Goal: Task Accomplishment & Management: Manage account settings

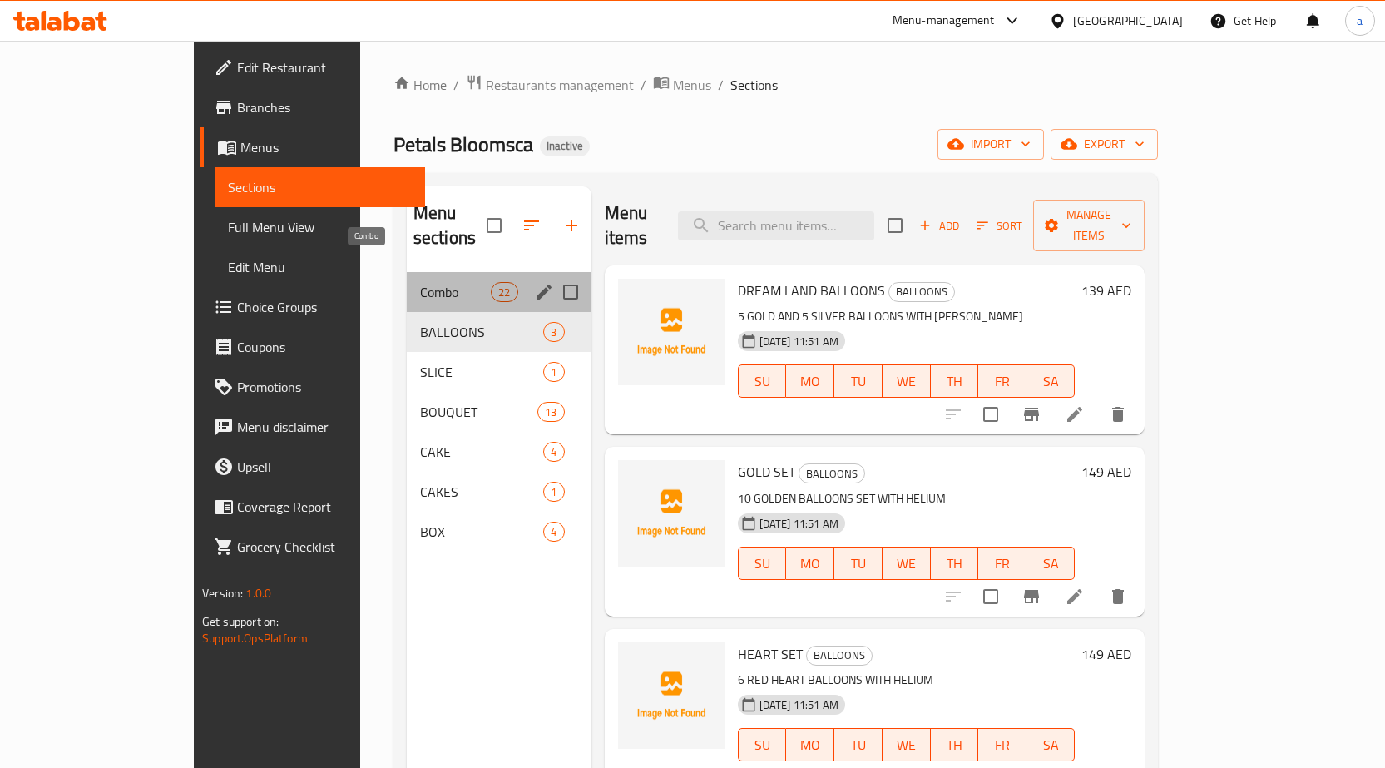
drag, startPoint x: 332, startPoint y: 276, endPoint x: 345, endPoint y: 291, distance: 20.0
click at [420, 282] on span "Combo" at bounding box center [455, 292] width 71 height 20
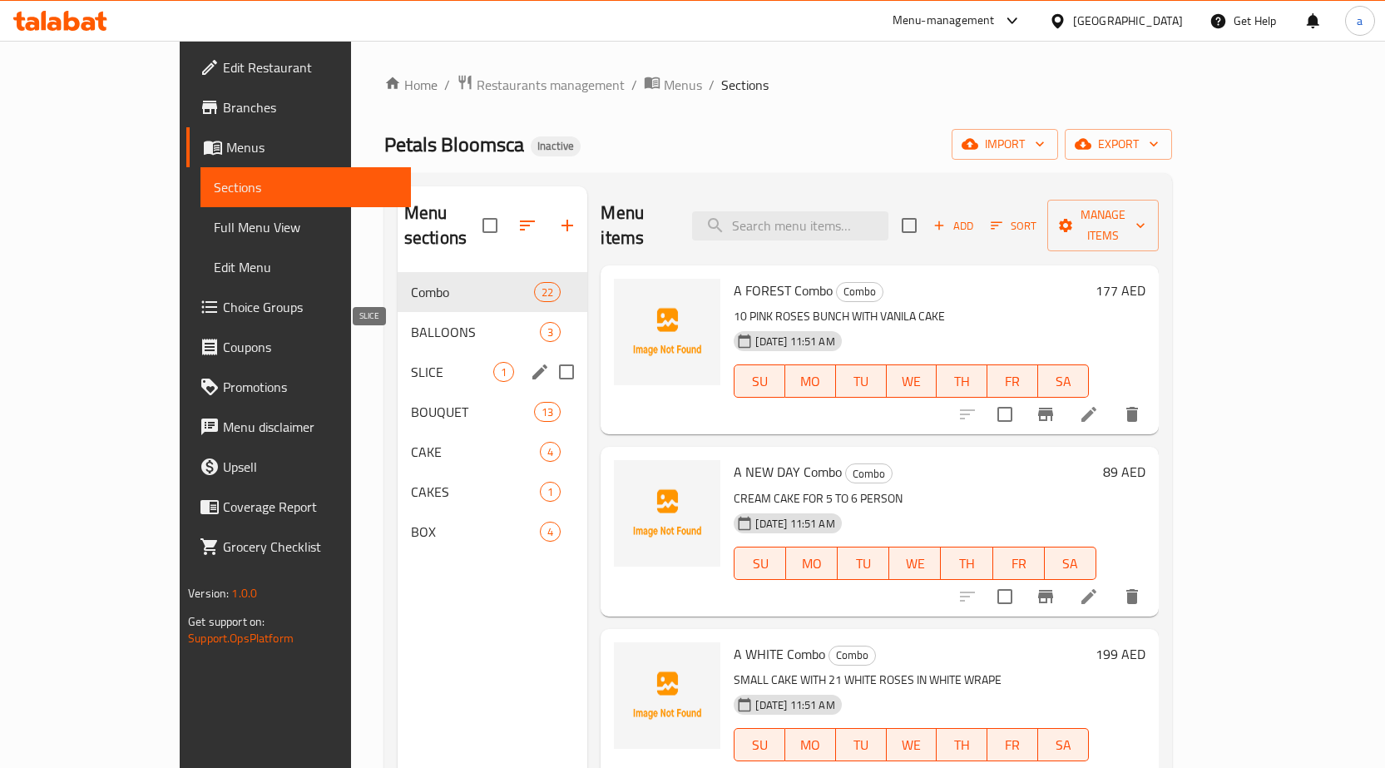
click at [411, 362] on span "SLICE" at bounding box center [452, 372] width 83 height 20
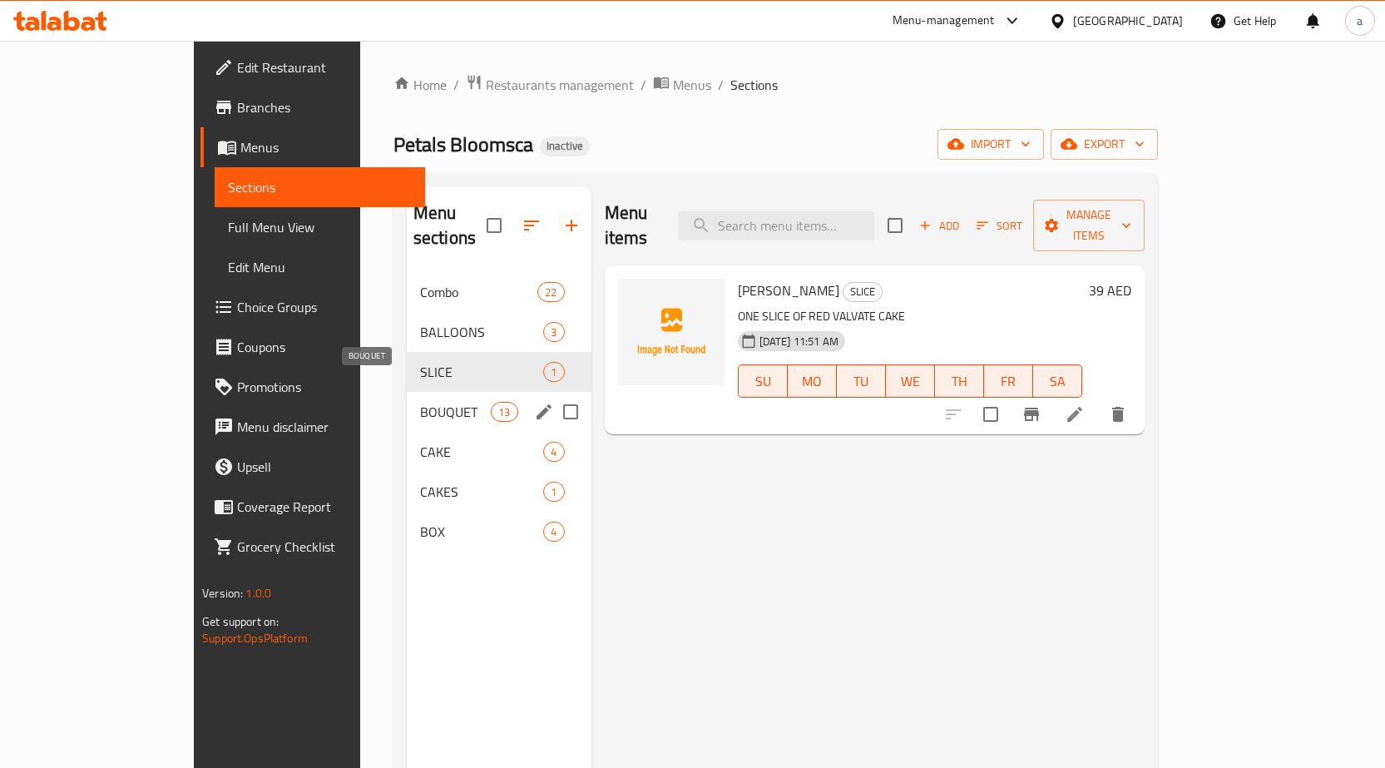
click at [420, 402] on span "BOUQUET" at bounding box center [455, 412] width 71 height 20
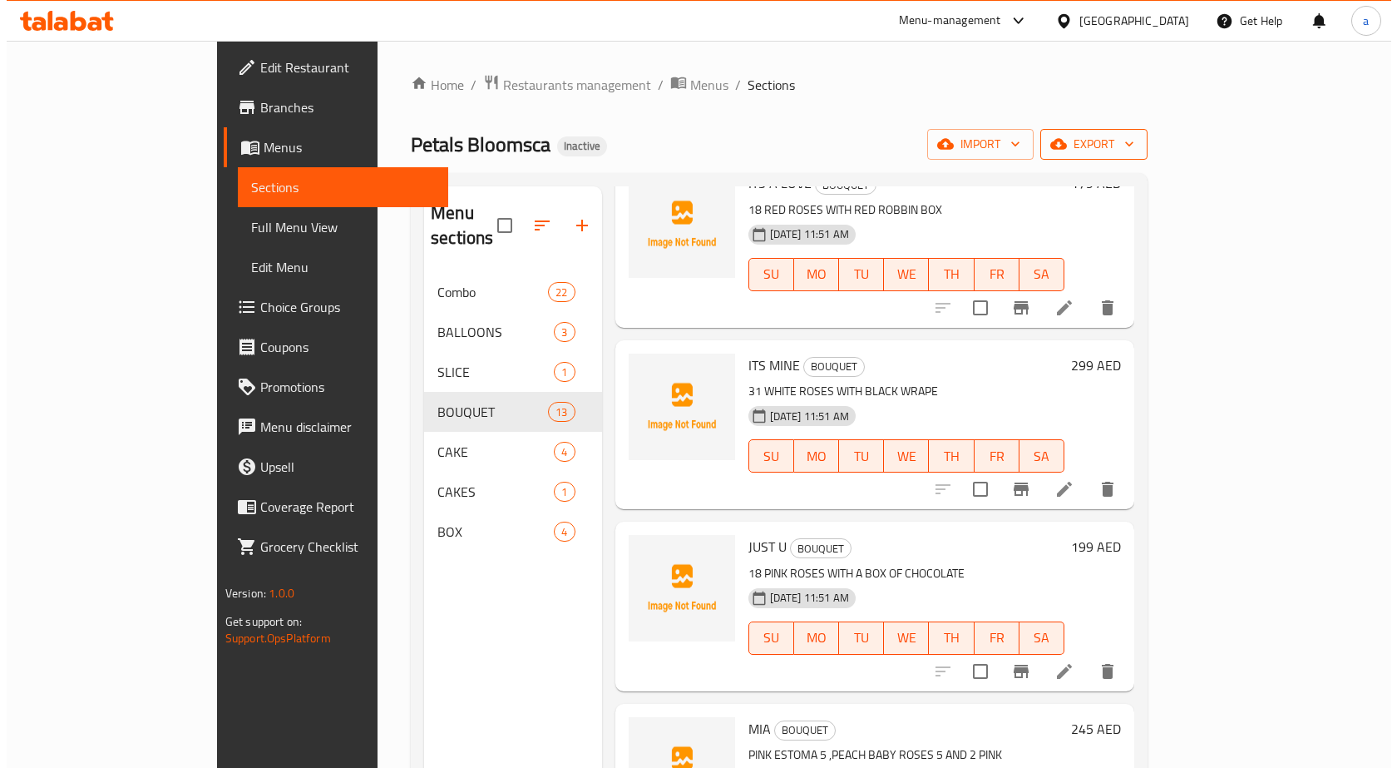
scroll to position [1303, 0]
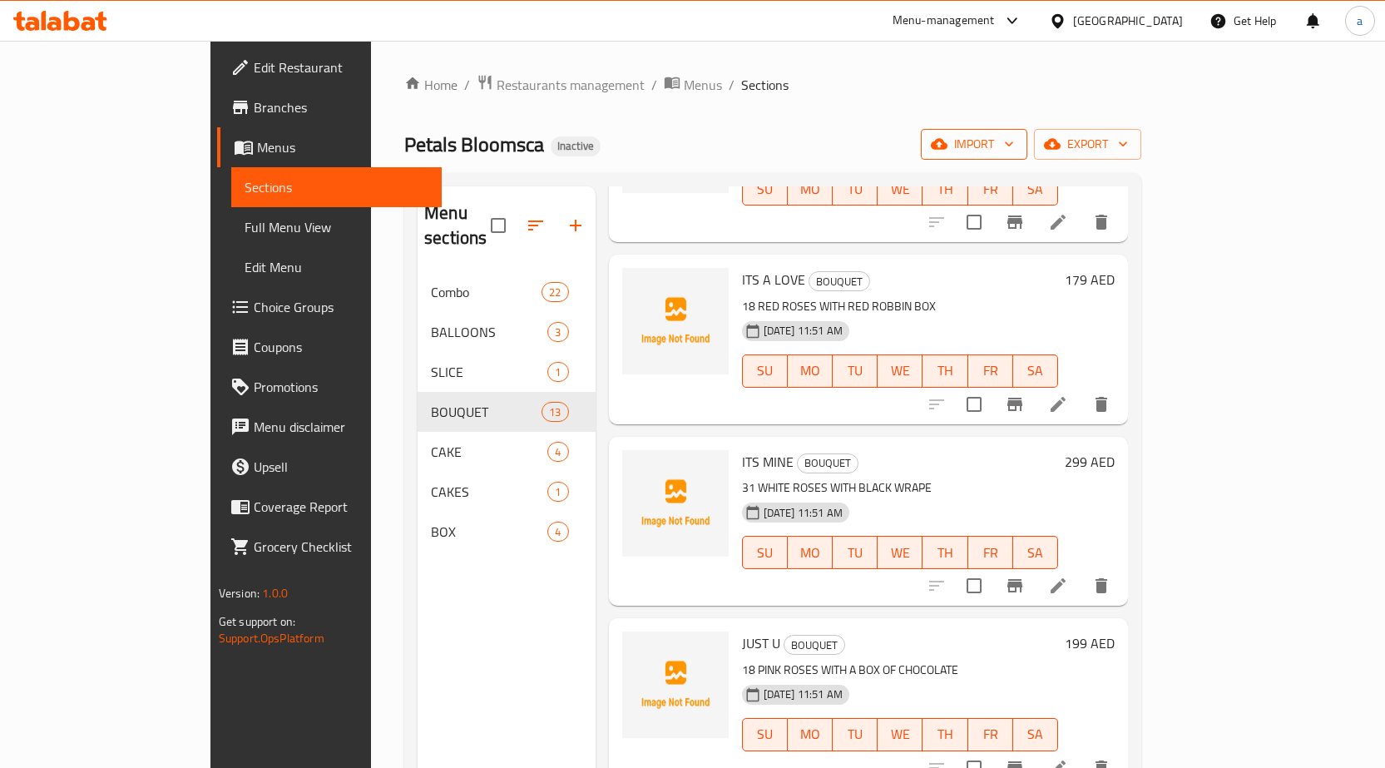
click at [1014, 136] on span "import" at bounding box center [974, 144] width 80 height 21
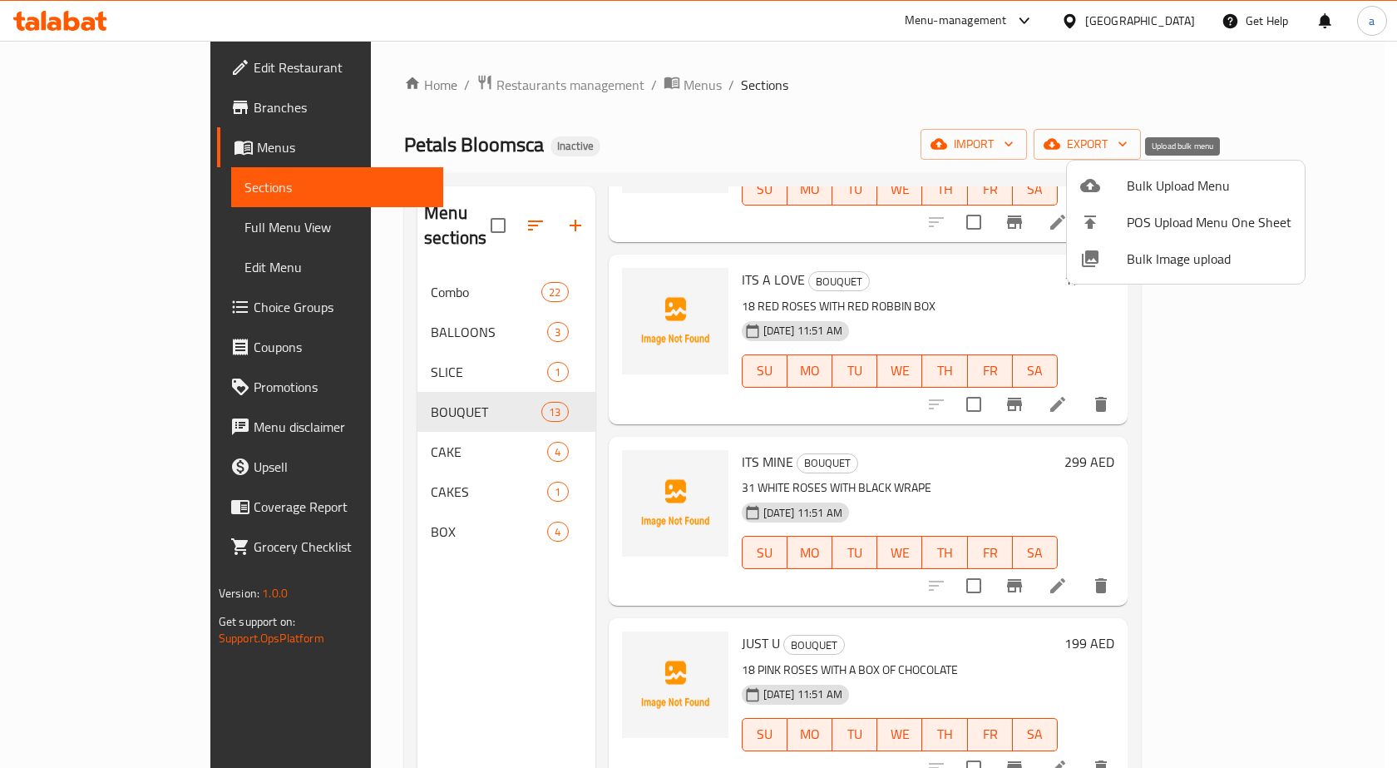
click at [1163, 200] on li "Bulk Upload Menu" at bounding box center [1186, 185] width 238 height 37
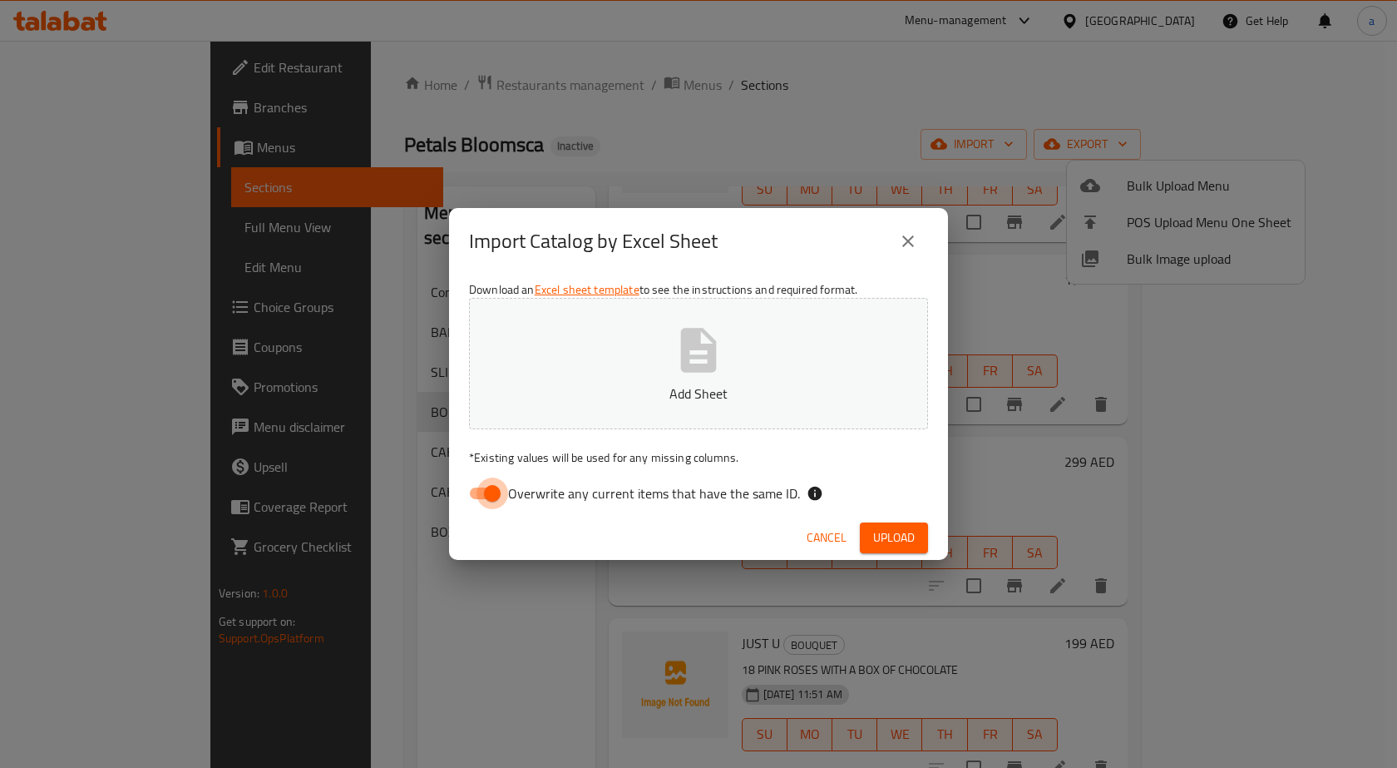
click at [492, 488] on input "Overwrite any current items that have the same ID." at bounding box center [492, 493] width 95 height 32
checkbox input "false"
click at [886, 530] on span "Upload" at bounding box center [894, 537] width 42 height 21
click at [710, 391] on p "Add Sheet" at bounding box center [699, 393] width 408 height 20
click at [893, 534] on span "Upload" at bounding box center [894, 537] width 42 height 21
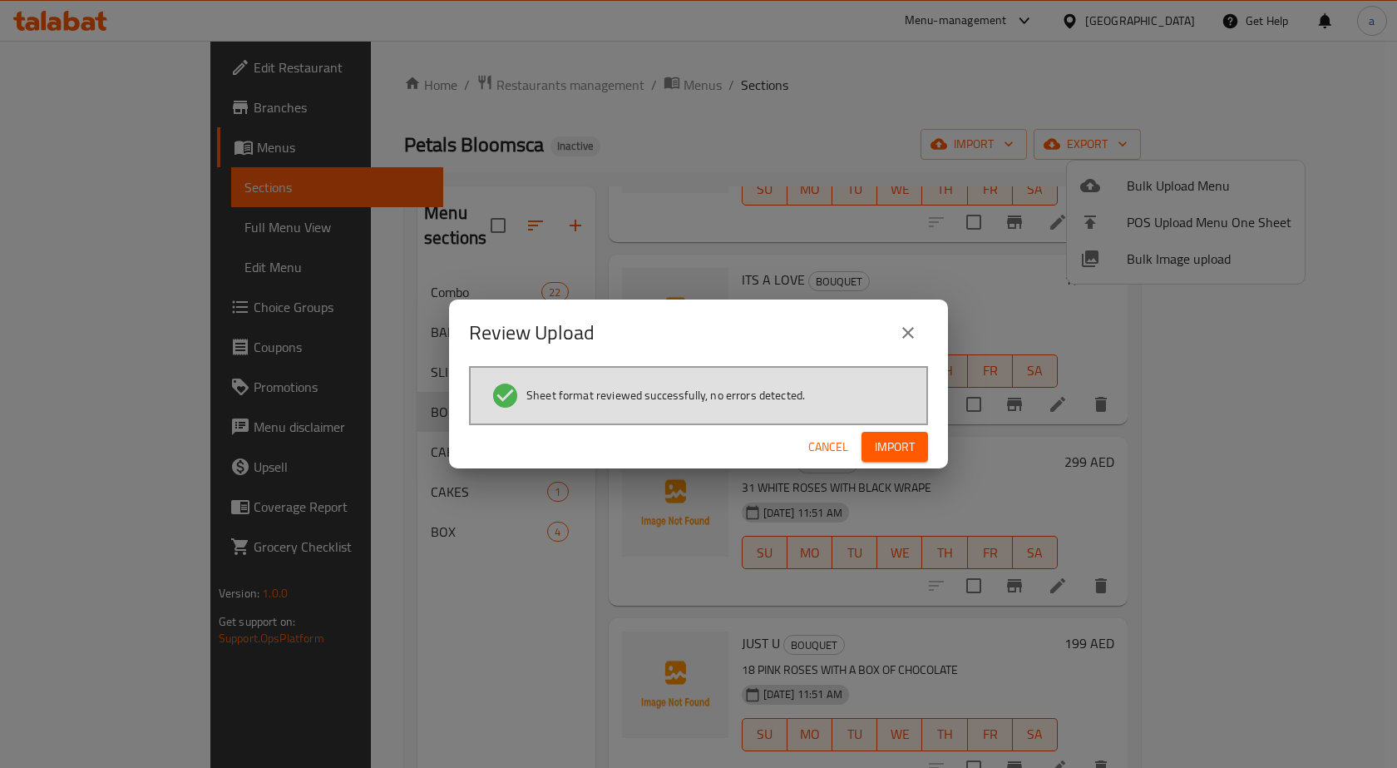
click at [885, 447] on span "Import" at bounding box center [895, 447] width 40 height 21
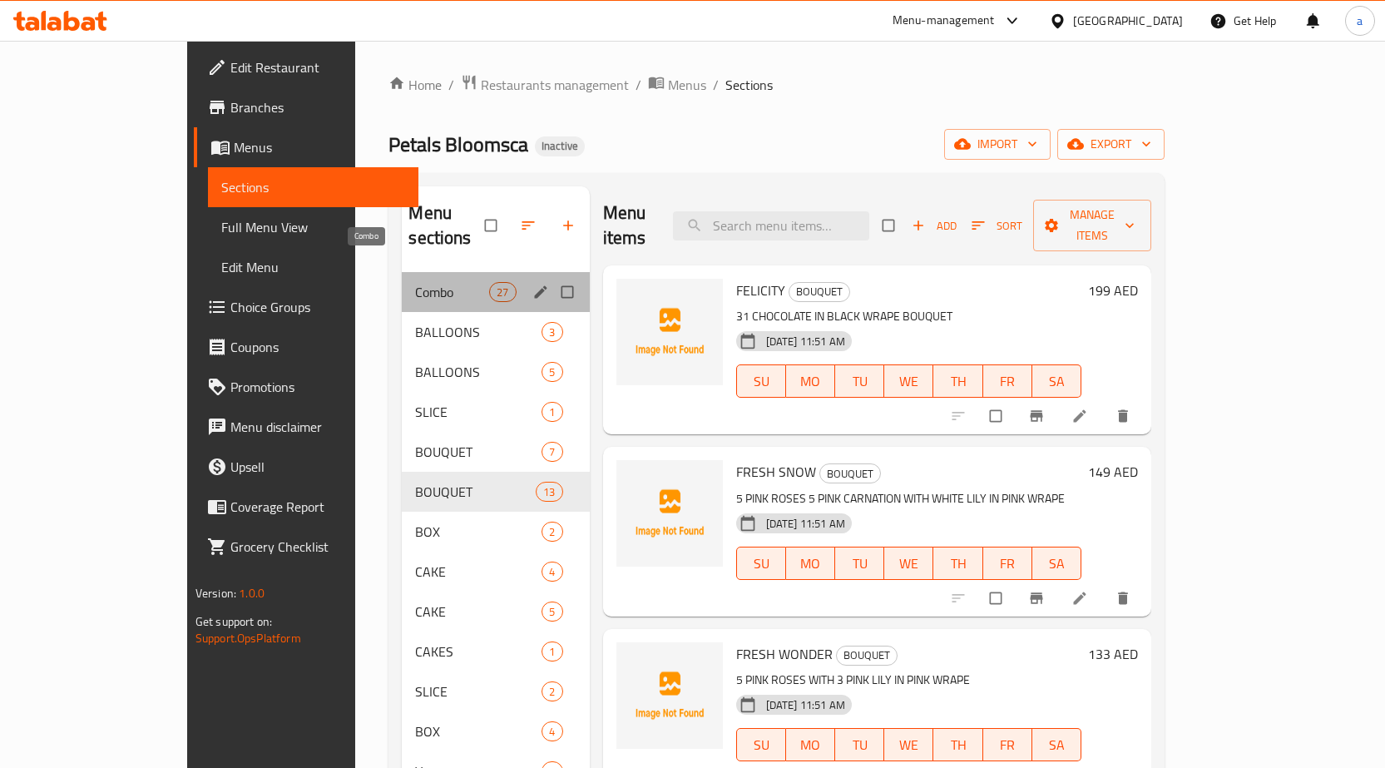
click at [423, 282] on span "Combo" at bounding box center [452, 292] width 74 height 20
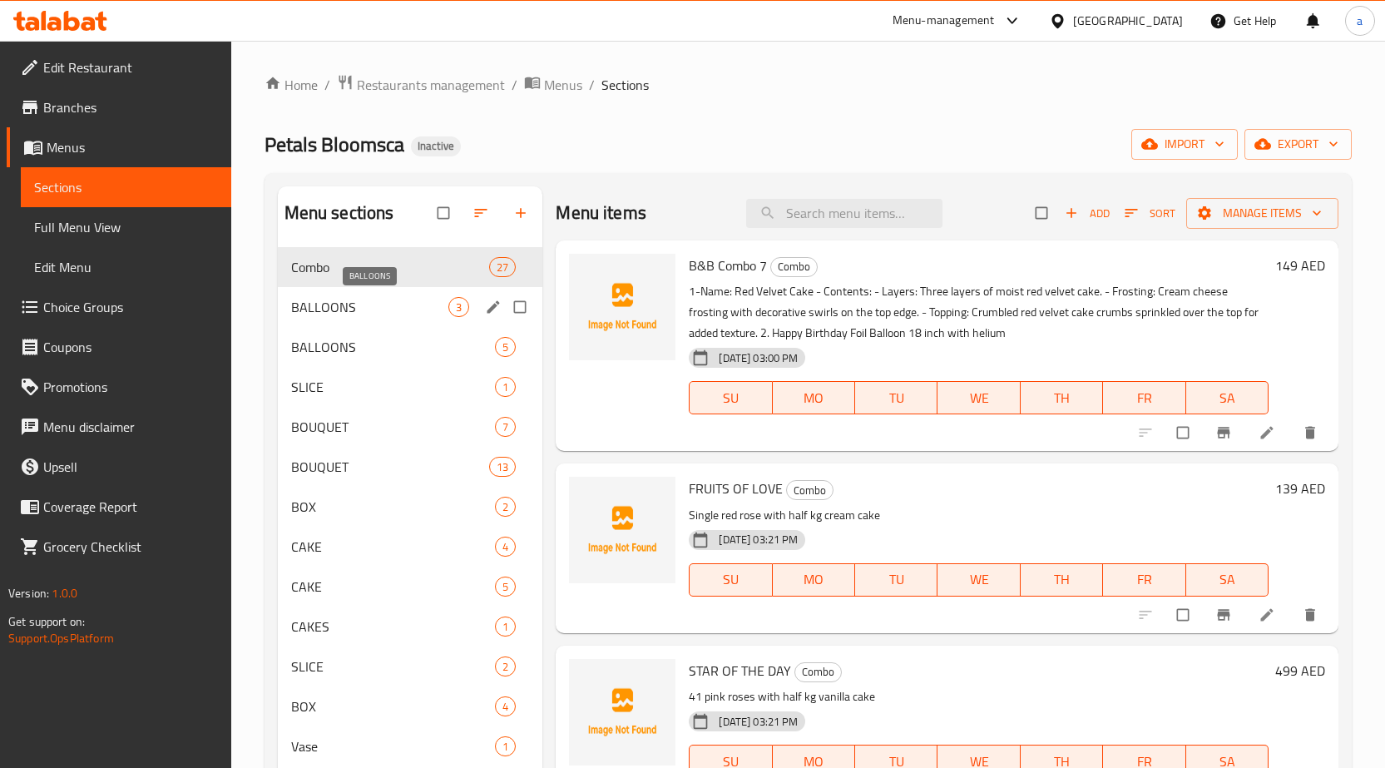
click at [316, 304] on span "BALLOONS" at bounding box center [370, 307] width 158 height 20
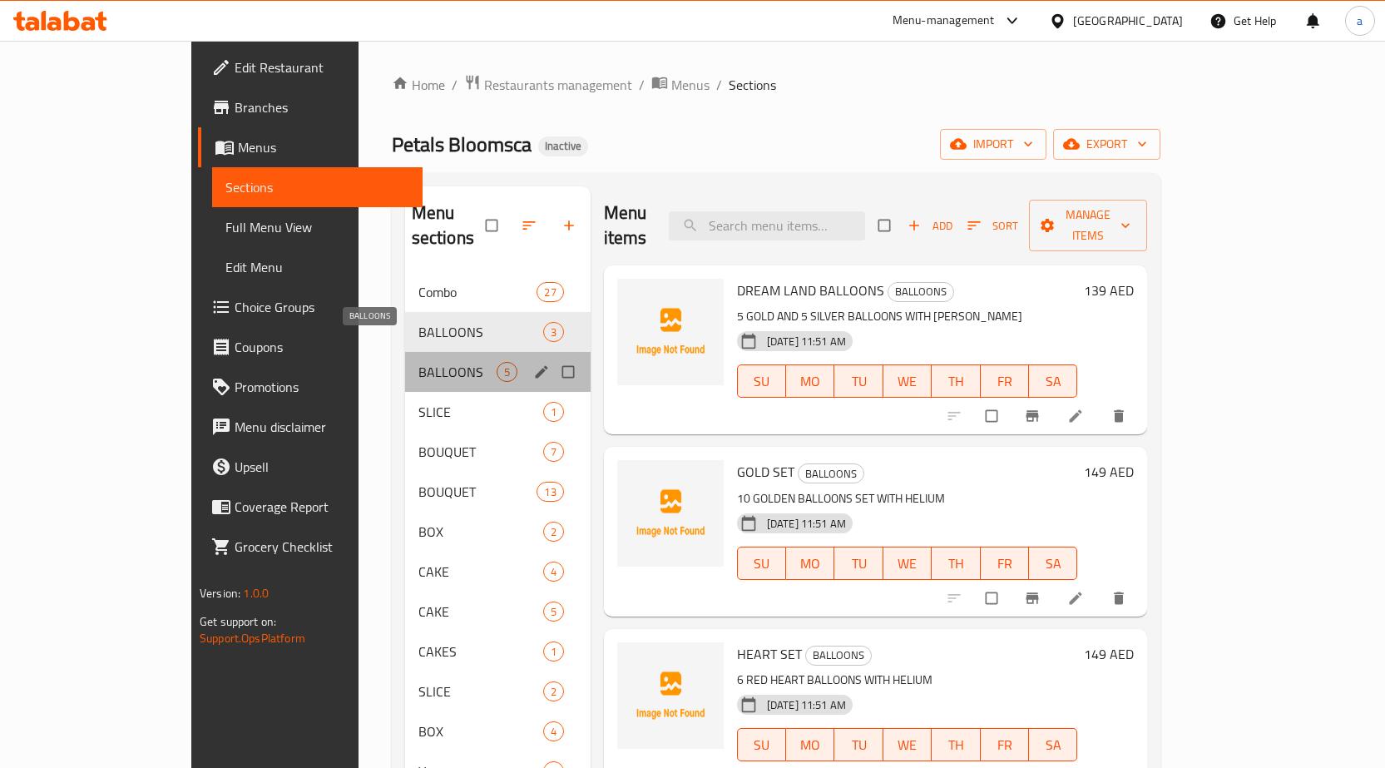
click at [418, 362] on span "BALLOONS" at bounding box center [457, 372] width 78 height 20
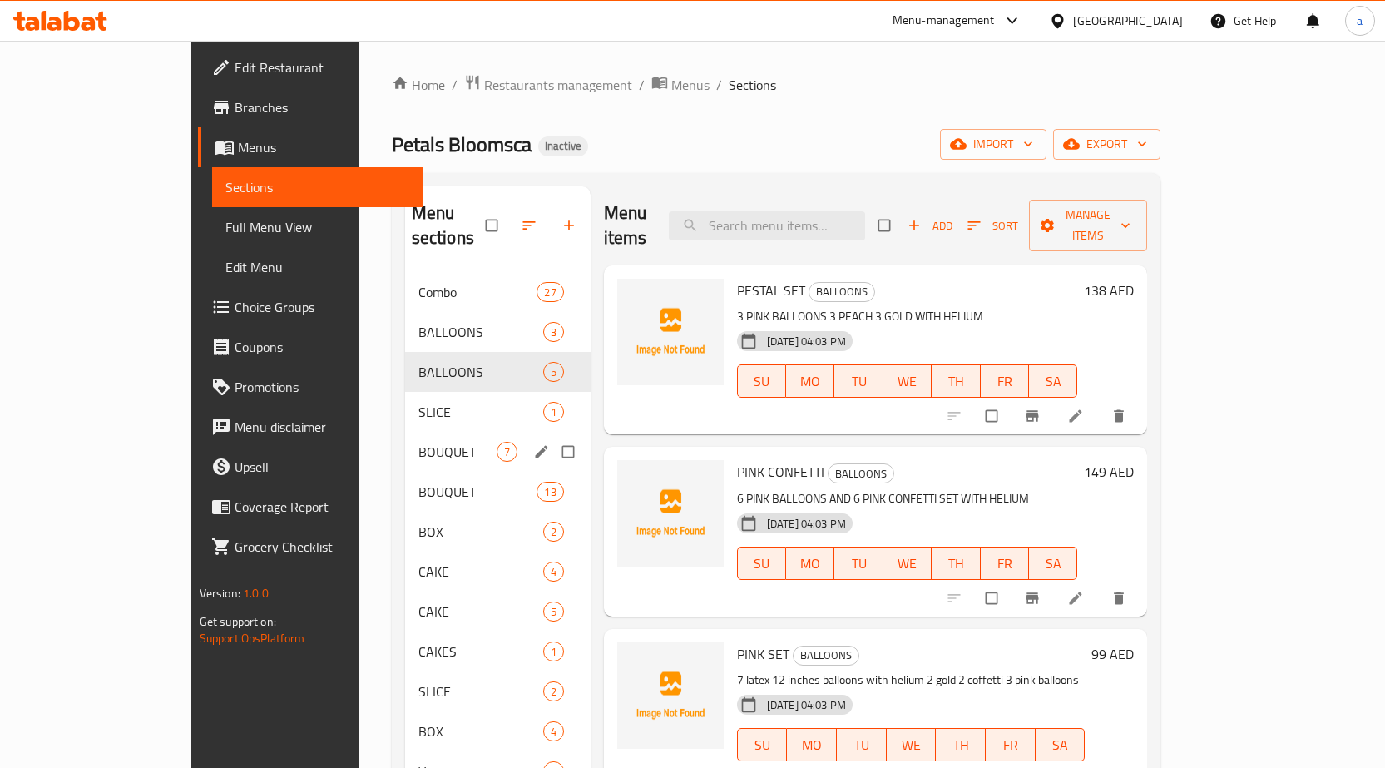
click at [405, 437] on div "BOUQUET 7" at bounding box center [497, 452] width 185 height 40
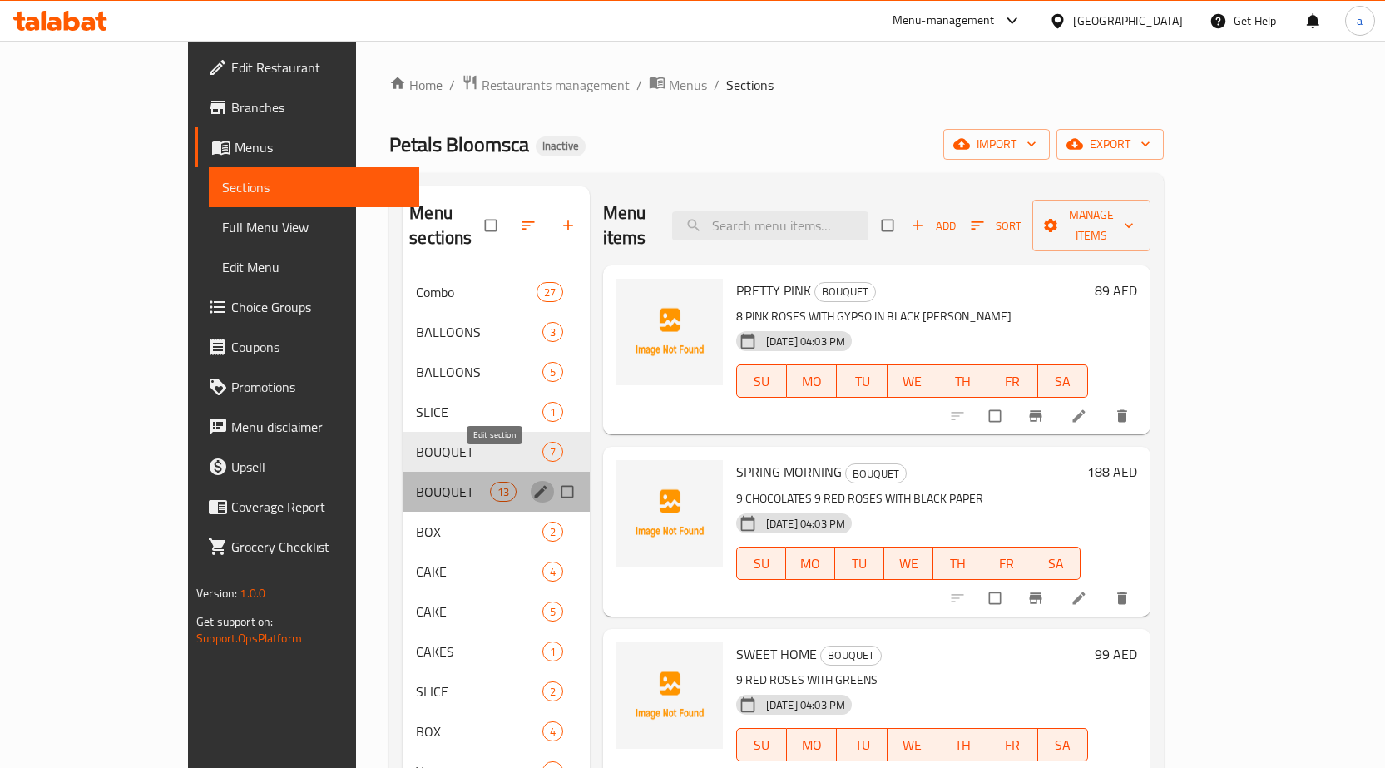
click at [534, 485] on icon "edit" at bounding box center [540, 491] width 12 height 12
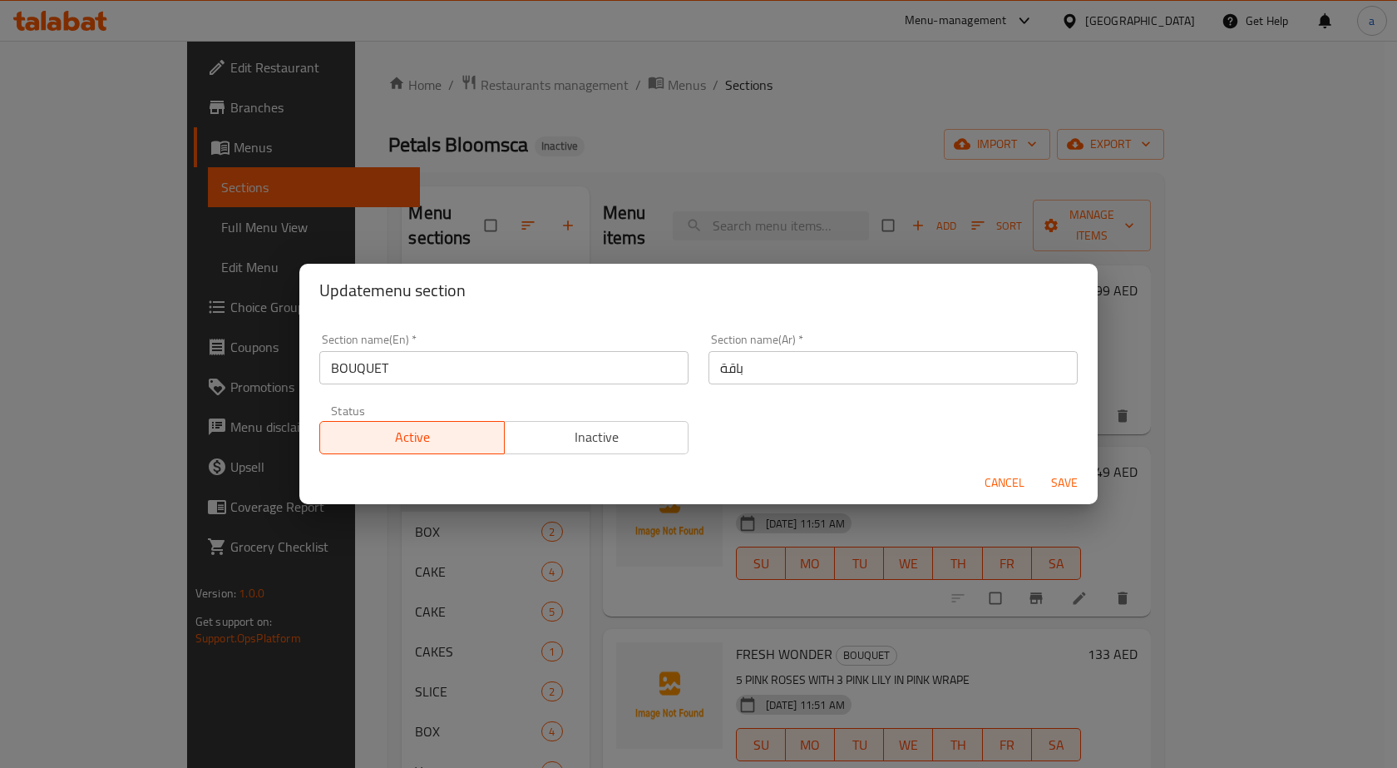
click at [403, 522] on div "Update menu section Section name(En)   * BOUQUET Section name(En) * Section nam…" at bounding box center [698, 384] width 1397 height 768
click at [995, 488] on span "Cancel" at bounding box center [1005, 482] width 40 height 21
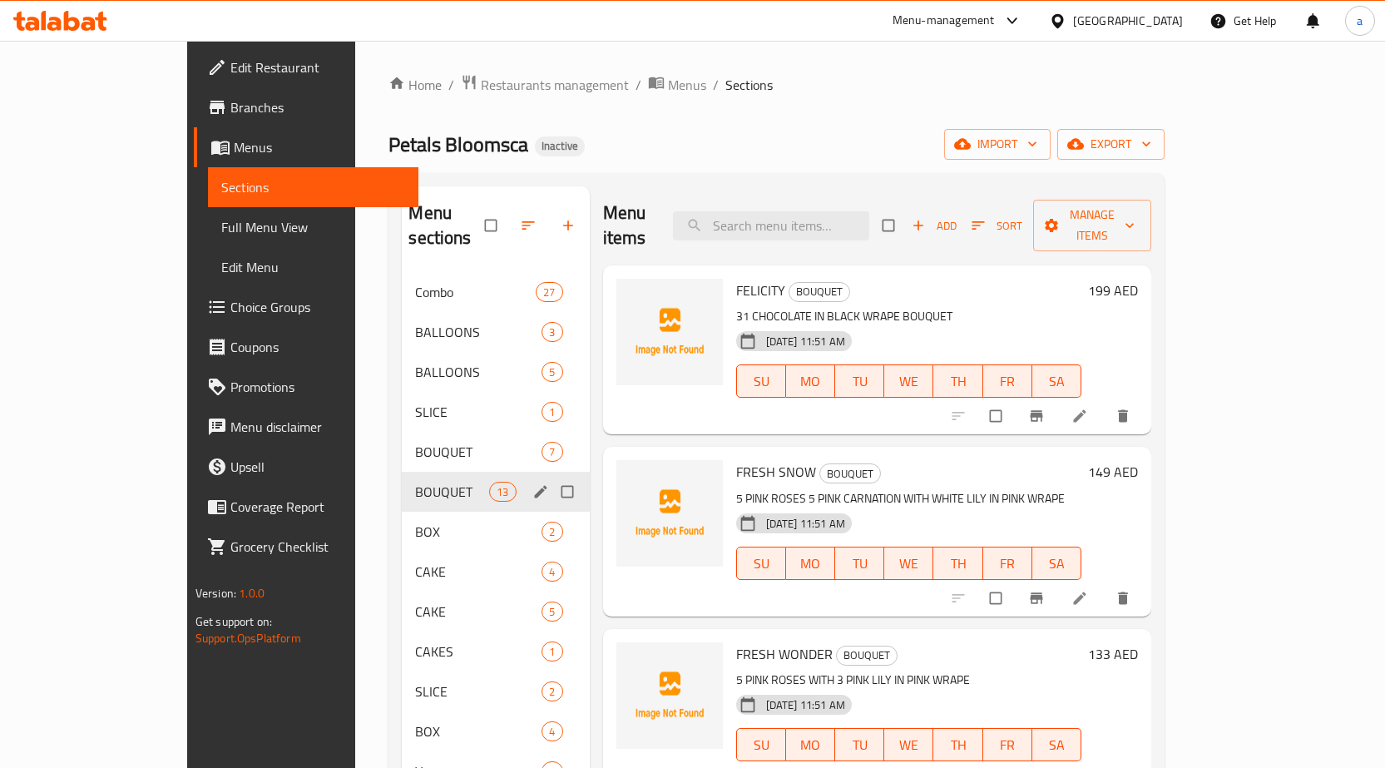
click at [551, 476] on input "Menu sections" at bounding box center [568, 492] width 35 height 32
checkbox input "true"
click at [506, 217] on icon "button" at bounding box center [514, 225] width 17 height 17
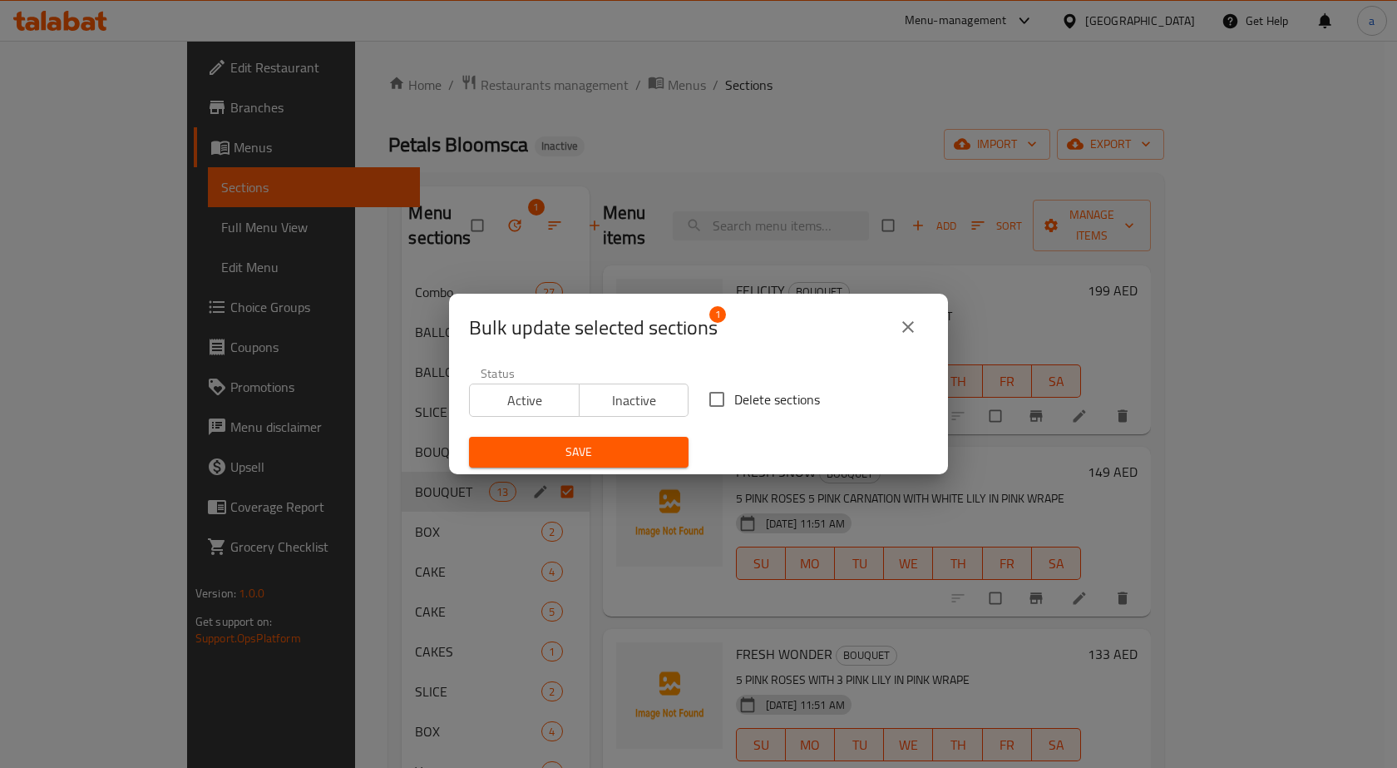
click at [377, 421] on div "Bulk update selected sections 1 Status Active Inactive Delete sections Save" at bounding box center [698, 384] width 1397 height 768
click at [392, 464] on div "Bulk update selected sections 1 Status Active Inactive Delete sections Save" at bounding box center [698, 384] width 1397 height 768
click at [910, 326] on icon "close" at bounding box center [908, 327] width 12 height 12
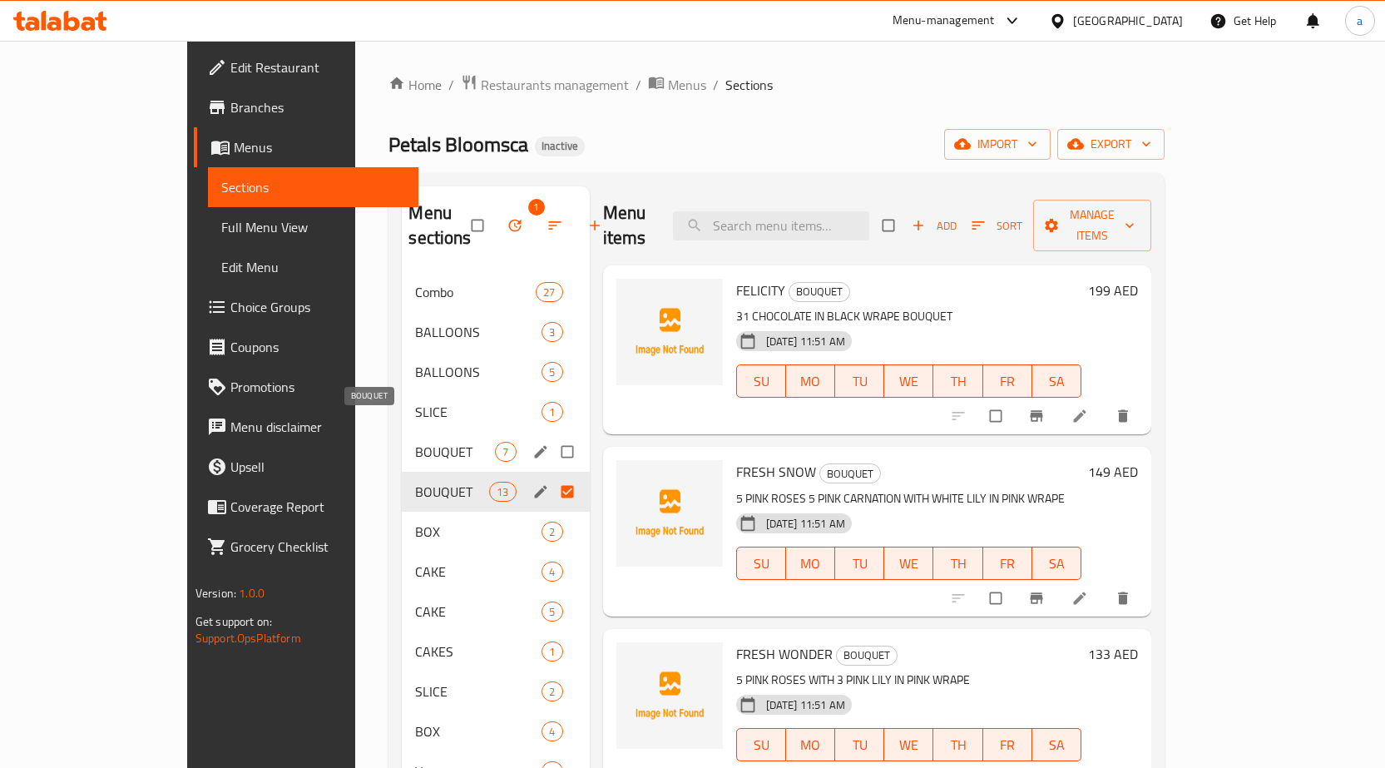
click at [415, 442] on span "BOUQUET" at bounding box center [455, 452] width 80 height 20
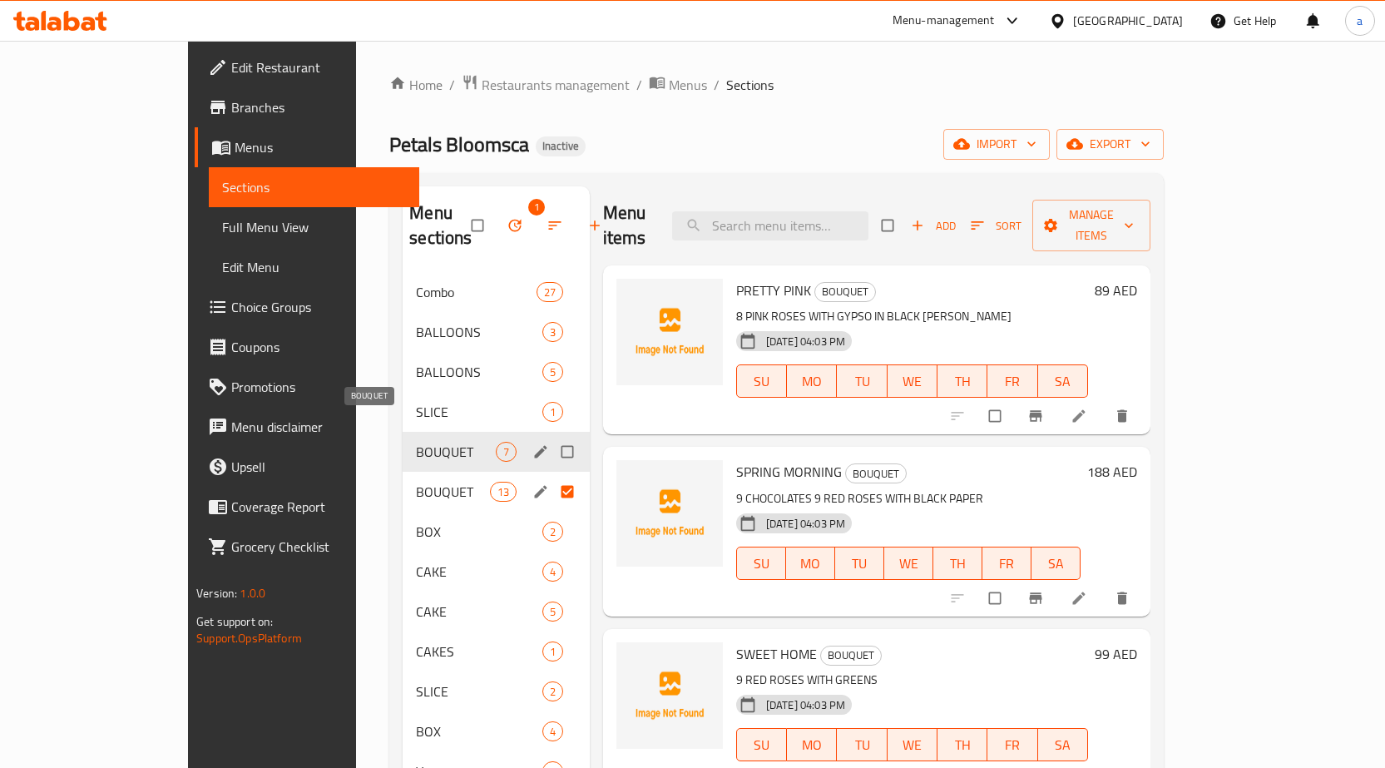
click at [416, 442] on span "BOUQUET" at bounding box center [456, 452] width 80 height 20
click at [416, 482] on span "BOUQUET" at bounding box center [452, 492] width 73 height 20
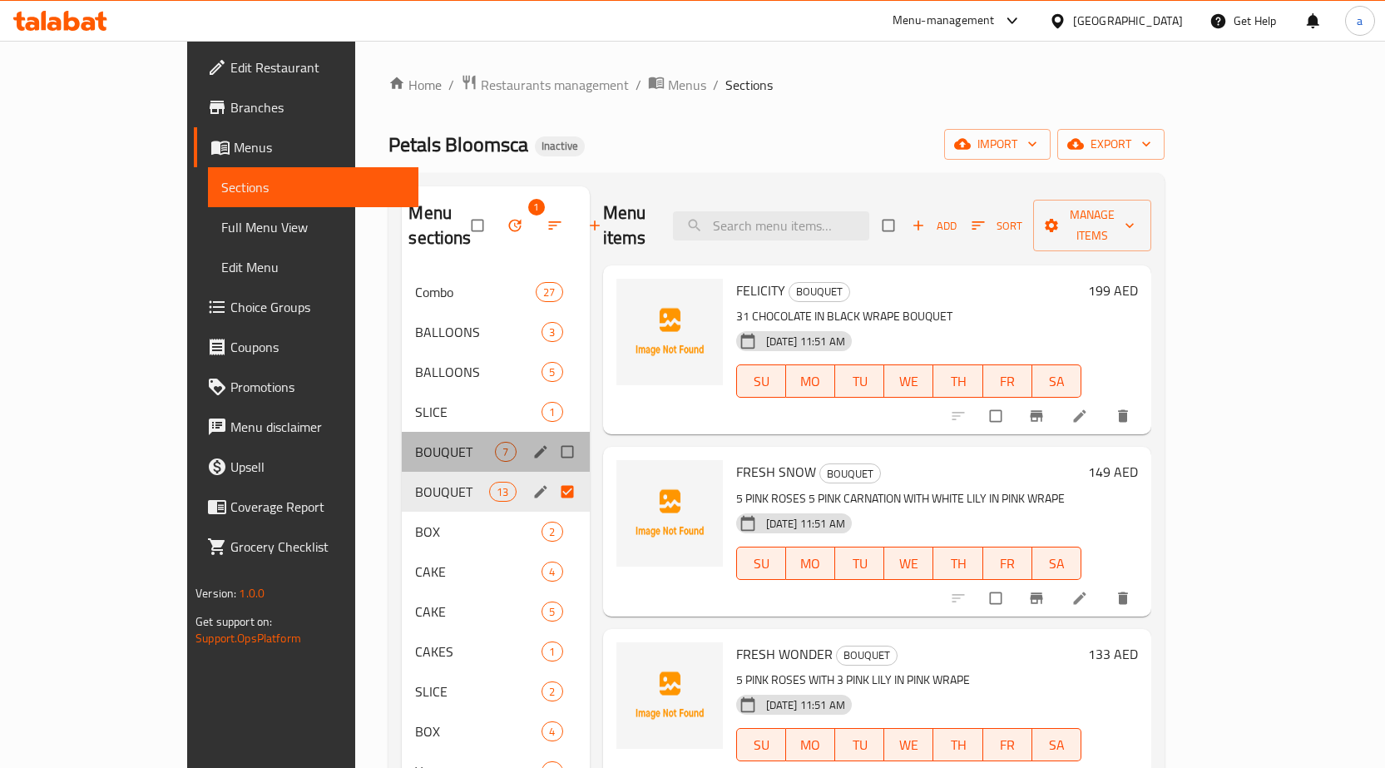
click at [402, 443] on div "BOUQUET 7" at bounding box center [495, 452] width 187 height 40
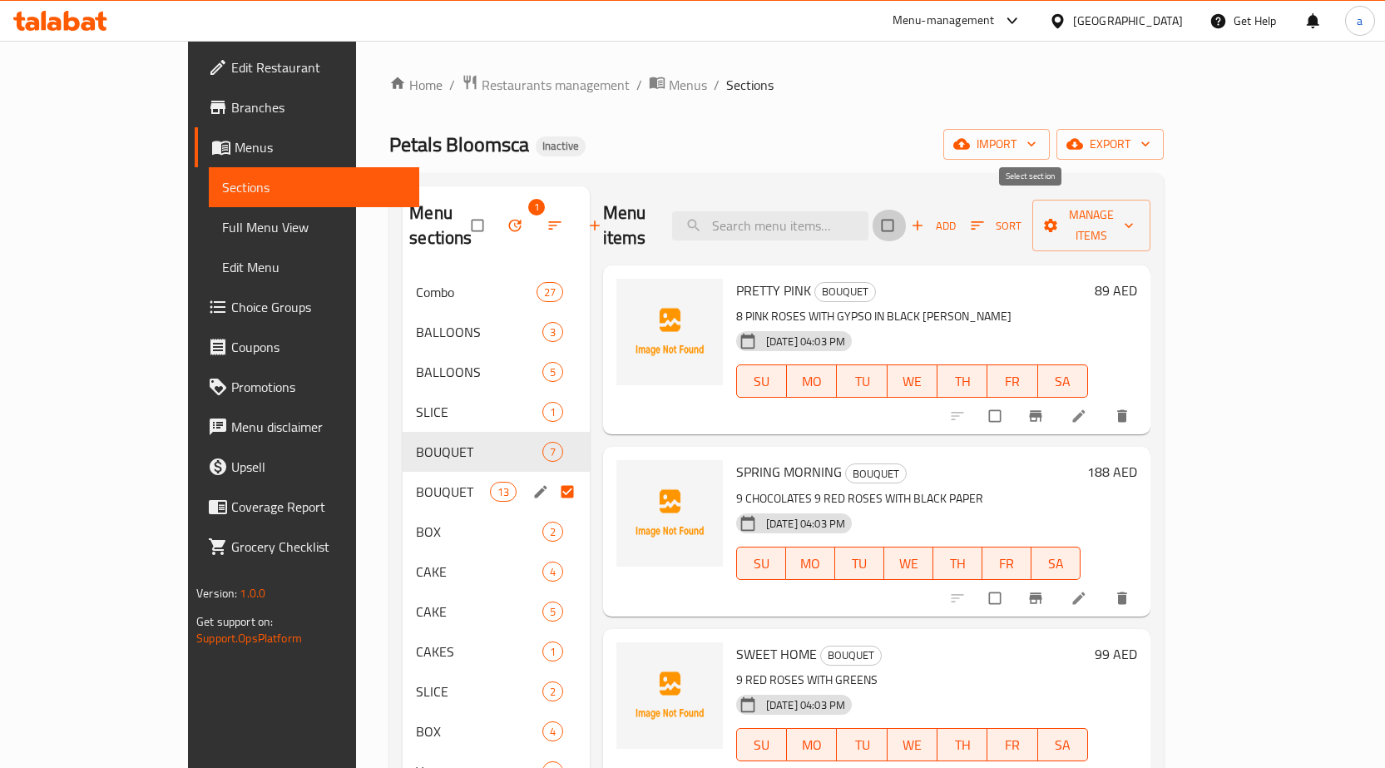
click at [907, 214] on input "checkbox" at bounding box center [889, 226] width 35 height 32
checkbox input "true"
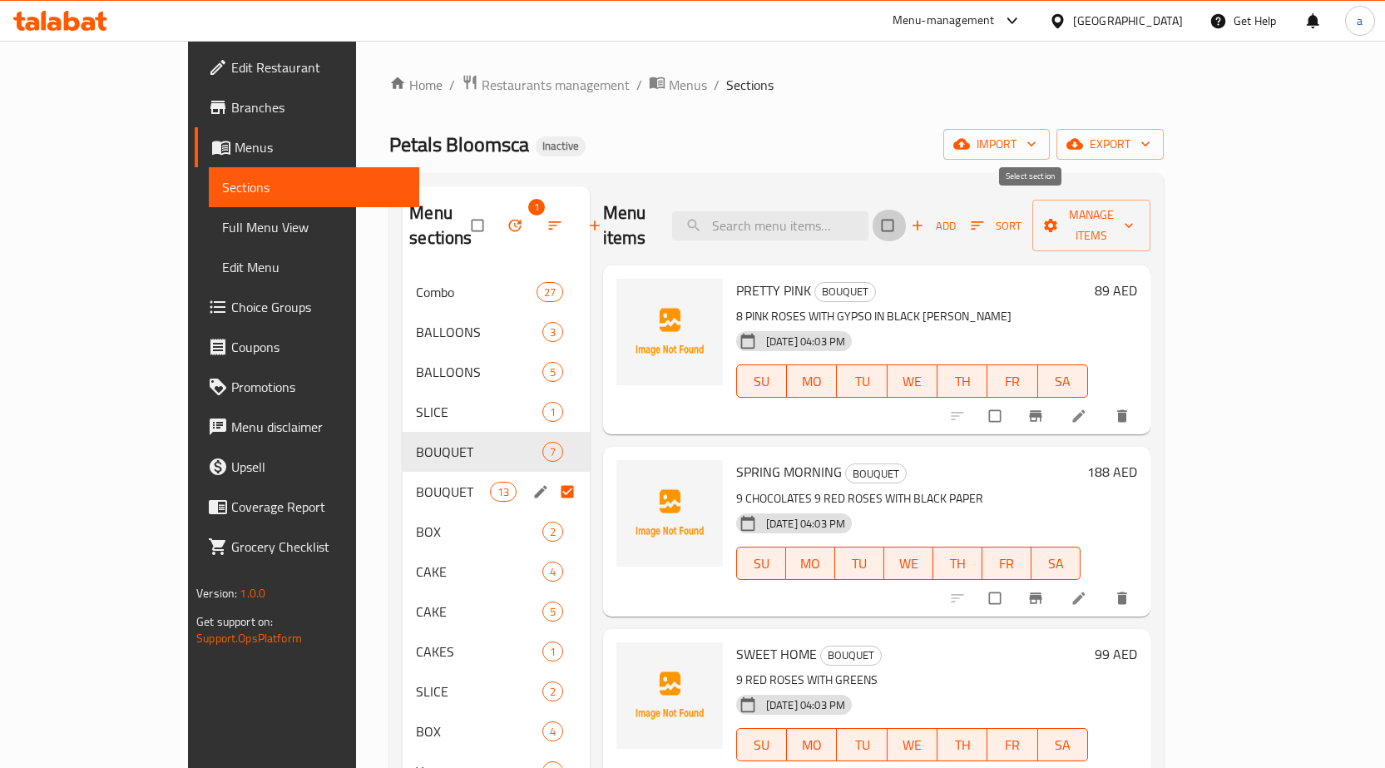
checkbox input "true"
click at [496, 210] on button "button" at bounding box center [516, 225] width 40 height 37
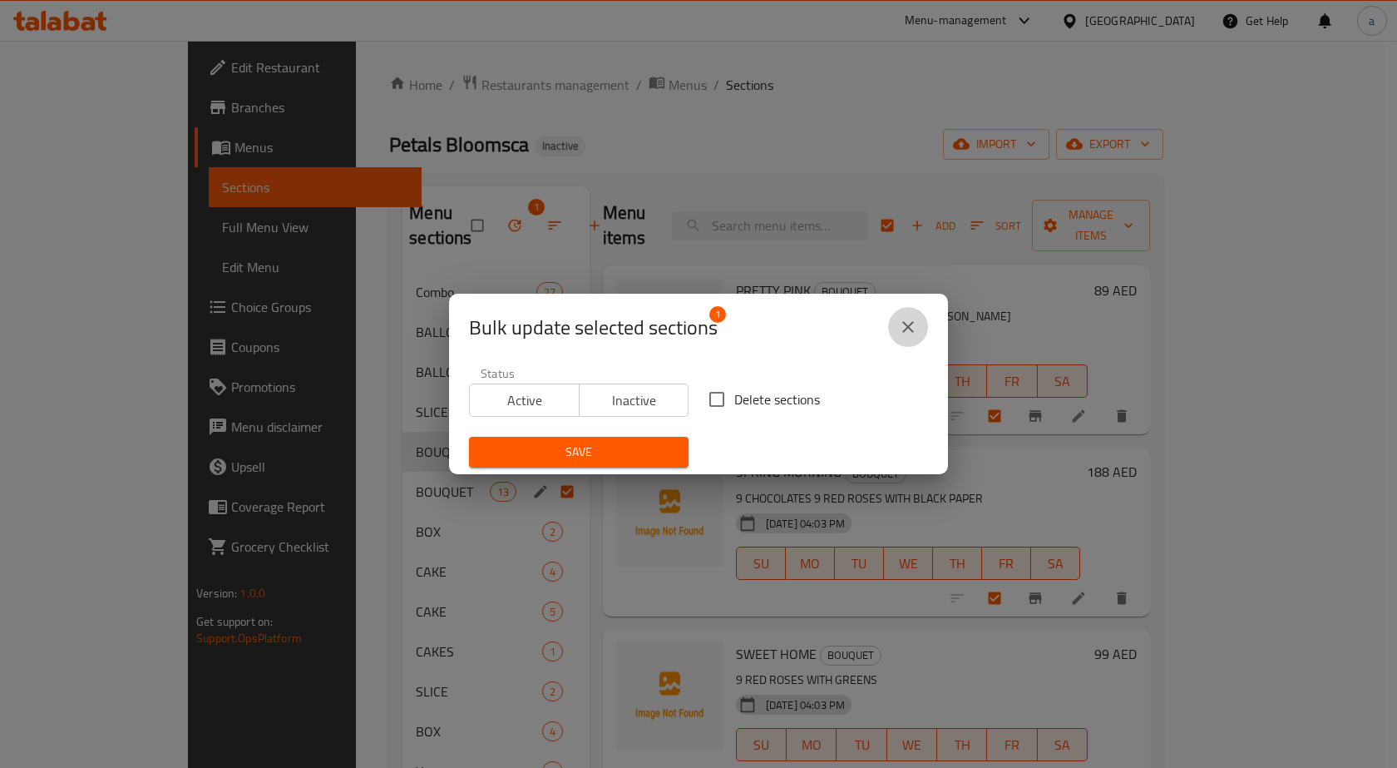
click at [916, 334] on icon "close" at bounding box center [908, 327] width 20 height 20
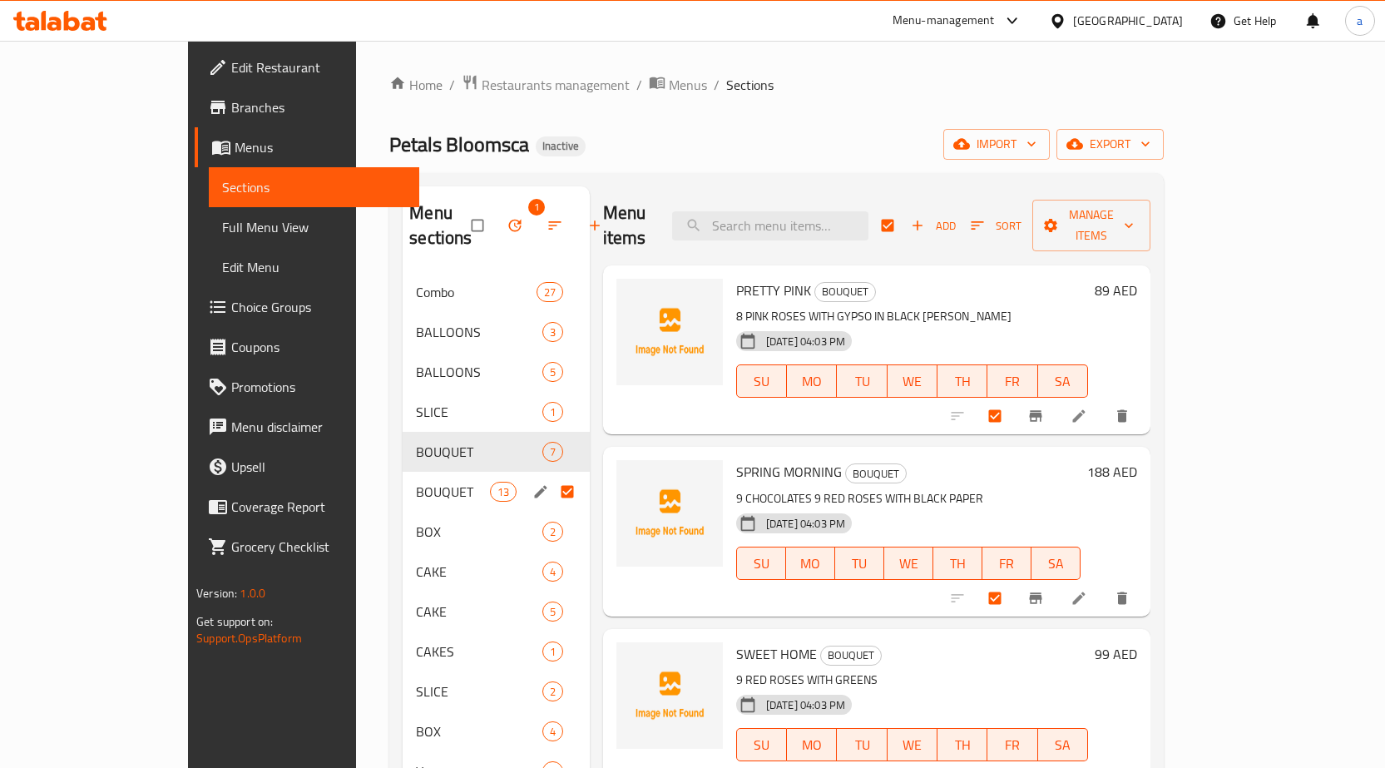
click at [551, 476] on input "Menu sections" at bounding box center [568, 492] width 35 height 32
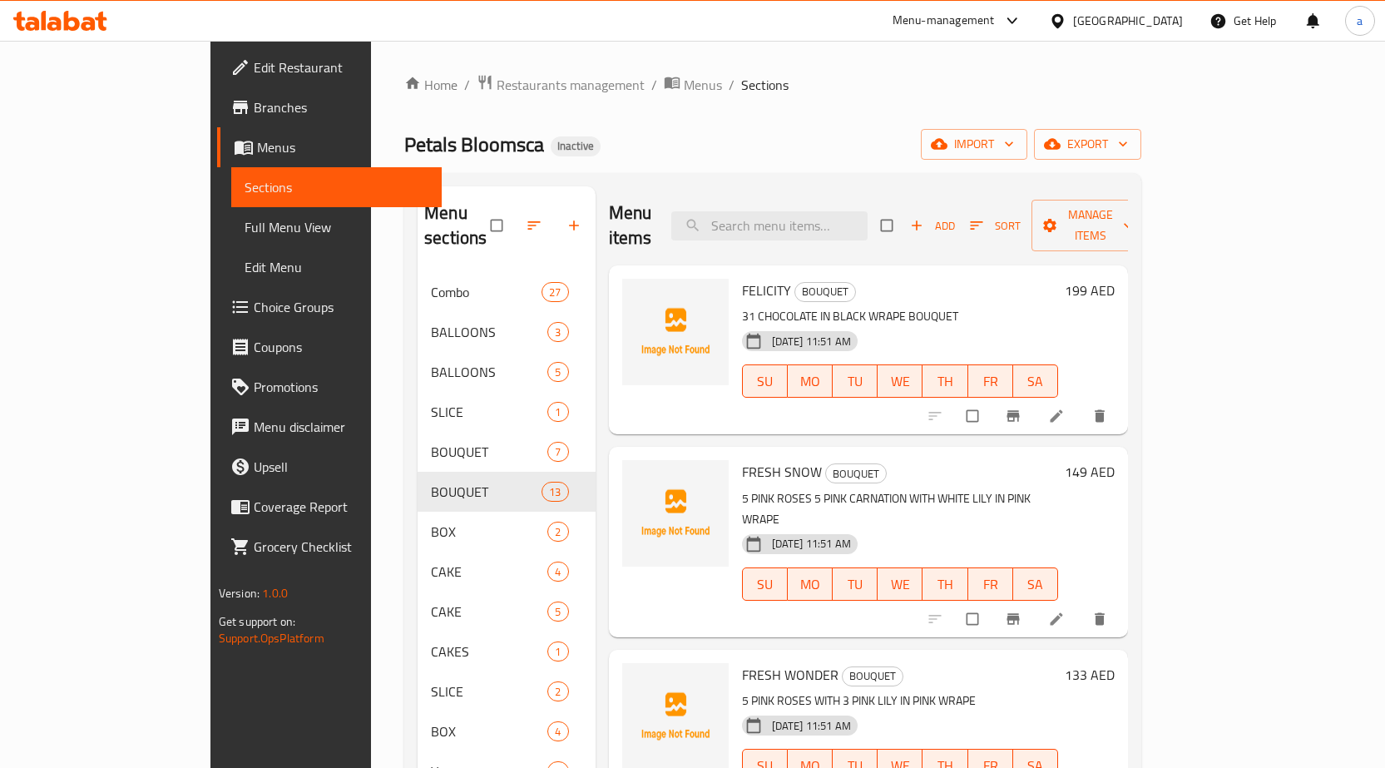
click at [906, 220] on input "checkbox" at bounding box center [888, 226] width 35 height 32
checkbox input "true"
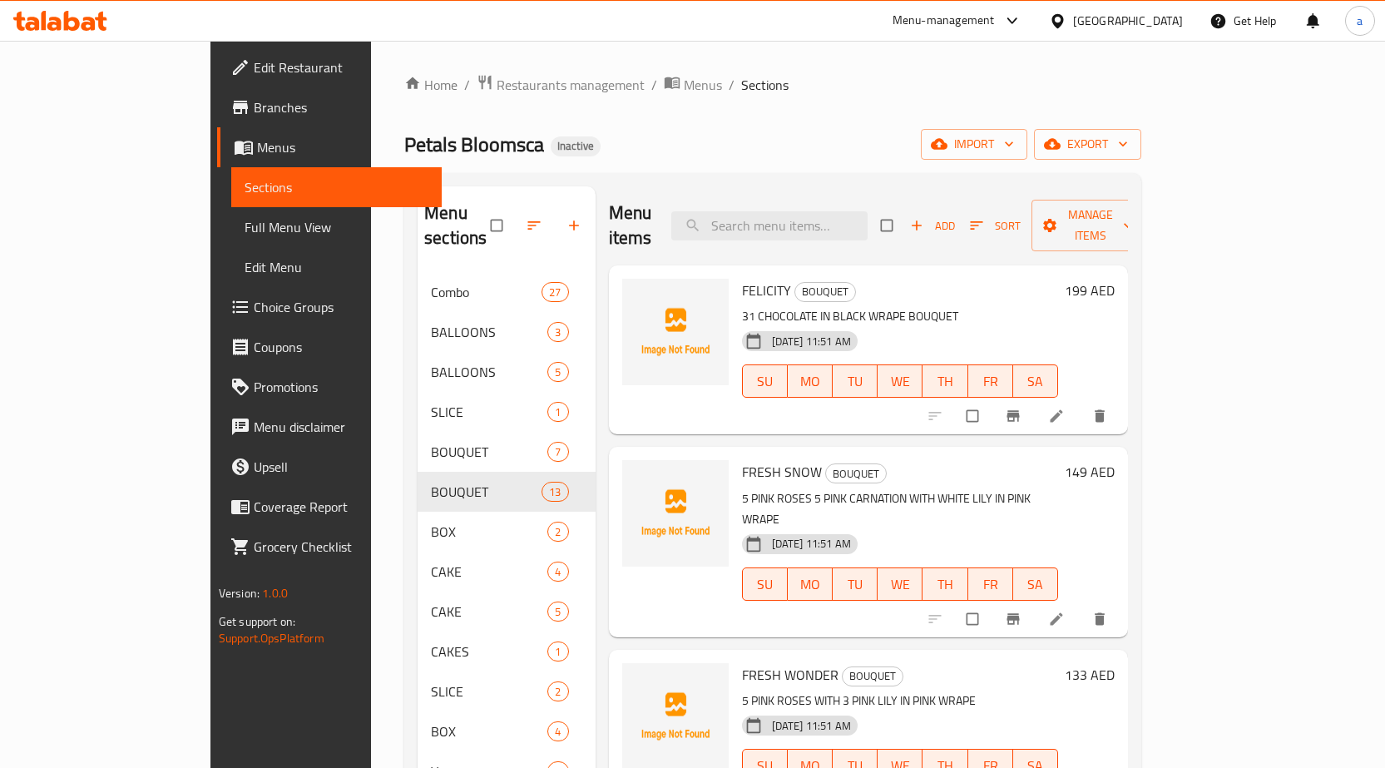
checkbox input "true"
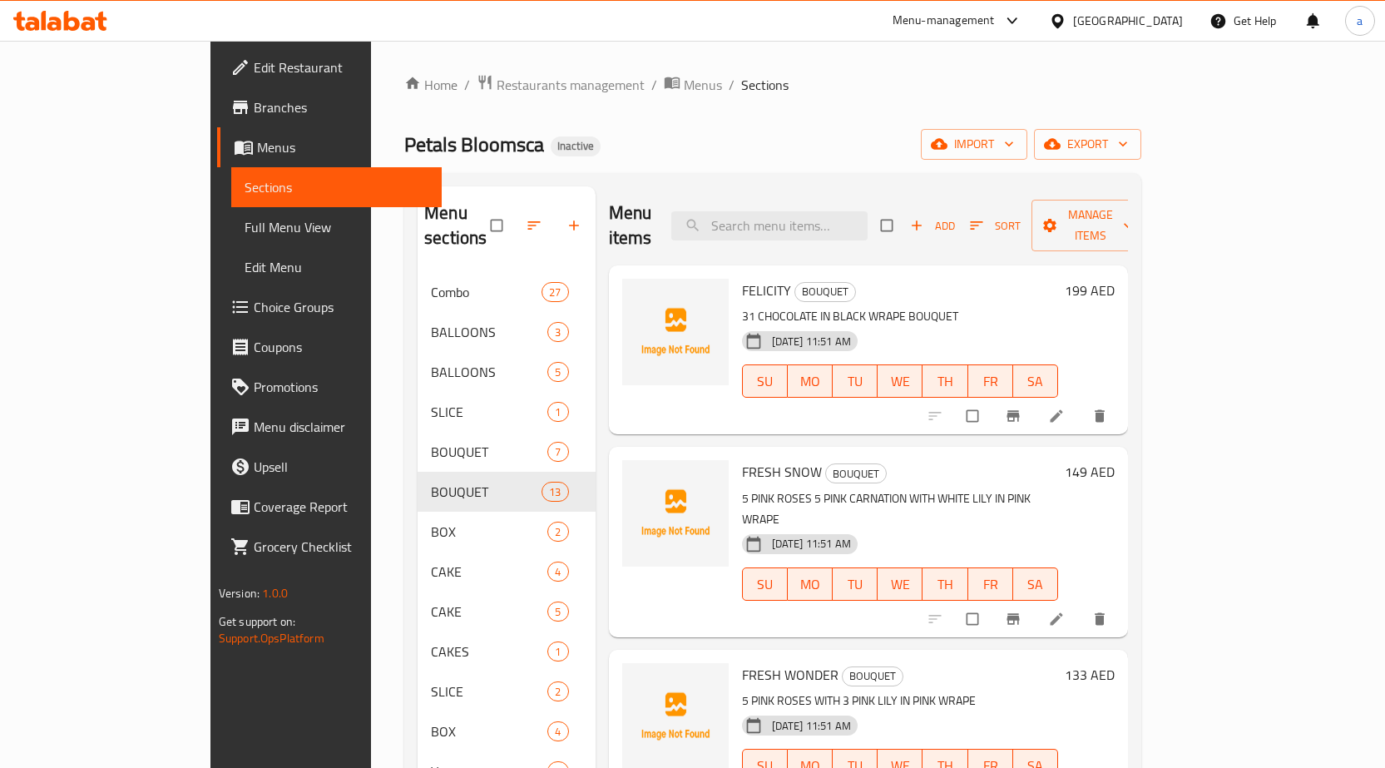
checkbox input "true"
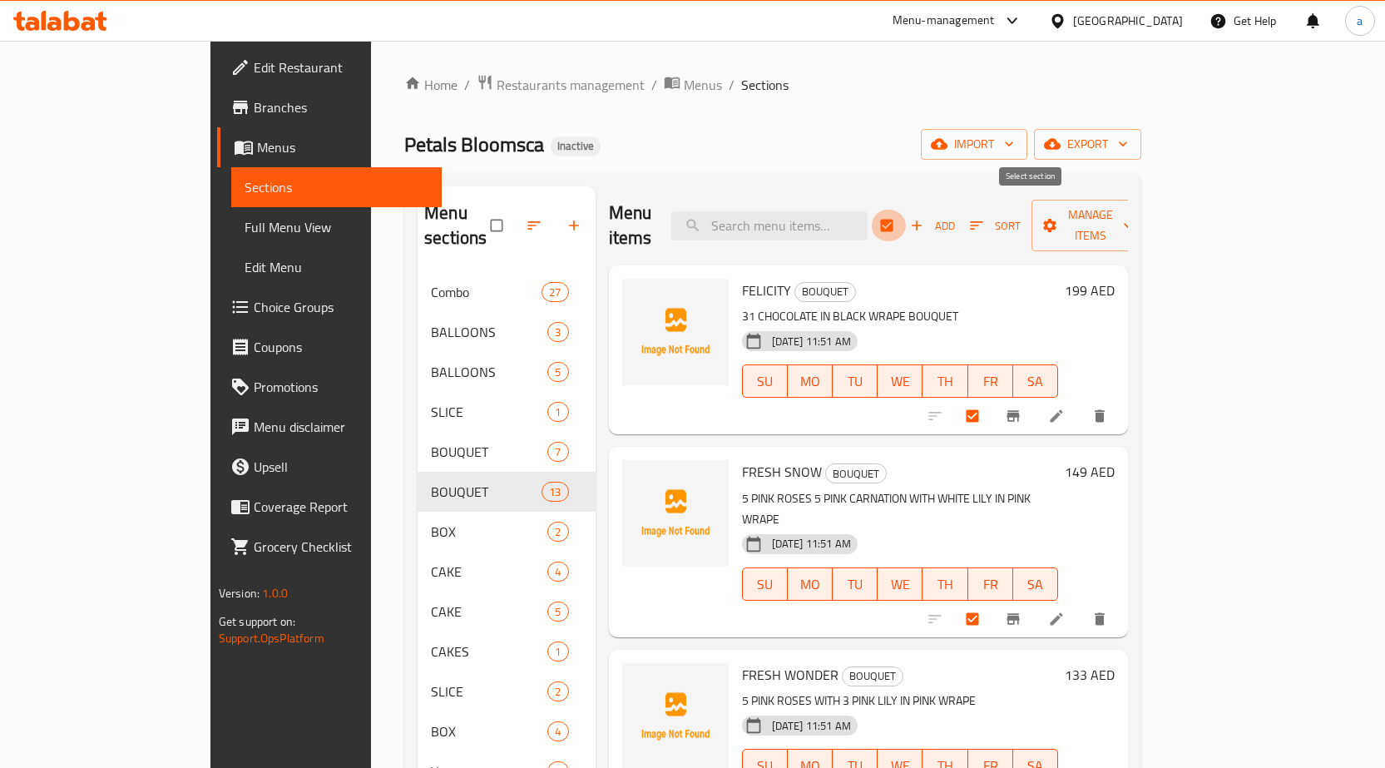
click at [906, 210] on input "checkbox" at bounding box center [888, 226] width 35 height 32
checkbox input "false"
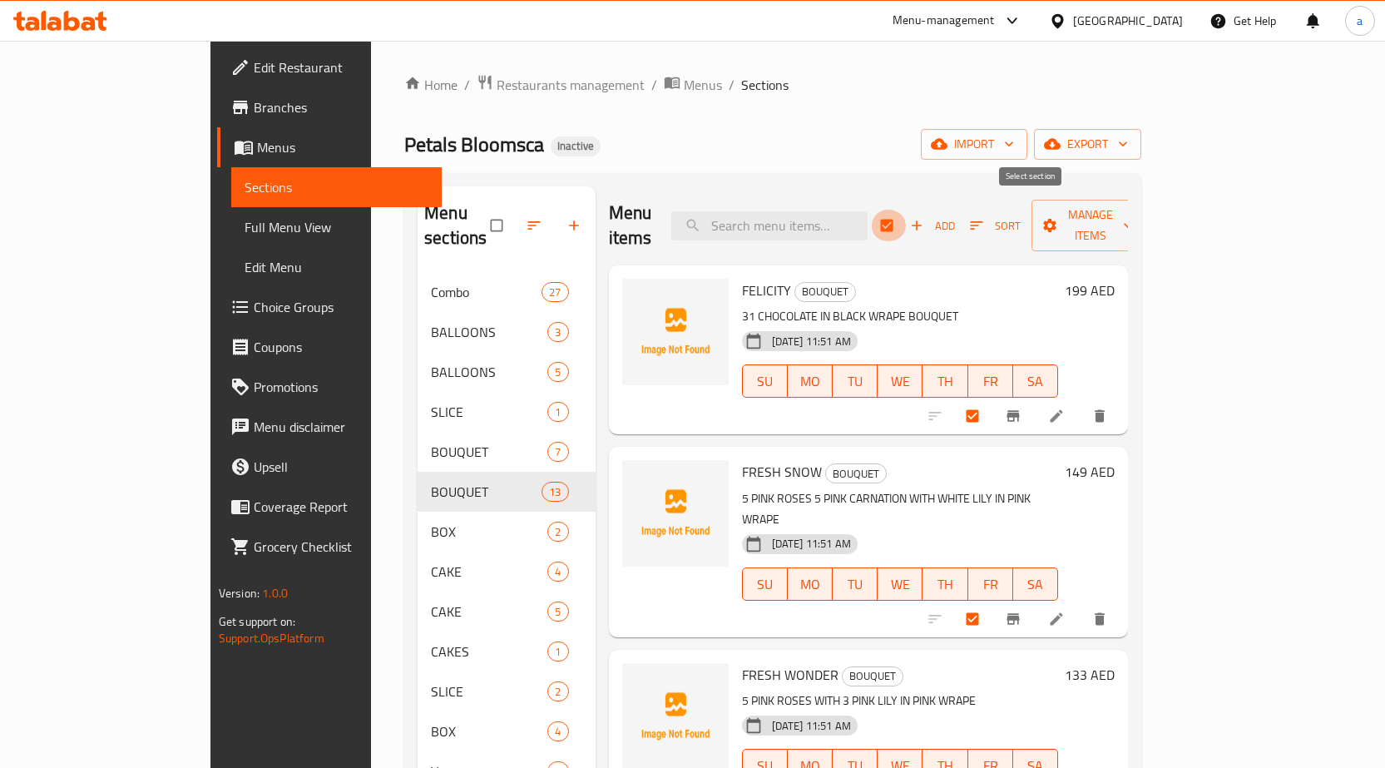
checkbox input "false"
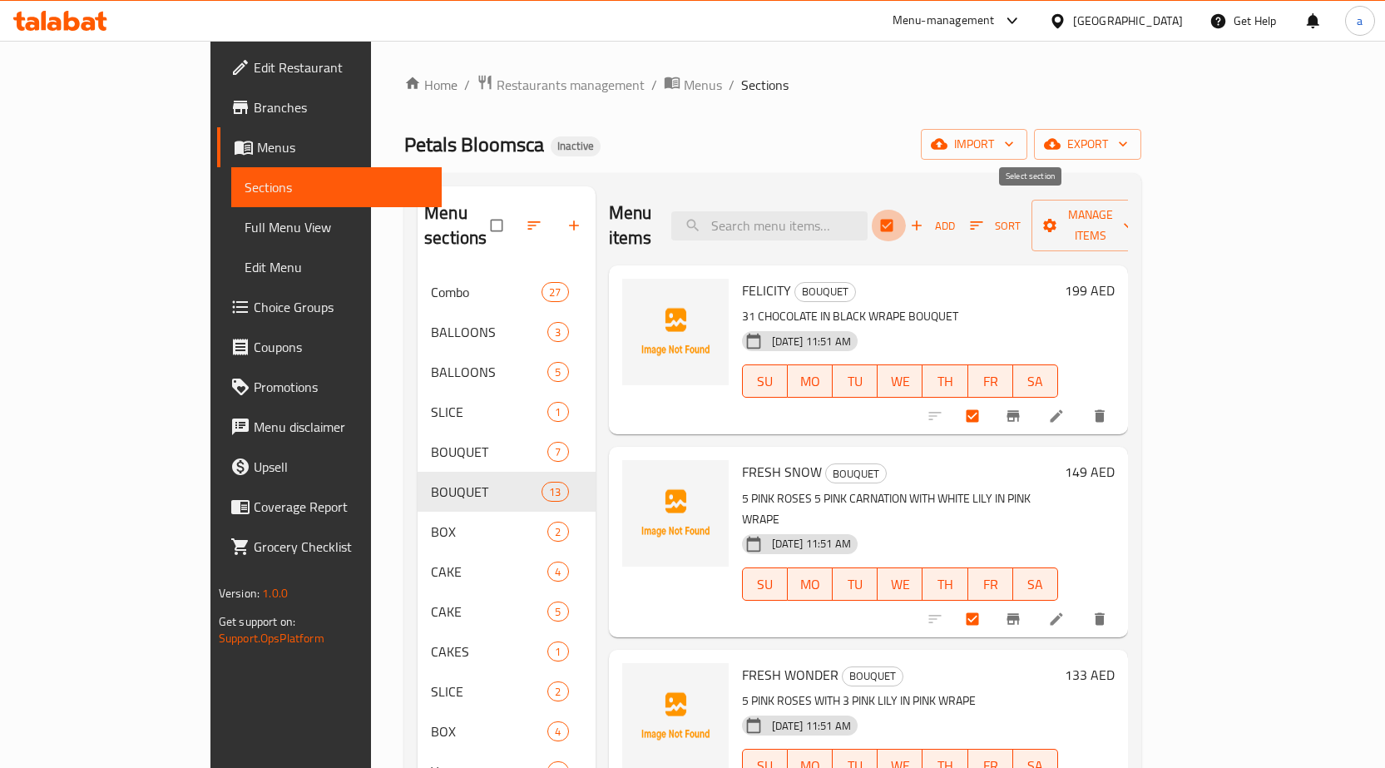
checkbox input "false"
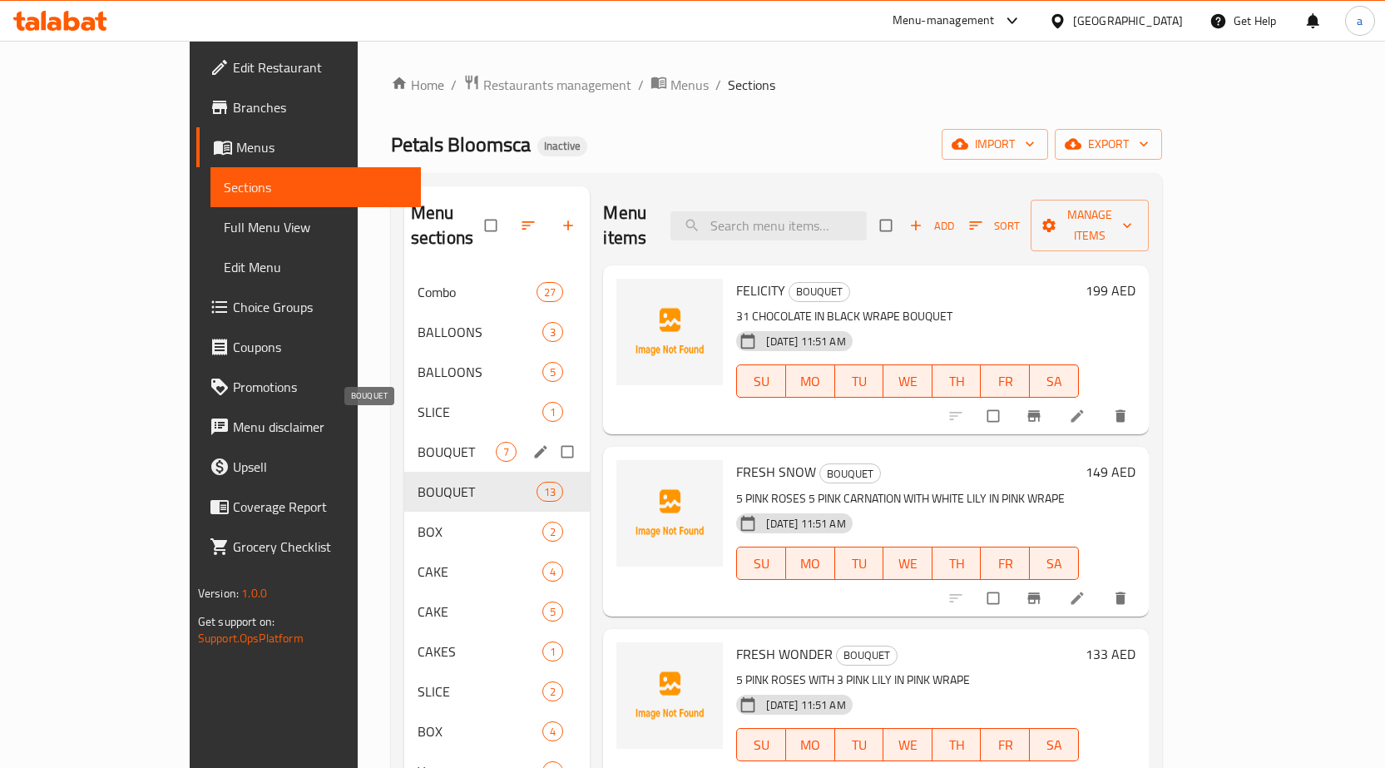
click at [417, 442] on span "BOUQUET" at bounding box center [456, 452] width 79 height 20
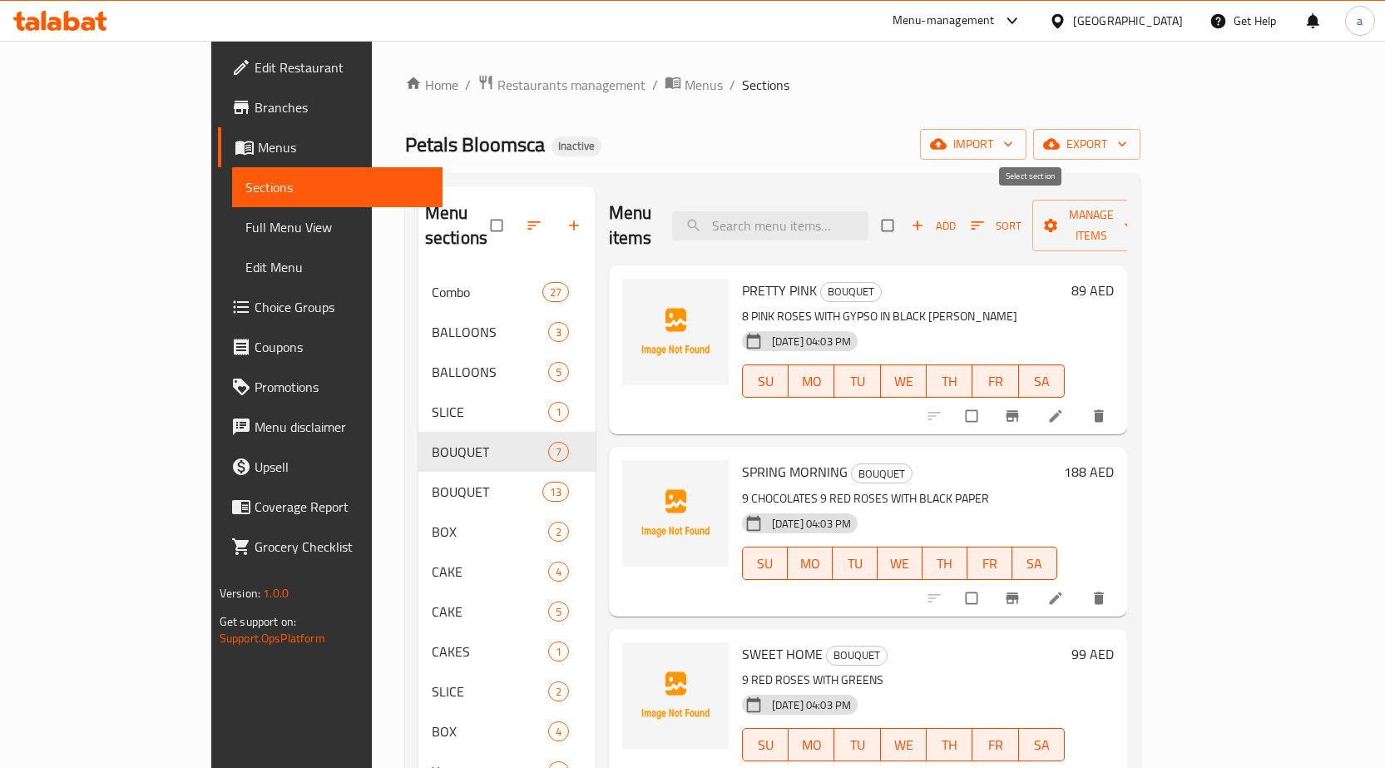
click at [907, 213] on input "checkbox" at bounding box center [889, 226] width 35 height 32
checkbox input "true"
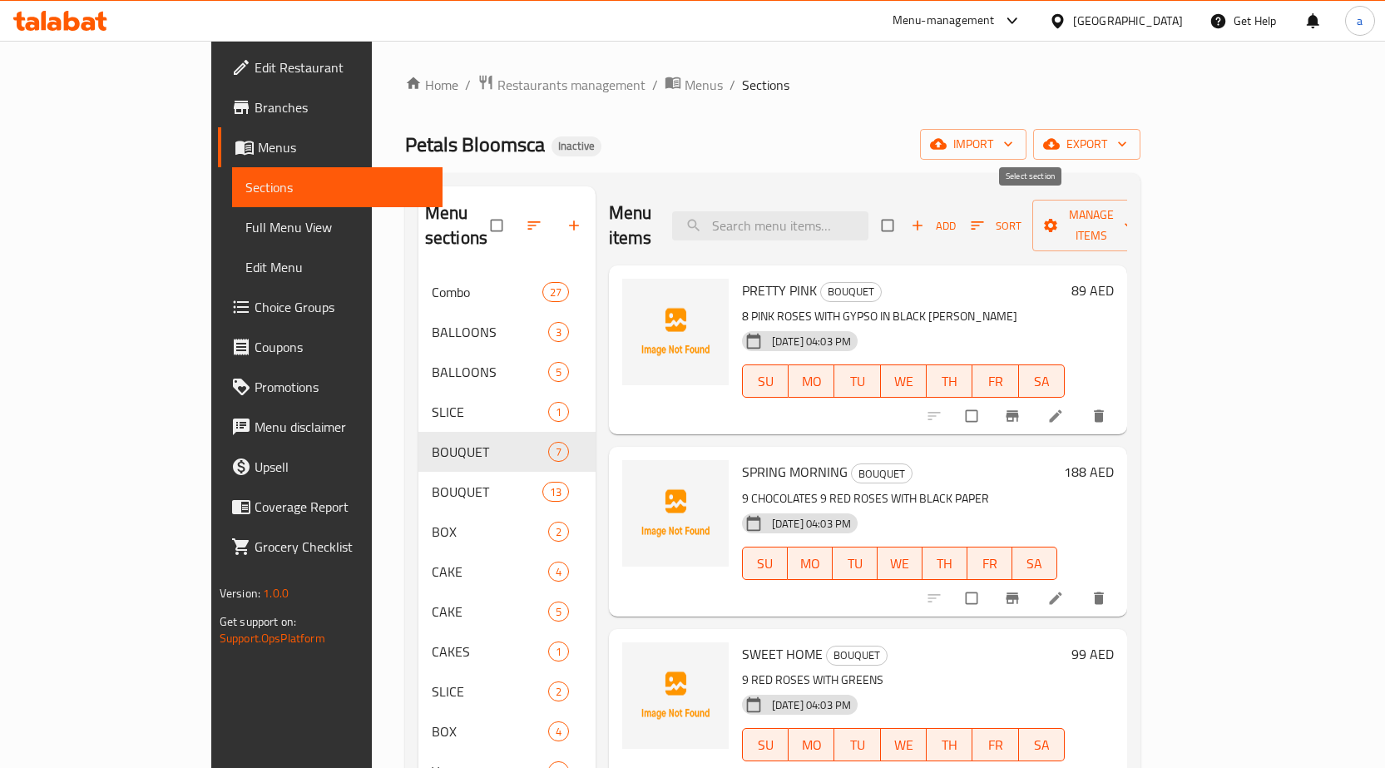
checkbox input "true"
click at [1137, 221] on span "Manage items" at bounding box center [1090, 226] width 91 height 42
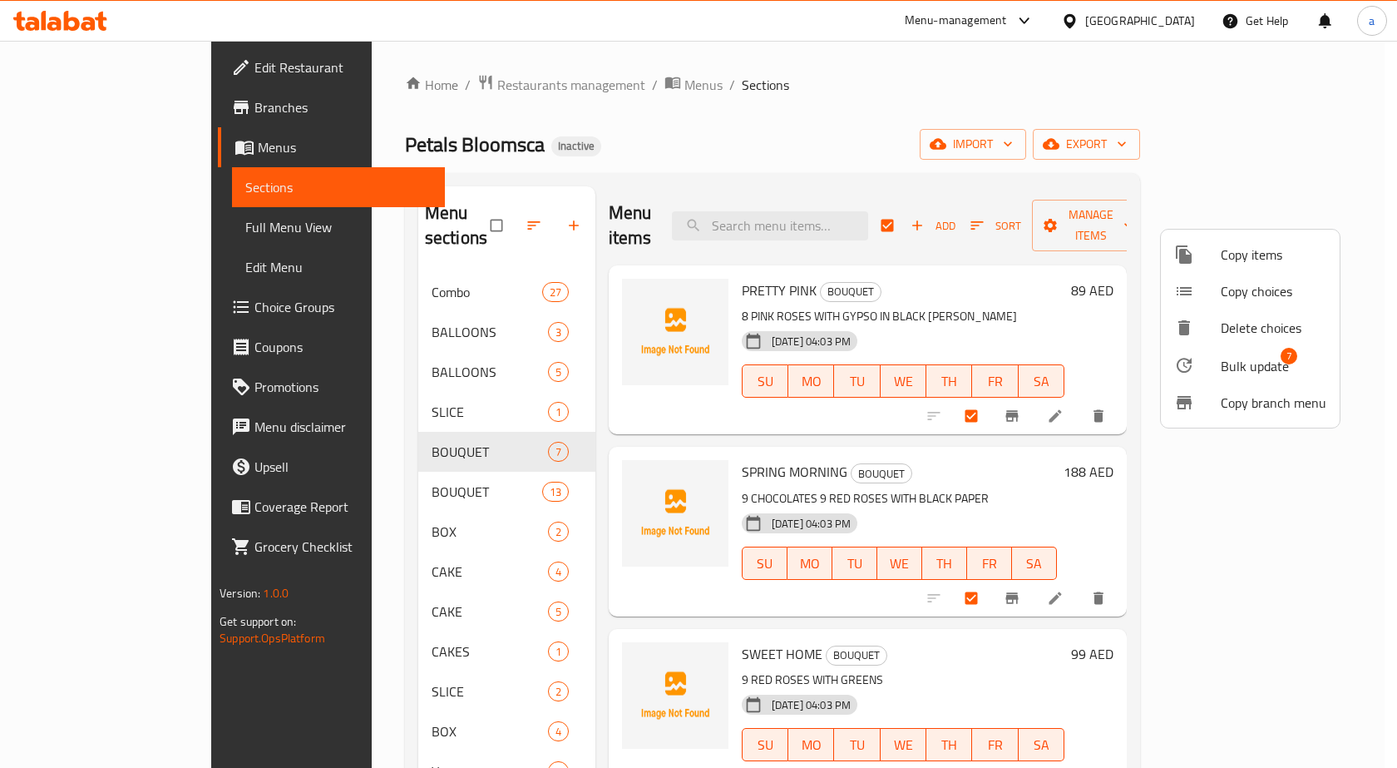
click at [1276, 360] on span "Bulk update" at bounding box center [1255, 366] width 68 height 20
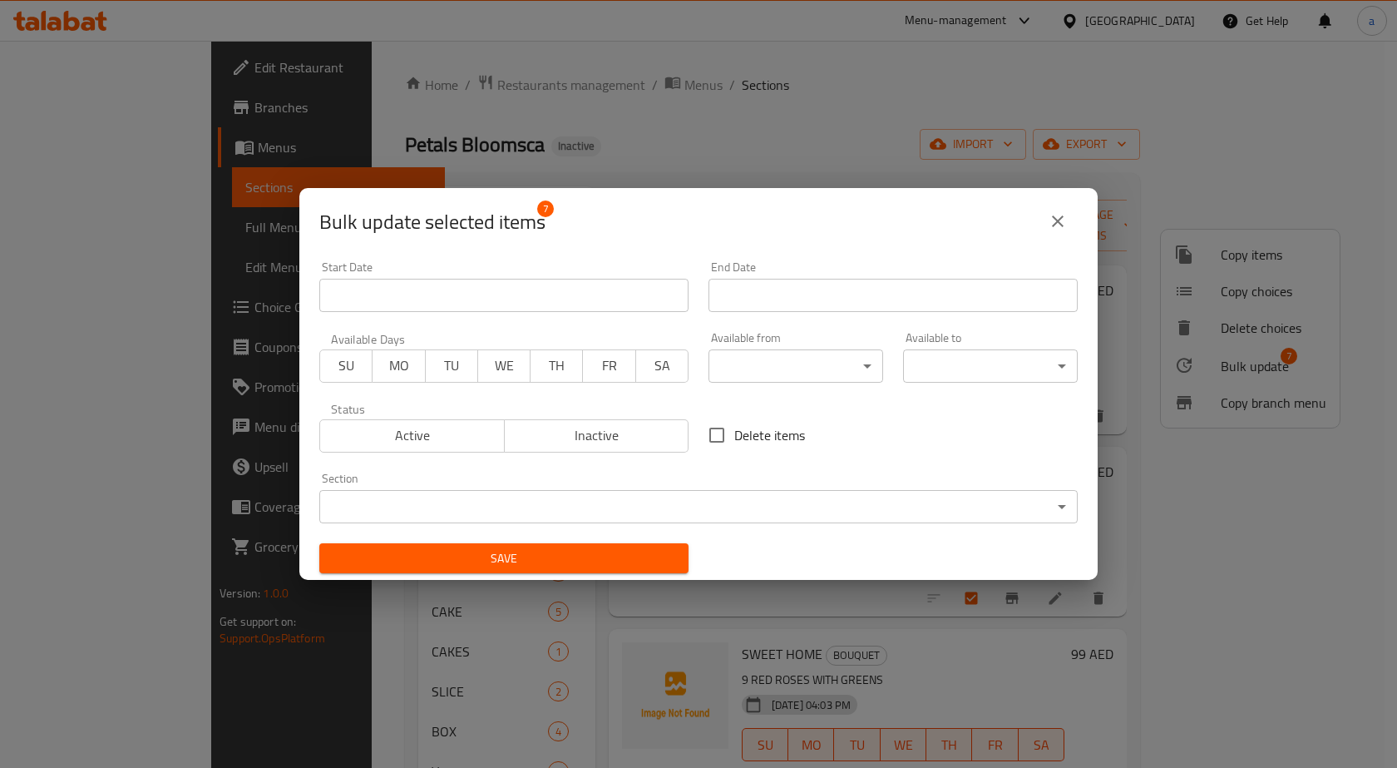
click at [557, 488] on div "Section ​ ​" at bounding box center [698, 497] width 758 height 51
click at [558, 501] on body "​ Menu-management United Arab Emirates Get Help a Edit Restaurant Branches Menu…" at bounding box center [698, 404] width 1397 height 727
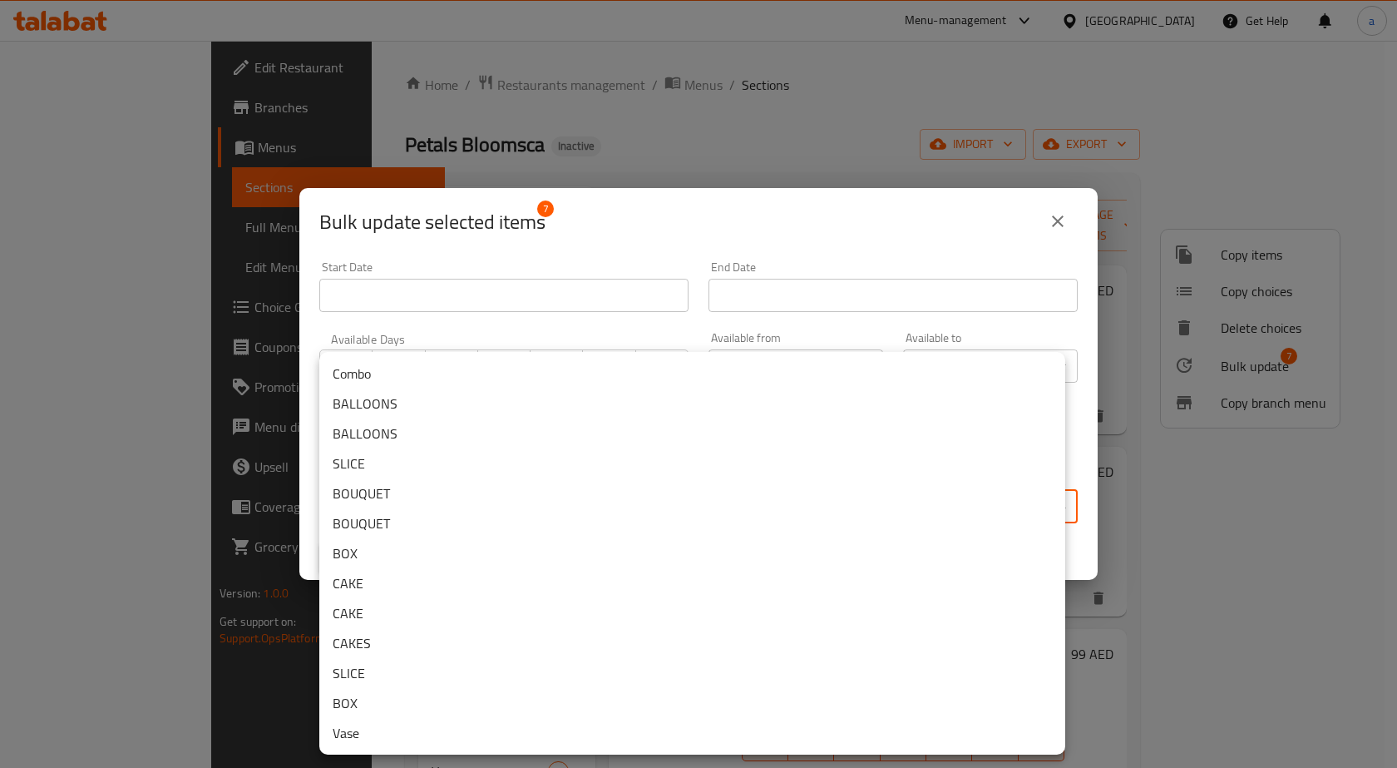
click at [458, 514] on li "BOUQUET" at bounding box center [692, 523] width 746 height 30
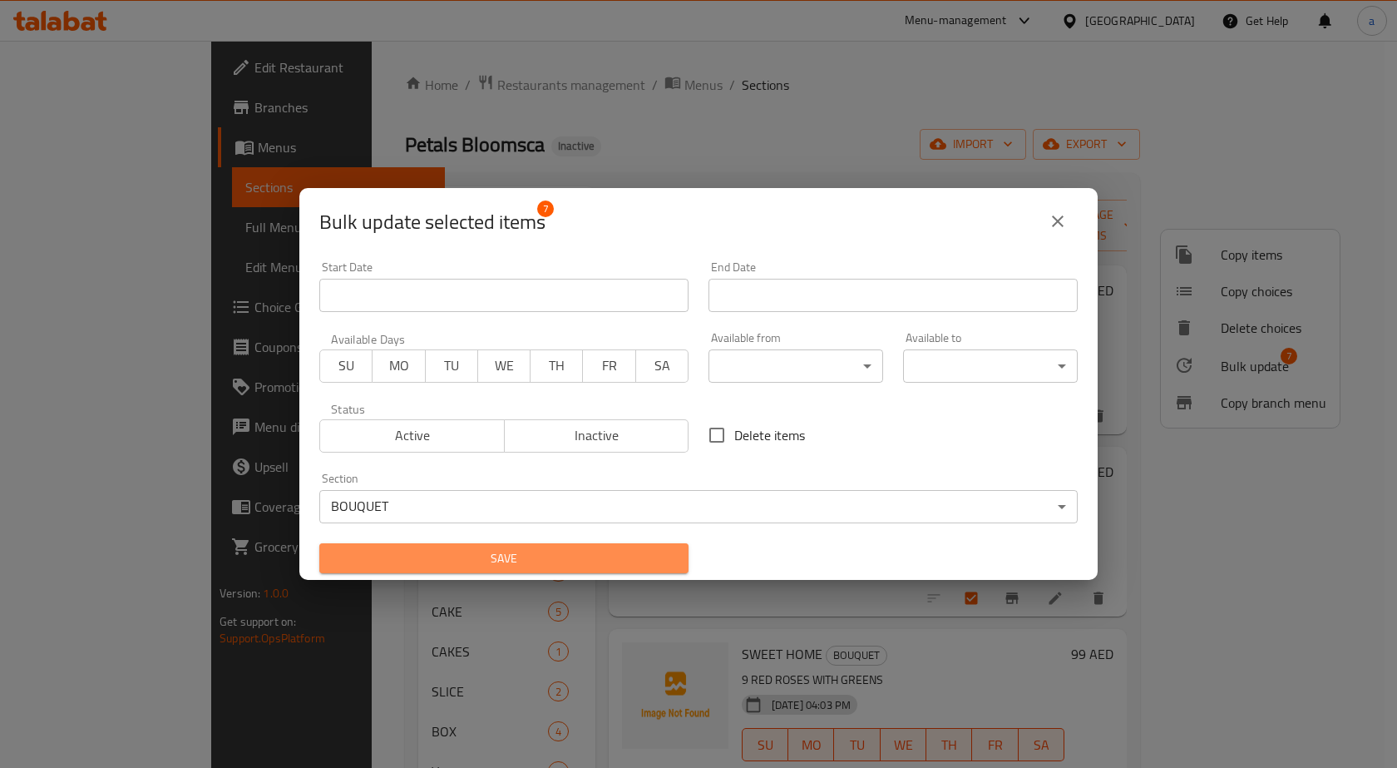
click at [514, 555] on span "Save" at bounding box center [504, 558] width 343 height 21
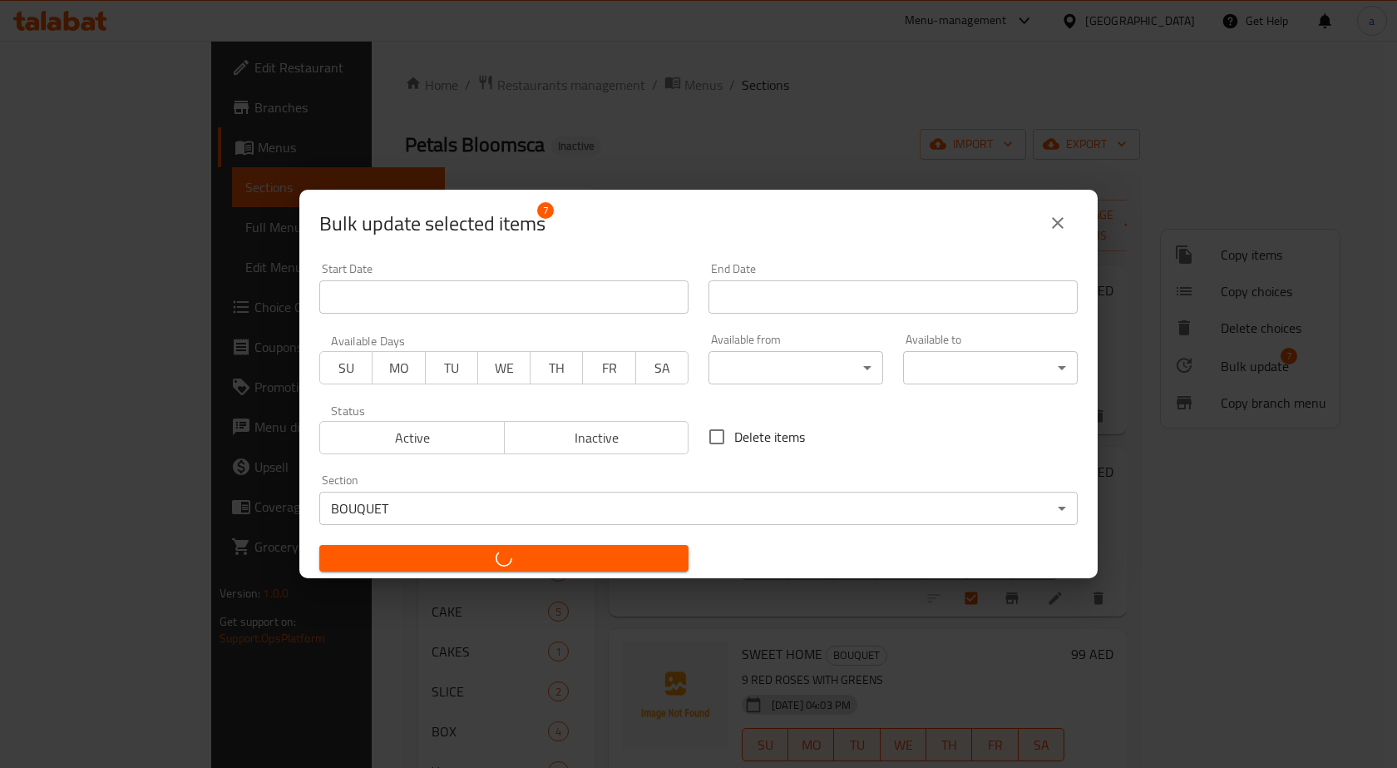
checkbox input "false"
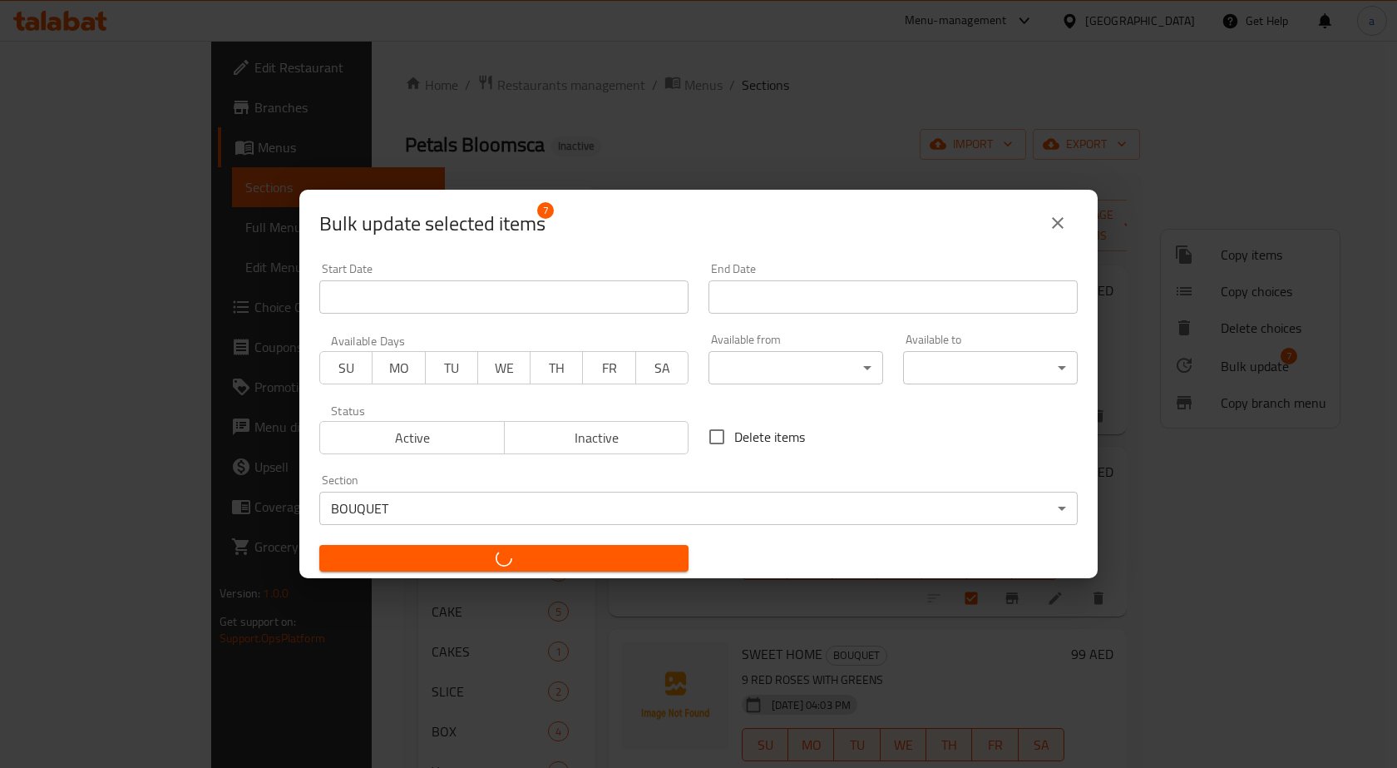
checkbox input "false"
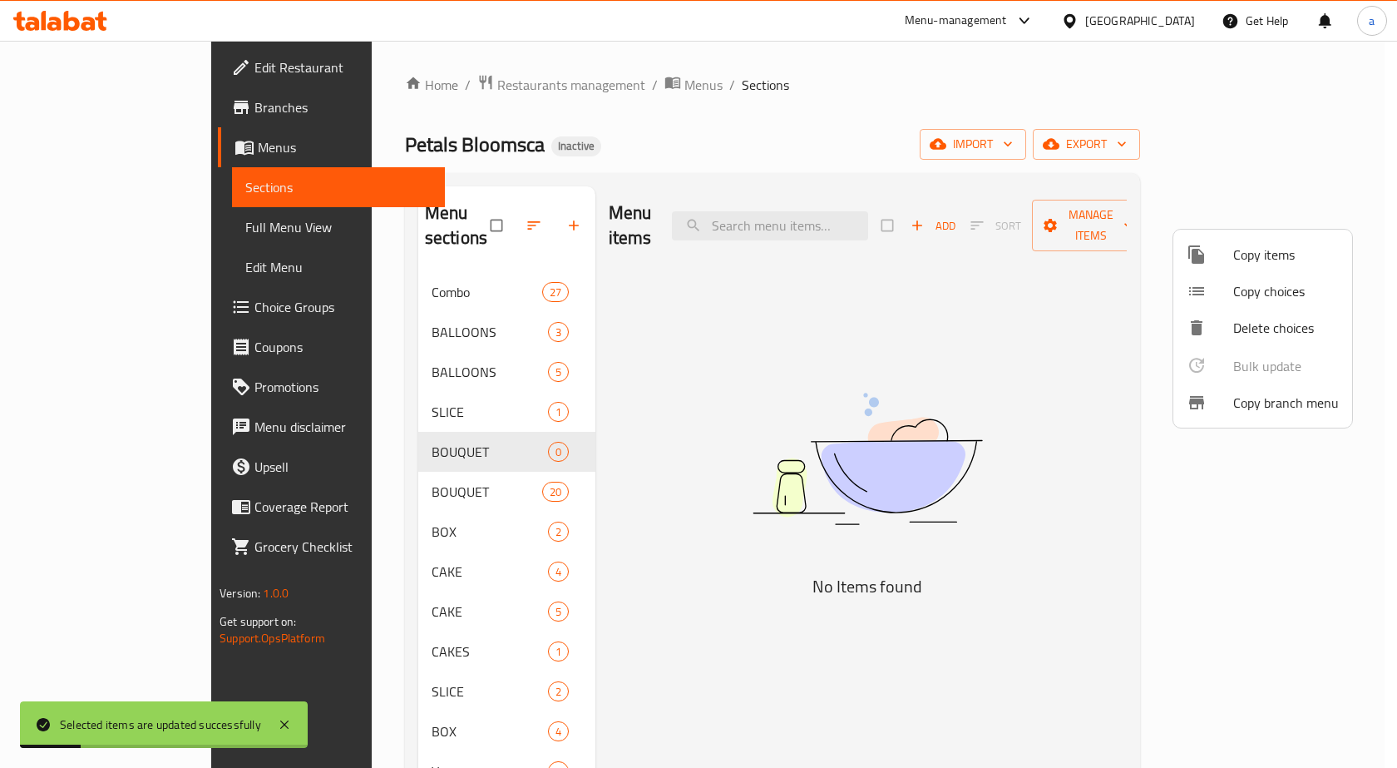
click at [450, 431] on div at bounding box center [698, 384] width 1397 height 768
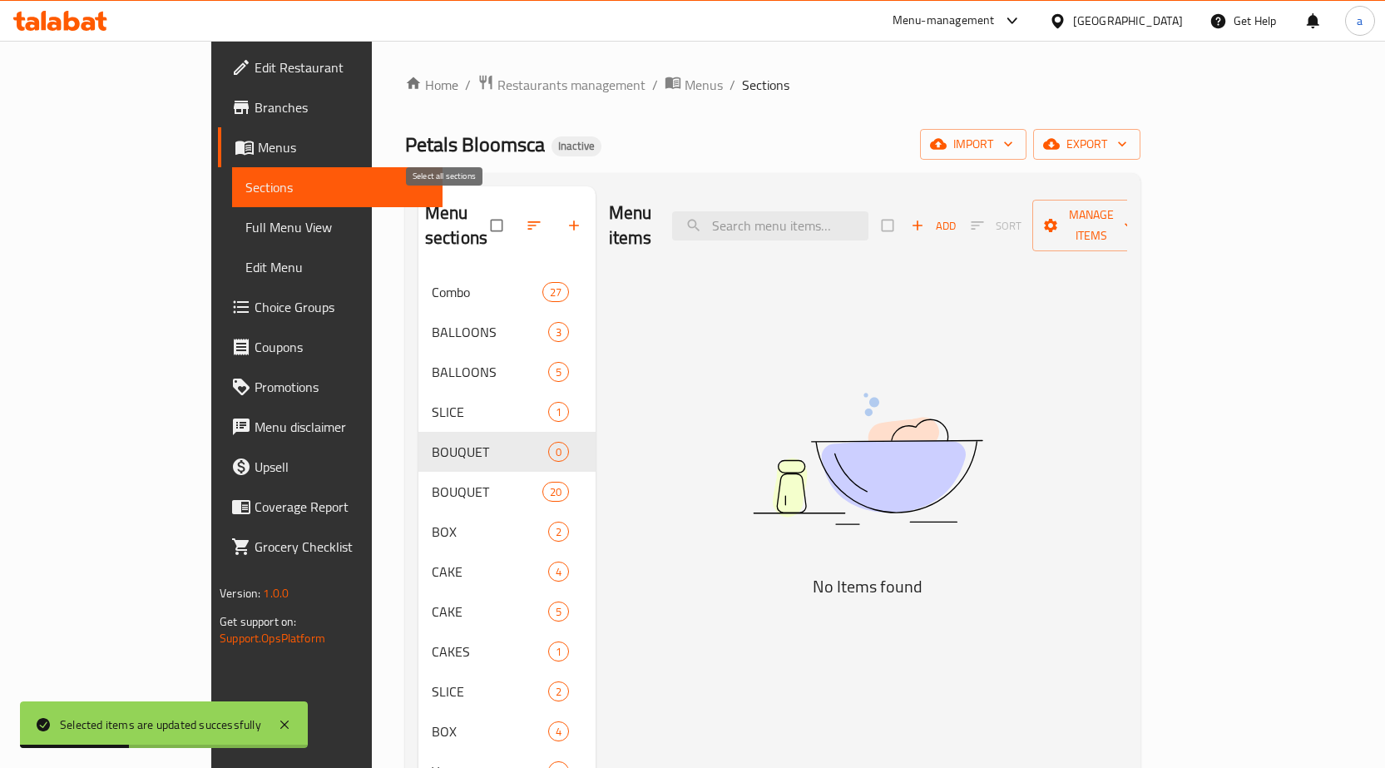
click at [481, 213] on input "checkbox" at bounding box center [498, 226] width 35 height 32
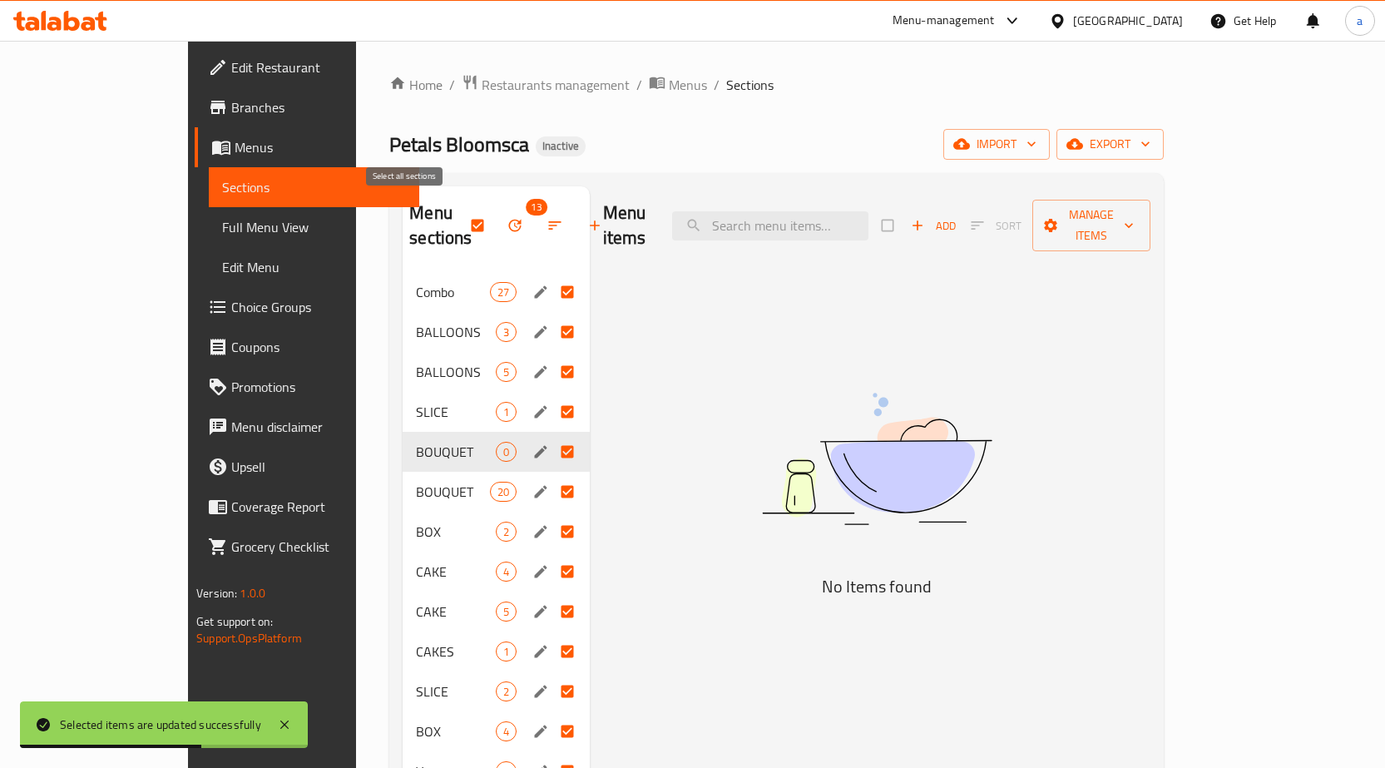
click at [462, 216] on input "checkbox" at bounding box center [479, 226] width 35 height 32
checkbox input "false"
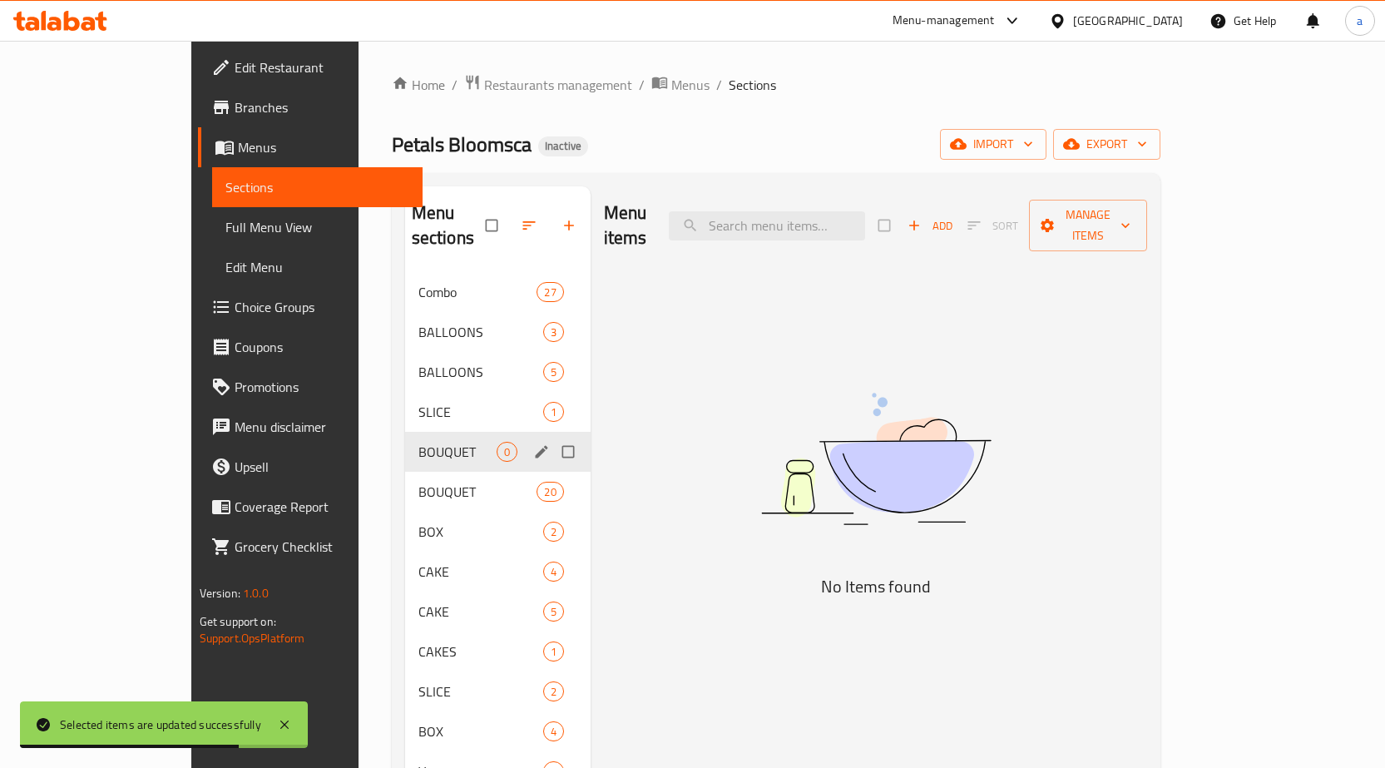
click at [552, 436] on input "Menu sections" at bounding box center [569, 452] width 35 height 32
checkbox input "true"
click at [509, 221] on icon "button" at bounding box center [517, 225] width 17 height 17
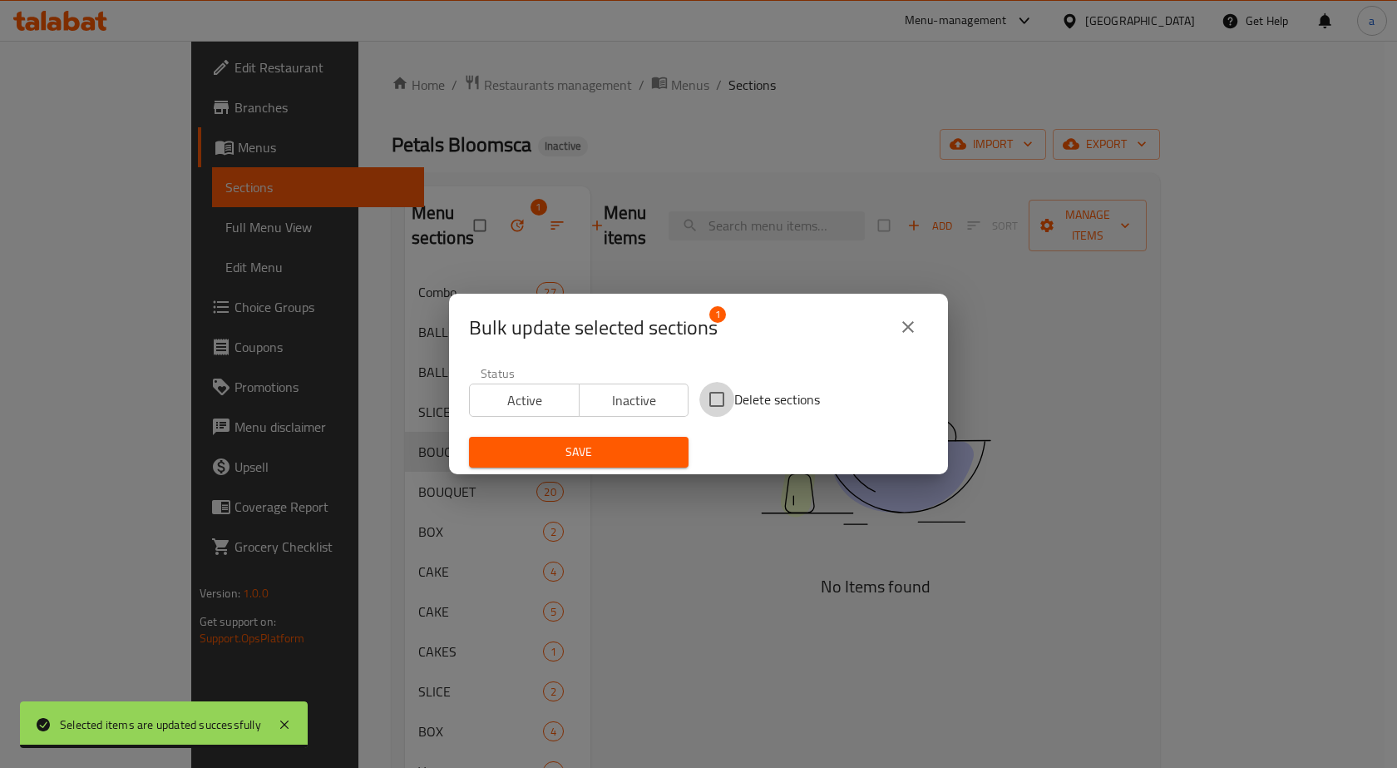
click at [717, 399] on input "Delete sections" at bounding box center [716, 399] width 35 height 35
checkbox input "true"
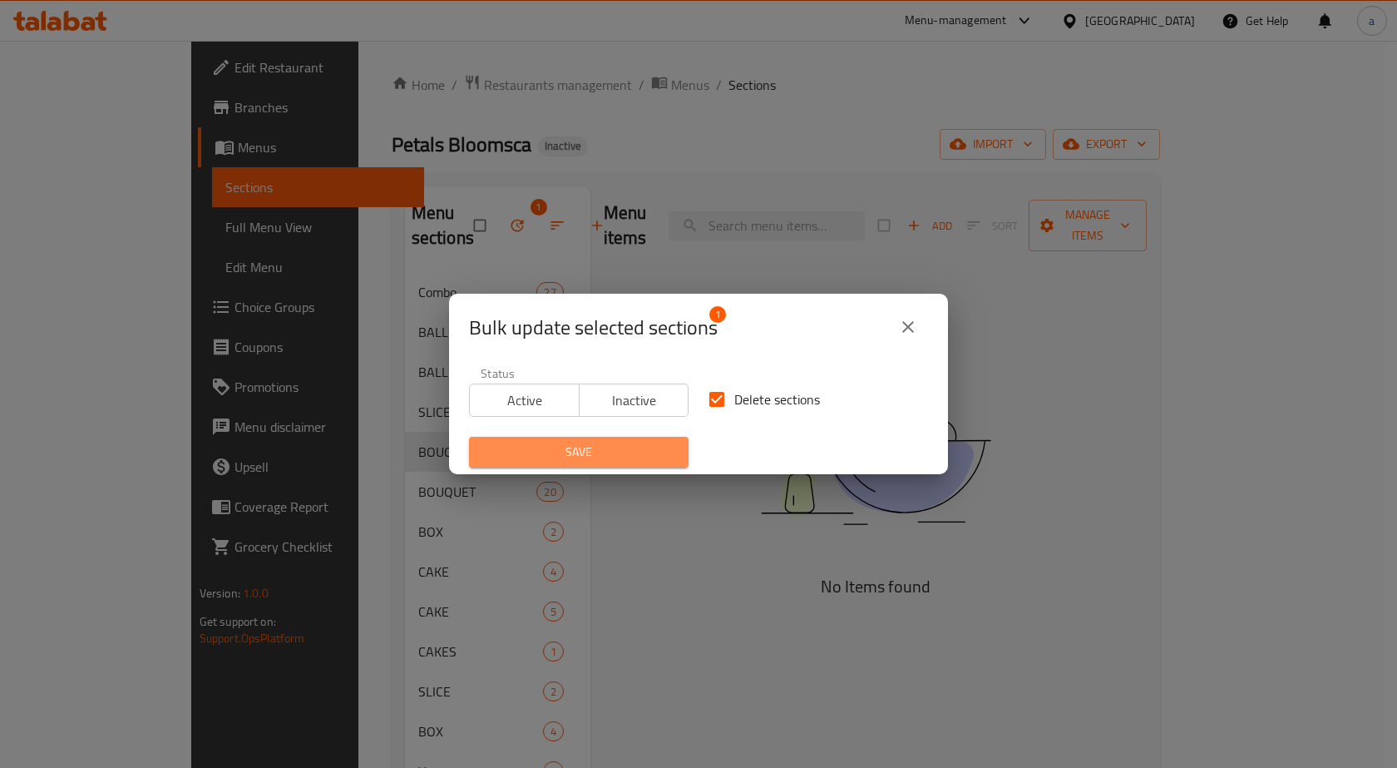
click at [645, 449] on span "Save" at bounding box center [578, 452] width 193 height 21
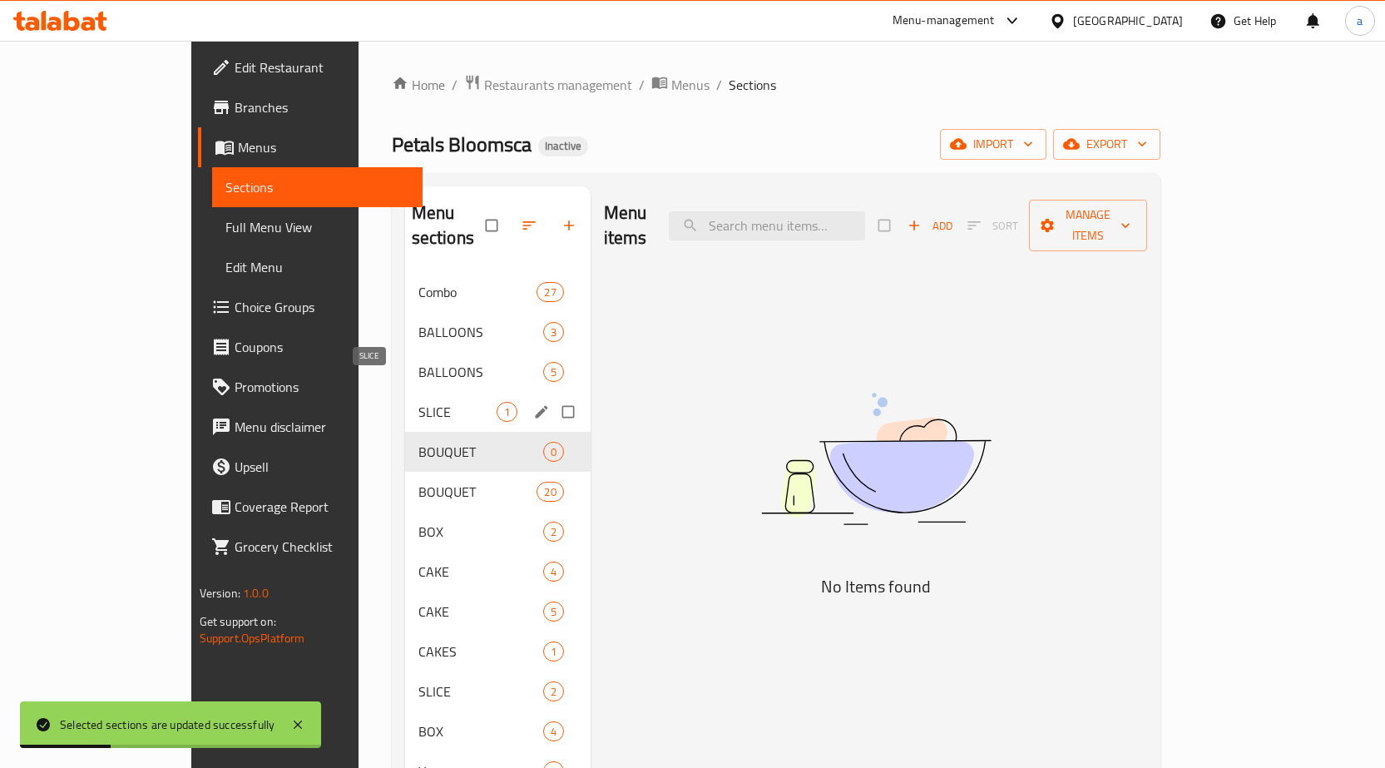
click at [418, 402] on span "SLICE" at bounding box center [457, 412] width 78 height 20
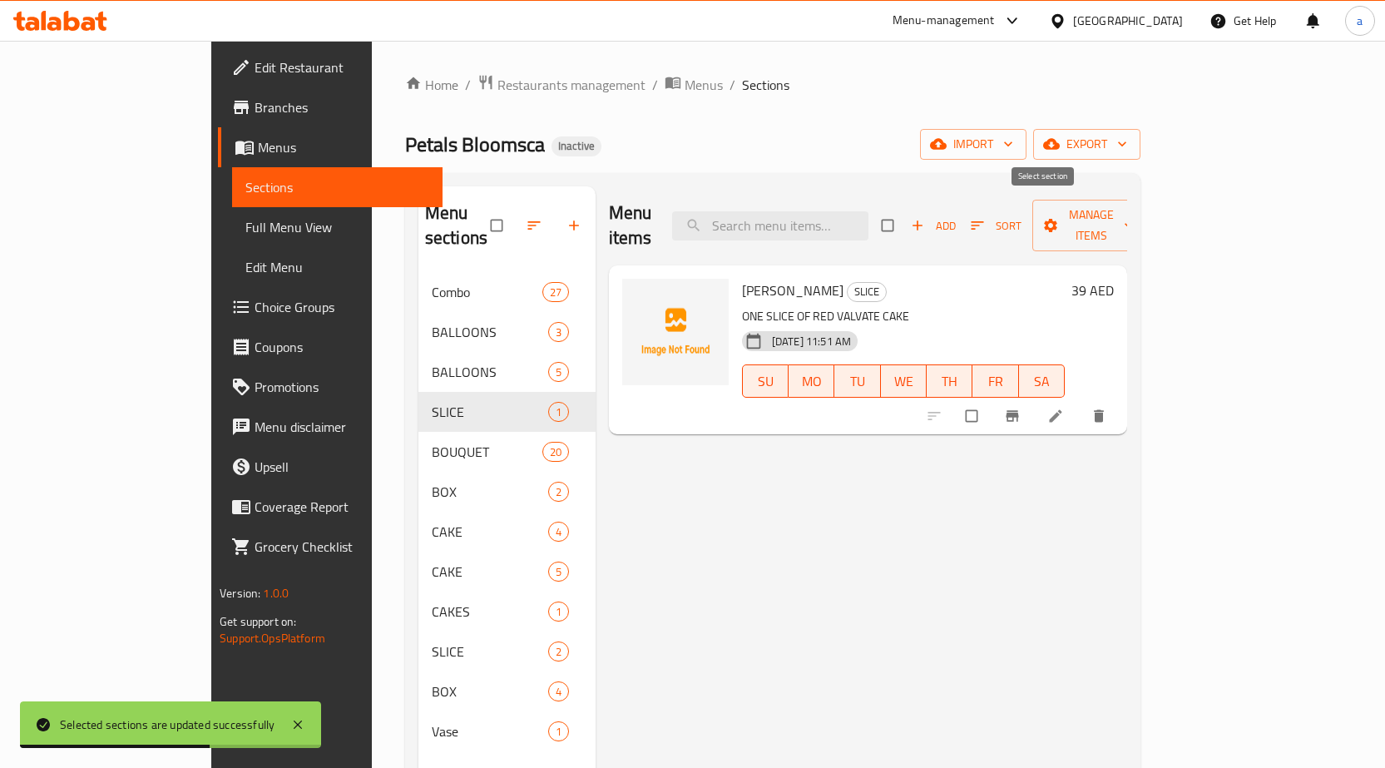
click at [907, 215] on input "checkbox" at bounding box center [889, 226] width 35 height 32
checkbox input "true"
click at [1137, 215] on span "Manage items" at bounding box center [1090, 226] width 91 height 42
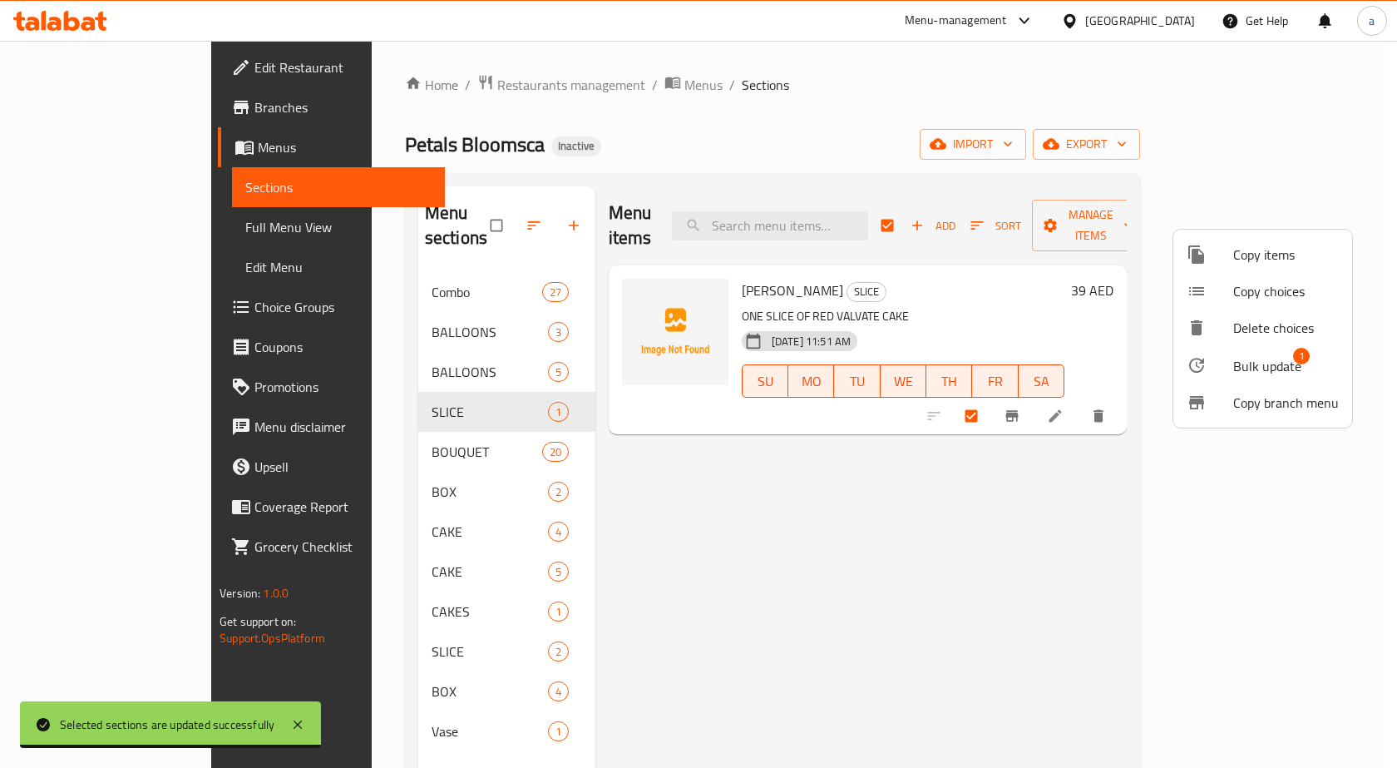
click at [1248, 360] on span "Bulk update" at bounding box center [1267, 366] width 68 height 20
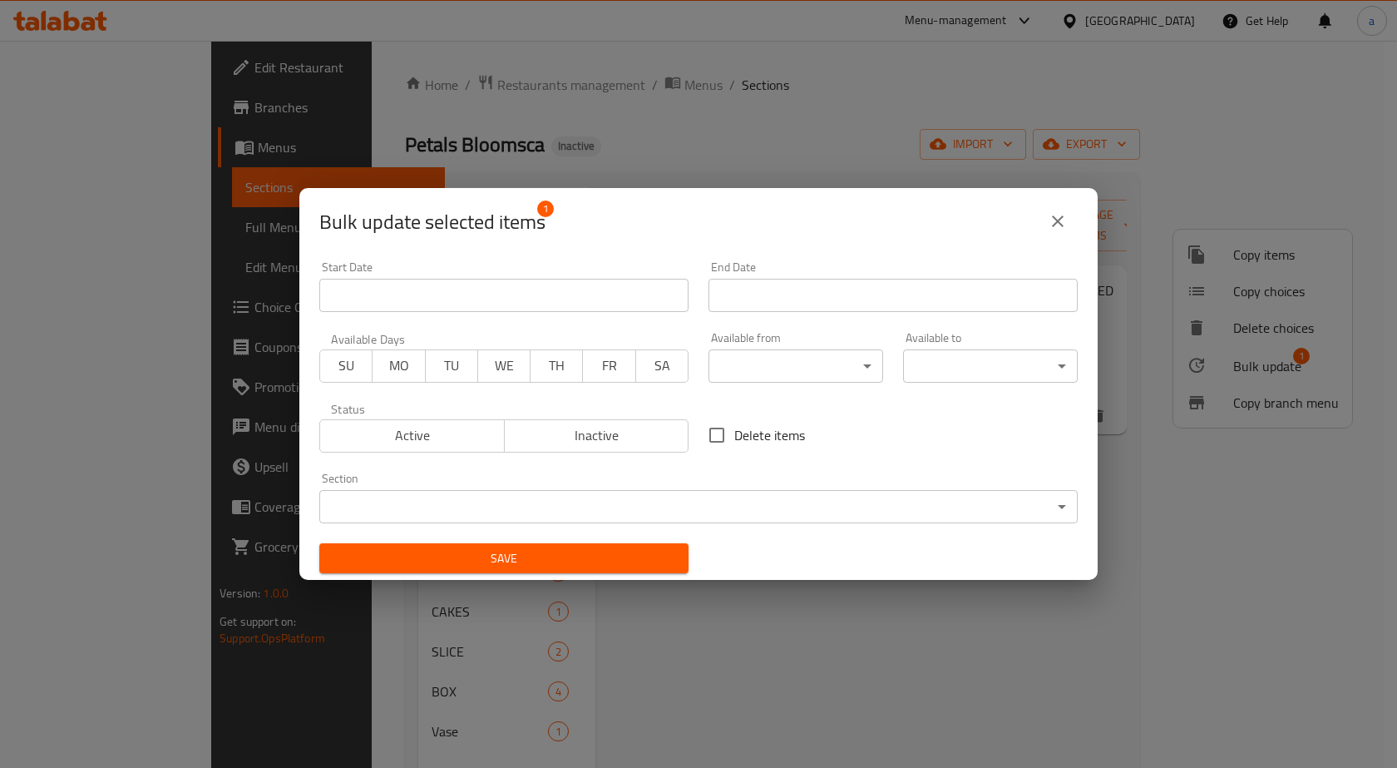
click at [707, 496] on body "​ Menu-management United Arab Emirates Get Help a Edit Restaurant Branches Menu…" at bounding box center [698, 404] width 1397 height 727
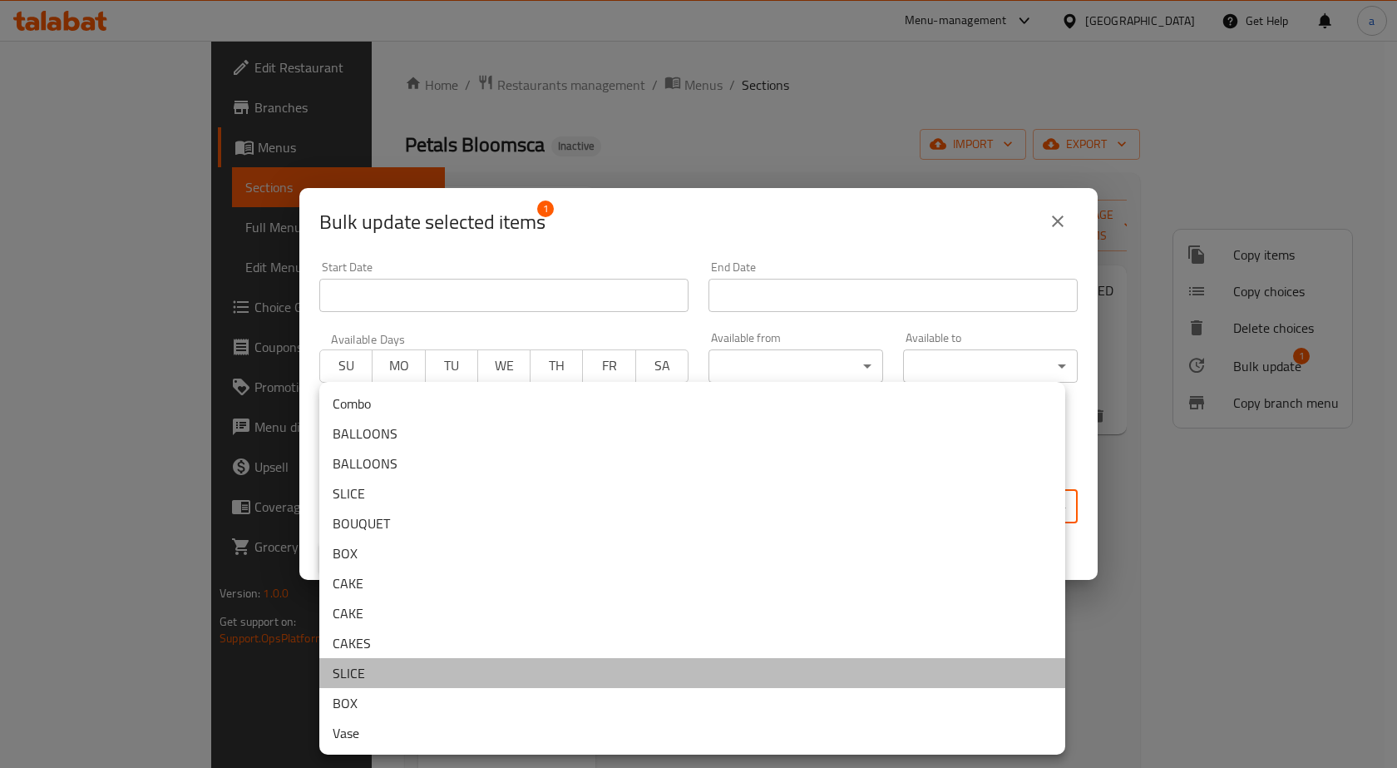
click at [390, 679] on li "SLICE" at bounding box center [692, 673] width 746 height 30
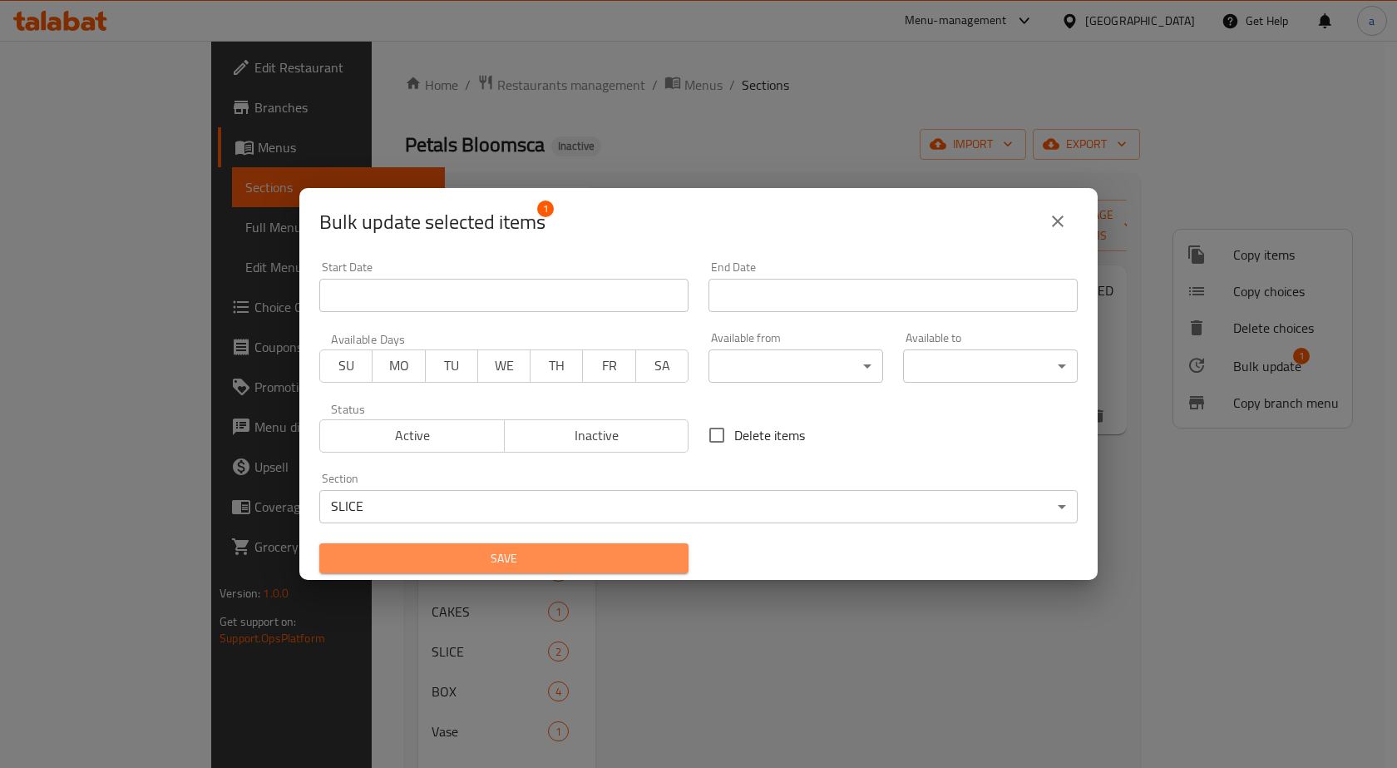
click at [556, 557] on span "Save" at bounding box center [504, 558] width 343 height 21
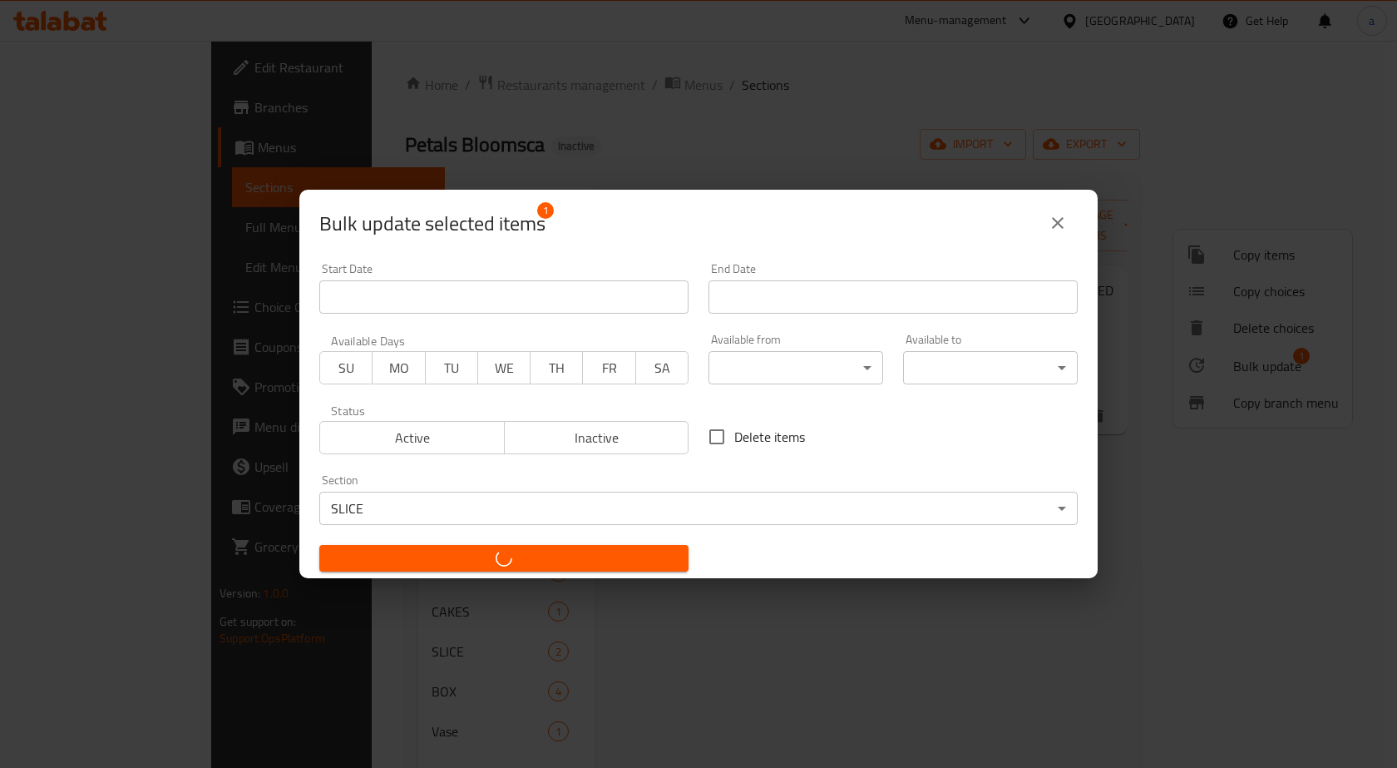
checkbox input "false"
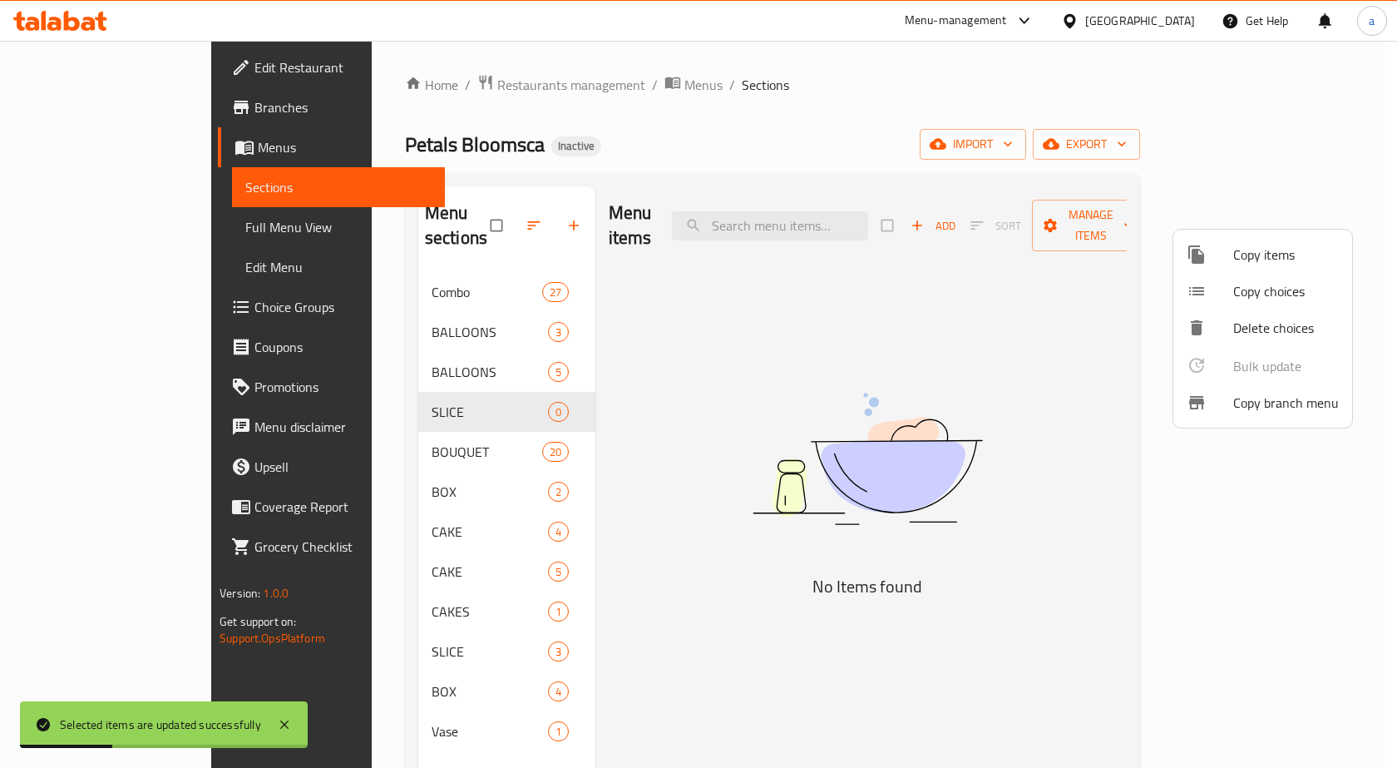
click at [469, 390] on div at bounding box center [698, 384] width 1397 height 768
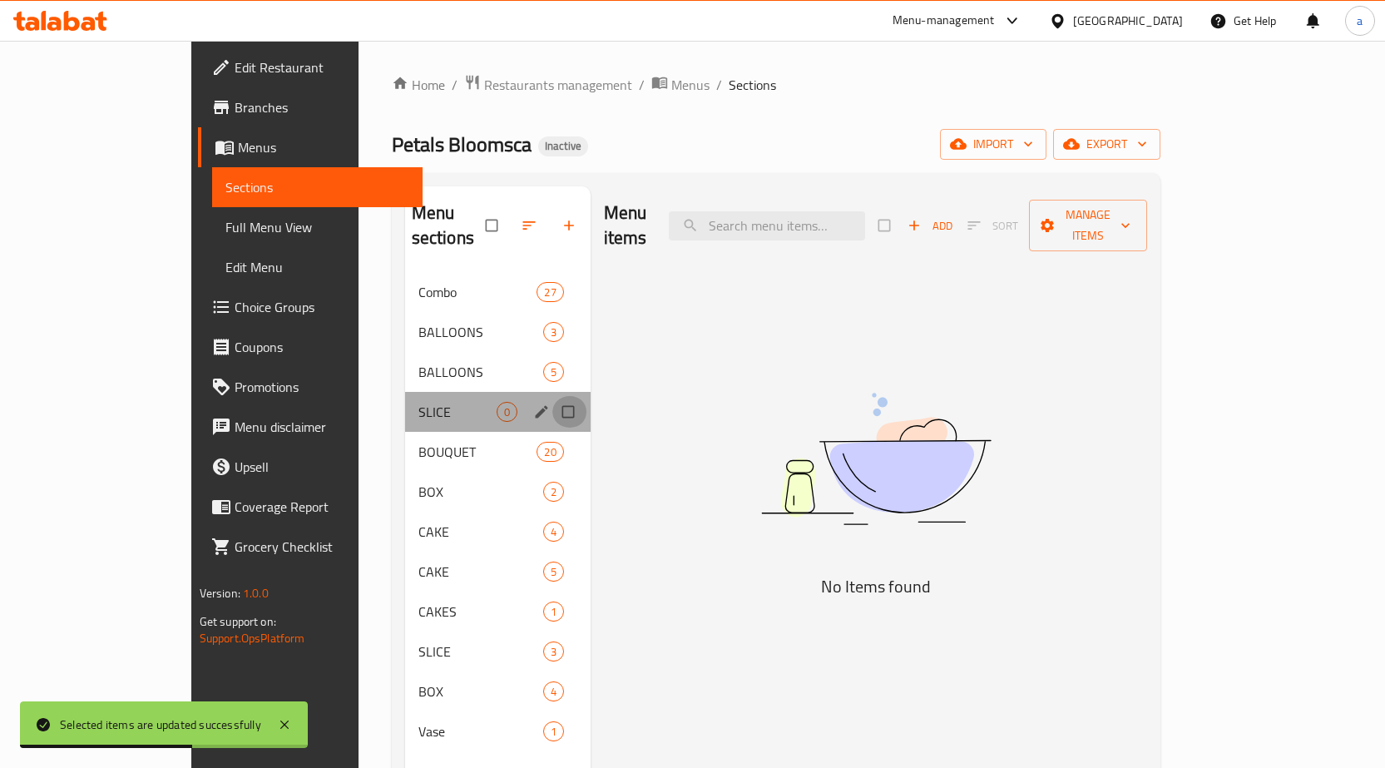
click at [552, 396] on input "Menu sections" at bounding box center [569, 412] width 35 height 32
checkbox input "true"
click at [509, 221] on icon "button" at bounding box center [517, 225] width 17 height 17
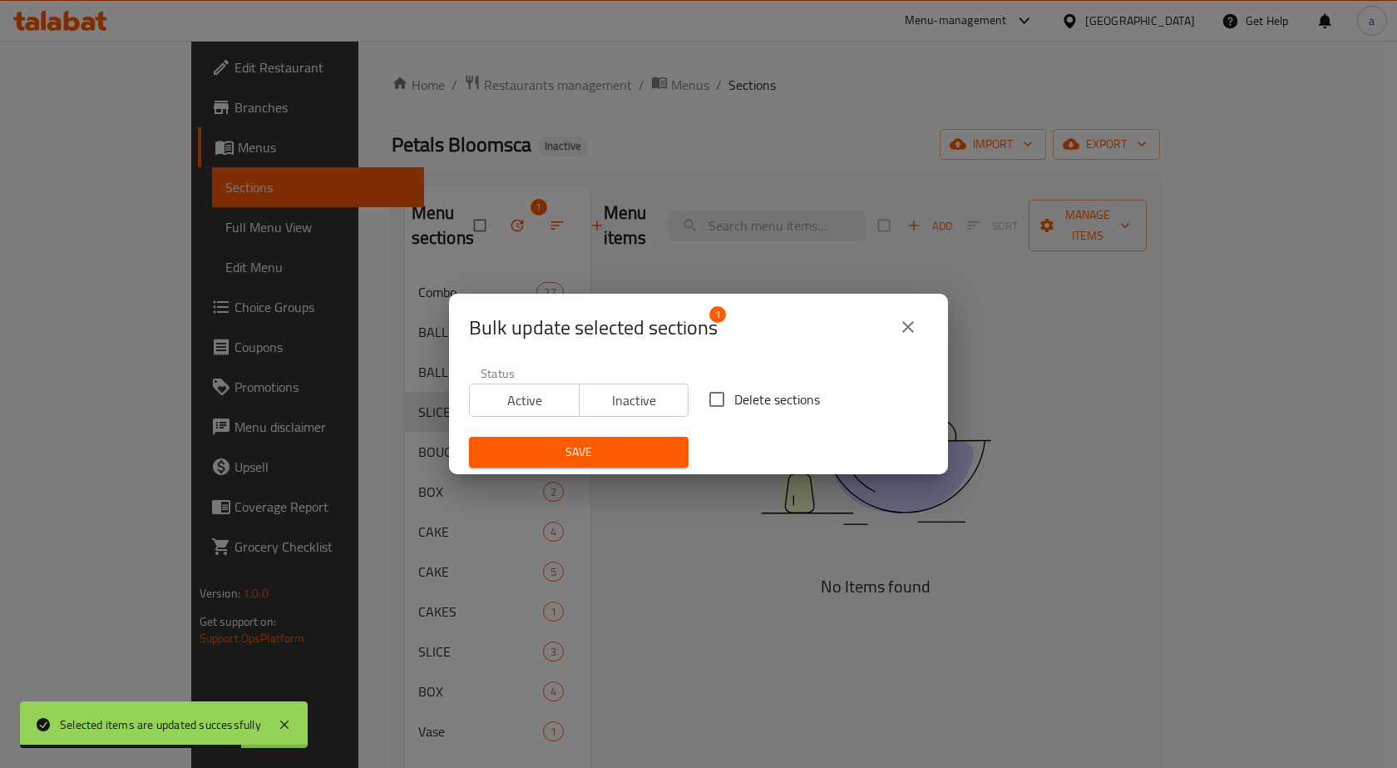
click at [720, 401] on input "Delete sections" at bounding box center [716, 399] width 35 height 35
checkbox input "true"
click at [660, 440] on button "Save" at bounding box center [579, 452] width 220 height 31
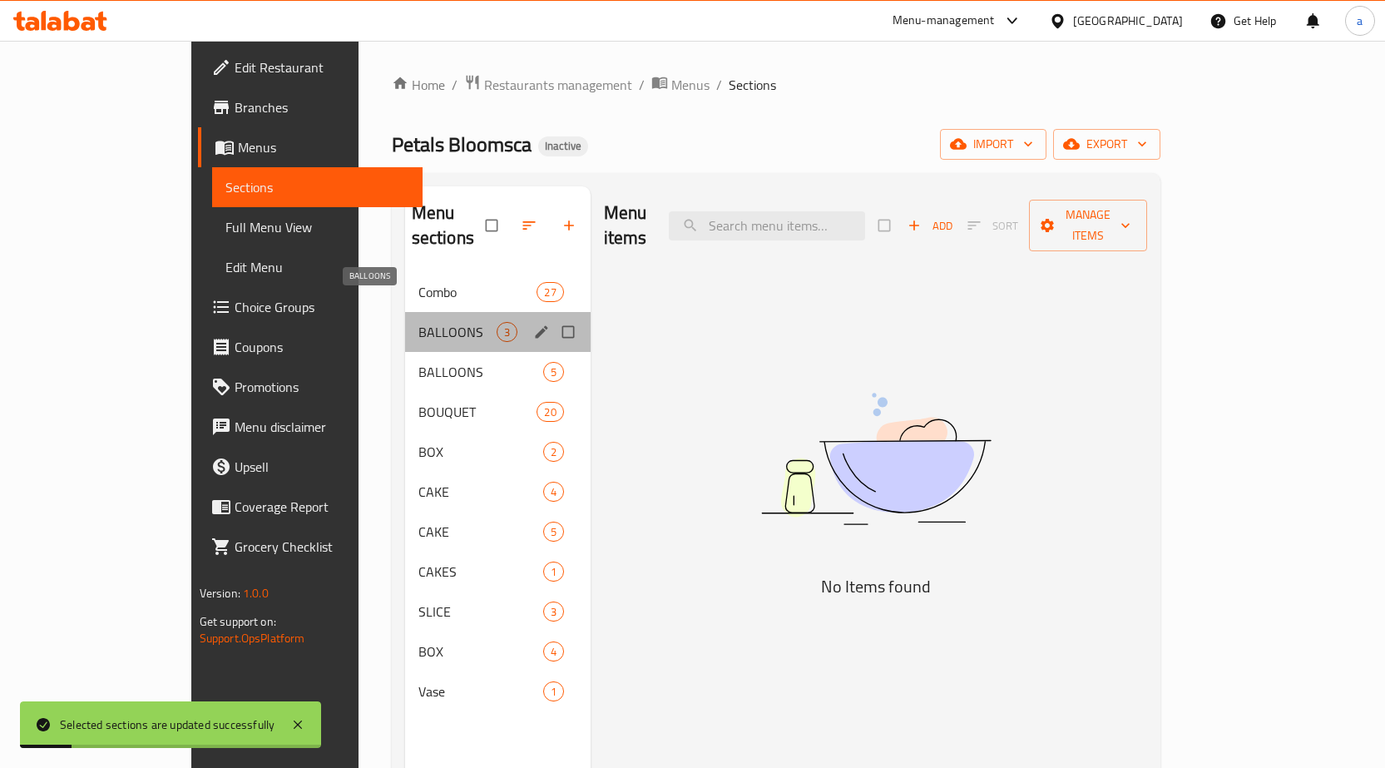
click at [418, 322] on span "BALLOONS" at bounding box center [457, 332] width 78 height 20
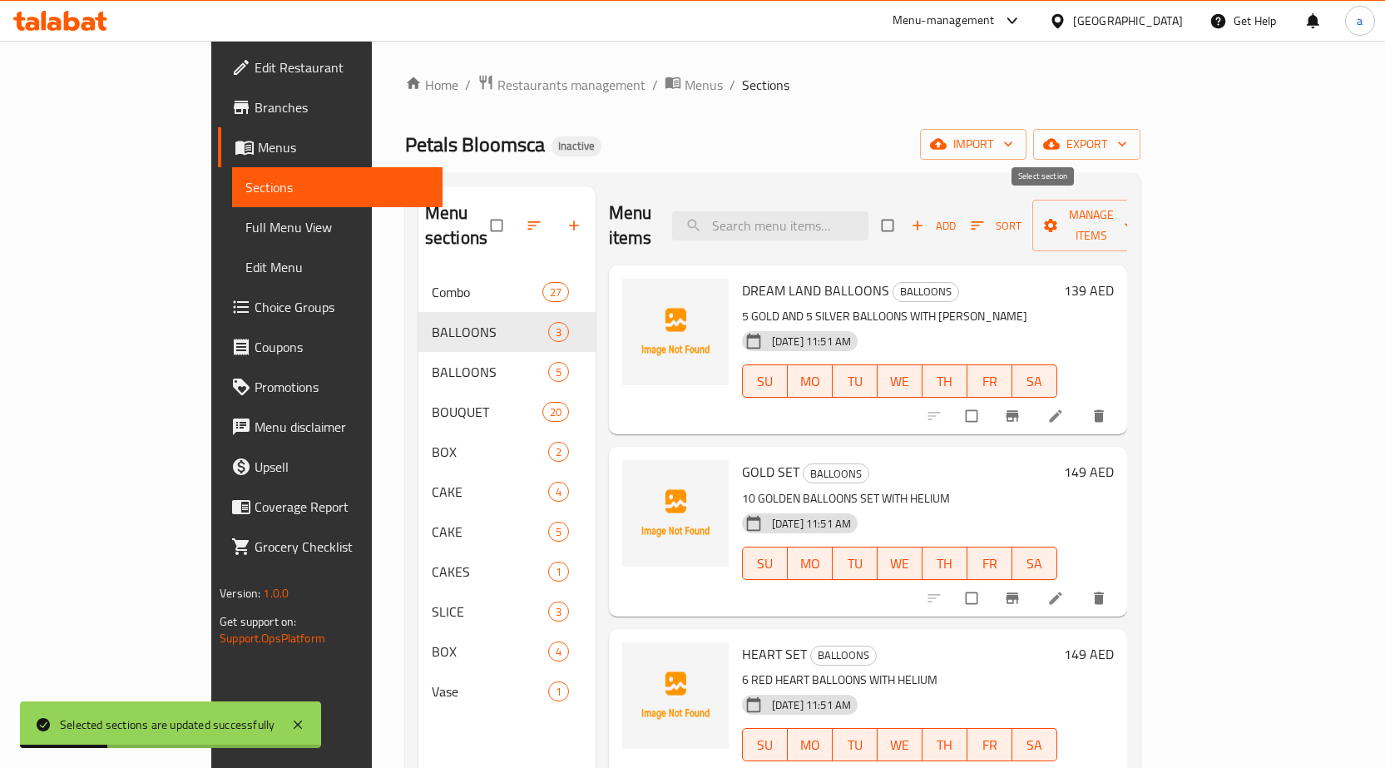
click at [907, 210] on input "checkbox" at bounding box center [889, 226] width 35 height 32
checkbox input "true"
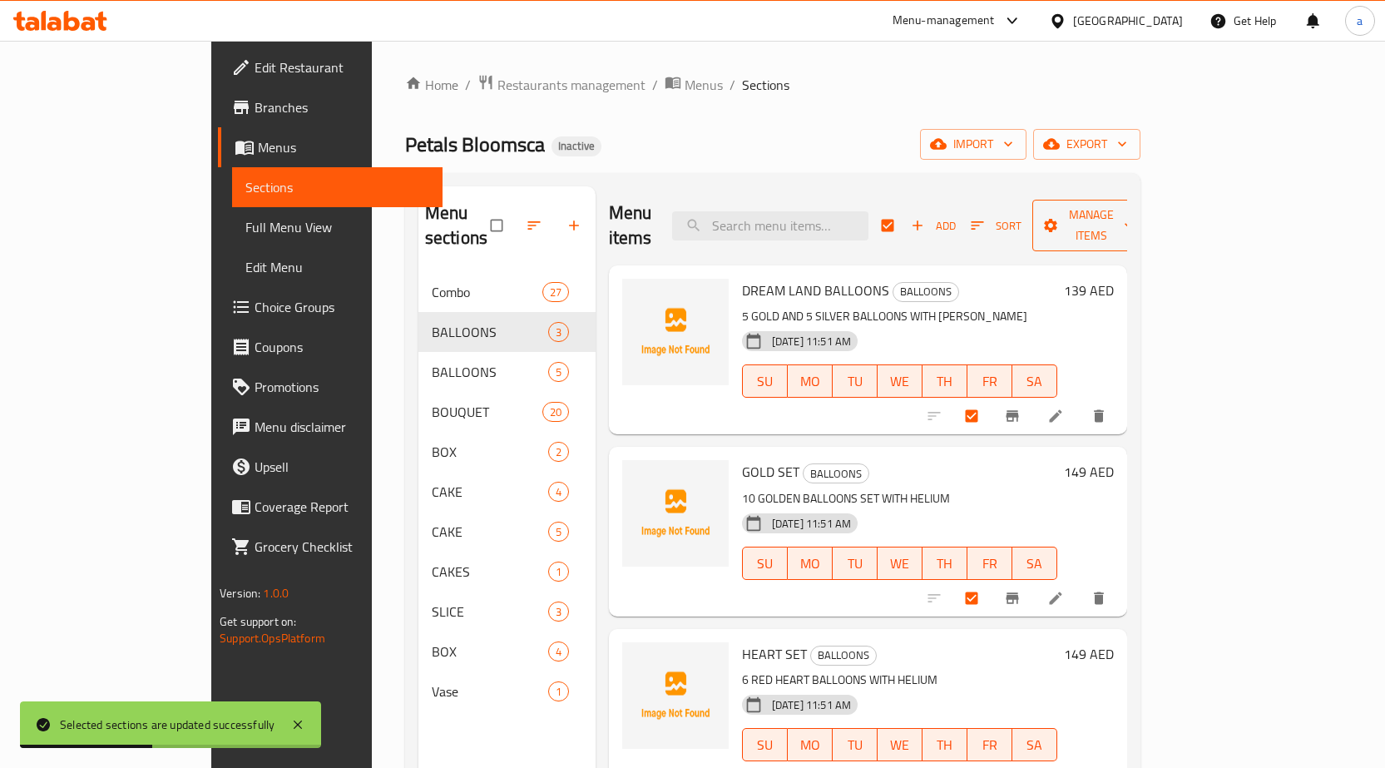
click at [1137, 210] on span "Manage items" at bounding box center [1090, 226] width 91 height 42
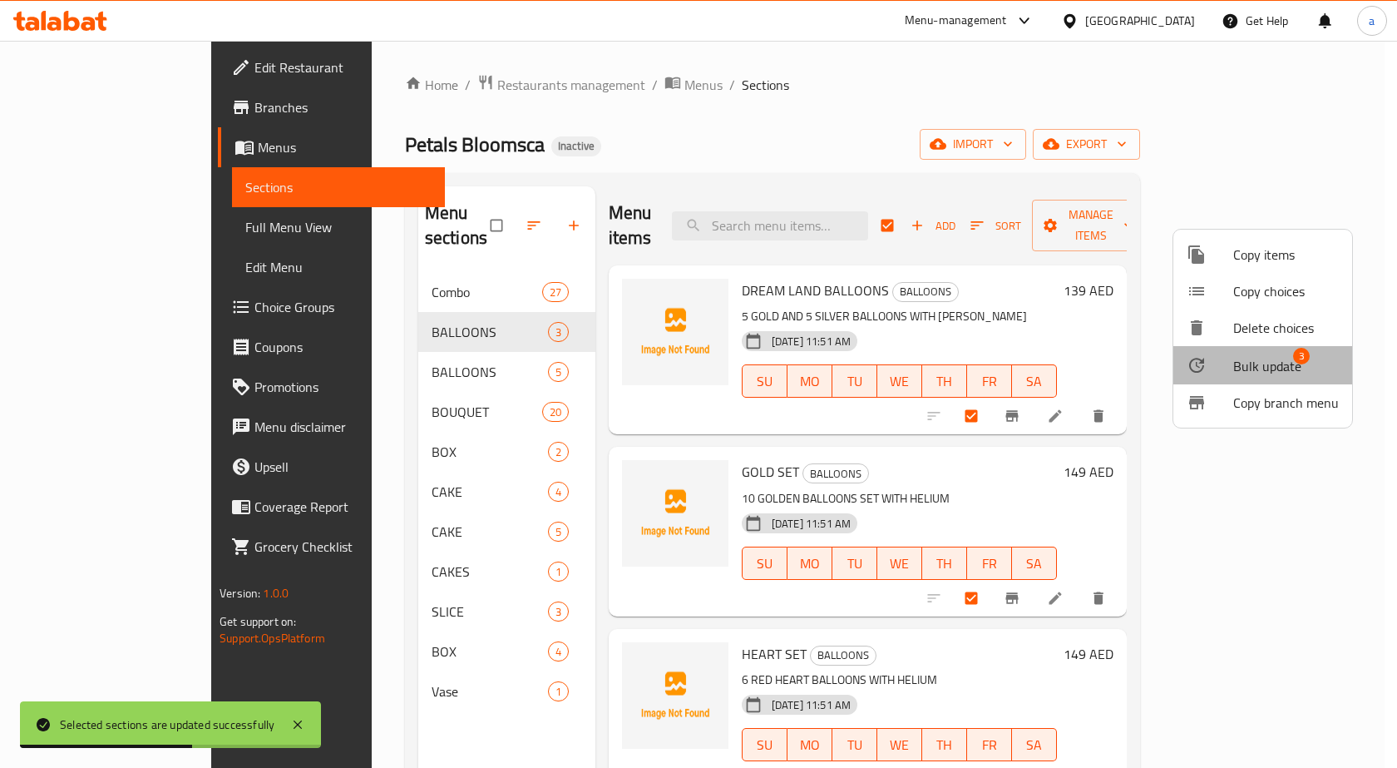
click at [1265, 366] on span "Bulk update" at bounding box center [1267, 366] width 68 height 20
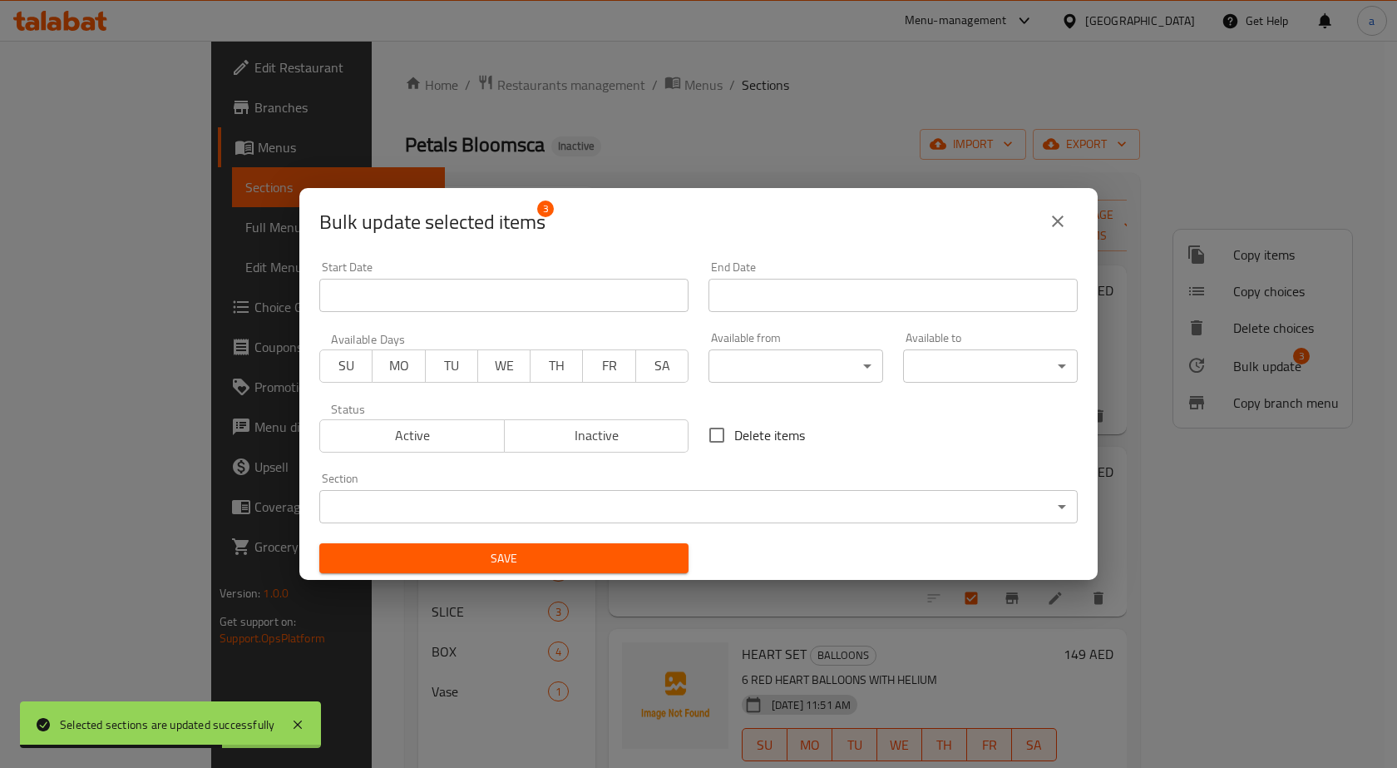
click at [728, 513] on body "Selected sections are updated successfully ​ Menu-management United Arab Emirat…" at bounding box center [698, 404] width 1397 height 727
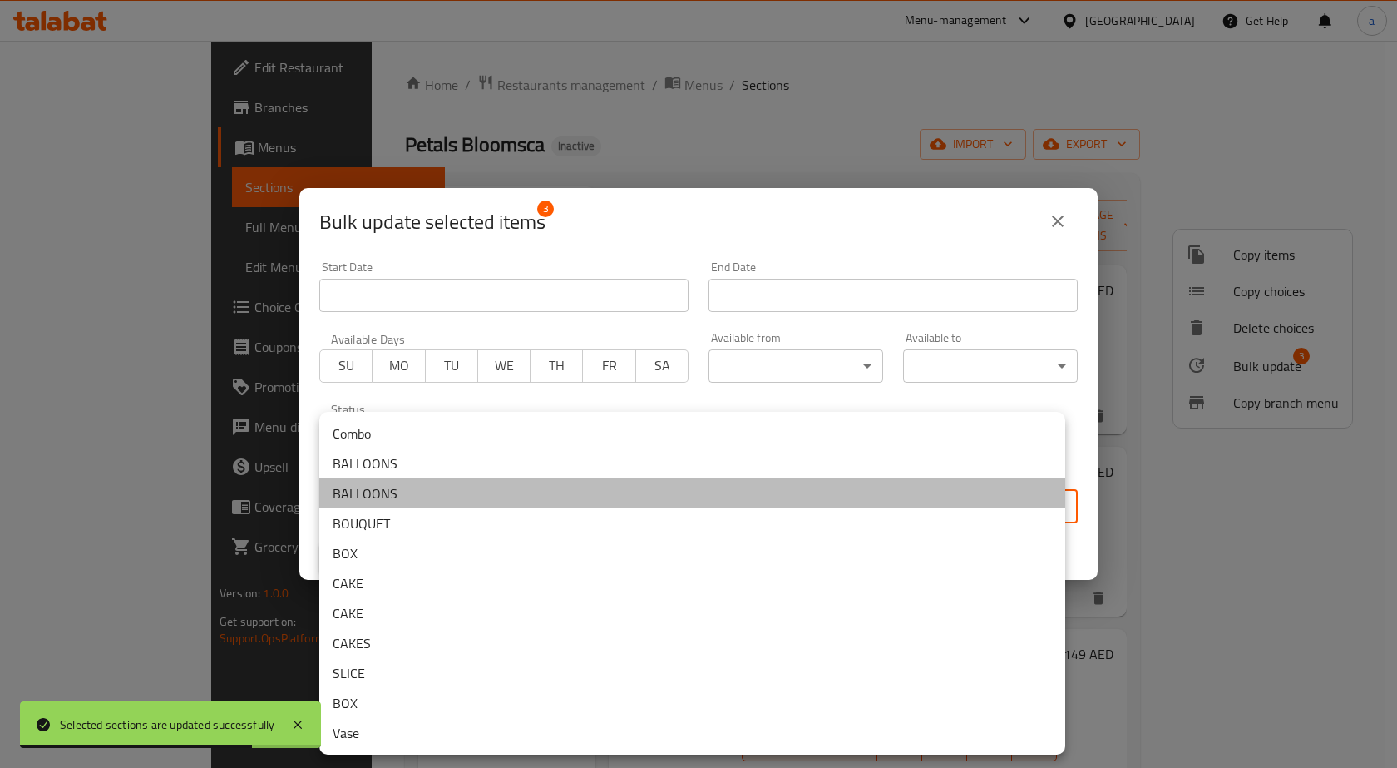
click at [447, 493] on li "BALLOONS" at bounding box center [692, 493] width 746 height 30
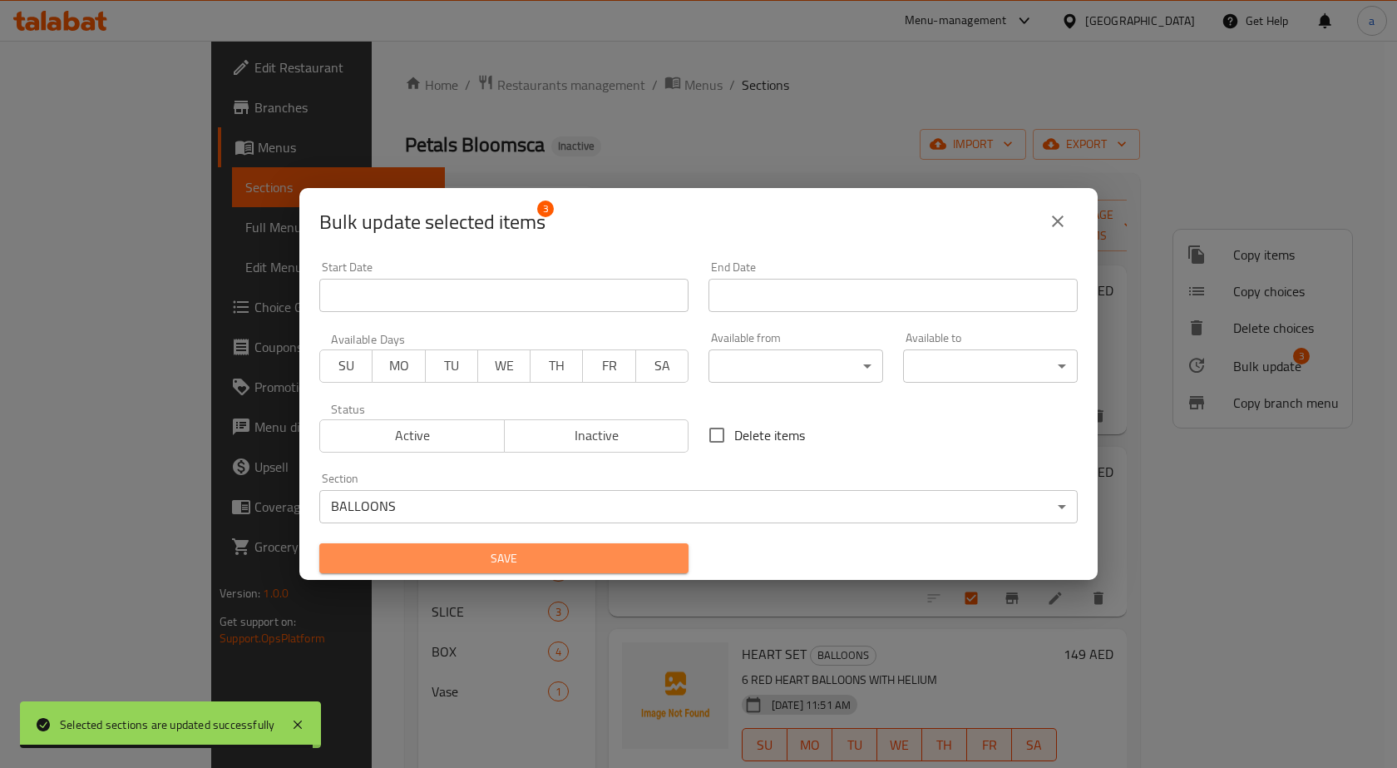
click at [526, 556] on span "Save" at bounding box center [504, 558] width 343 height 21
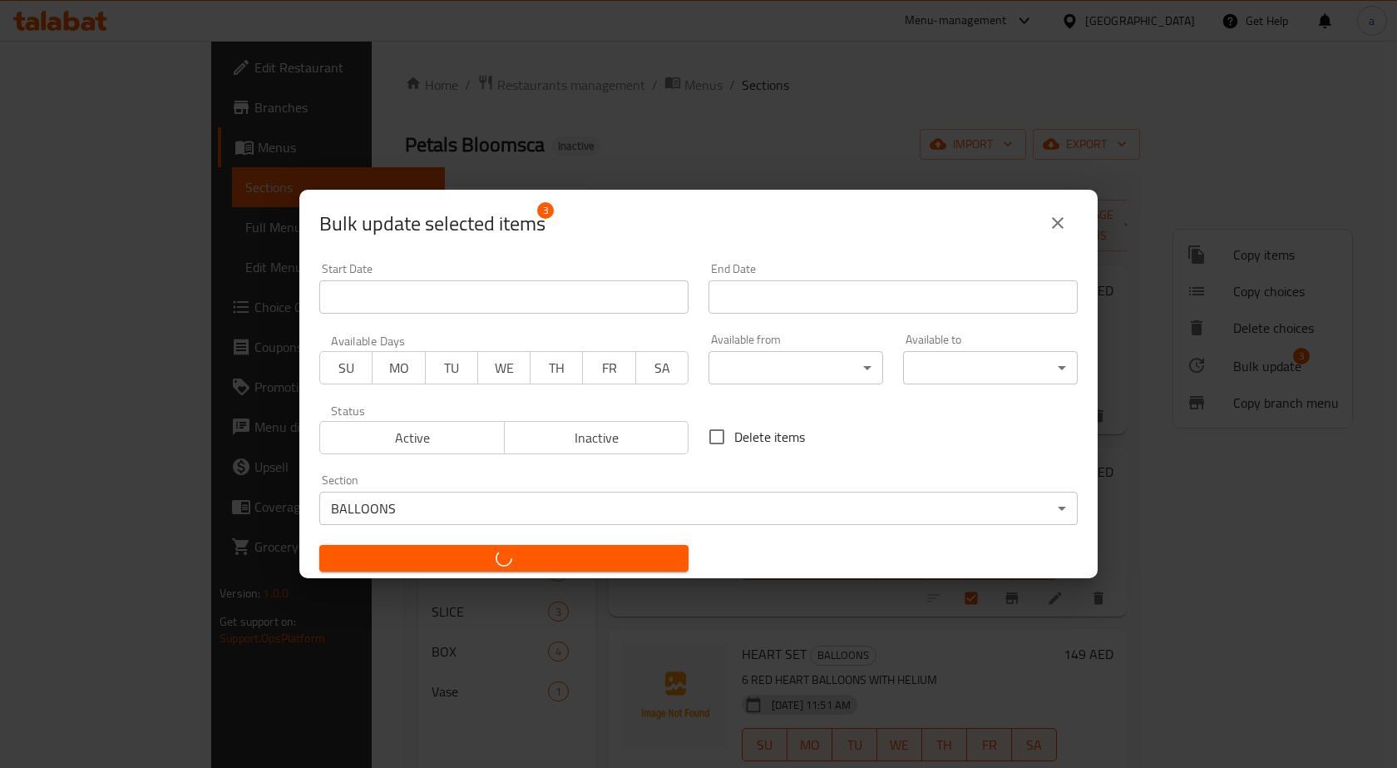
checkbox input "false"
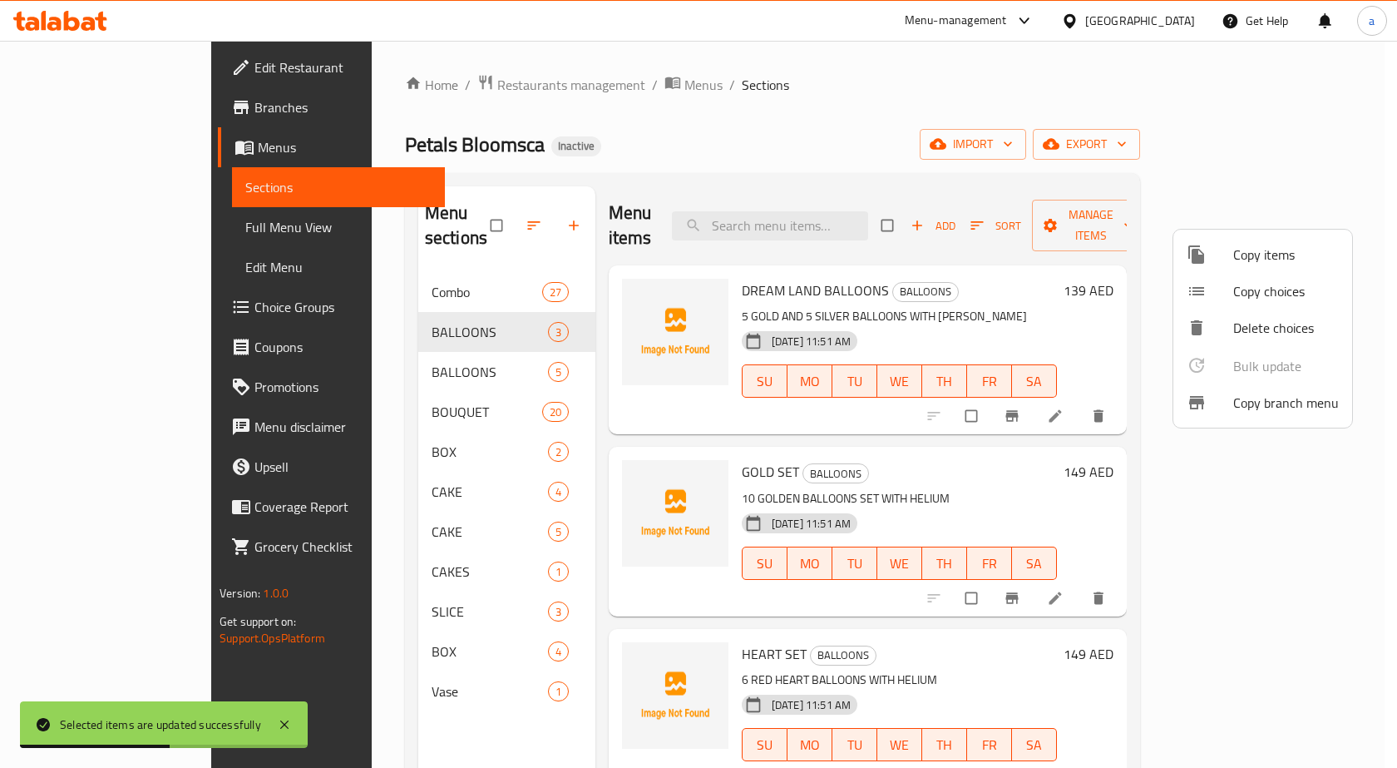
click at [432, 348] on div at bounding box center [698, 384] width 1397 height 768
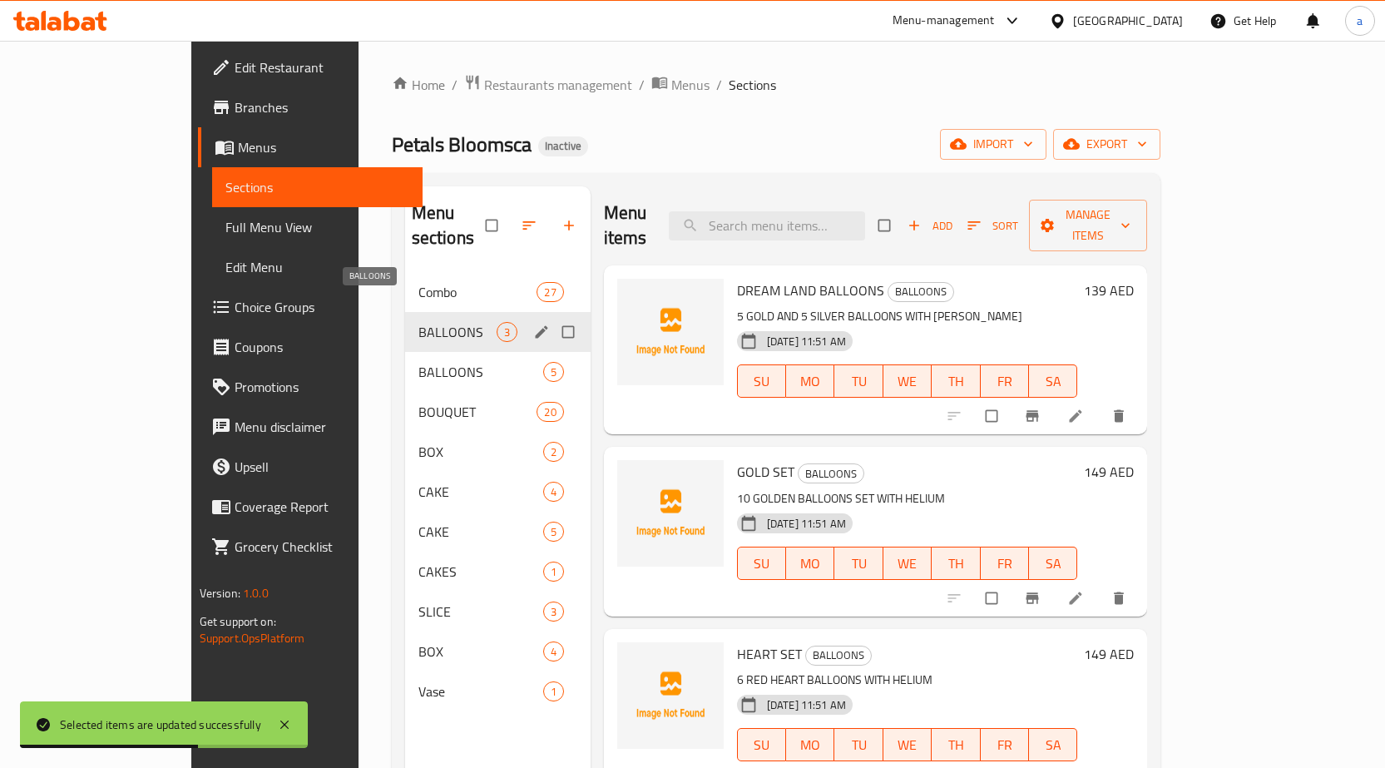
click at [438, 322] on span "BALLOONS" at bounding box center [457, 332] width 78 height 20
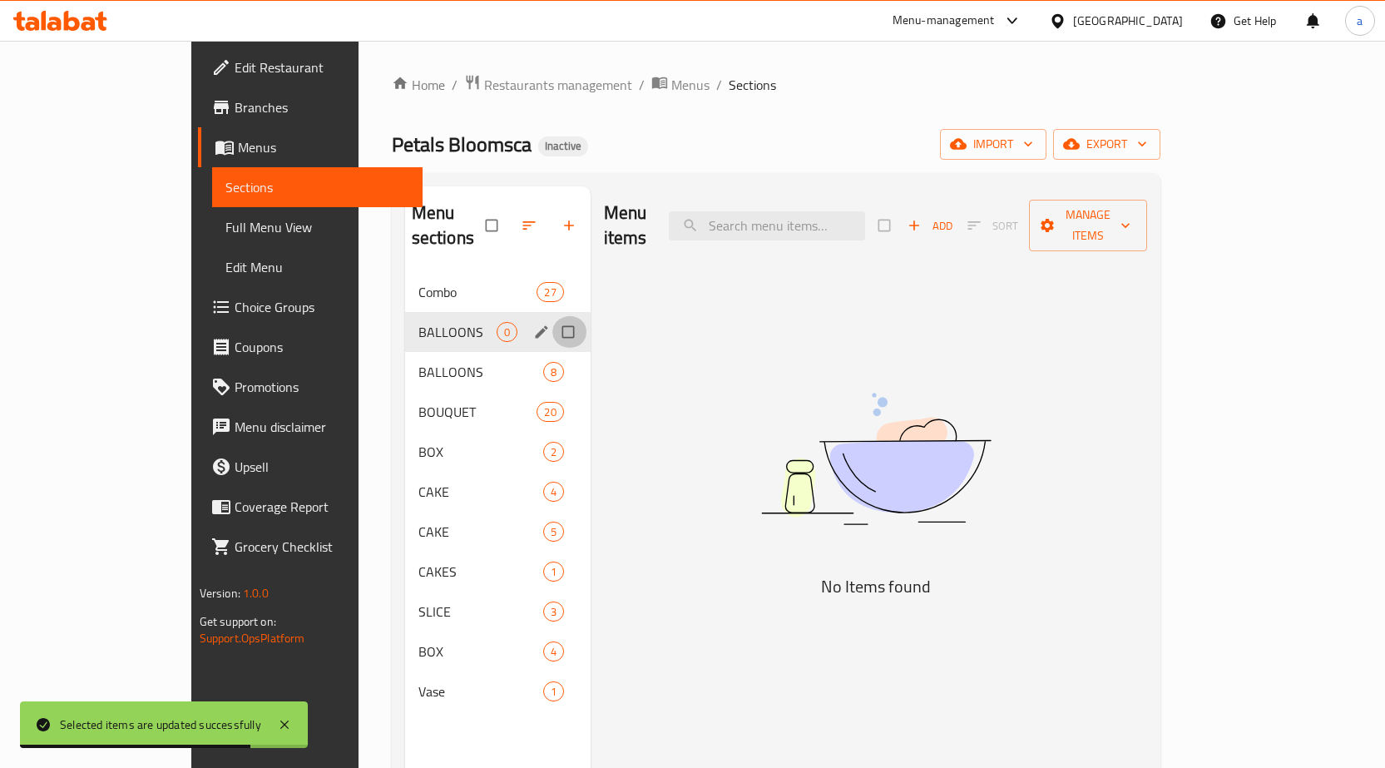
click at [552, 316] on input "Menu sections" at bounding box center [569, 332] width 35 height 32
checkbox input "true"
click at [509, 217] on icon "button" at bounding box center [517, 225] width 17 height 17
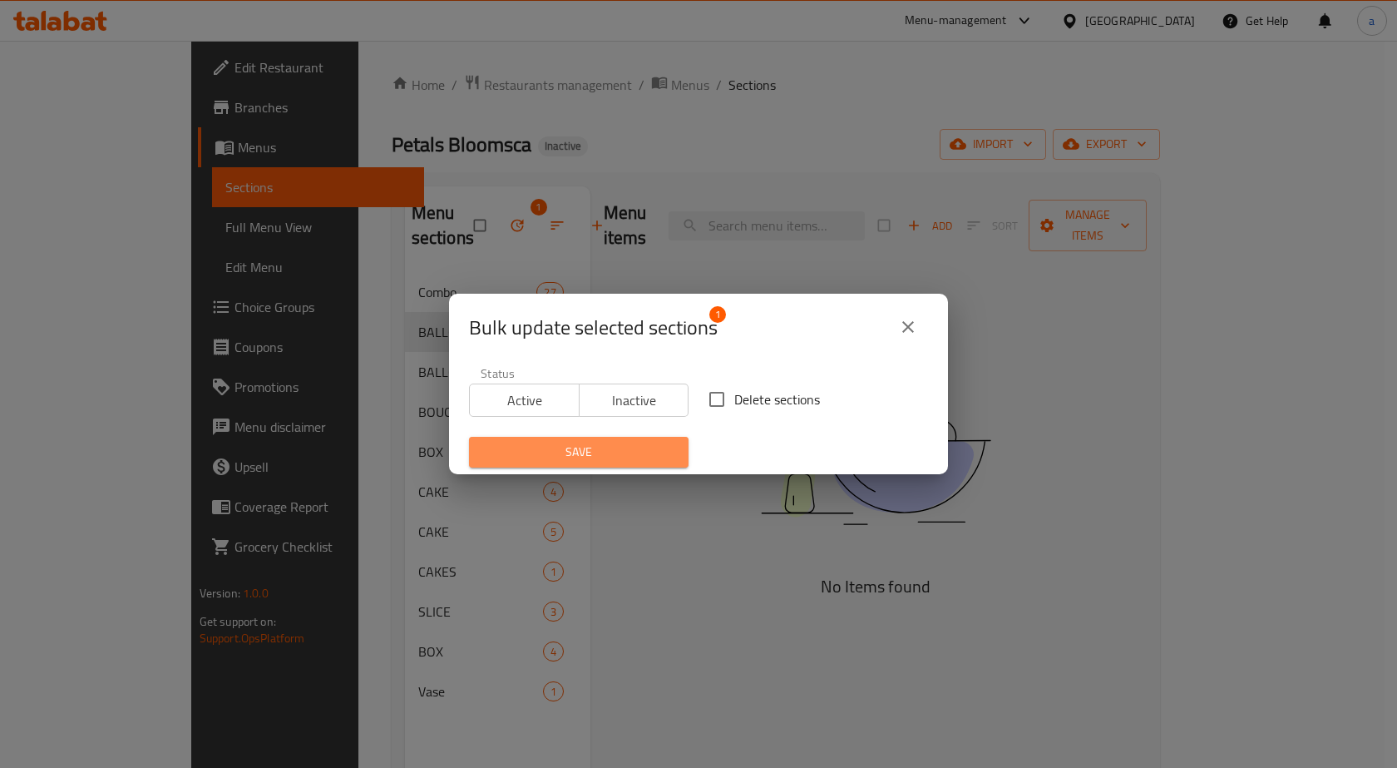
click at [595, 459] on span "Save" at bounding box center [578, 452] width 193 height 21
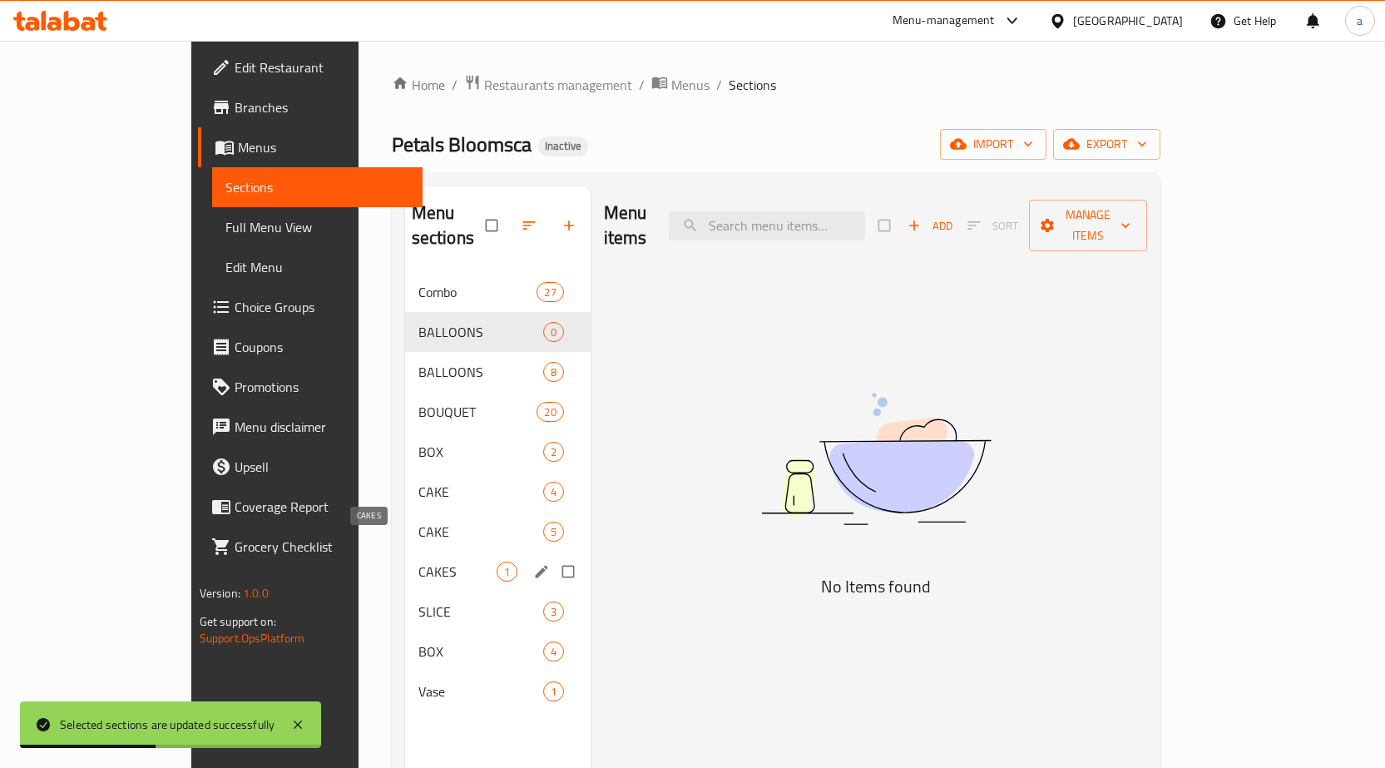
click at [418, 561] on span "CAKES" at bounding box center [457, 571] width 78 height 20
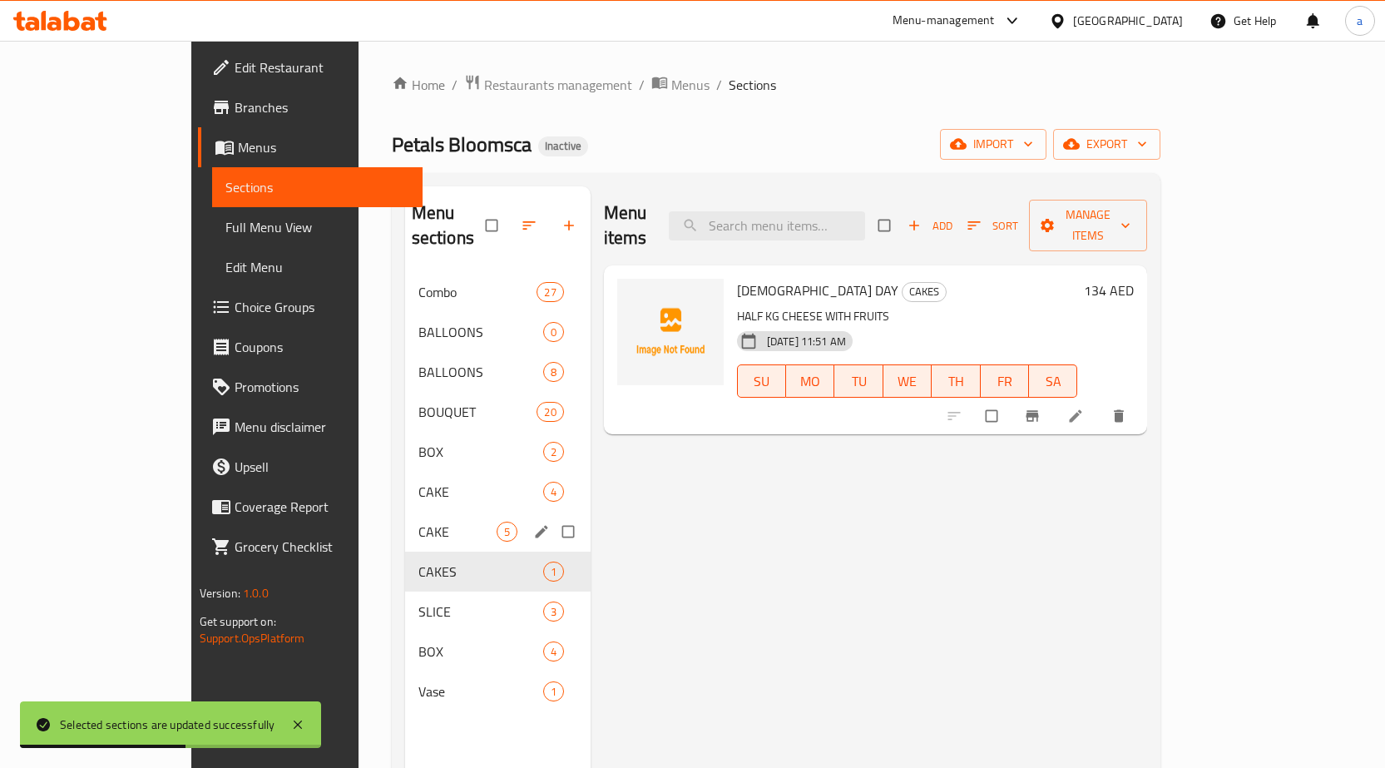
click at [405, 516] on div "CAKE 5" at bounding box center [497, 531] width 185 height 40
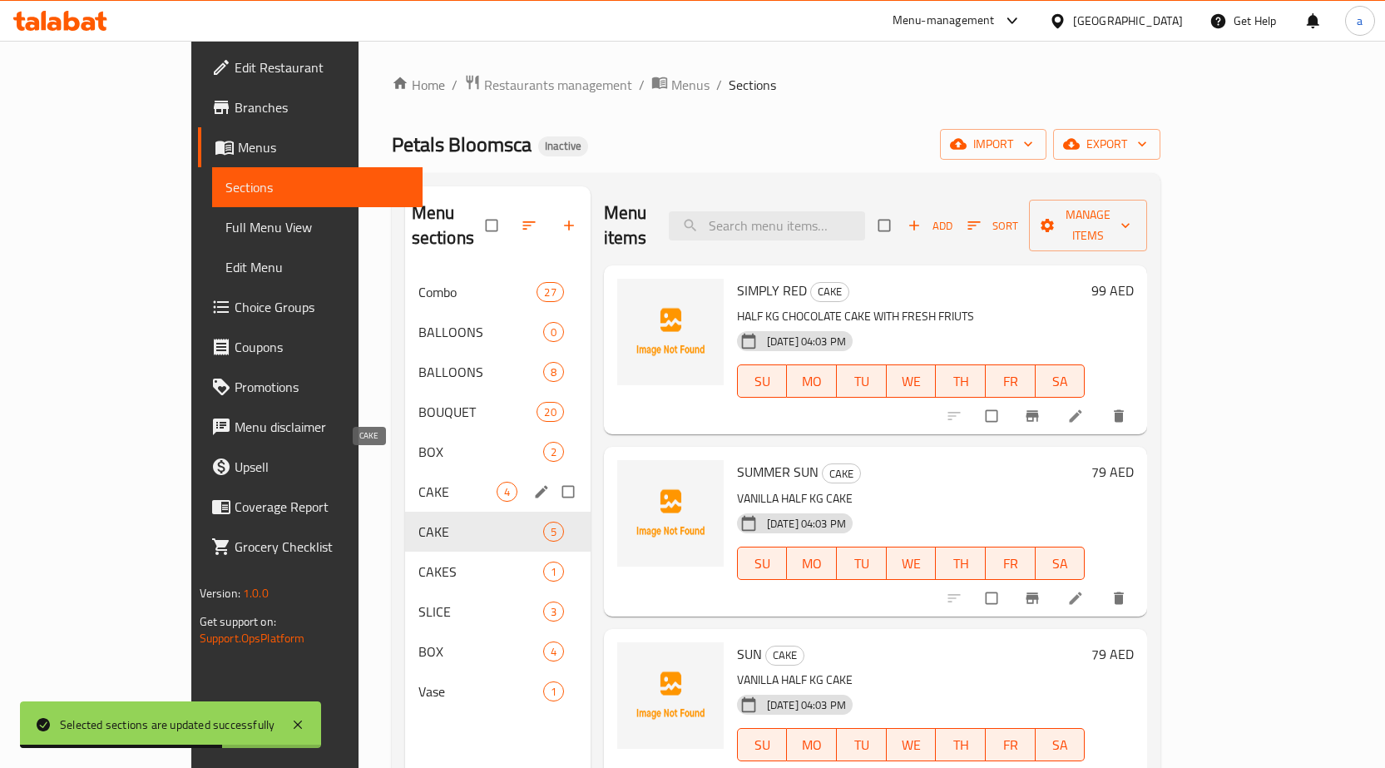
click at [418, 482] on span "CAKE" at bounding box center [457, 492] width 78 height 20
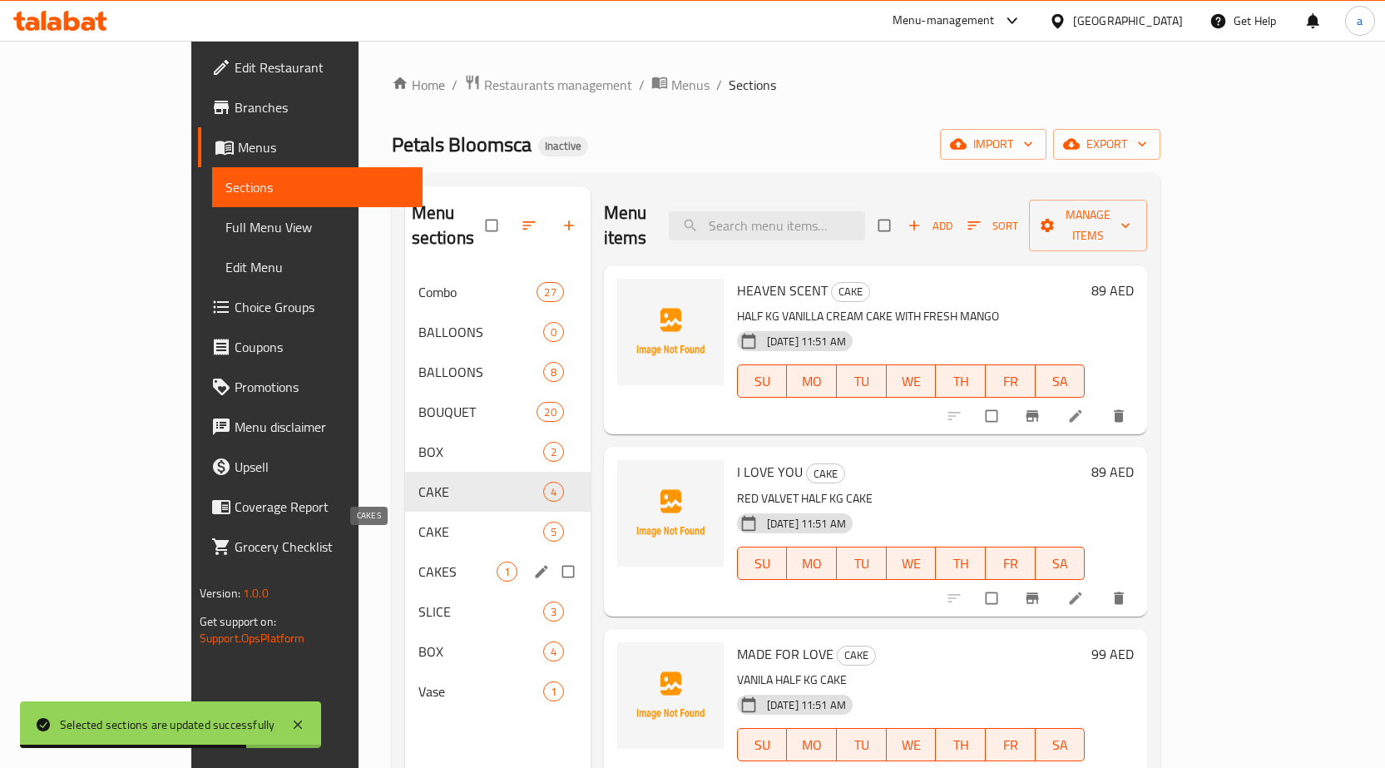
click at [418, 561] on span "CAKES" at bounding box center [457, 571] width 78 height 20
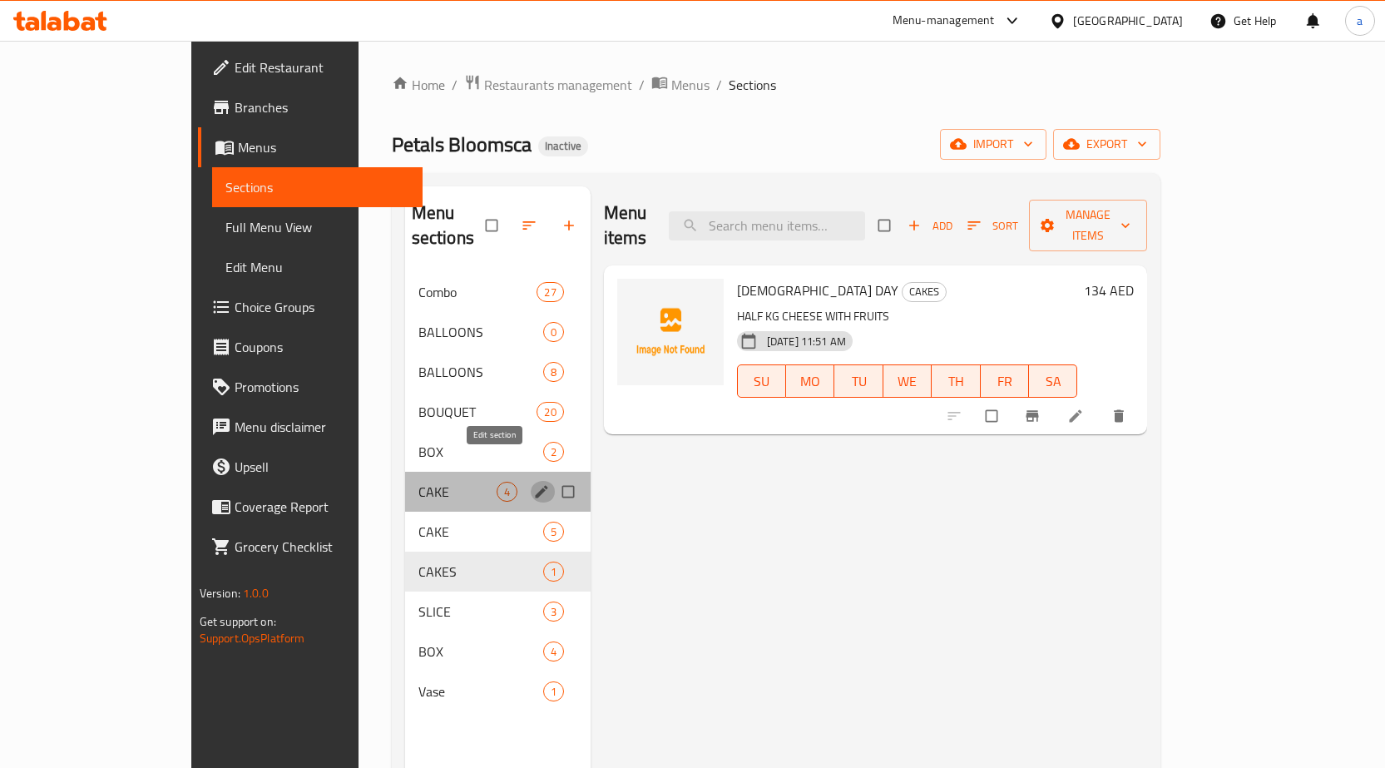
click at [533, 483] on icon "edit" at bounding box center [541, 491] width 17 height 17
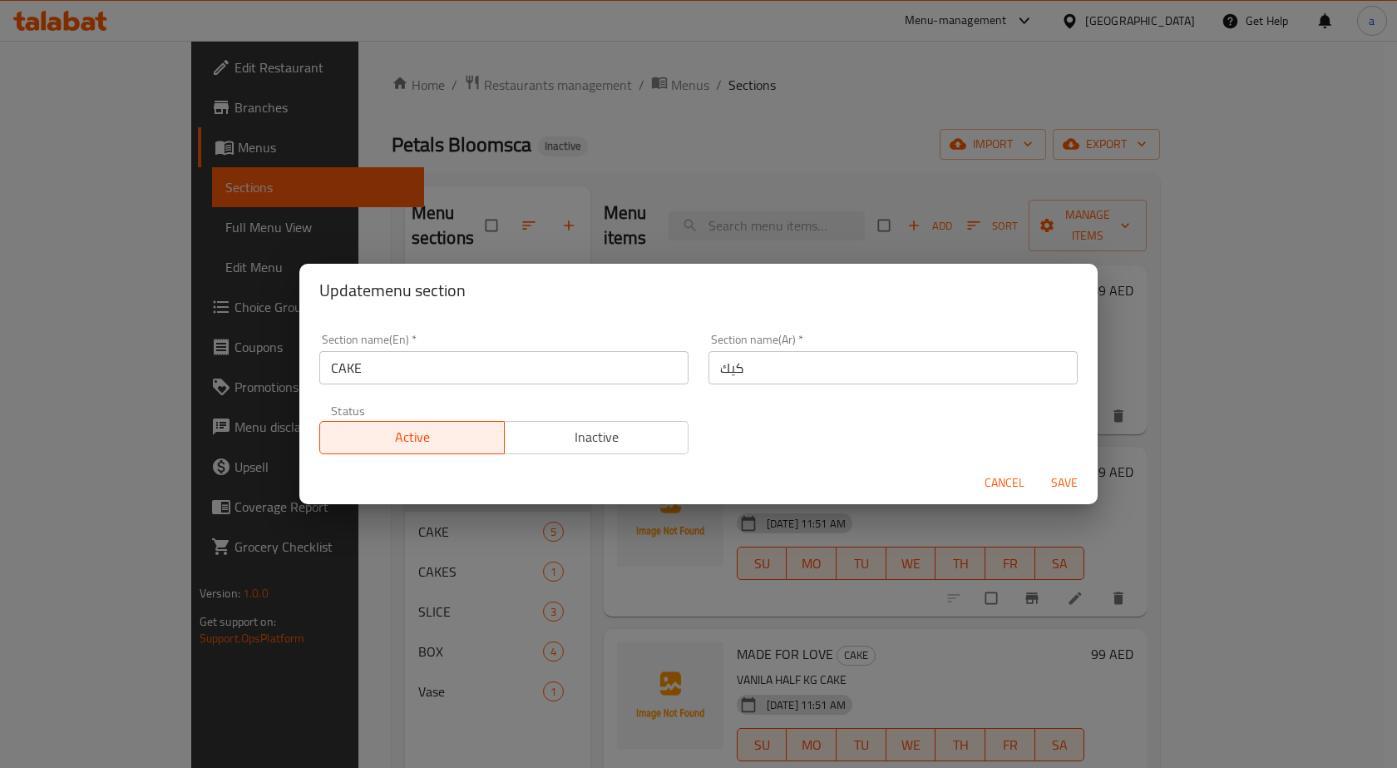
click at [825, 592] on div "Update menu section Section name(En)   * CAKE Section name(En) * Section name(A…" at bounding box center [698, 384] width 1397 height 768
click at [1015, 486] on span "Cancel" at bounding box center [1005, 482] width 40 height 21
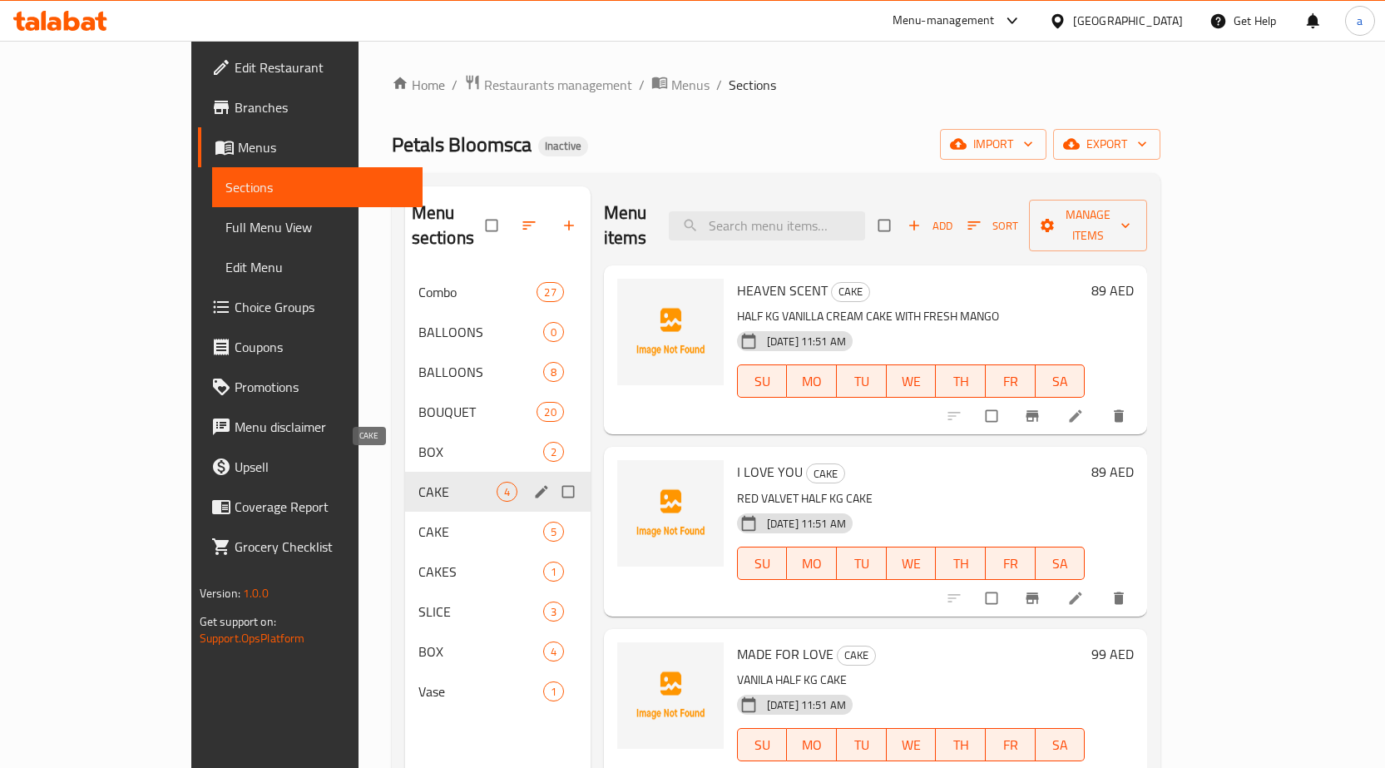
click at [418, 482] on span "CAKE" at bounding box center [457, 492] width 78 height 20
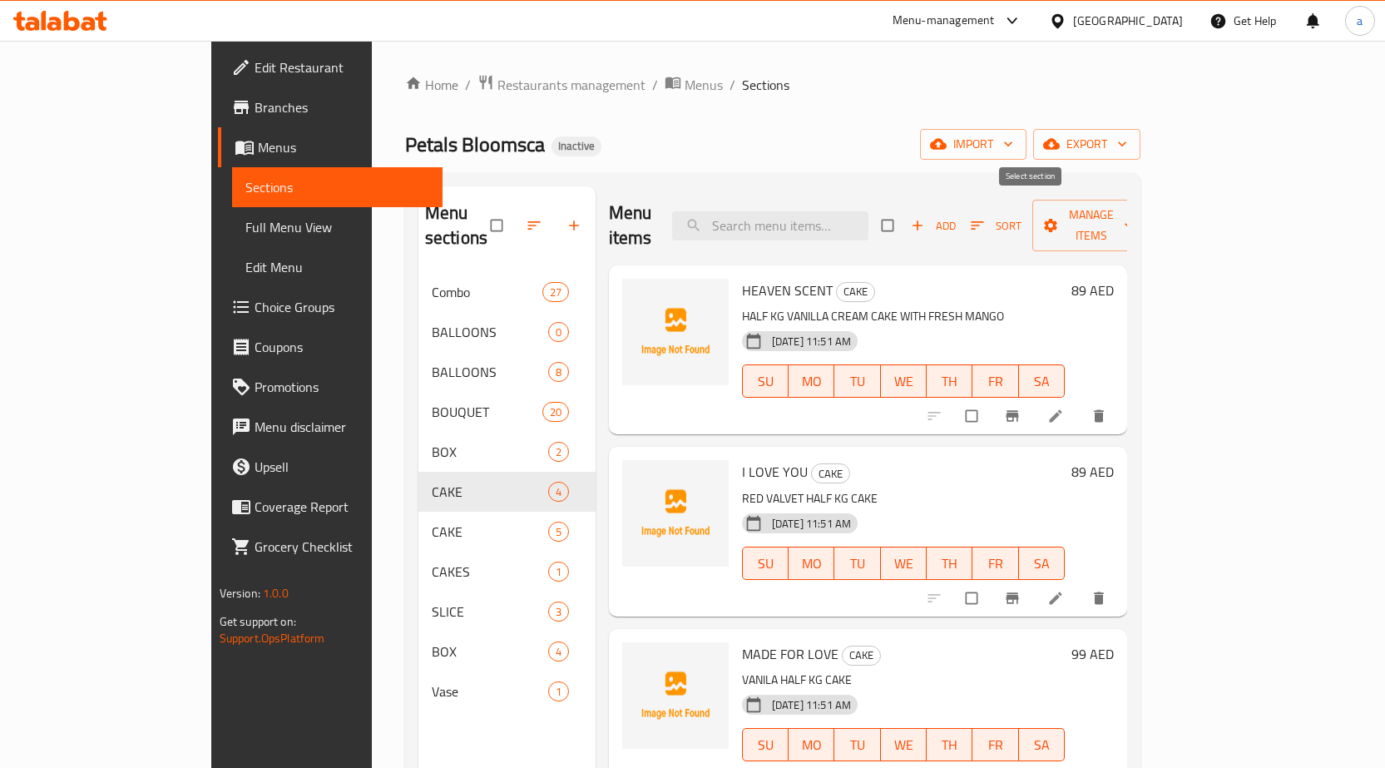
click at [907, 220] on input "checkbox" at bounding box center [889, 226] width 35 height 32
checkbox input "true"
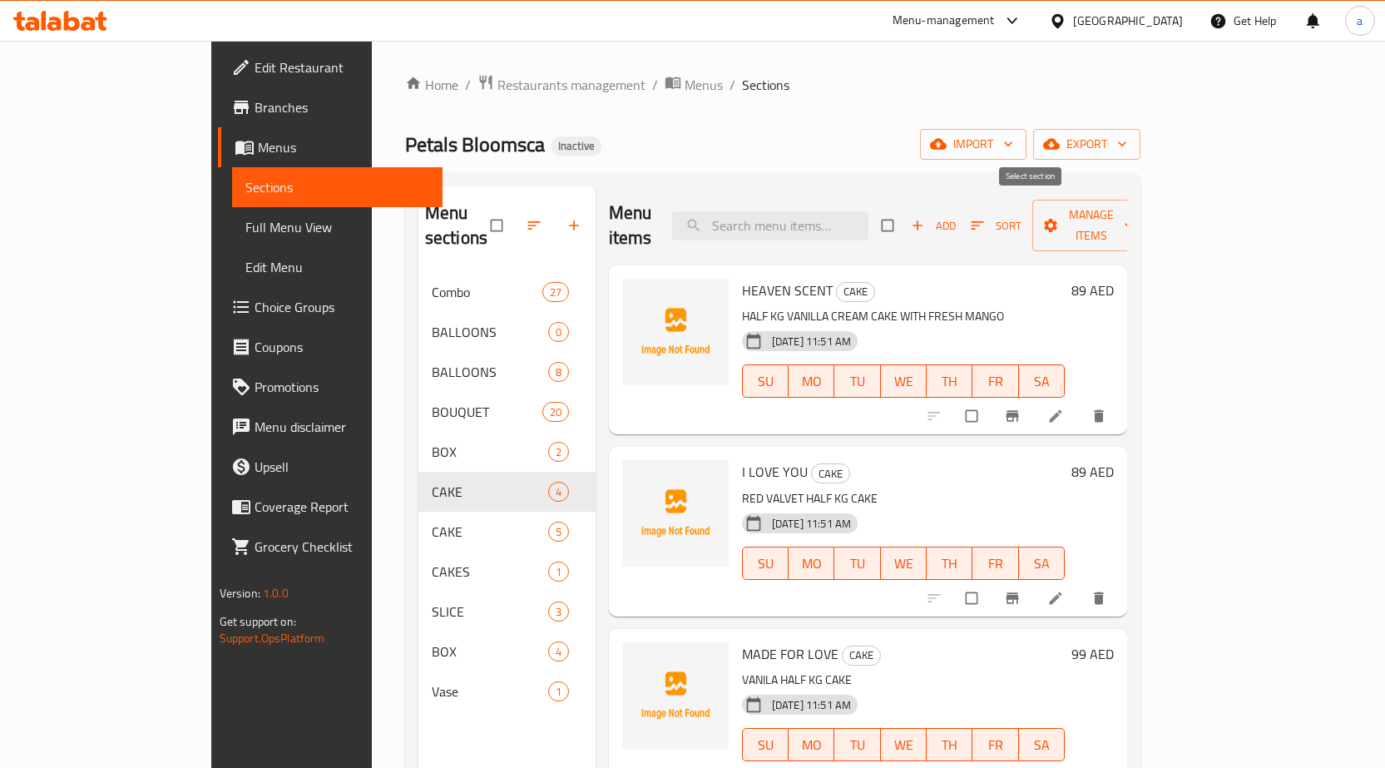
checkbox input "true"
click at [1137, 219] on span "Manage items" at bounding box center [1090, 226] width 91 height 42
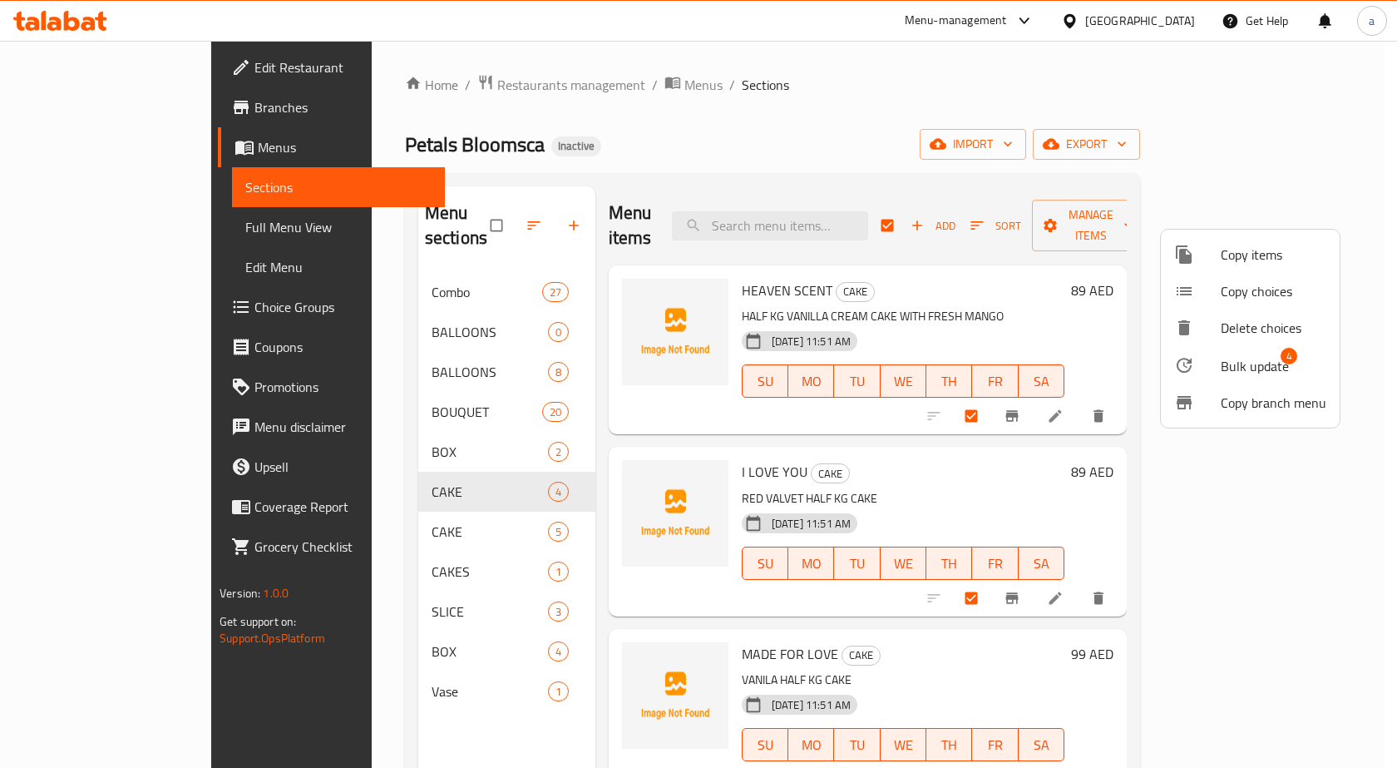
click at [1251, 362] on span "Bulk update" at bounding box center [1255, 366] width 68 height 20
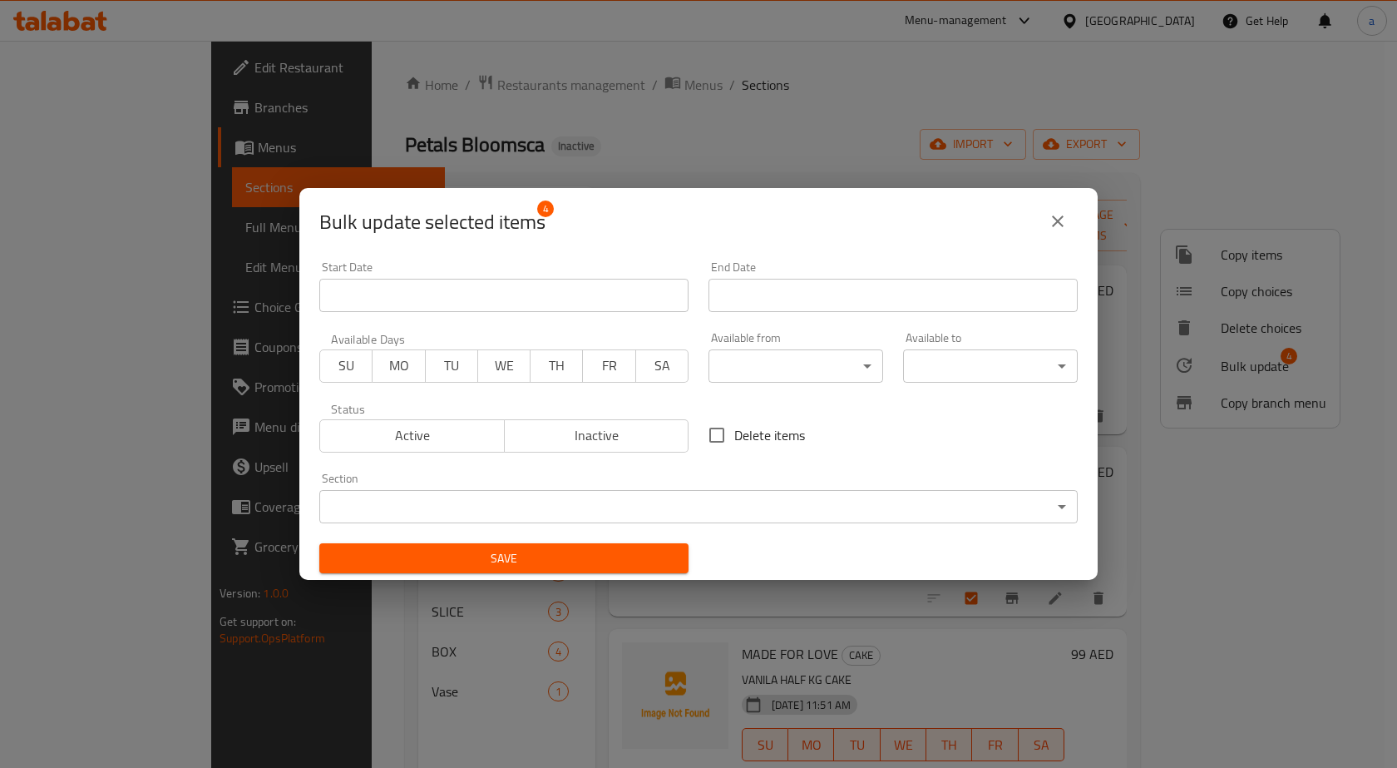
click at [709, 506] on body "​ Menu-management United Arab Emirates Get Help a Edit Restaurant Branches Menu…" at bounding box center [698, 404] width 1397 height 727
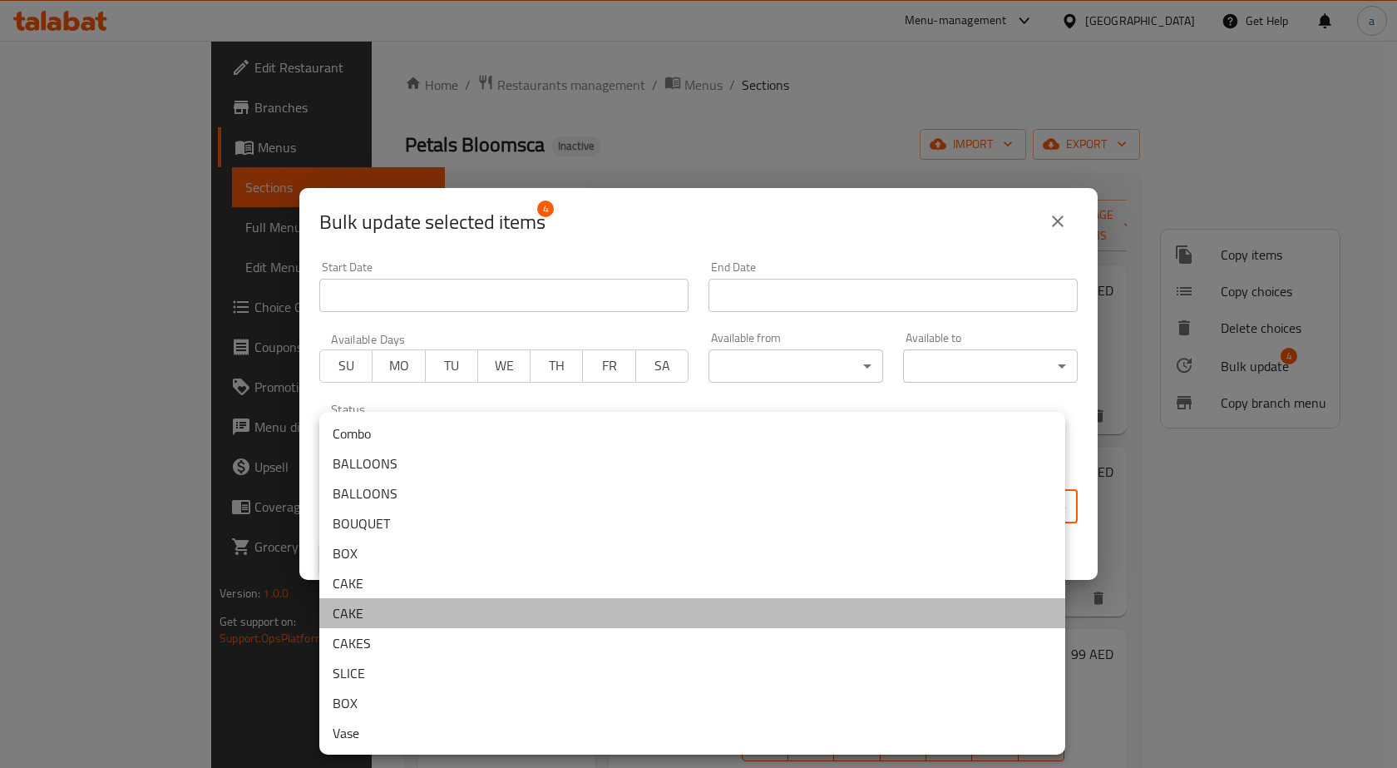
click at [408, 612] on li "CAKE" at bounding box center [692, 613] width 746 height 30
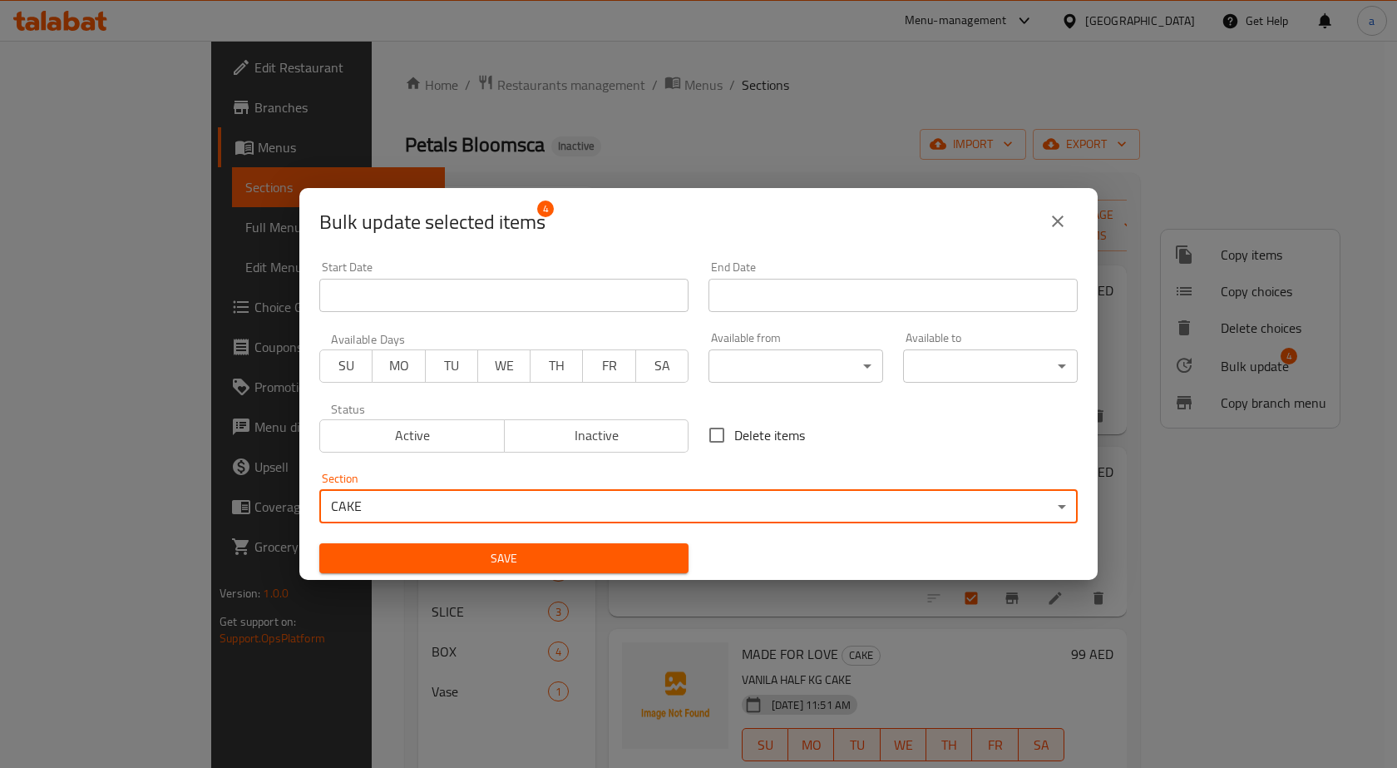
click at [506, 557] on span "Save" at bounding box center [504, 558] width 343 height 21
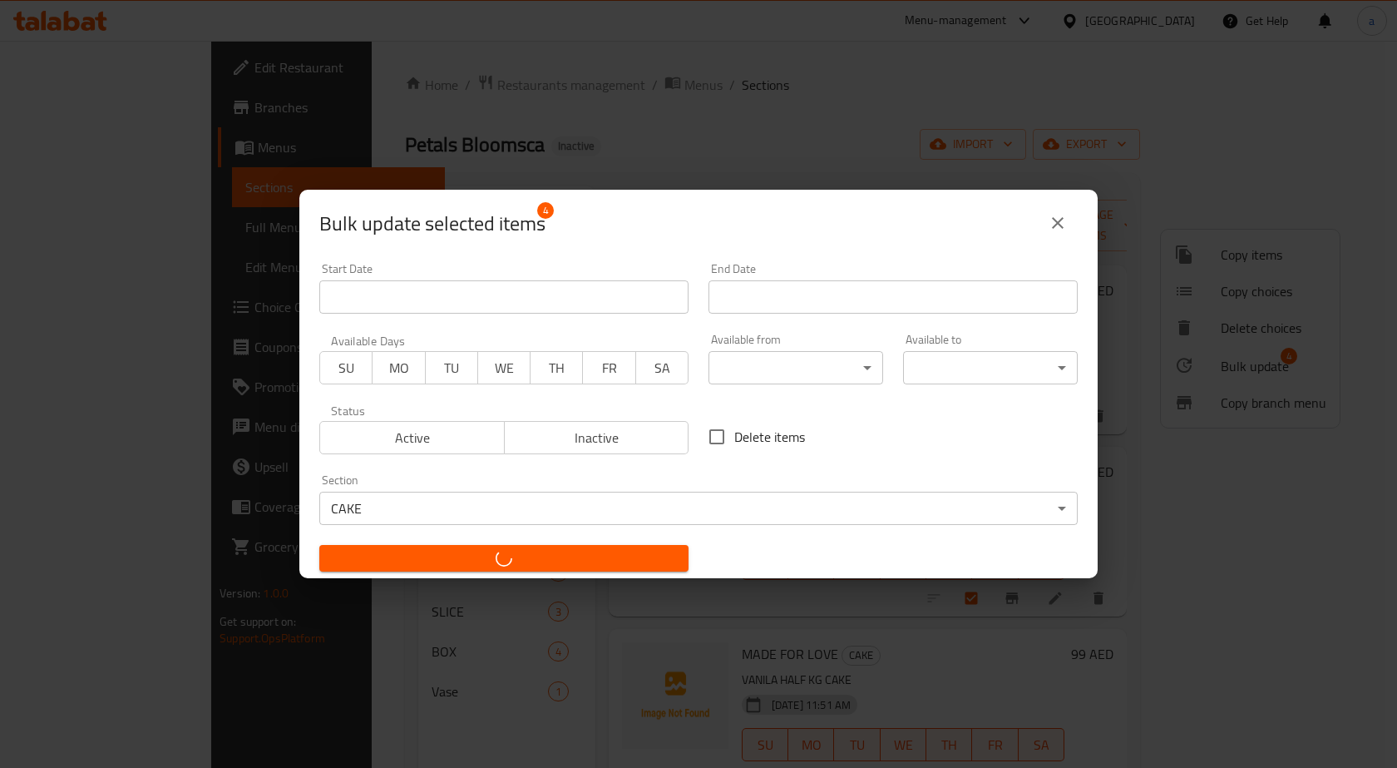
checkbox input "false"
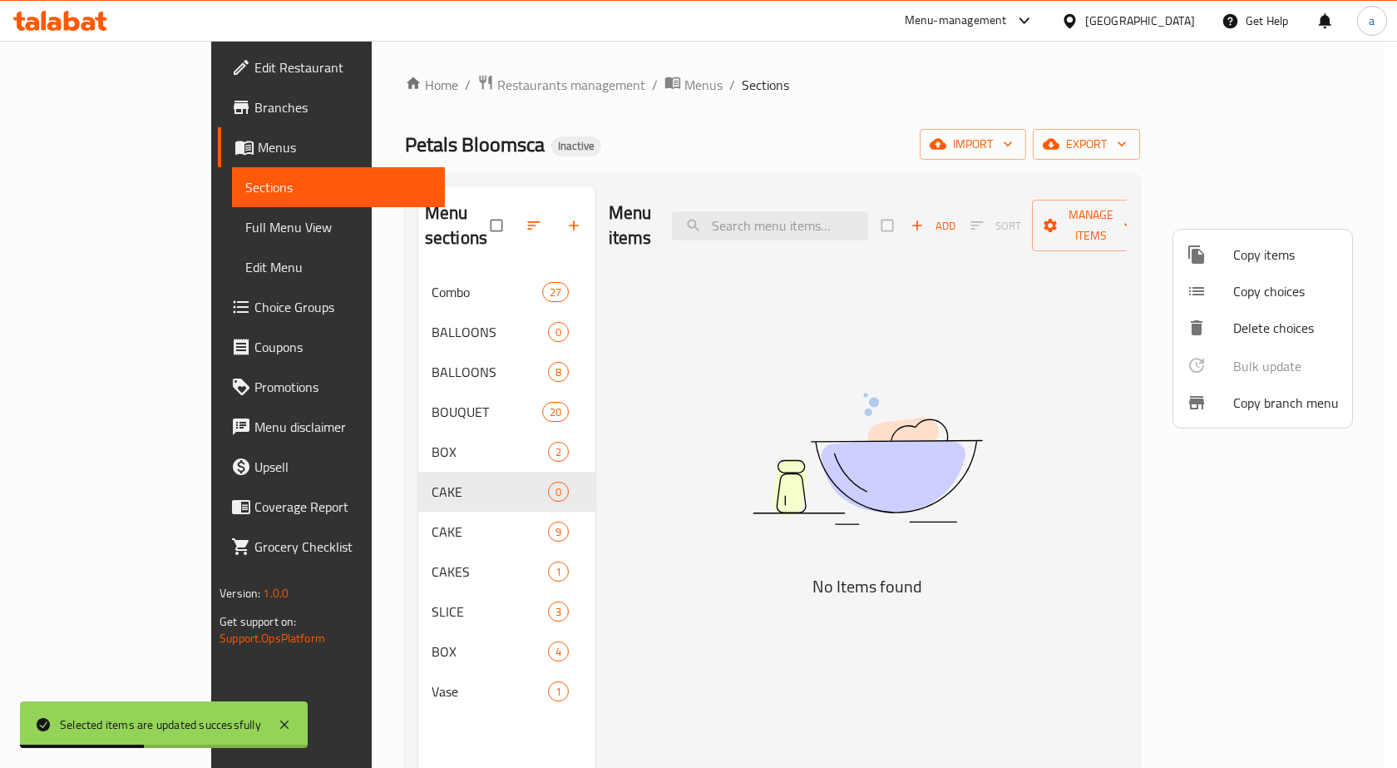
click at [454, 471] on div at bounding box center [698, 384] width 1397 height 768
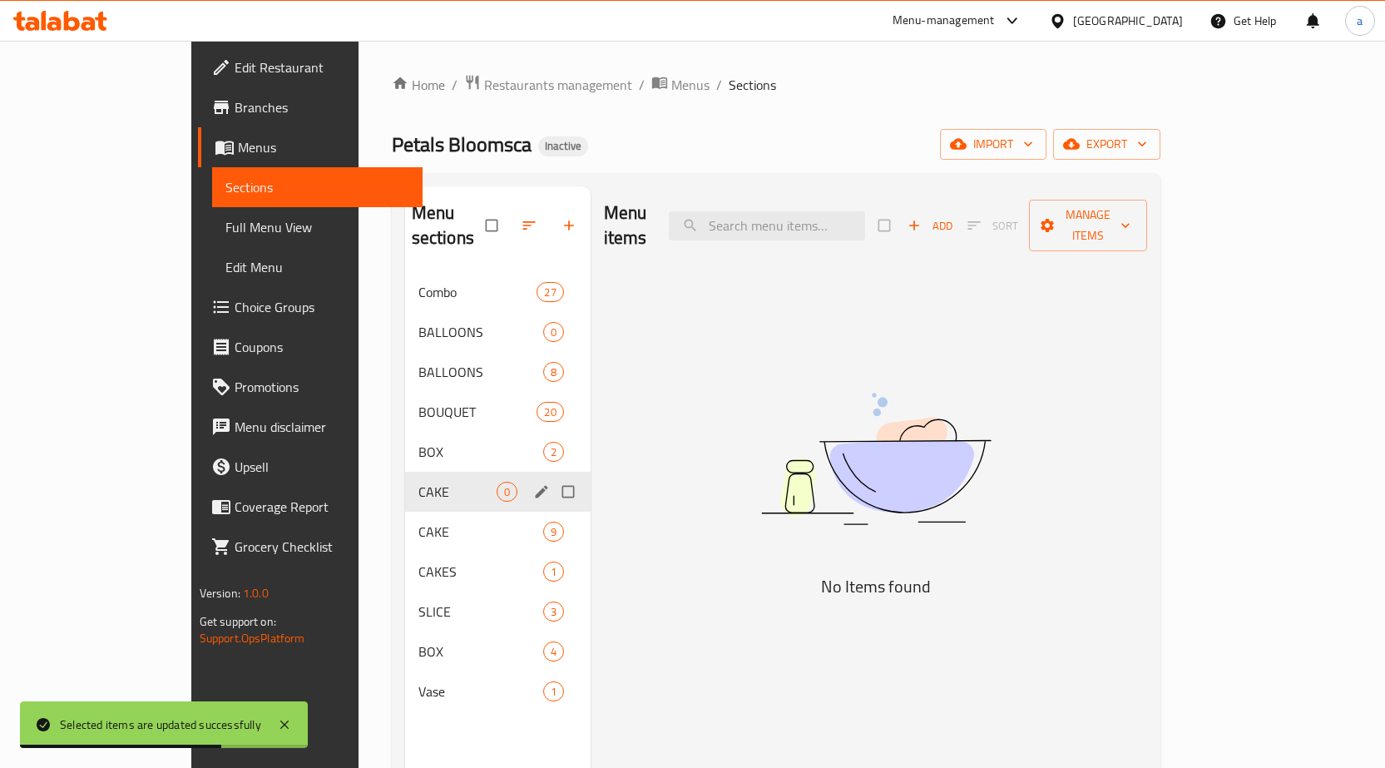
click at [552, 476] on input "Menu sections" at bounding box center [569, 492] width 35 height 32
checkbox input "true"
click at [511, 220] on icon "button" at bounding box center [517, 226] width 12 height 12
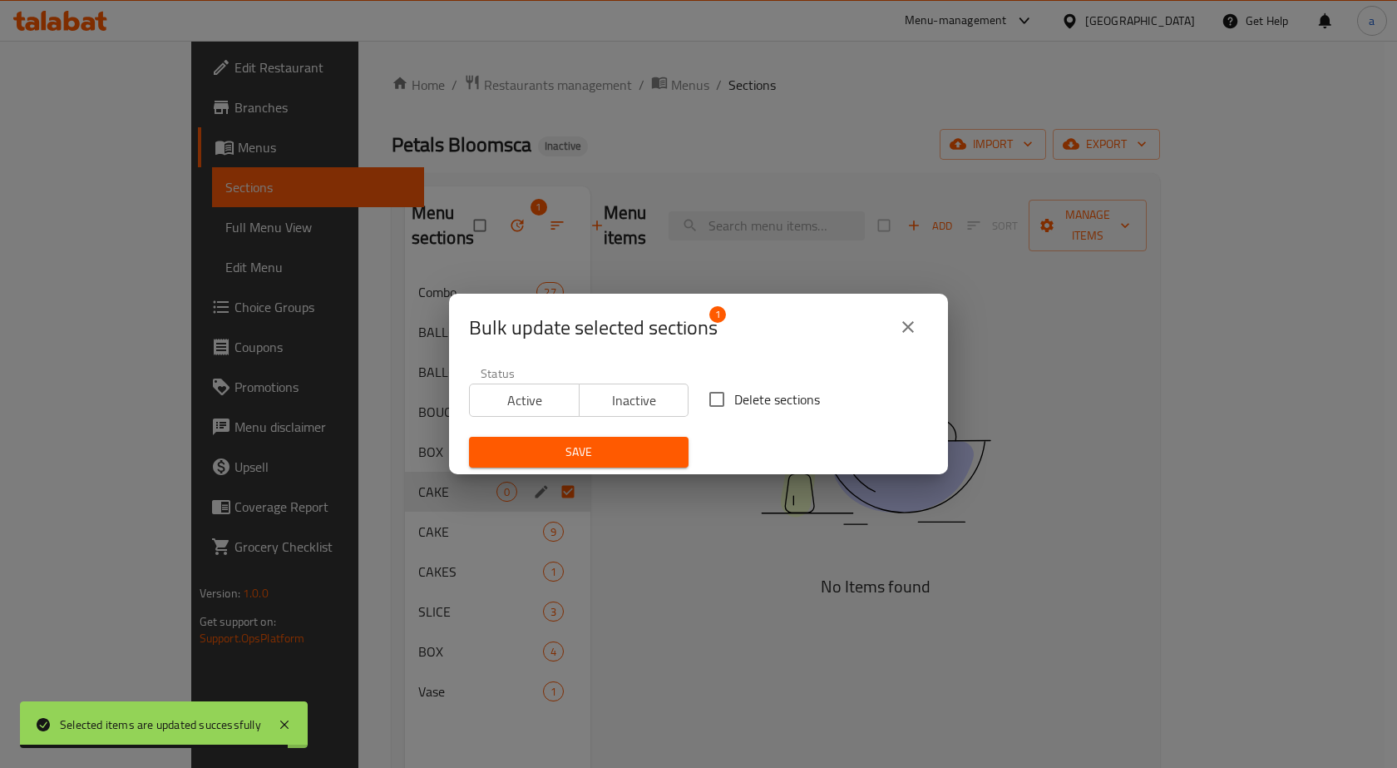
click at [718, 394] on input "Delete sections" at bounding box center [716, 399] width 35 height 35
checkbox input "true"
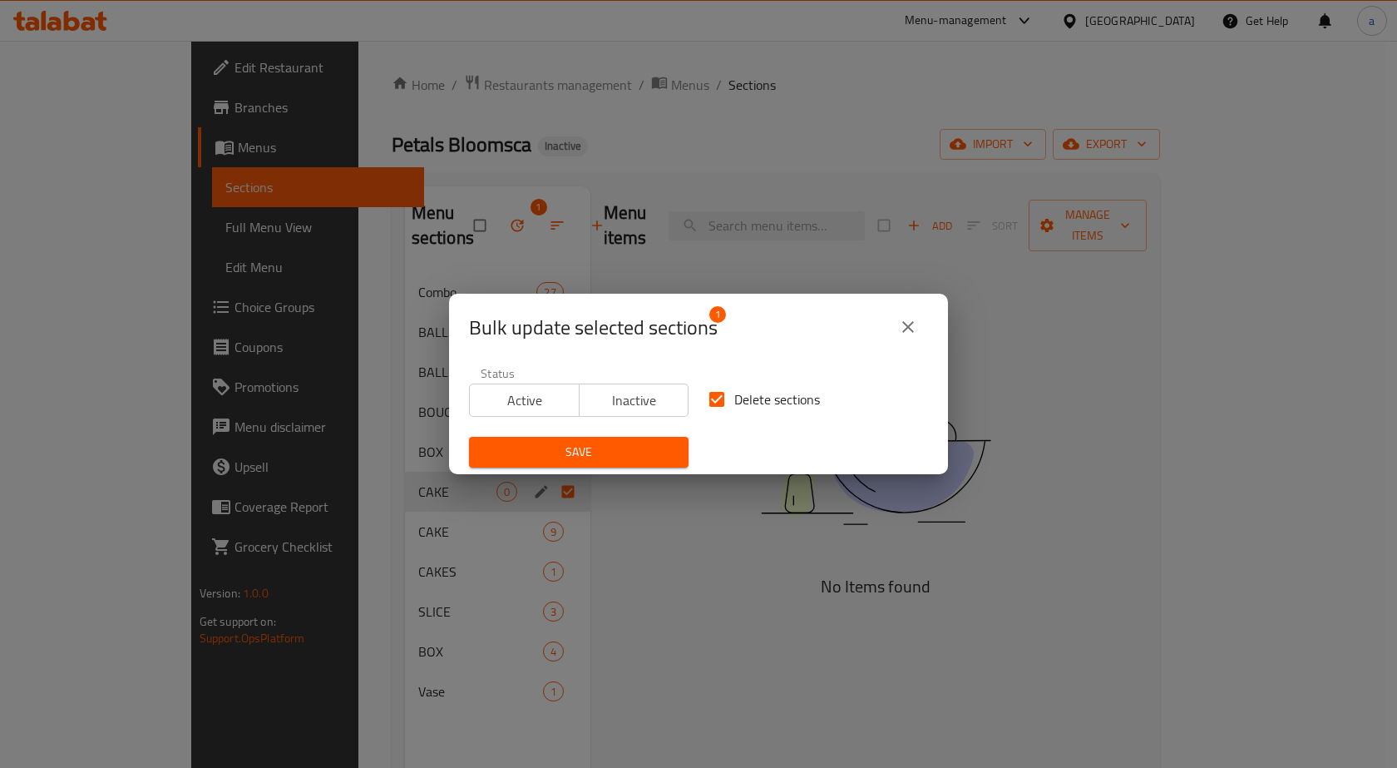
click at [659, 452] on span "Save" at bounding box center [578, 452] width 193 height 21
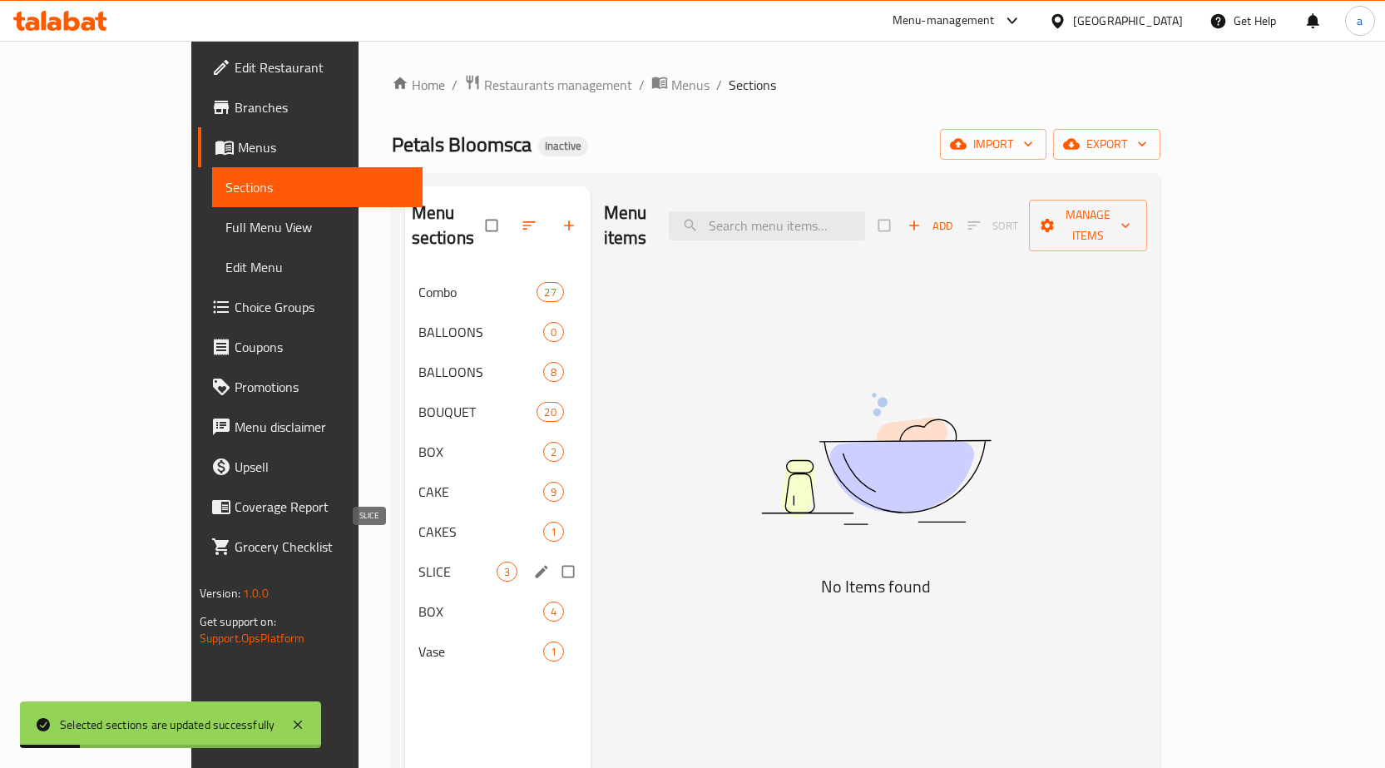
click at [418, 561] on span "SLICE" at bounding box center [457, 571] width 78 height 20
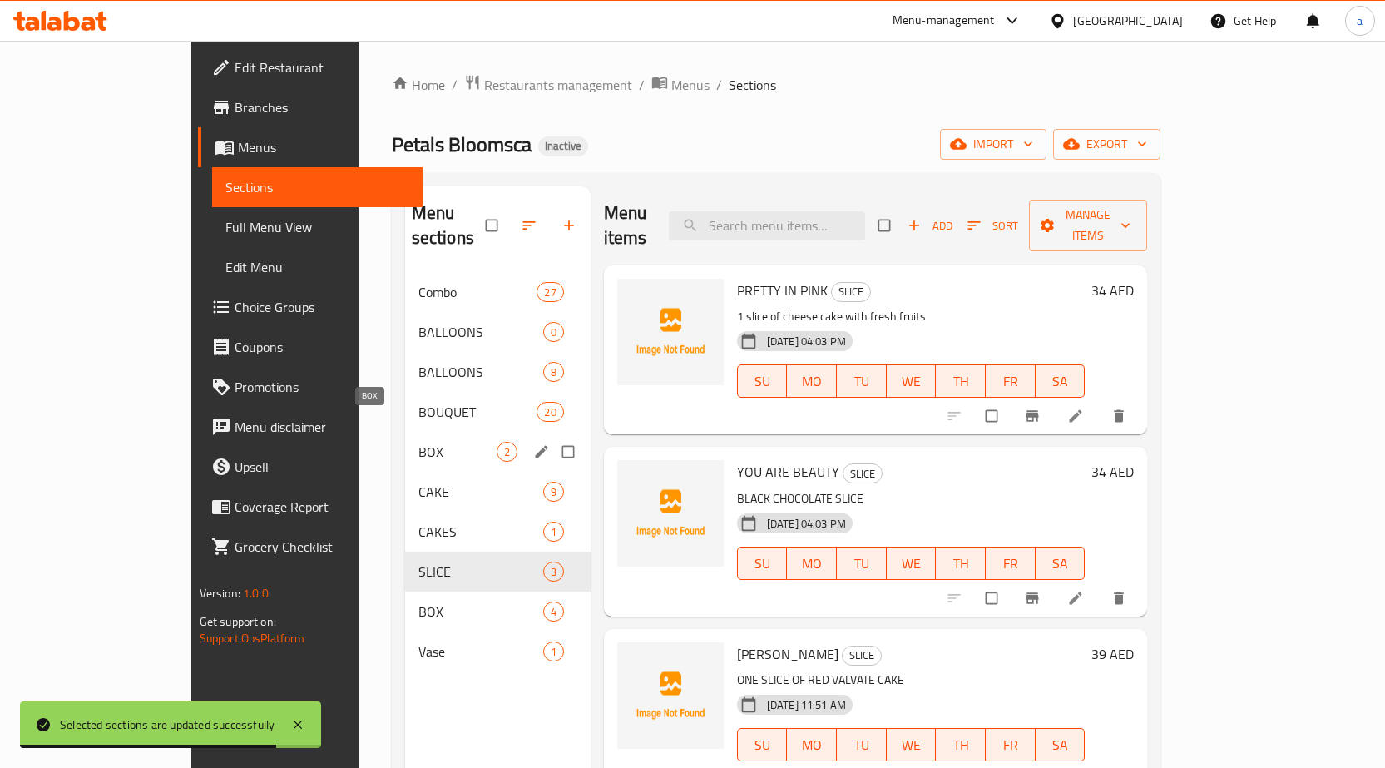
click at [418, 442] on span "BOX" at bounding box center [457, 452] width 78 height 20
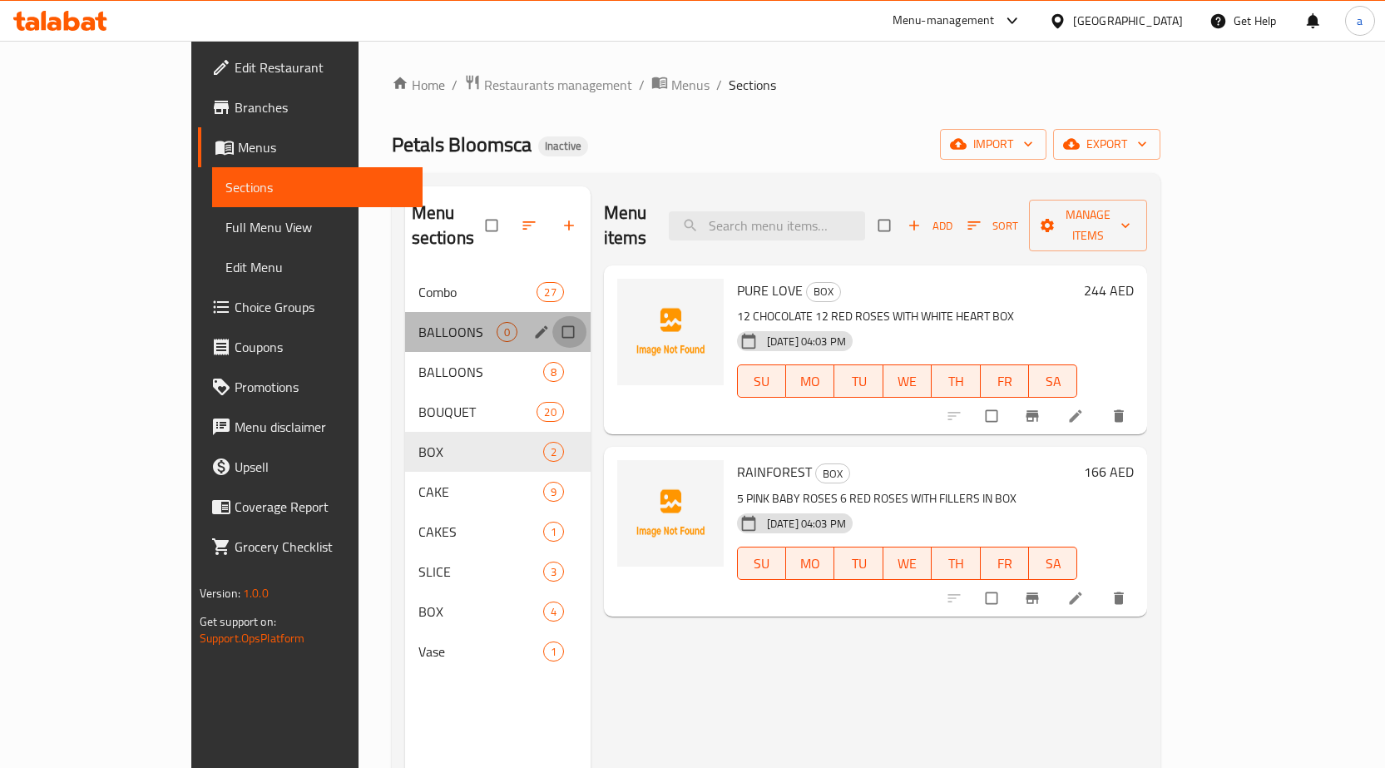
click at [552, 316] on input "Menu sections" at bounding box center [569, 332] width 35 height 32
checkbox input "true"
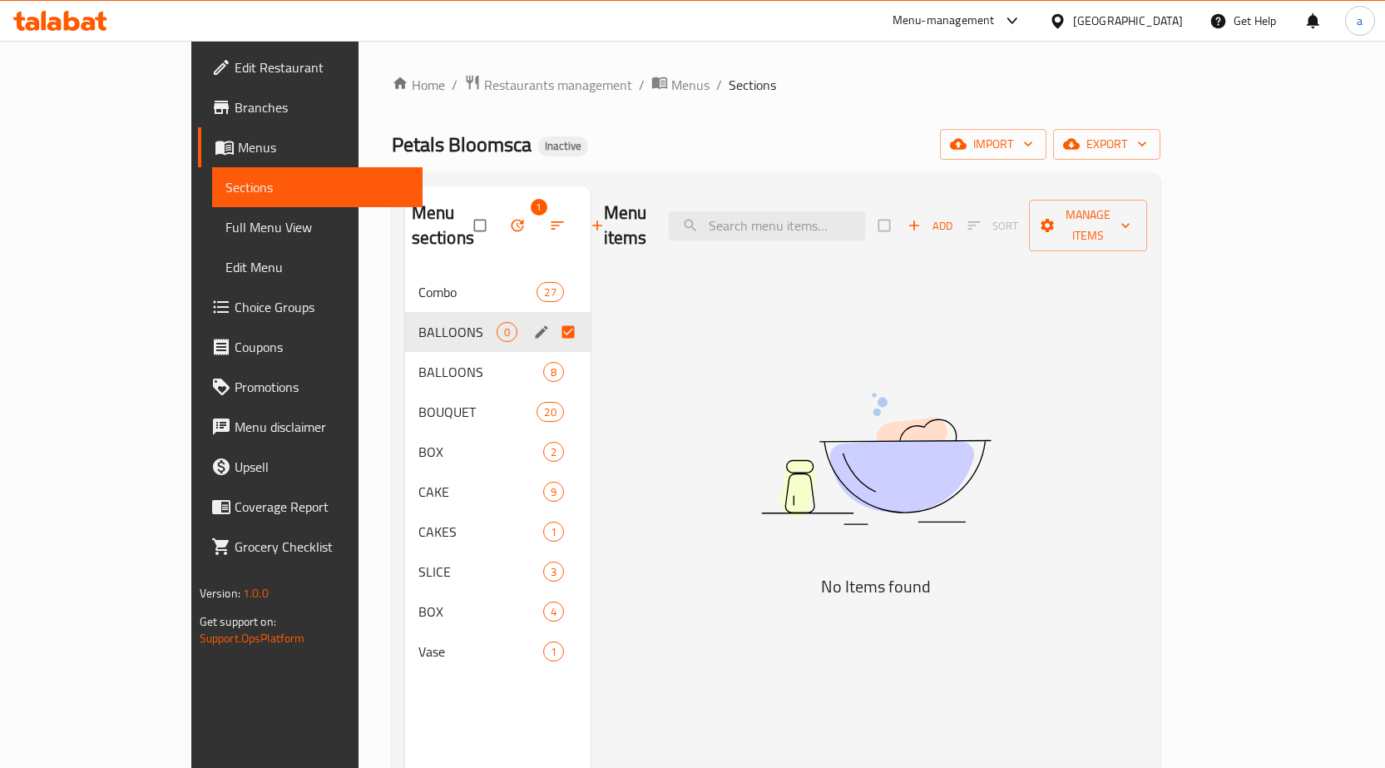
click at [499, 207] on button "button" at bounding box center [519, 225] width 40 height 37
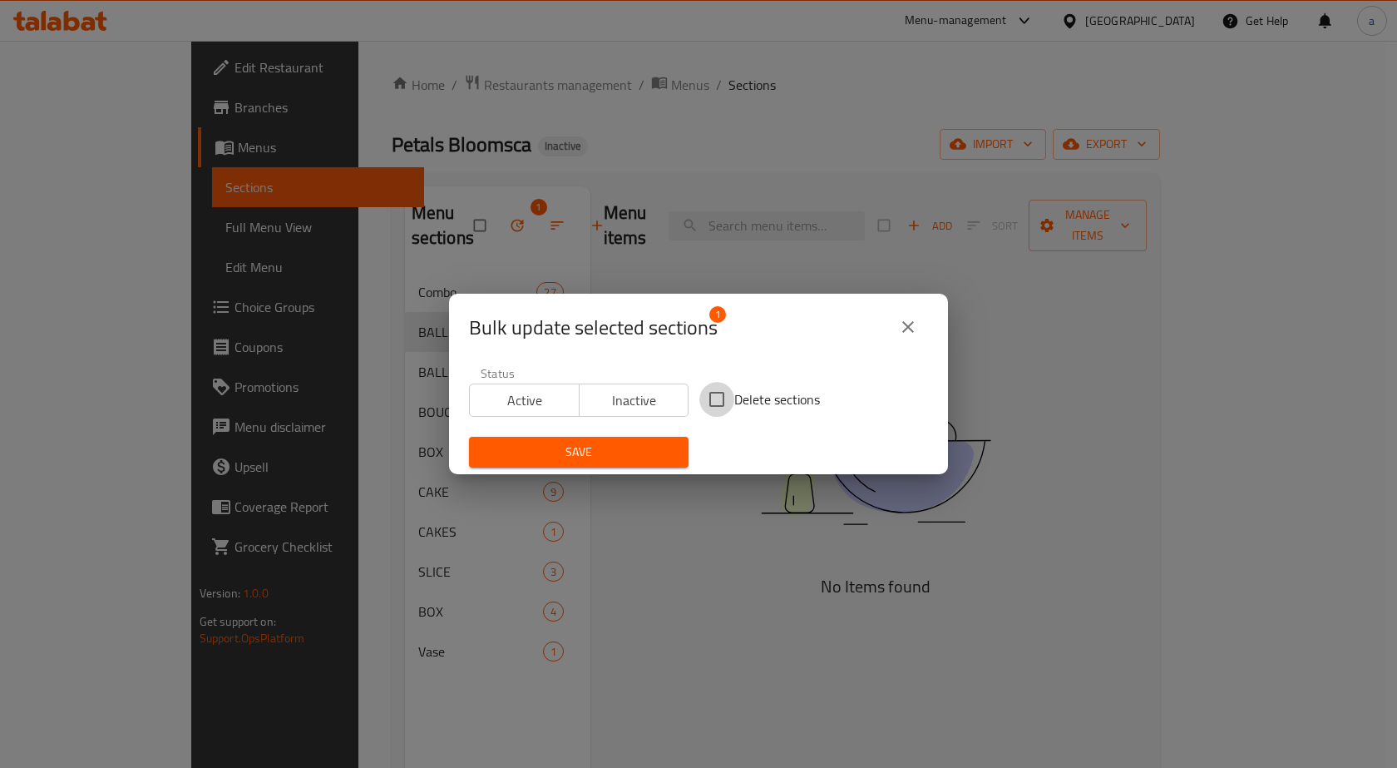
click at [709, 403] on input "Delete sections" at bounding box center [716, 399] width 35 height 35
checkbox input "true"
click at [643, 442] on span "Save" at bounding box center [578, 452] width 193 height 21
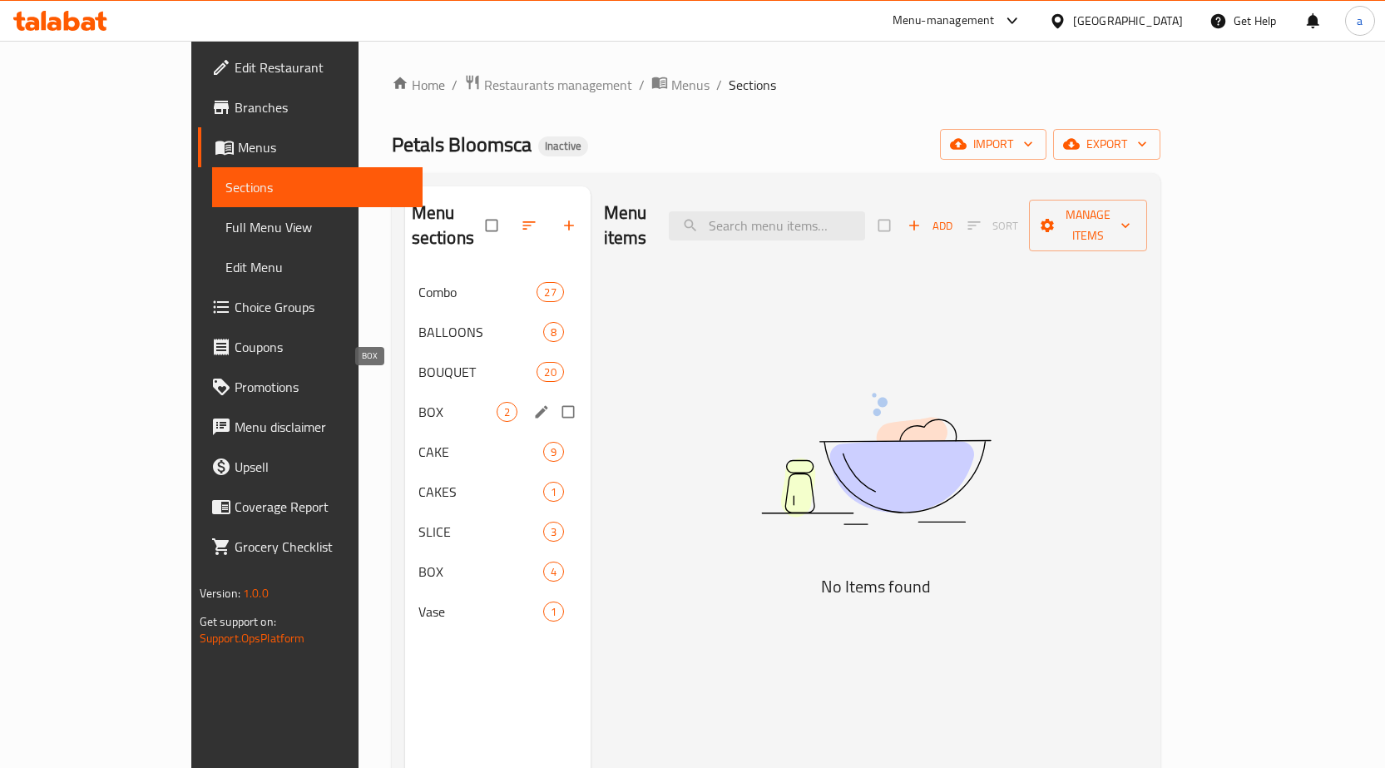
click at [418, 402] on span "BOX" at bounding box center [457, 412] width 78 height 20
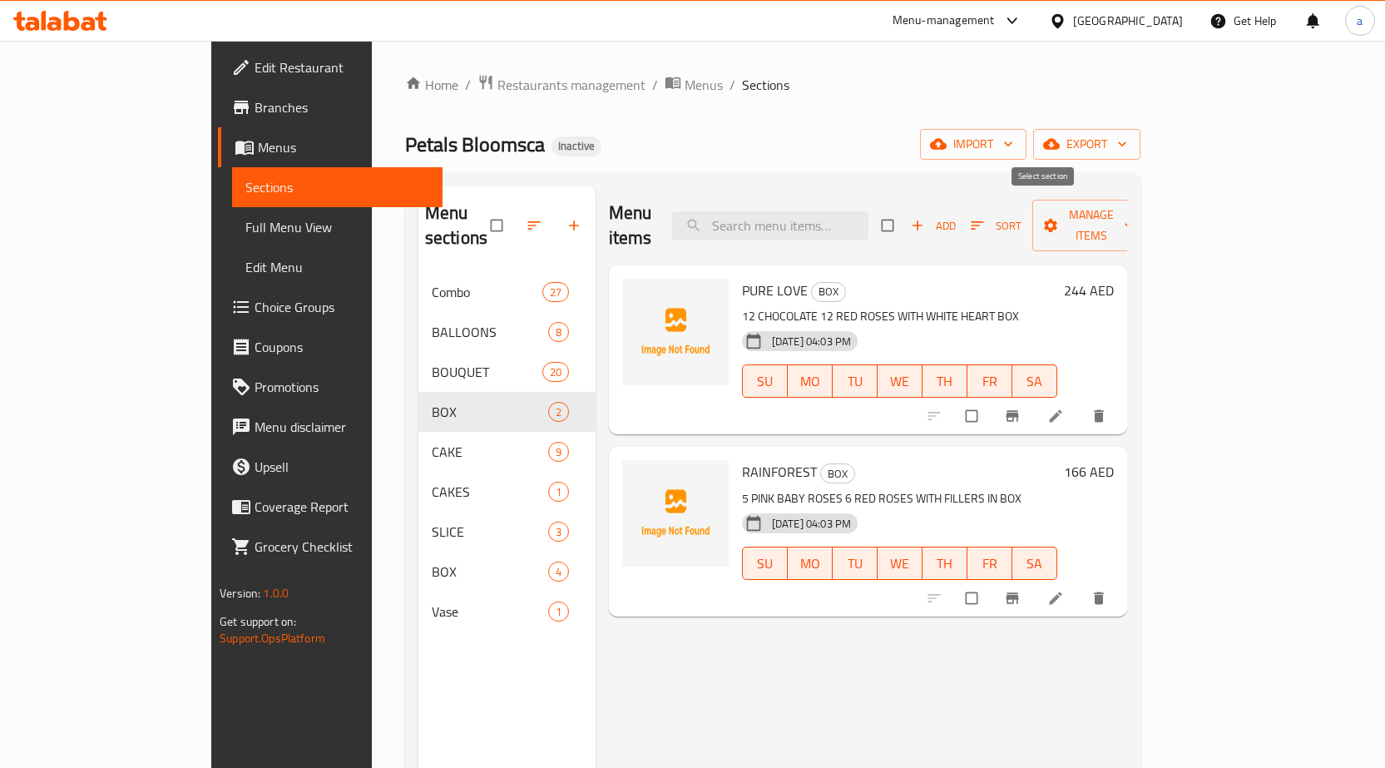
click at [907, 212] on input "checkbox" at bounding box center [889, 226] width 35 height 32
checkbox input "true"
click at [1137, 210] on span "Manage items" at bounding box center [1090, 226] width 91 height 42
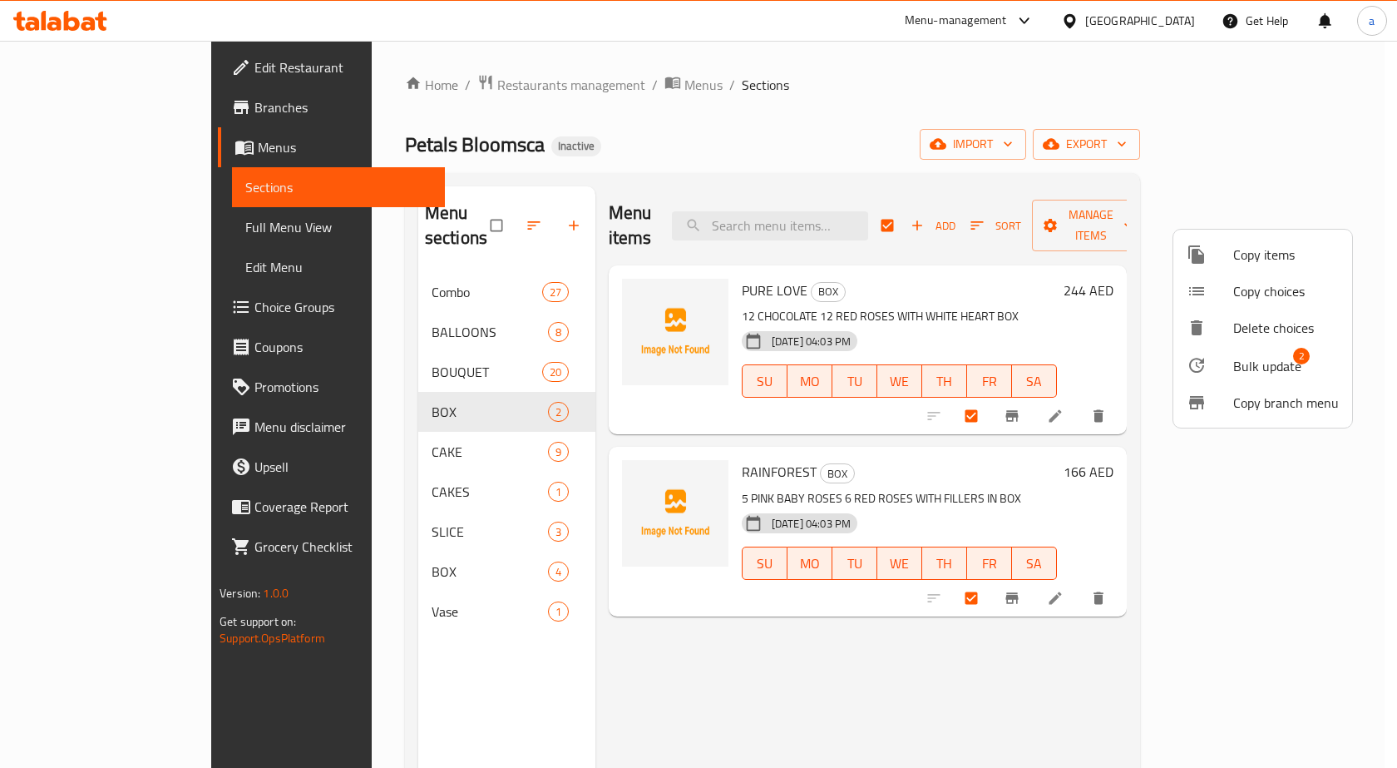
click at [1278, 363] on span "Bulk update" at bounding box center [1267, 366] width 68 height 20
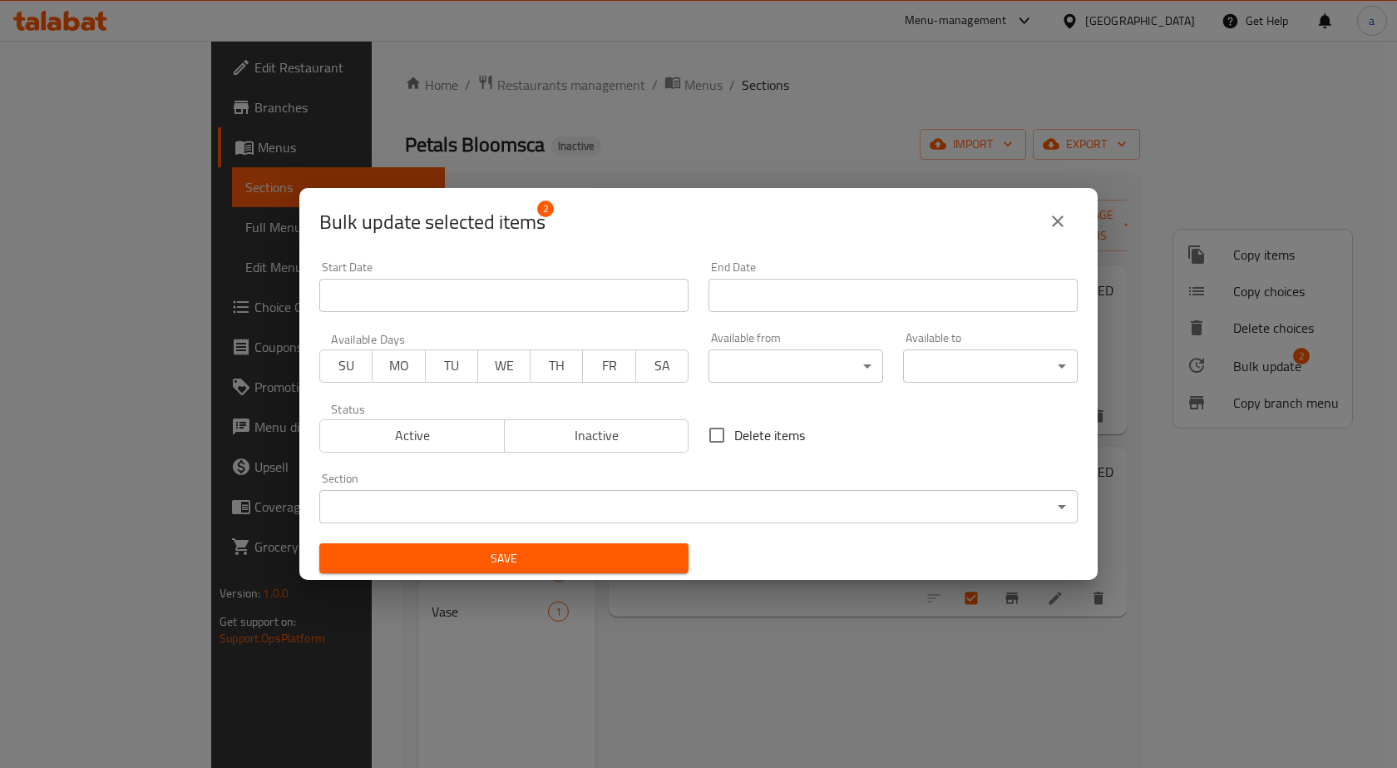
click at [702, 507] on body "​ Menu-management United Arab Emirates Get Help a Edit Restaurant Branches Menu…" at bounding box center [698, 404] width 1397 height 727
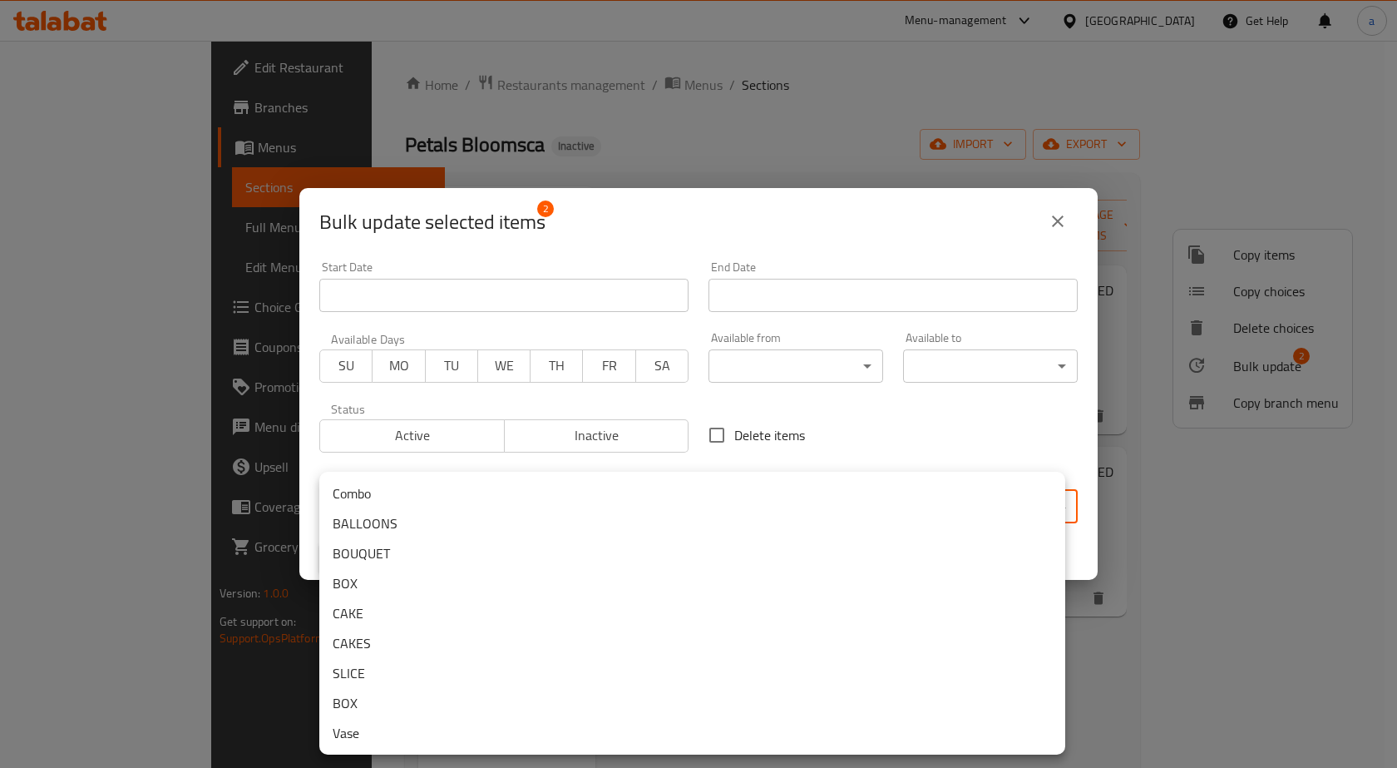
click at [385, 693] on li "BOX" at bounding box center [692, 703] width 746 height 30
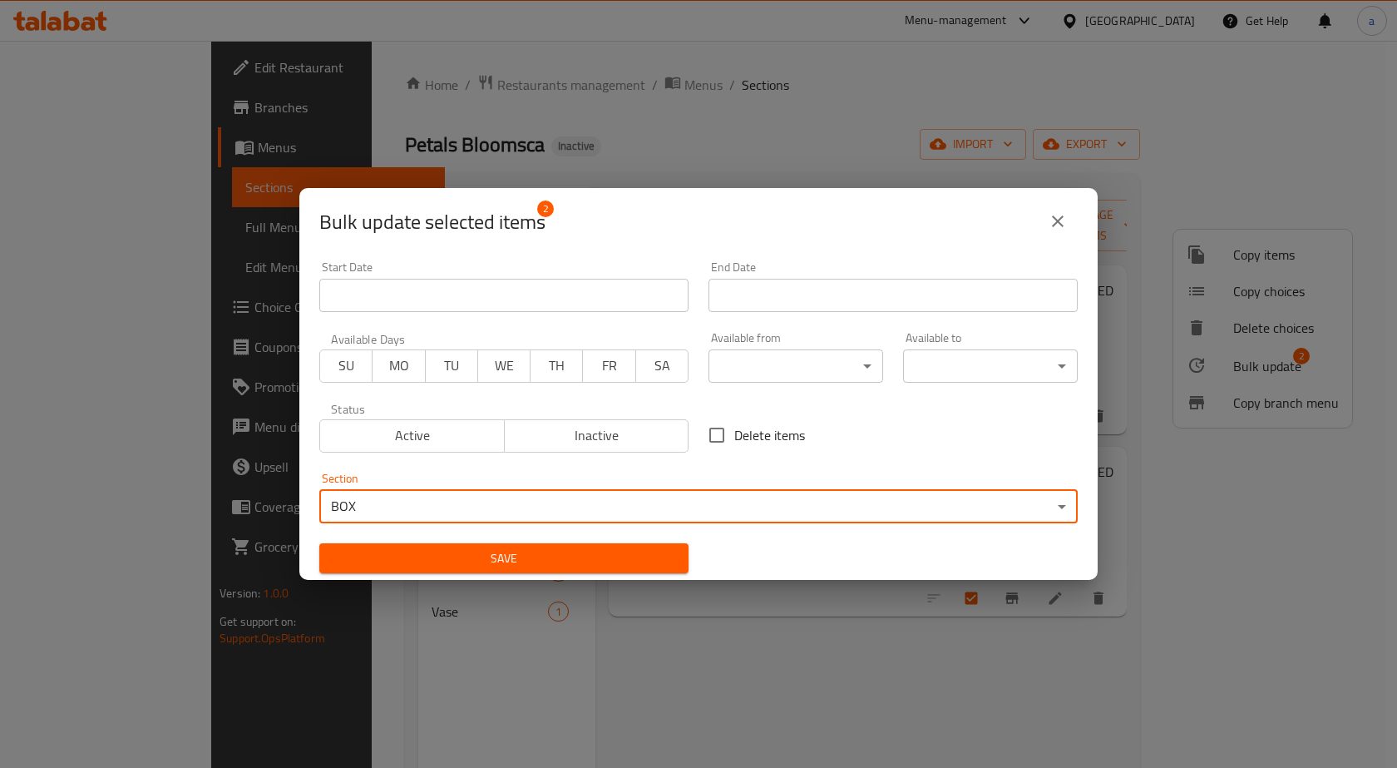
click at [477, 559] on span "Save" at bounding box center [504, 558] width 343 height 21
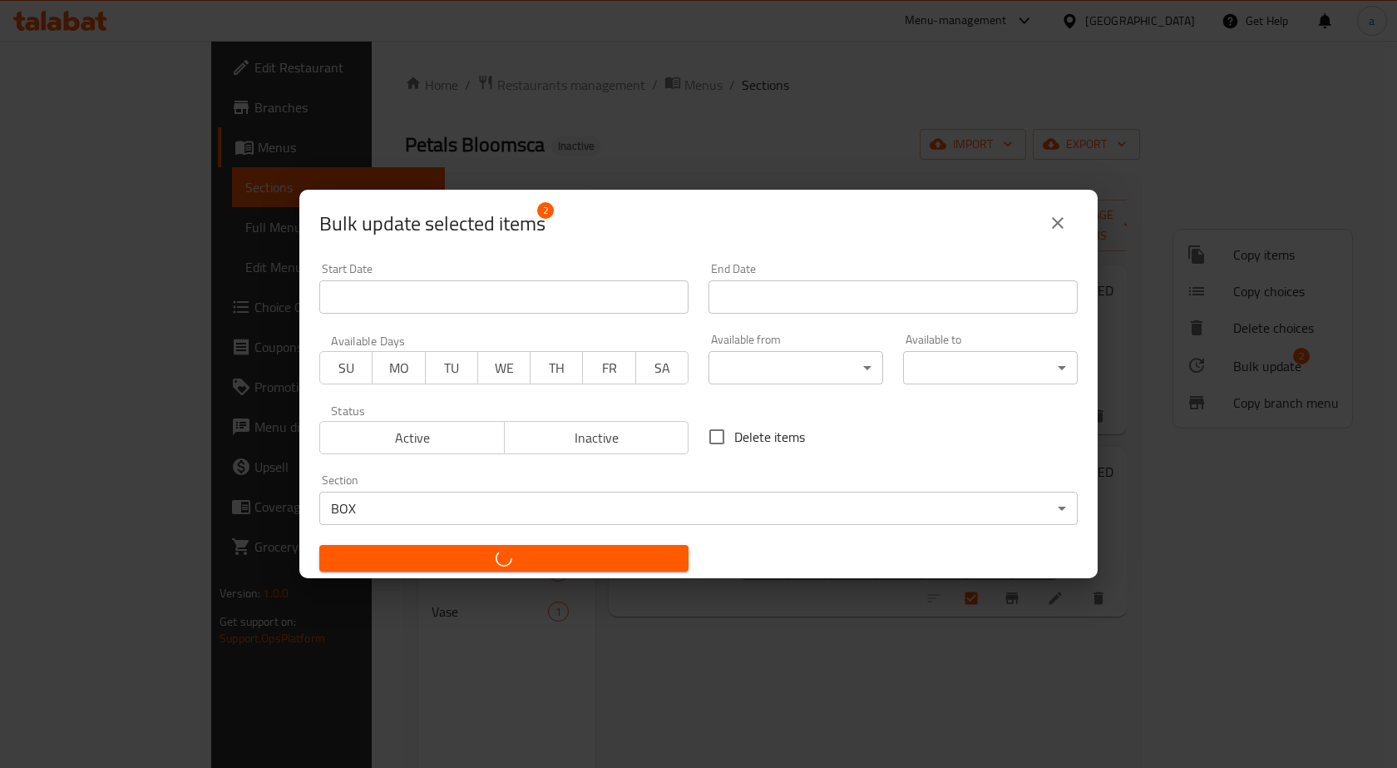
checkbox input "false"
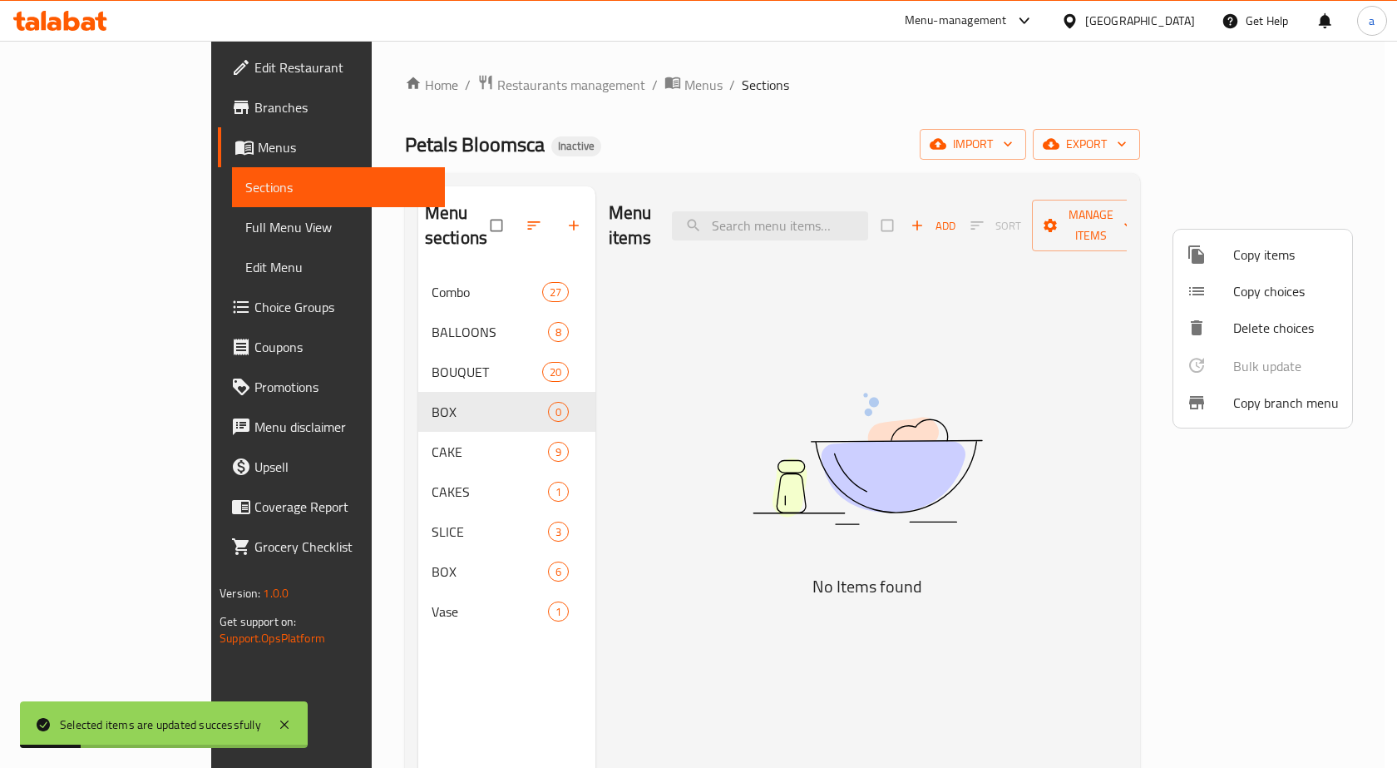
click at [477, 436] on div at bounding box center [698, 384] width 1397 height 768
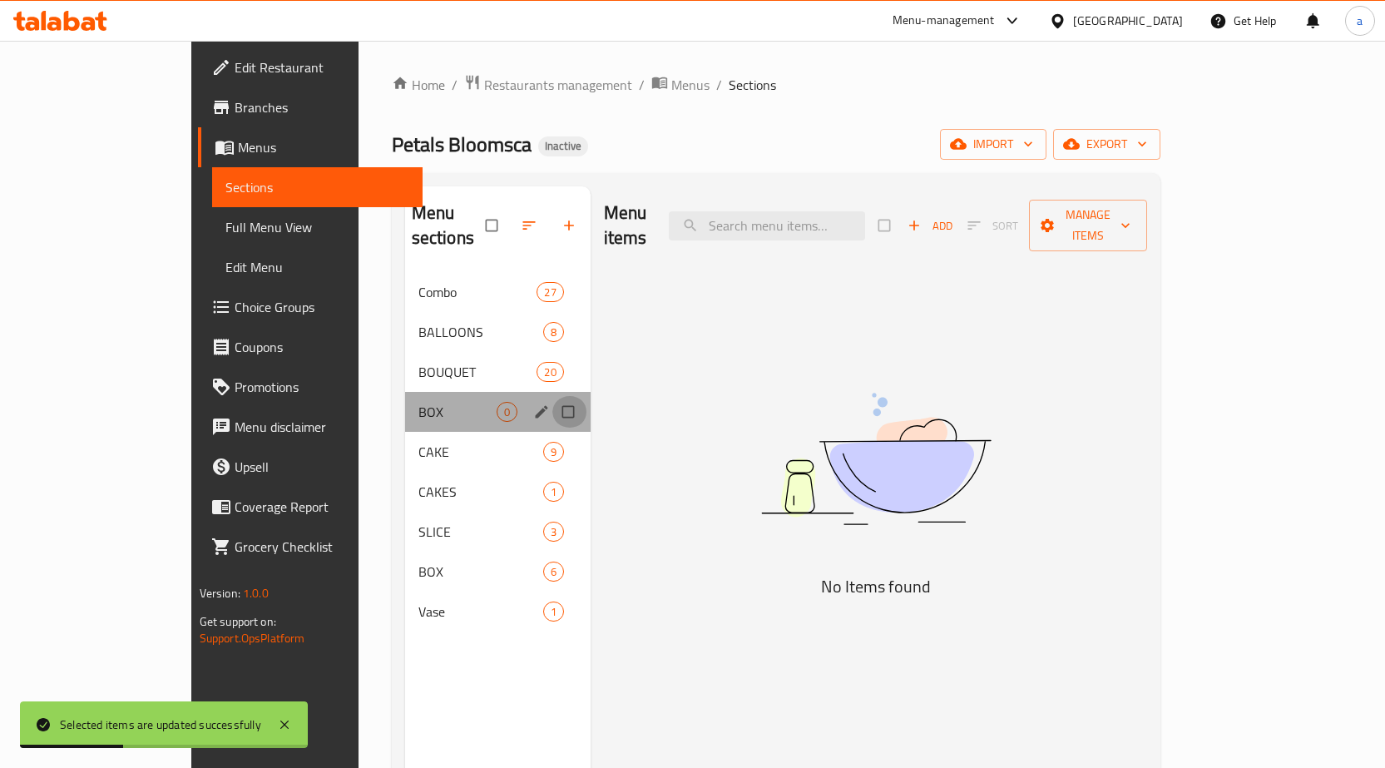
click at [552, 396] on input "Menu sections" at bounding box center [569, 412] width 35 height 32
checkbox input "true"
click at [509, 217] on icon "button" at bounding box center [517, 225] width 17 height 17
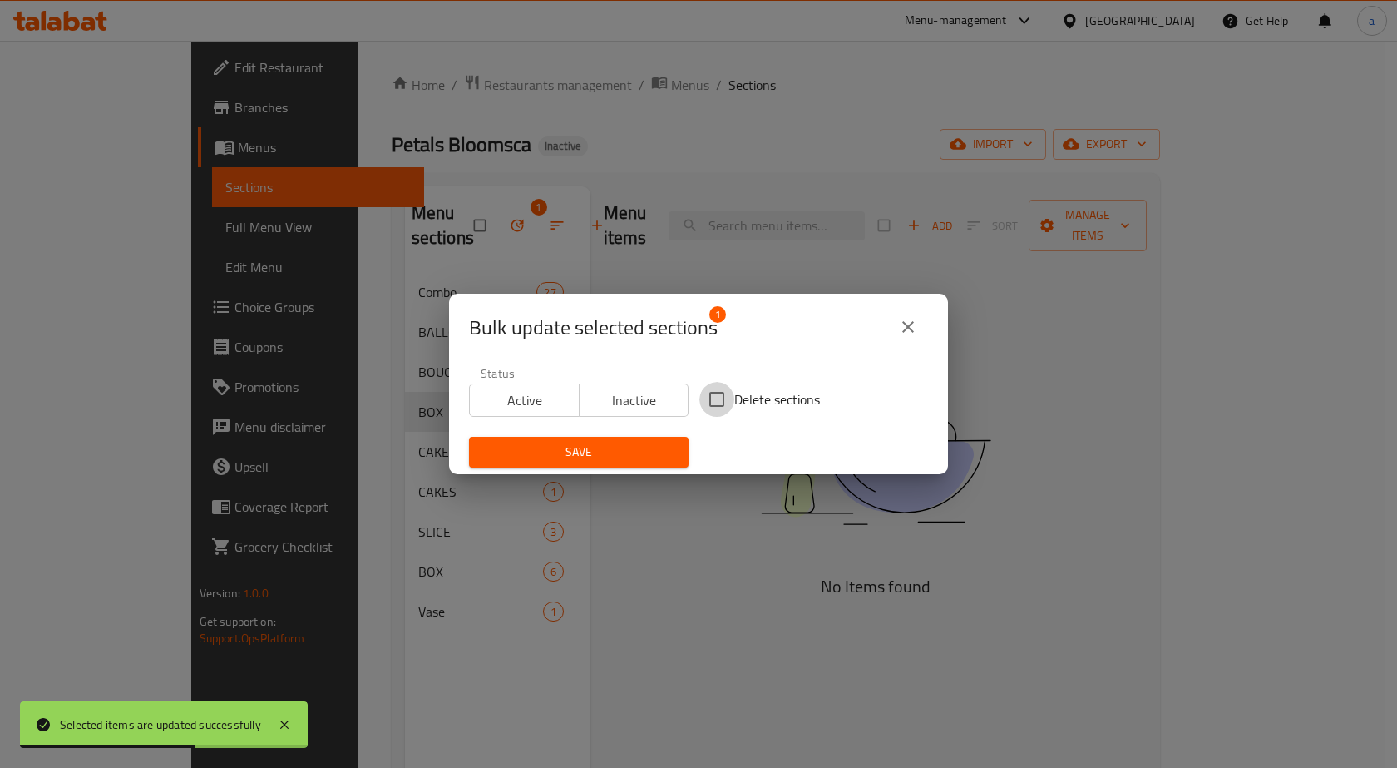
click at [719, 407] on input "Delete sections" at bounding box center [716, 399] width 35 height 35
checkbox input "true"
click at [663, 453] on span "Save" at bounding box center [578, 452] width 193 height 21
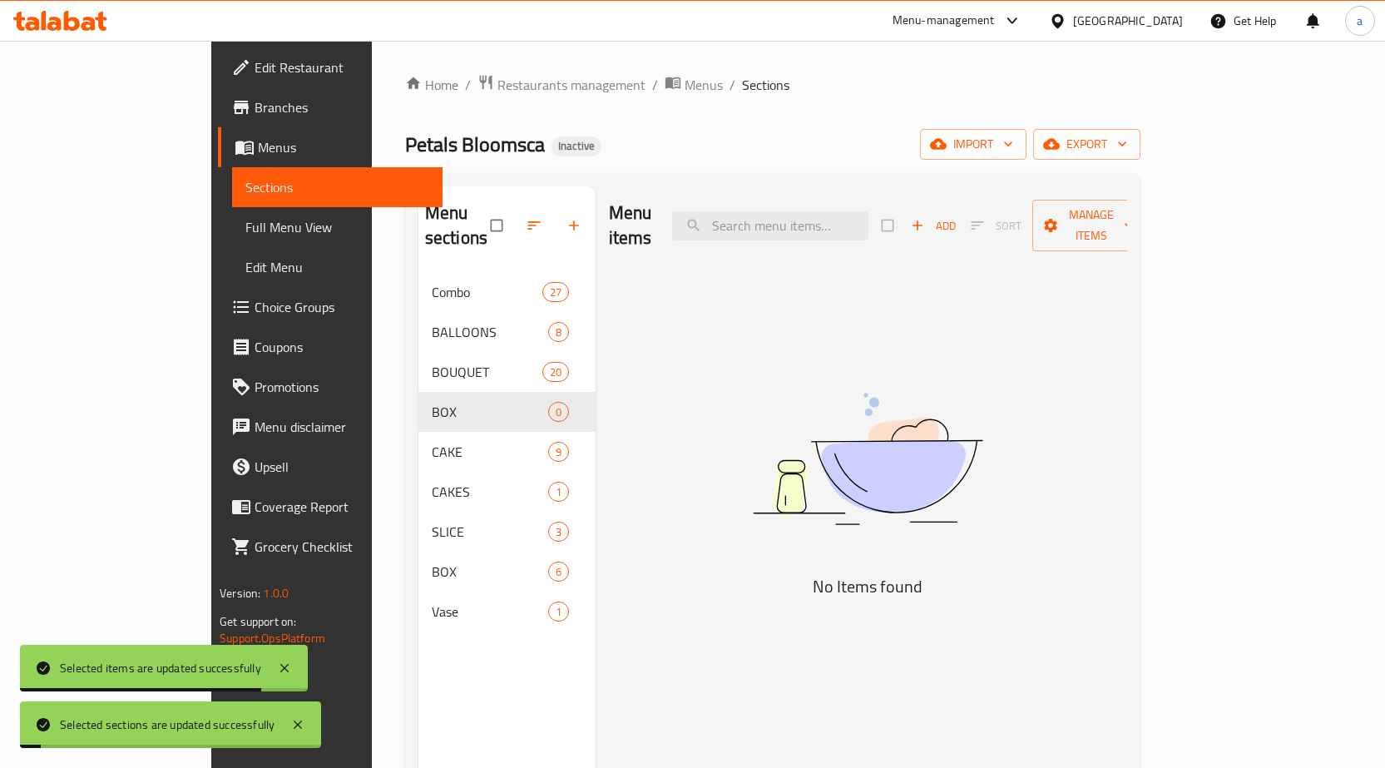
click at [699, 496] on div "Menu items Add Sort Manage items No Items found" at bounding box center [860, 570] width 531 height 768
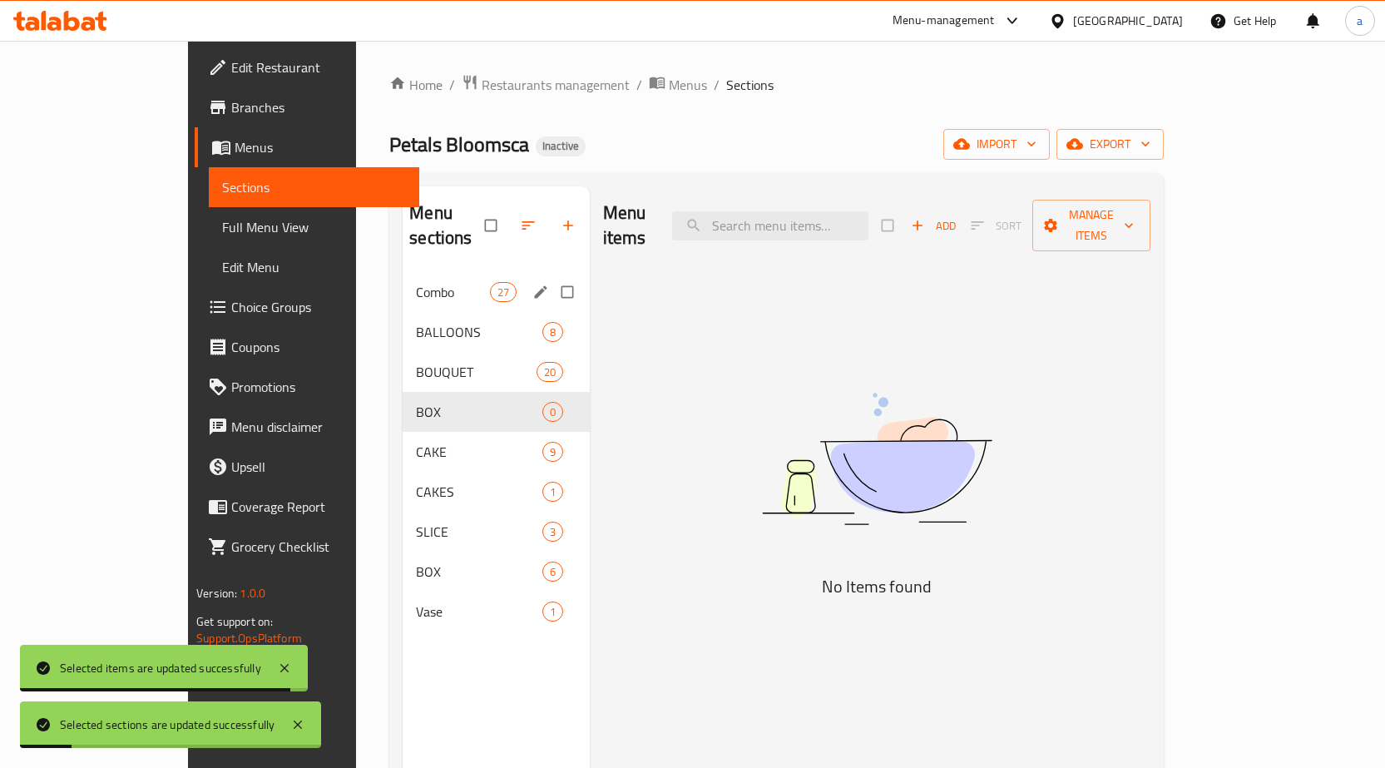
click at [416, 282] on span "Combo" at bounding box center [452, 292] width 73 height 20
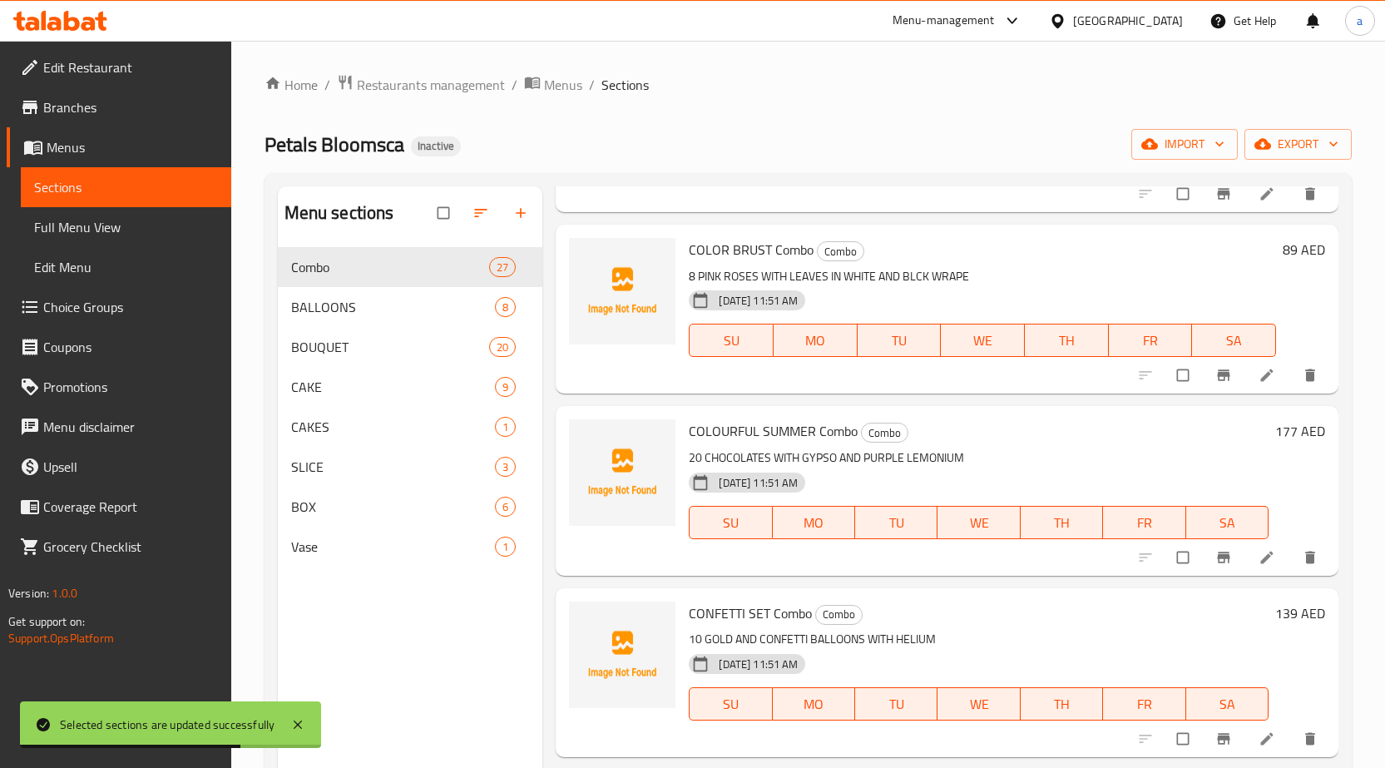
scroll to position [4491, 0]
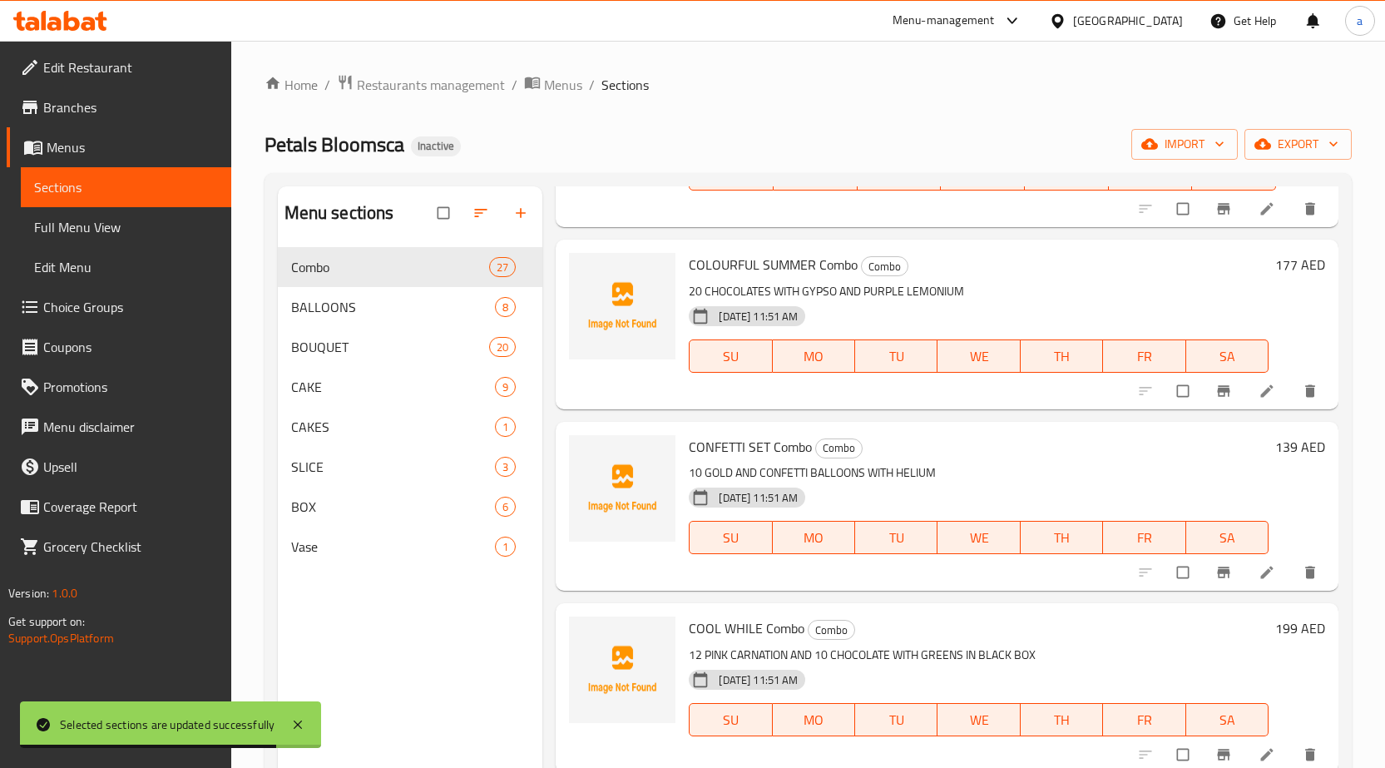
click at [456, 678] on div "Menu sections Combo 27 BALLOONS 8 BOUQUET 20 CAKE 9 CAKES 1 SLICE 3 BOX 6 Vase 1" at bounding box center [410, 570] width 265 height 768
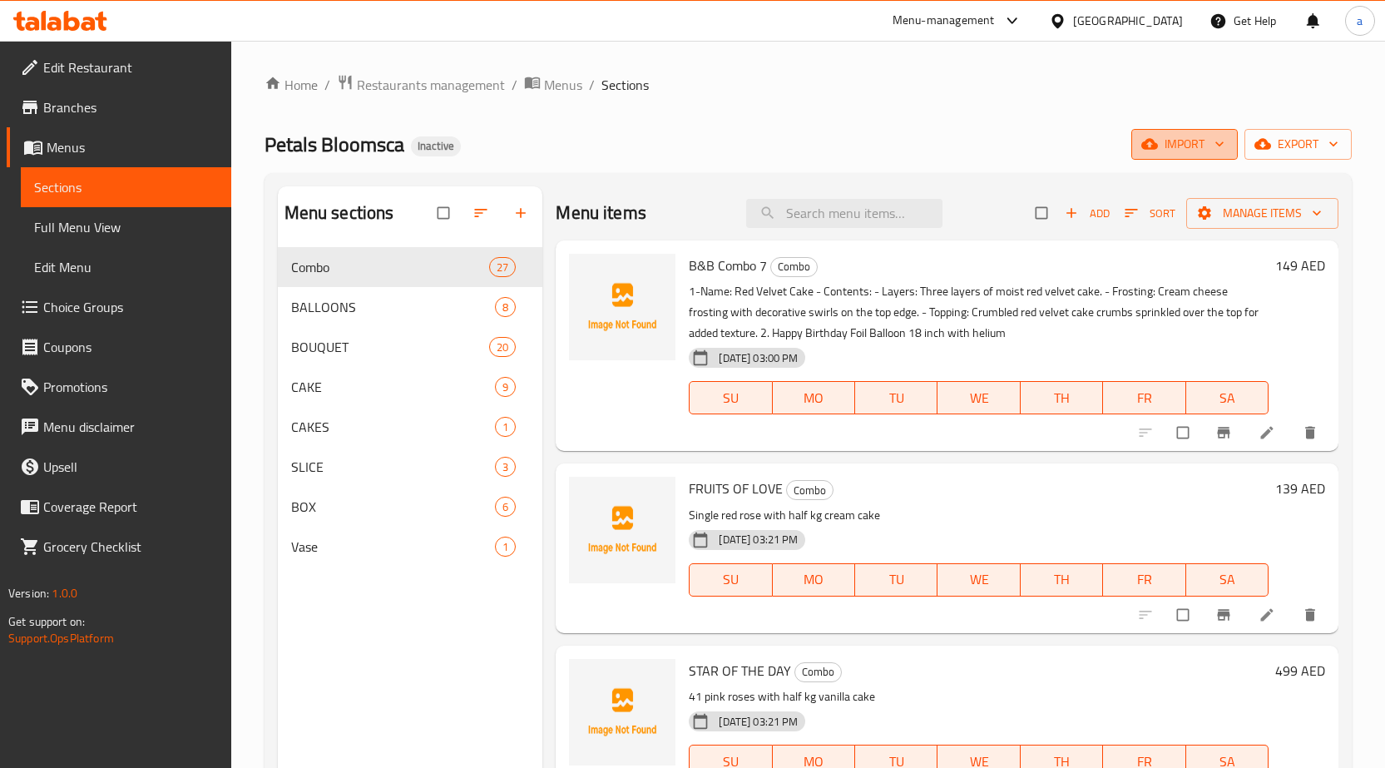
click at [1207, 141] on span "import" at bounding box center [1184, 144] width 80 height 21
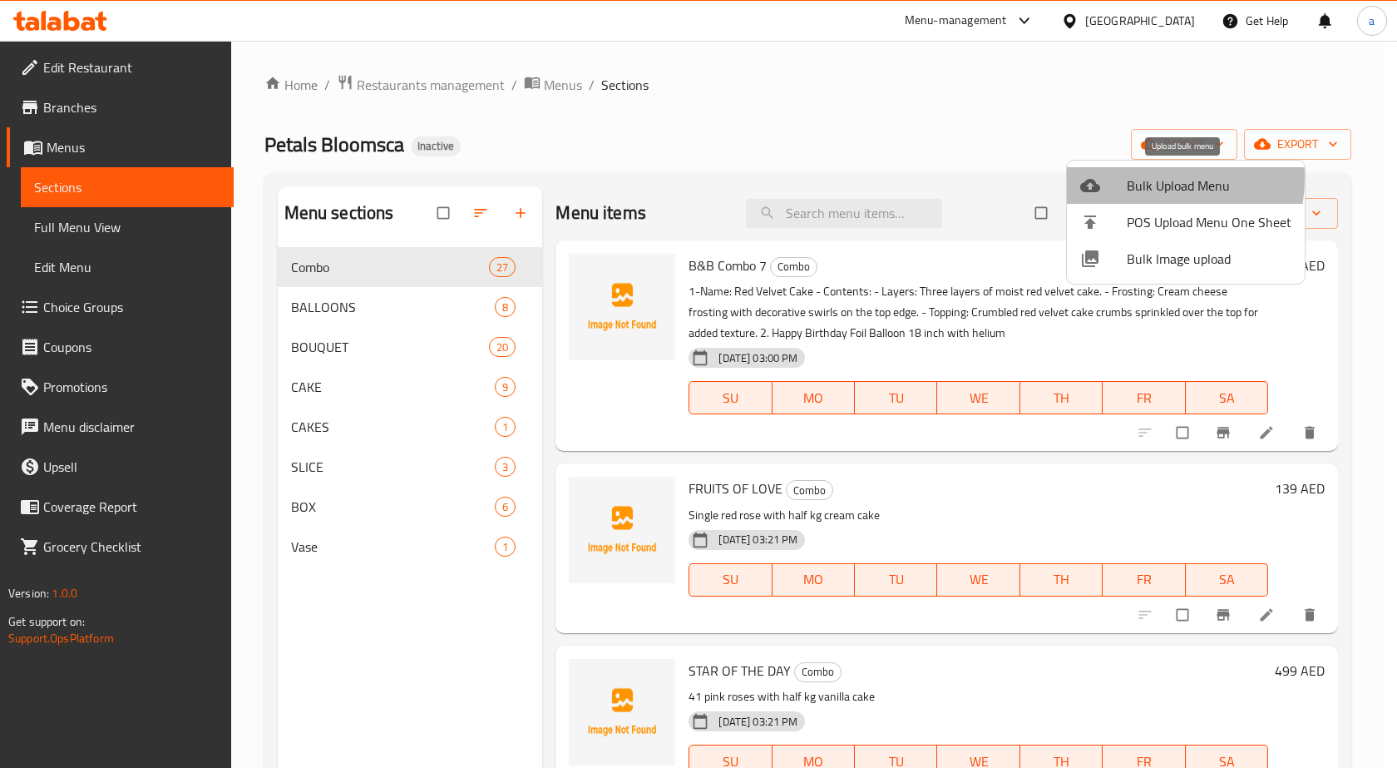
click at [1119, 177] on div at bounding box center [1103, 185] width 47 height 20
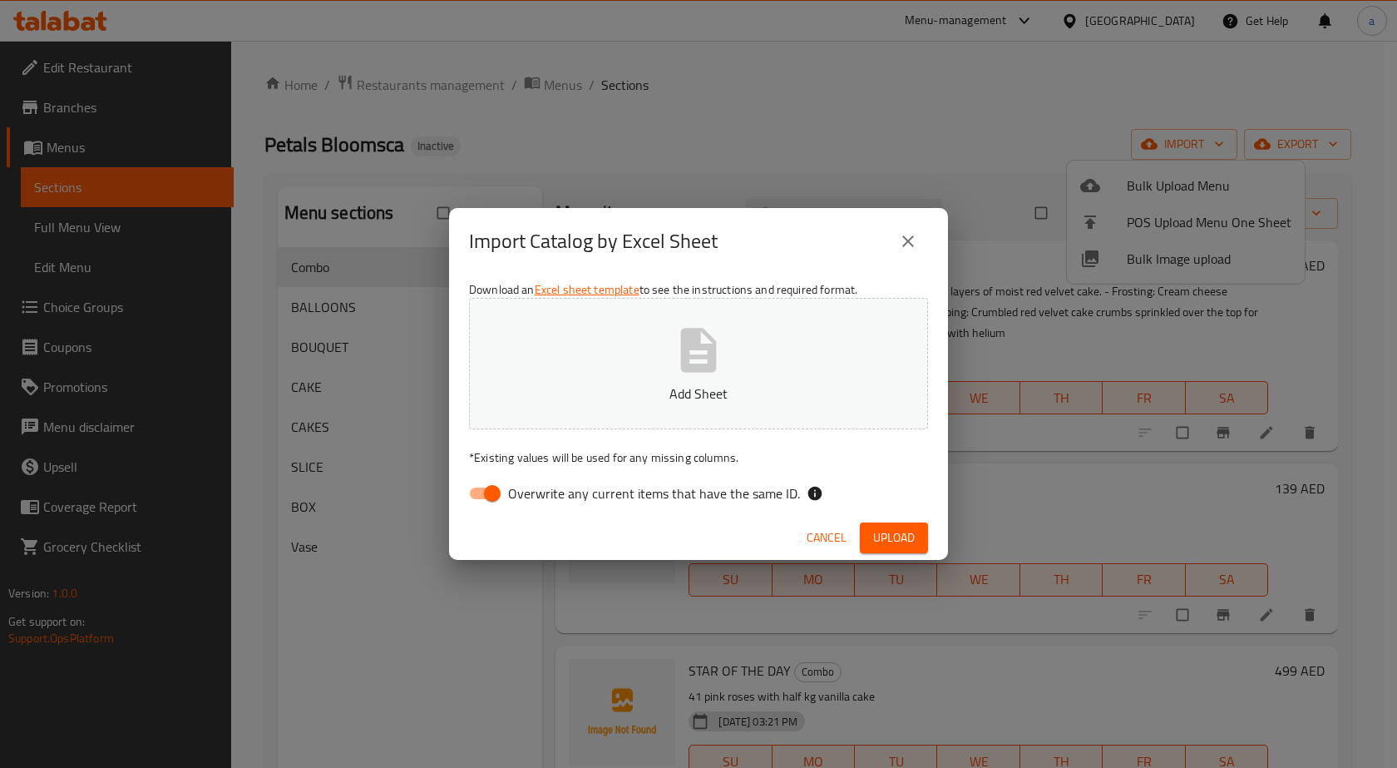
click at [483, 501] on input "Overwrite any current items that have the same ID." at bounding box center [492, 493] width 95 height 32
checkbox input "false"
click at [727, 371] on button "Add Sheet" at bounding box center [698, 363] width 459 height 131
click at [891, 535] on span "Upload" at bounding box center [894, 537] width 42 height 21
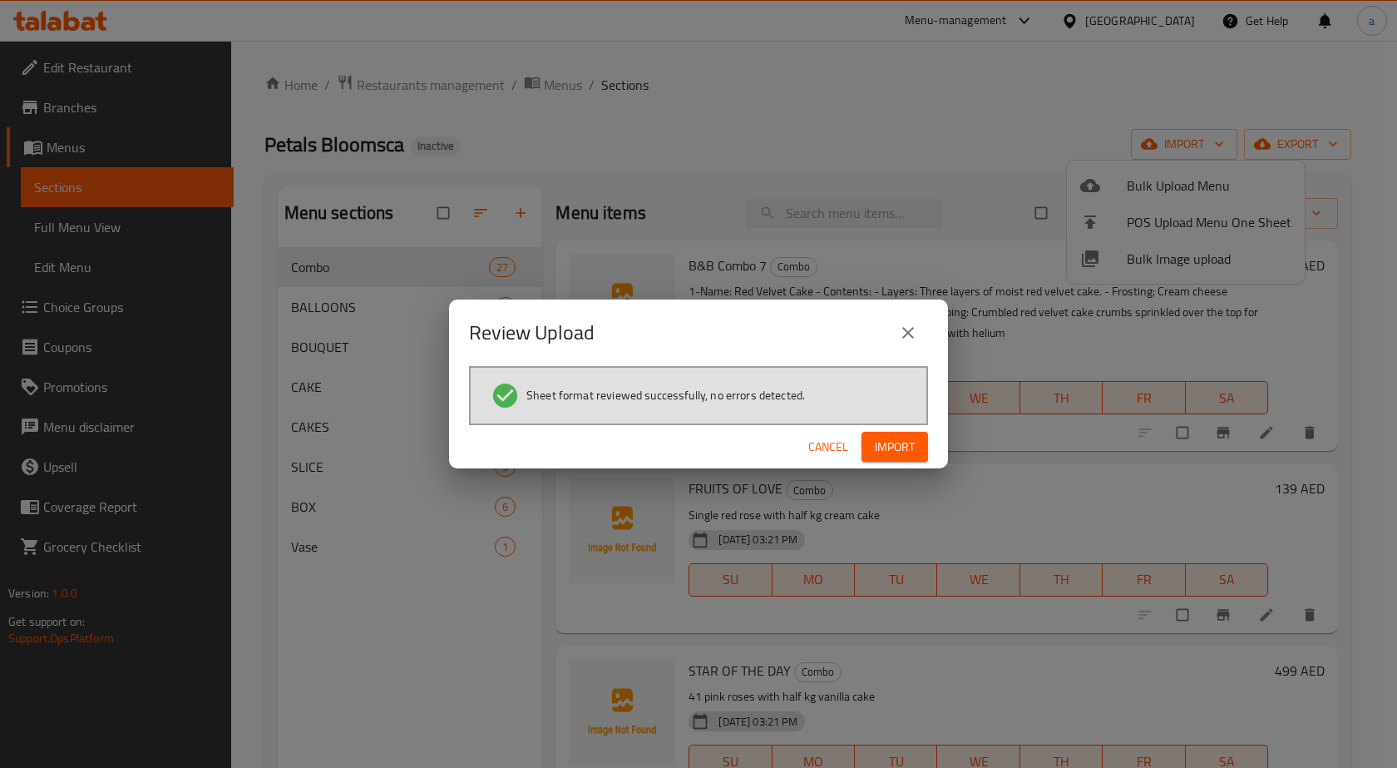
click at [902, 445] on span "Import" at bounding box center [895, 447] width 40 height 21
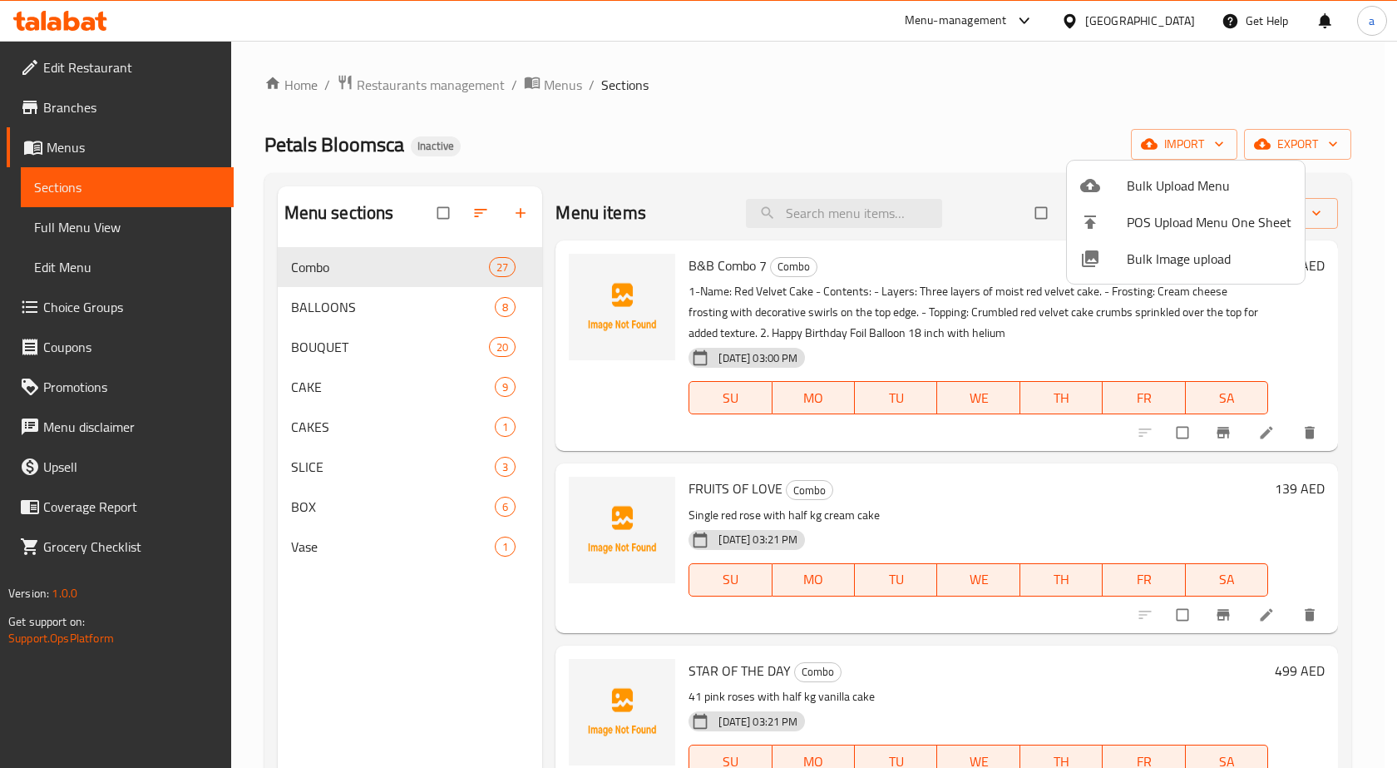
click at [766, 114] on div at bounding box center [698, 384] width 1397 height 768
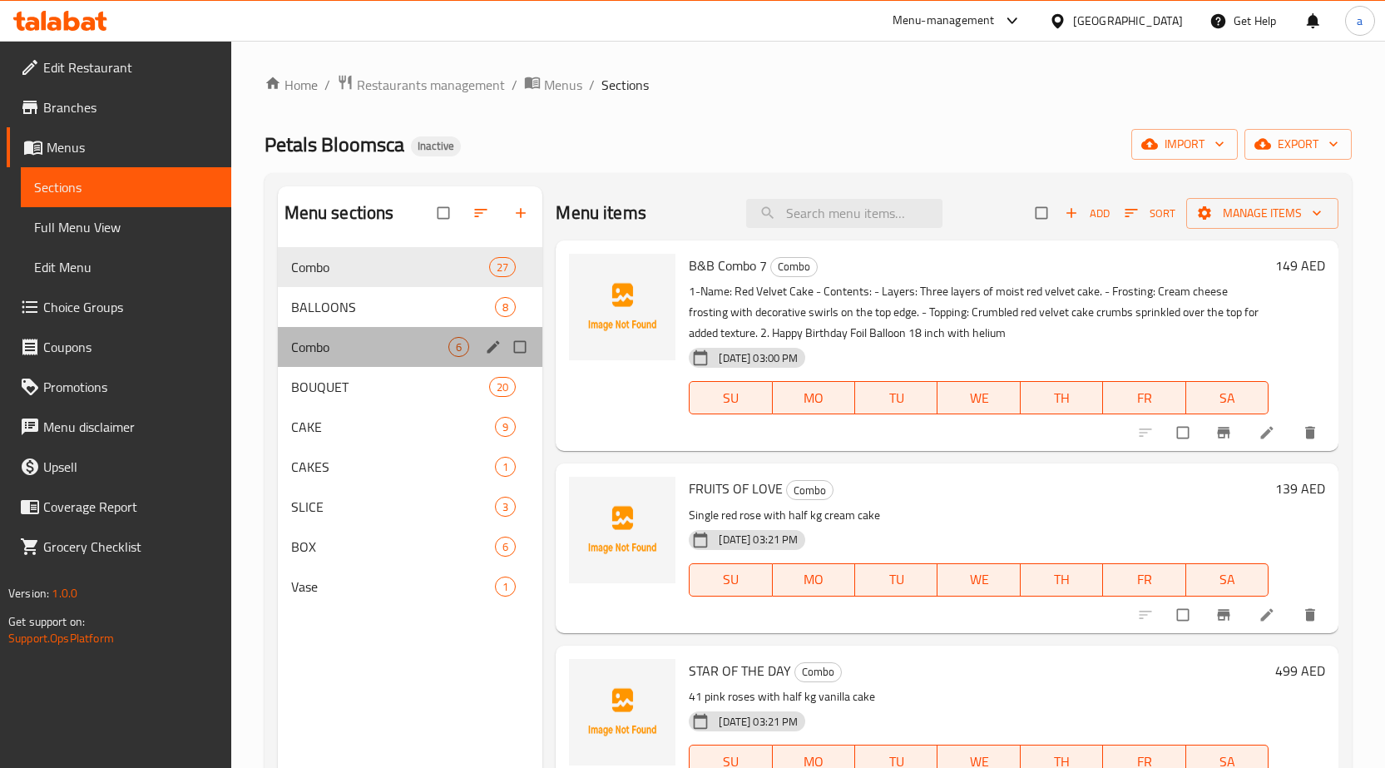
click at [380, 359] on div "Combo 6" at bounding box center [410, 347] width 265 height 40
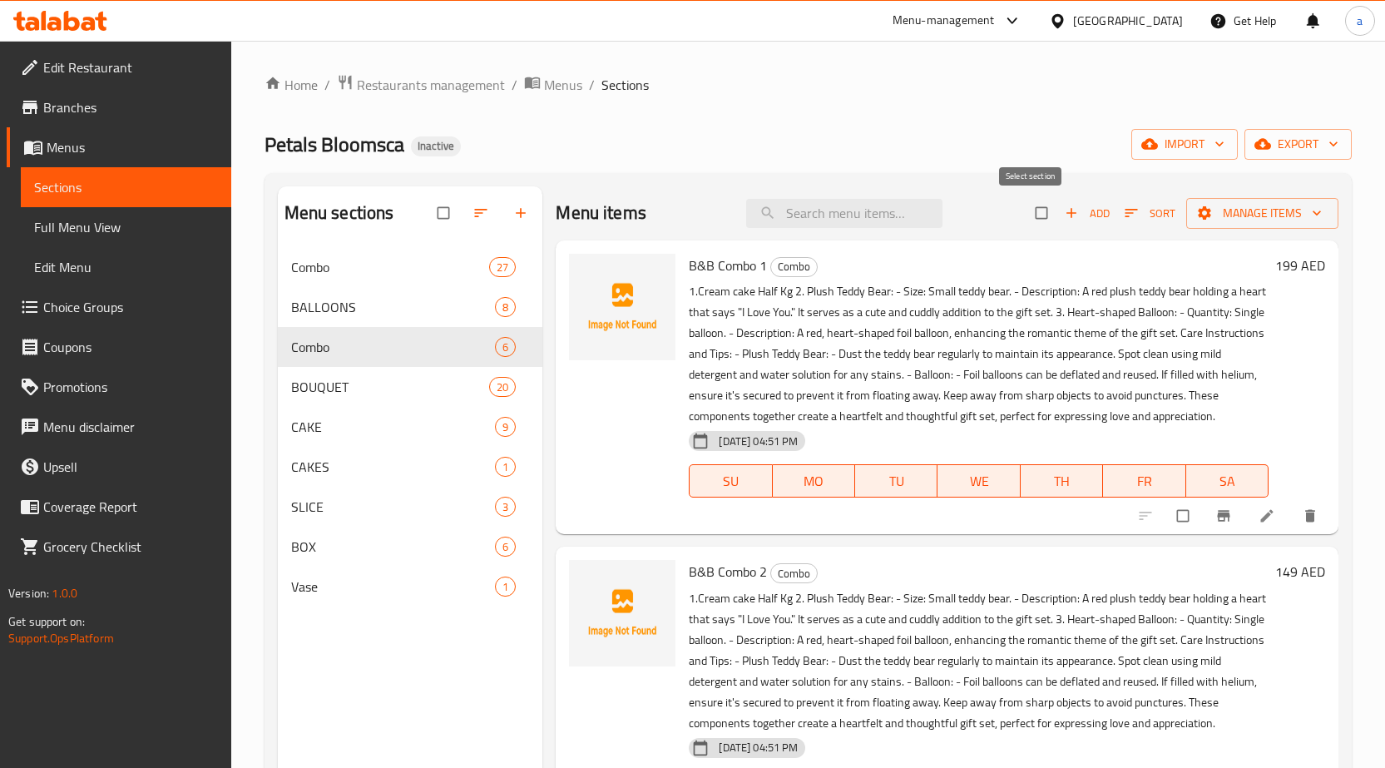
click at [1025, 212] on input "checkbox" at bounding box center [1042, 213] width 35 height 32
checkbox input "true"
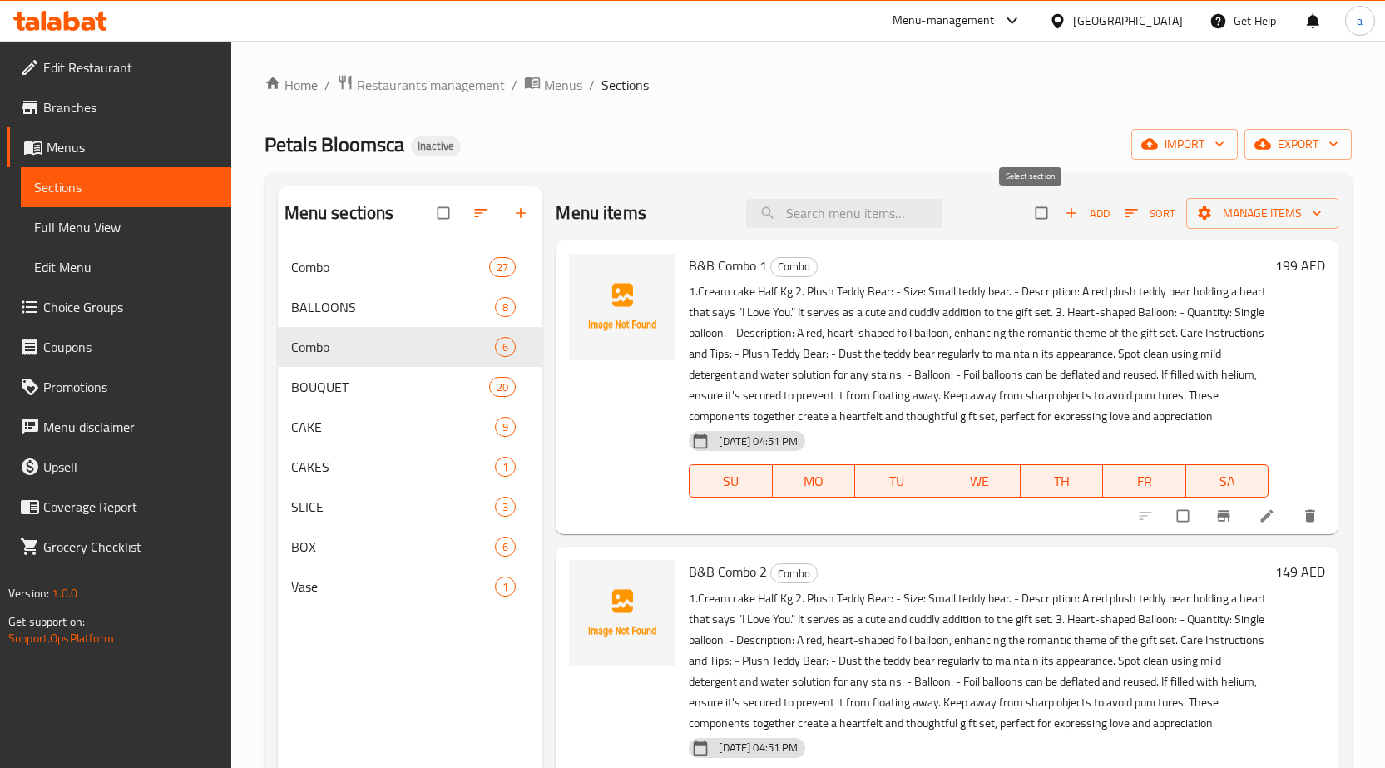
checkbox input "true"
click at [1025, 212] on input "checkbox" at bounding box center [1042, 213] width 35 height 32
checkbox input "false"
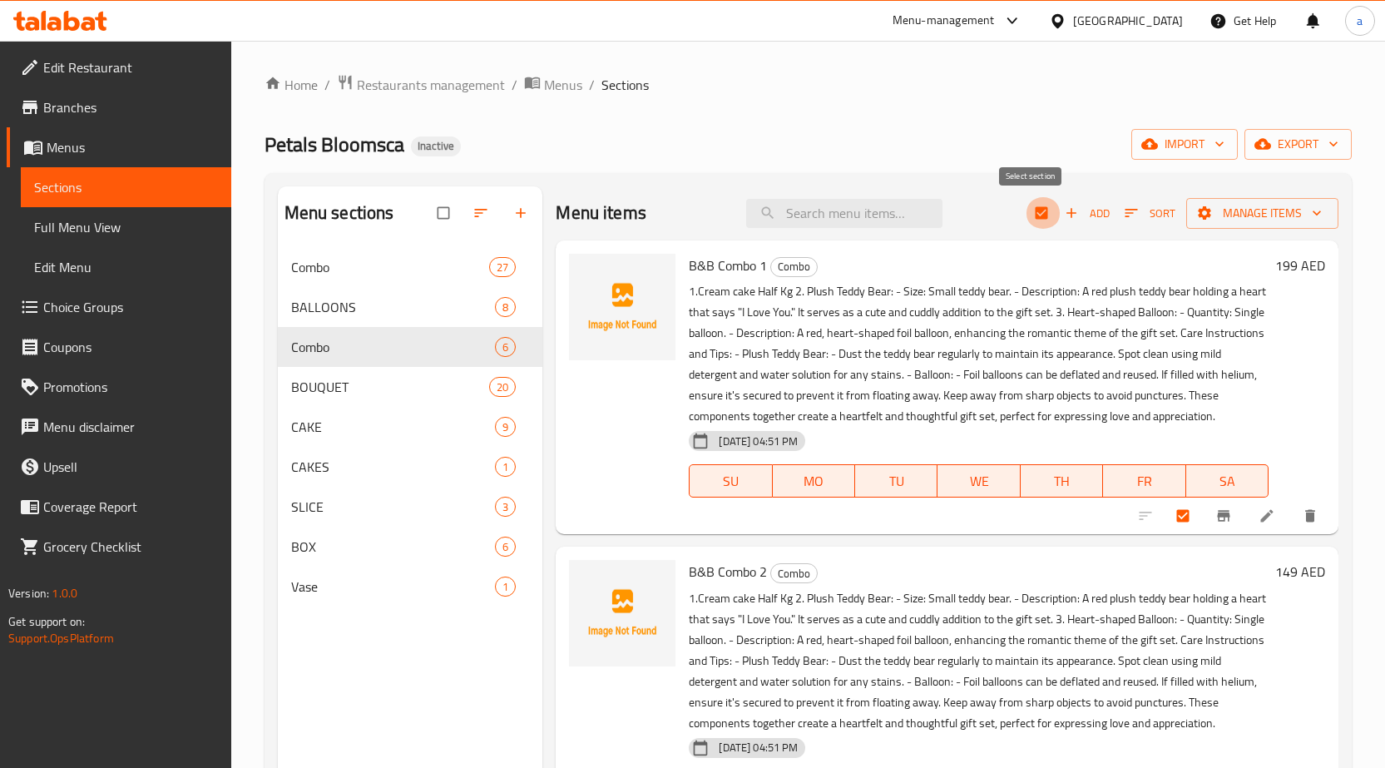
checkbox input "false"
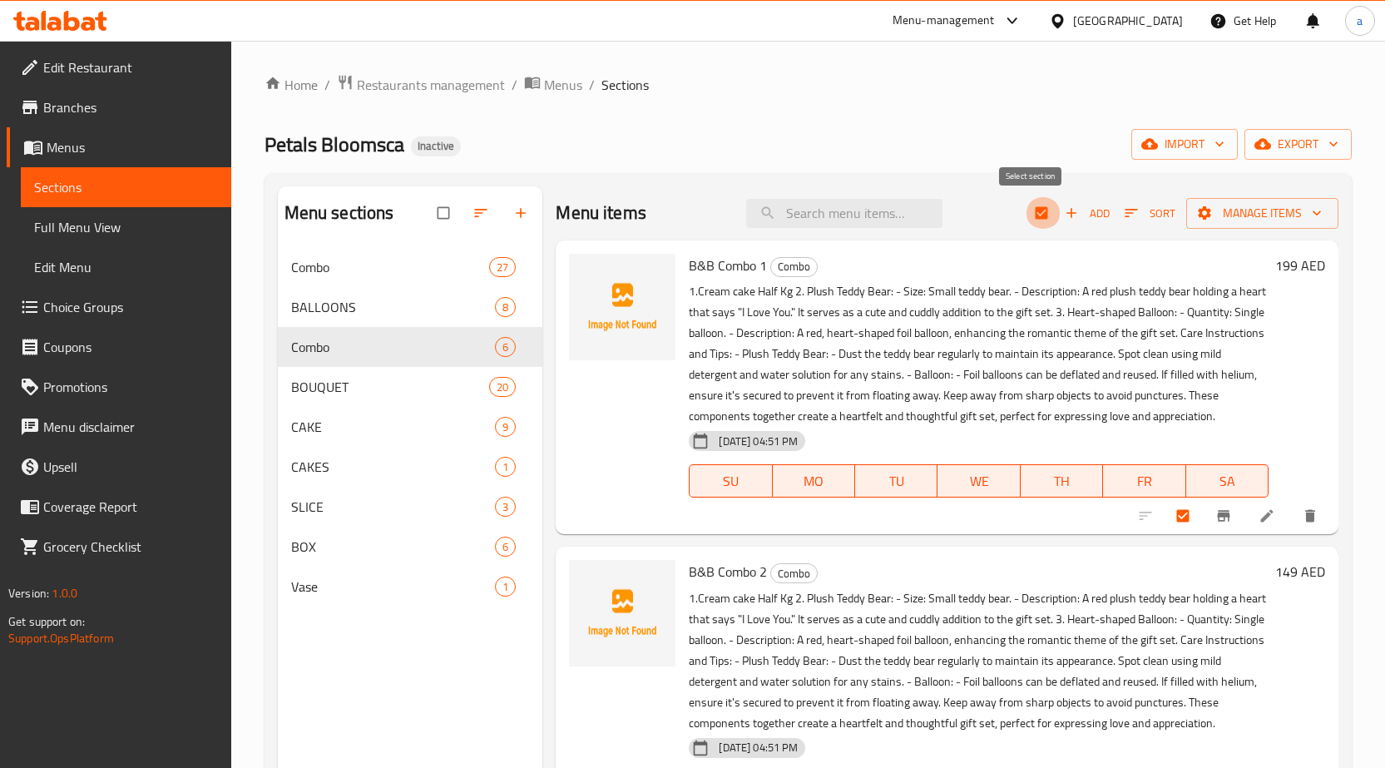
checkbox input "false"
click at [63, 233] on span "Full Menu View" at bounding box center [126, 227] width 184 height 20
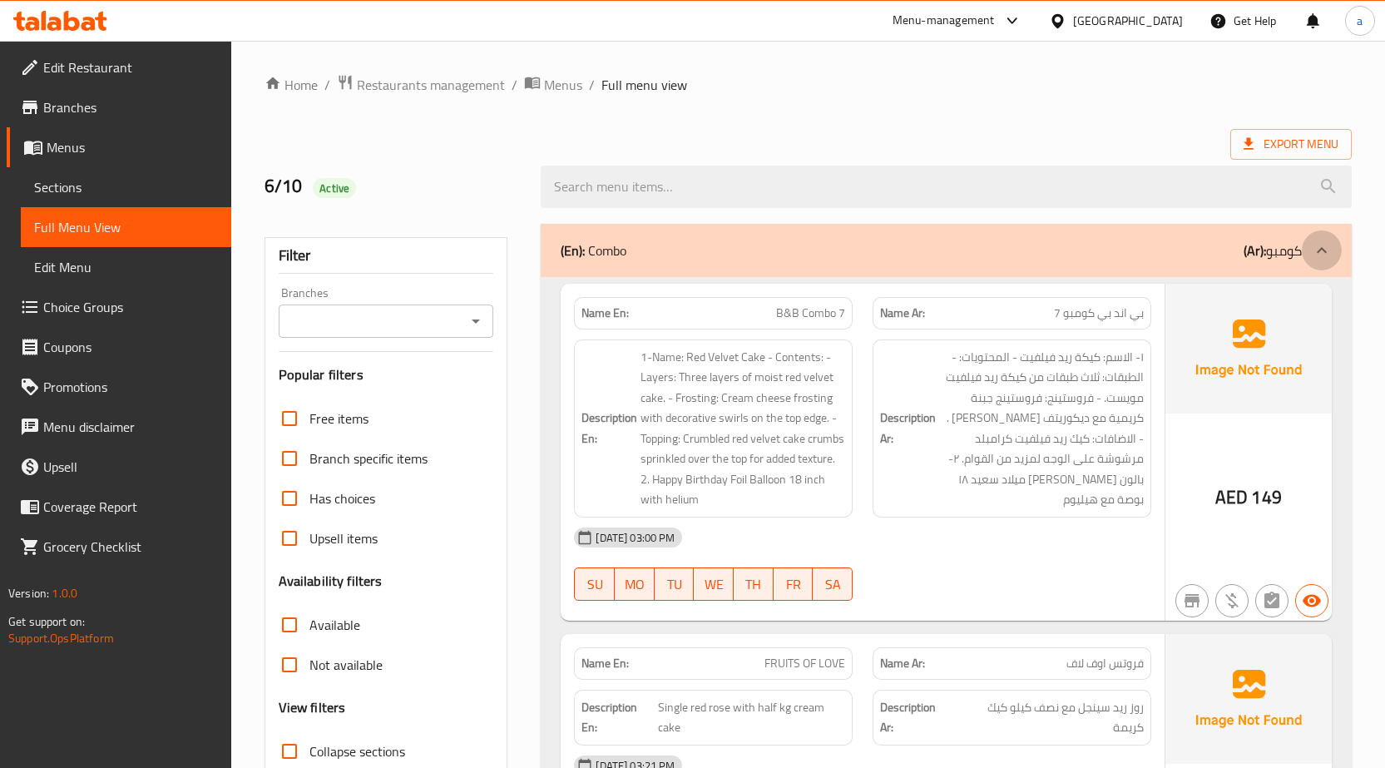
click at [1328, 244] on icon at bounding box center [1322, 250] width 20 height 20
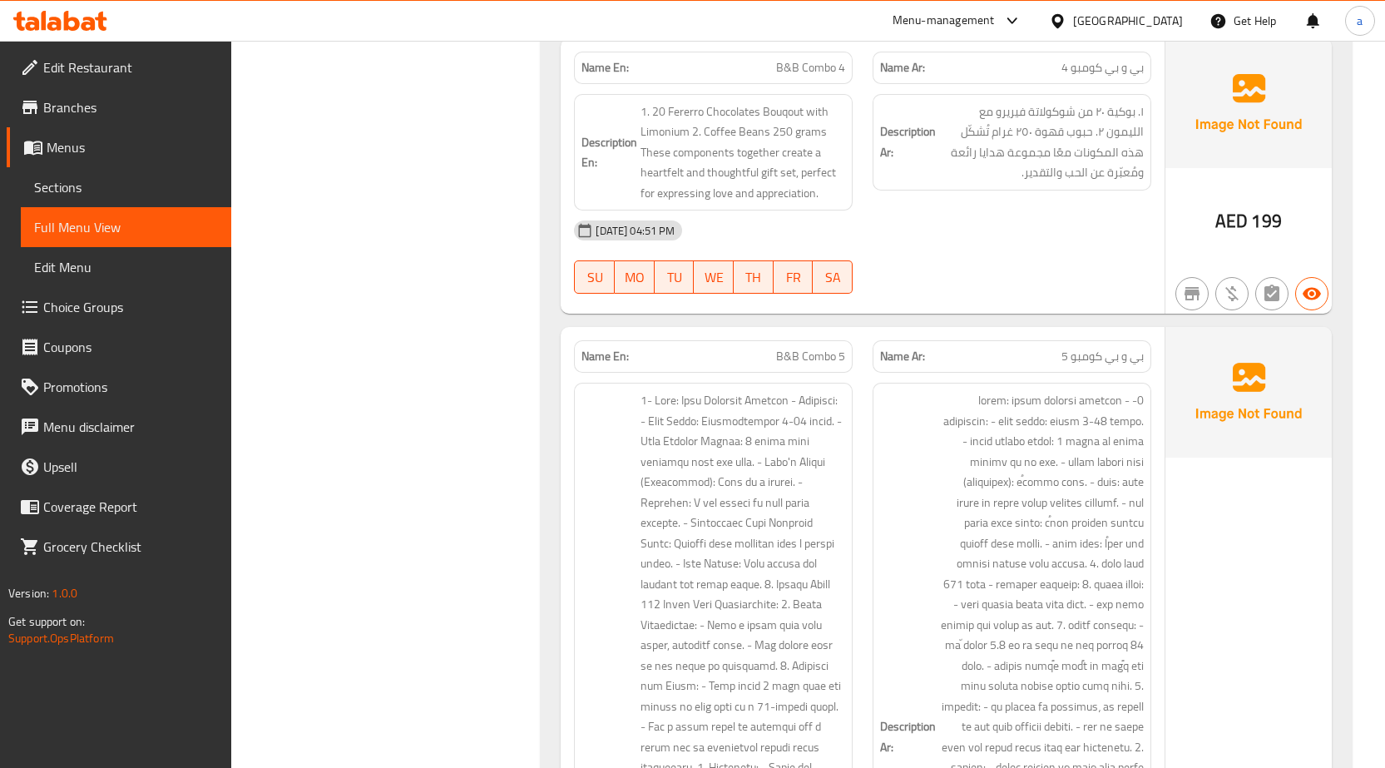
scroll to position [3909, 0]
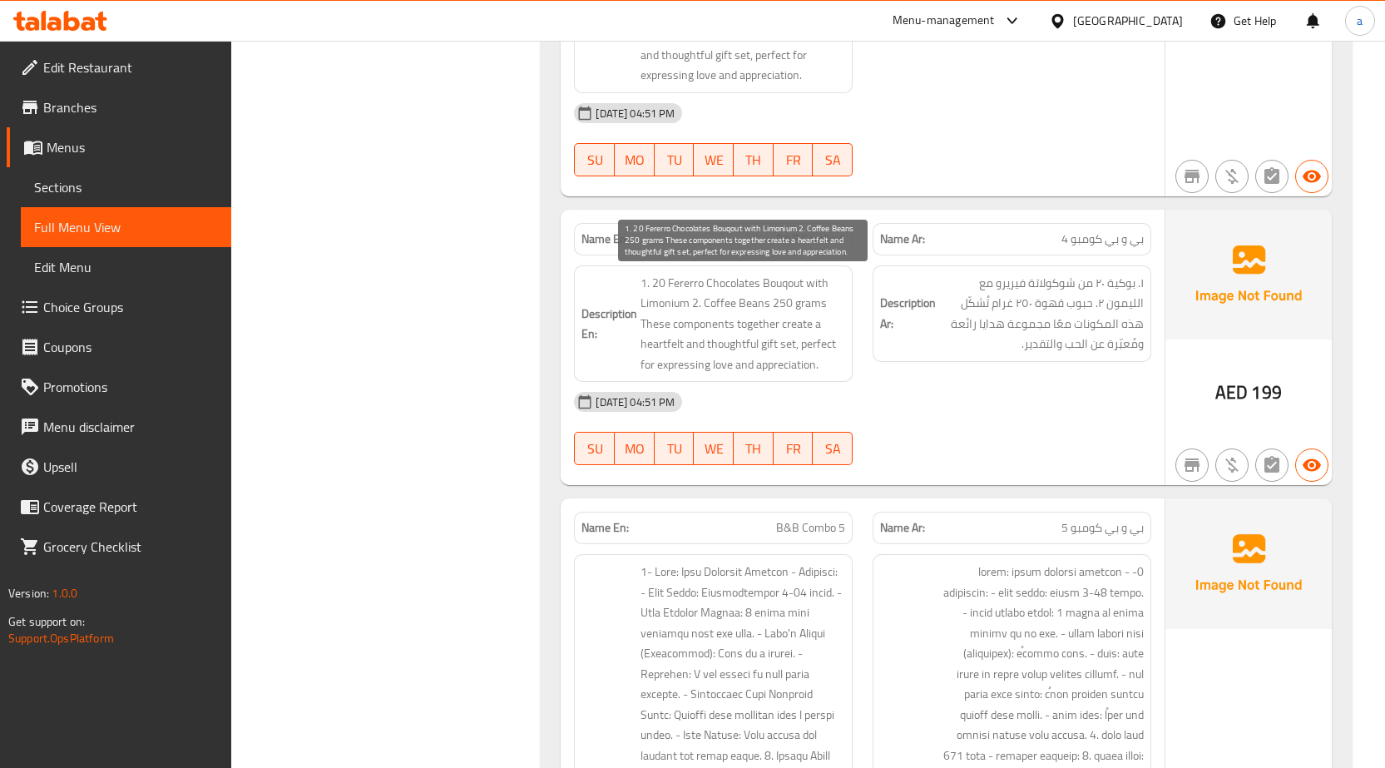
click at [695, 328] on span "1. 20 Fererro Chocolates Bouqout with Limonium 2. Coffee Beans 250 grams These …" at bounding box center [742, 324] width 205 height 102
click at [664, 349] on span "1. 20 Fererro Chocolates Bouqout with Limonium 2. Coffee Beans 250 grams These …" at bounding box center [742, 324] width 205 height 102
drag, startPoint x: 817, startPoint y: 364, endPoint x: 641, endPoint y: 325, distance: 179.8
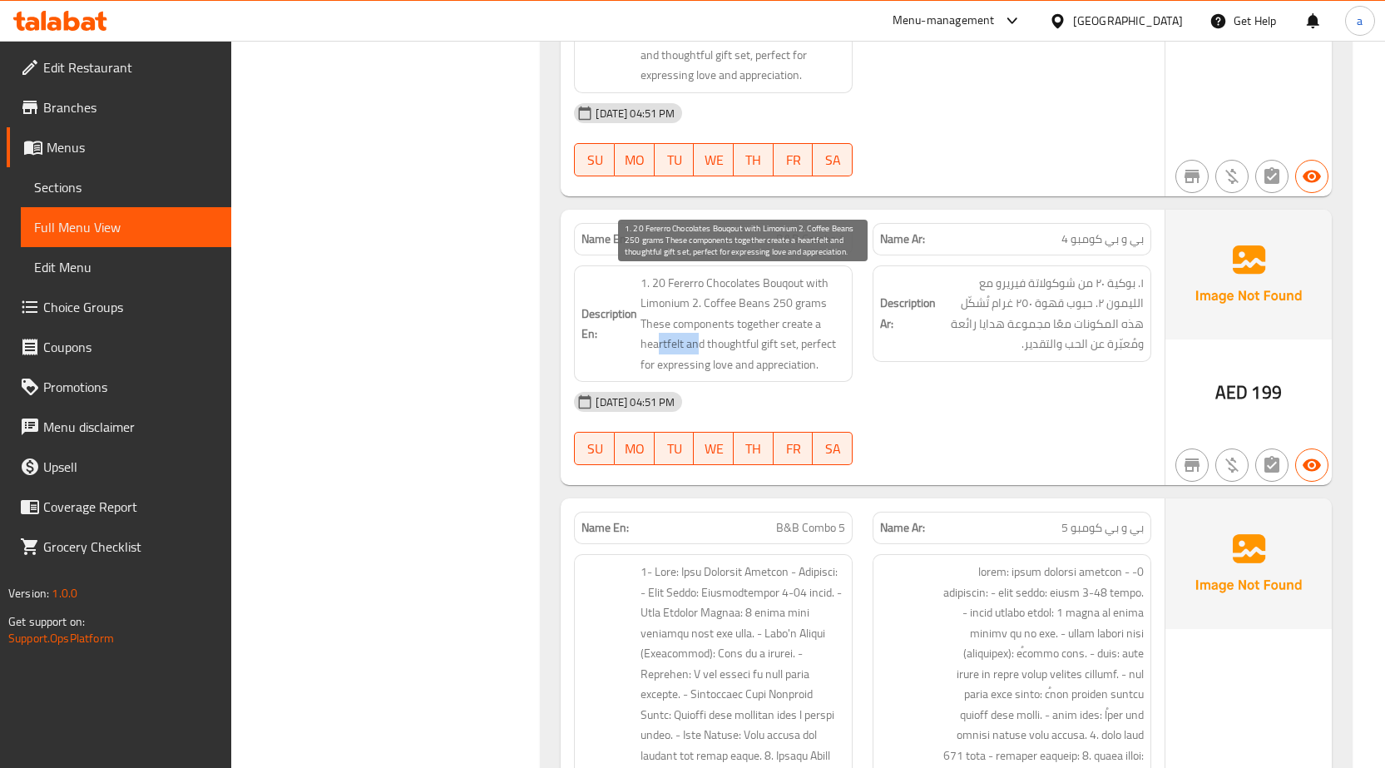
click at [641, 325] on span "1. 20 Fererro Chocolates Bouqout with Limonium 2. Coffee Beans 250 grams These …" at bounding box center [742, 324] width 205 height 102
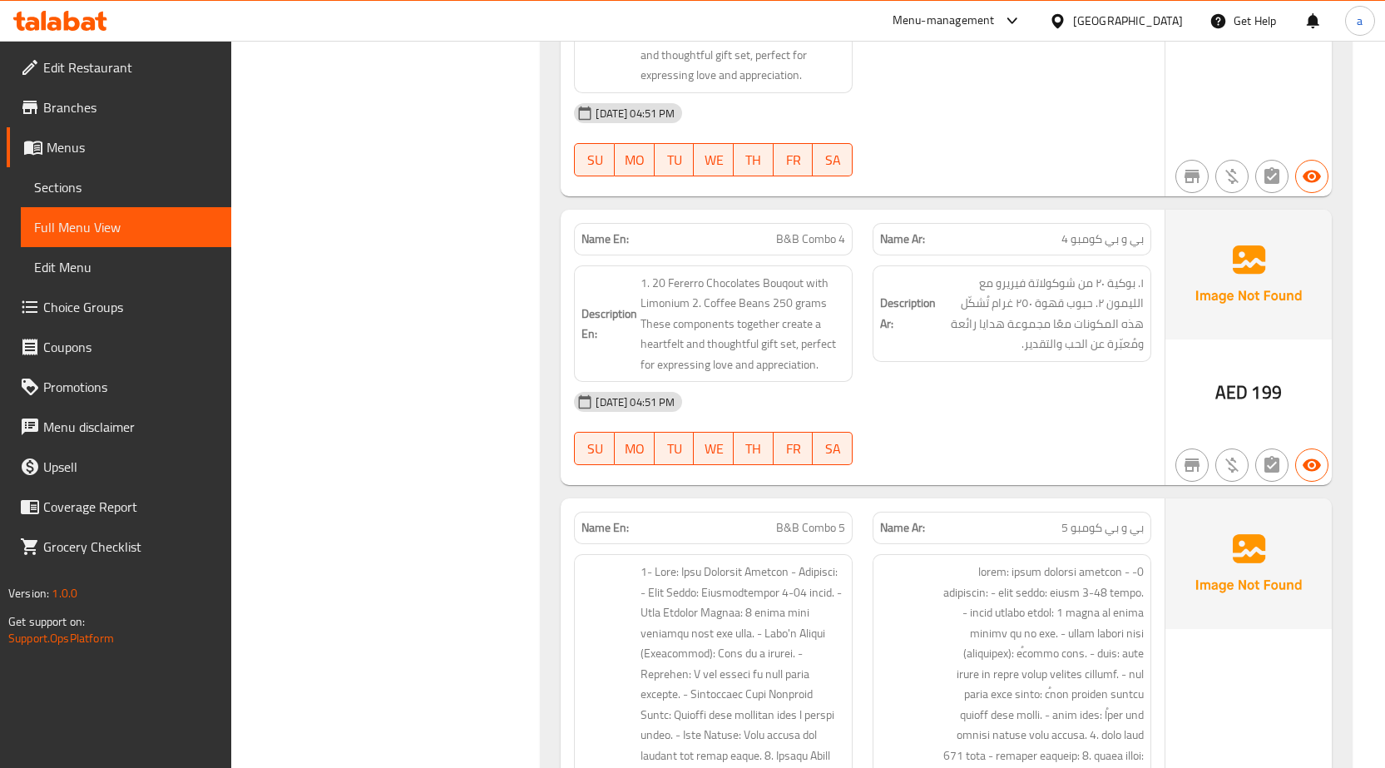
click at [826, 368] on span "1. 20 Fererro Chocolates Bouqout with Limonium 2. Coffee Beans 250 grams These …" at bounding box center [742, 324] width 205 height 102
drag, startPoint x: 826, startPoint y: 366, endPoint x: 641, endPoint y: 331, distance: 187.9
click at [641, 331] on span "1. 20 Fererro Chocolates Bouqout with Limonium 2. Coffee Beans 250 grams These …" at bounding box center [742, 324] width 205 height 102
copy span "These components together create a heartfelt and thoughtful gift set, perfect f…"
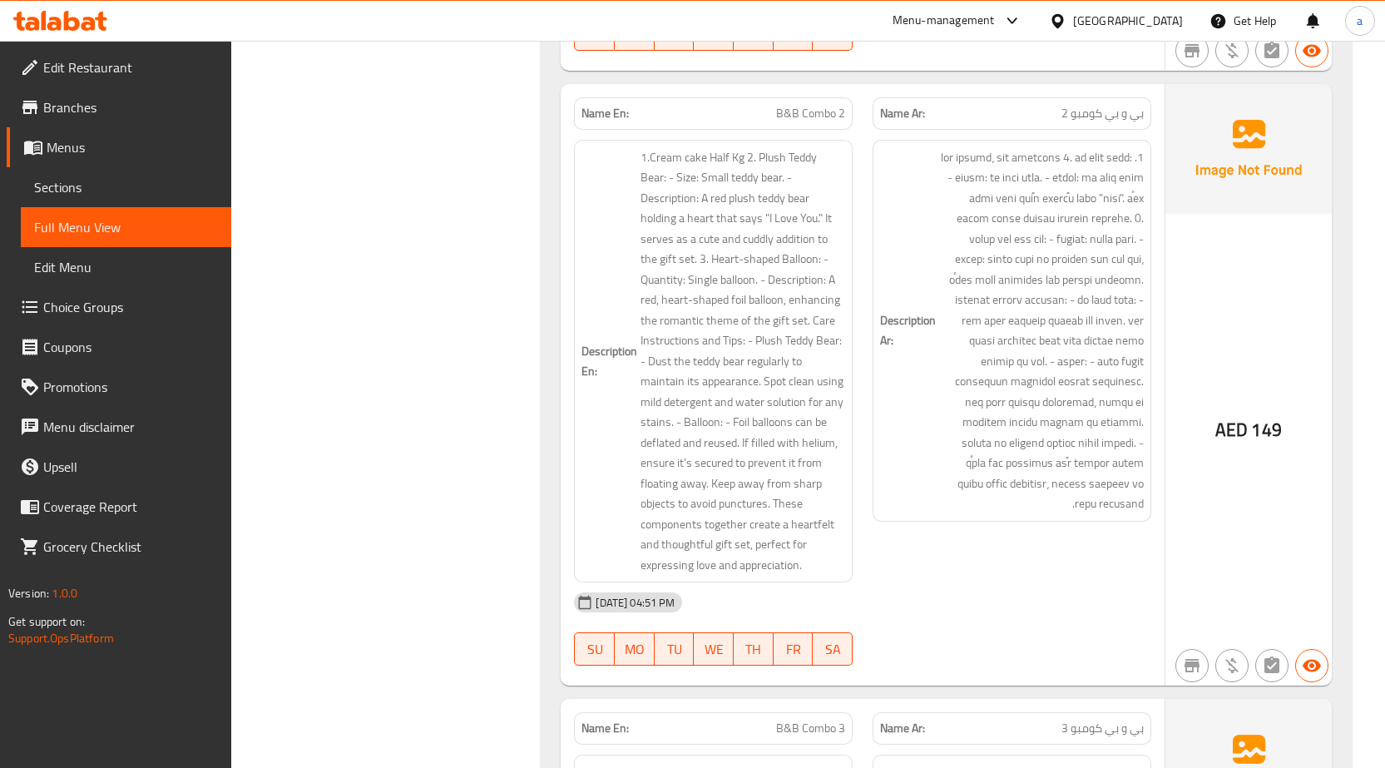
scroll to position [2661, 0]
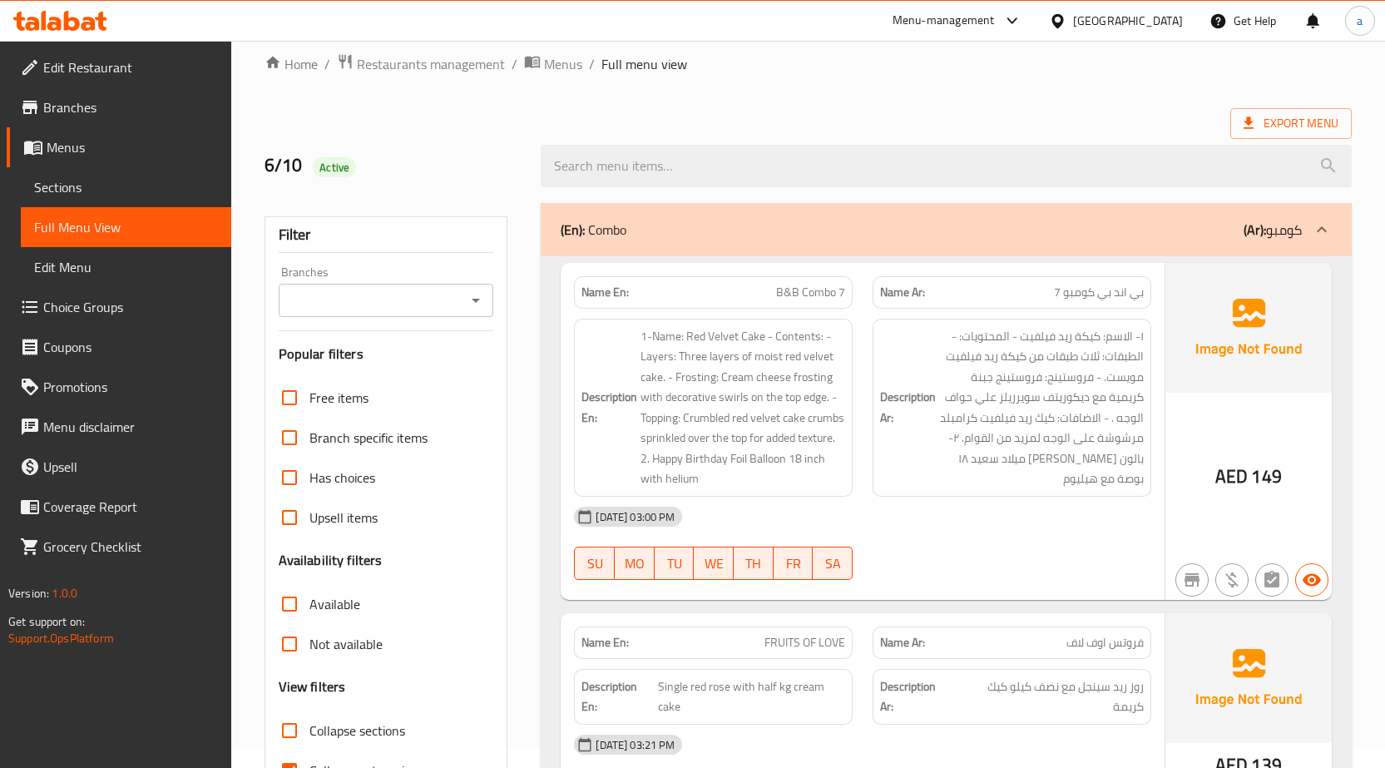
scroll to position [83, 0]
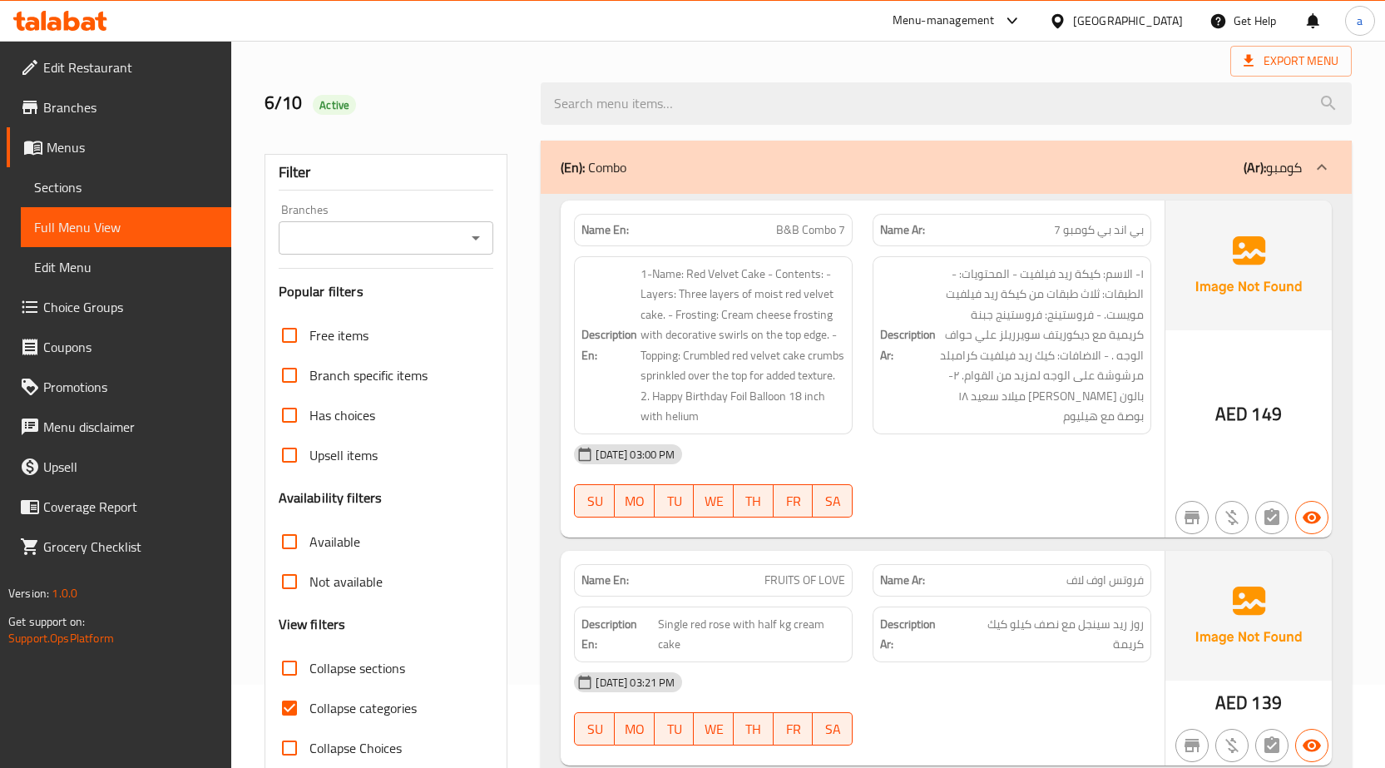
click at [80, 185] on span "Sections" at bounding box center [126, 187] width 184 height 20
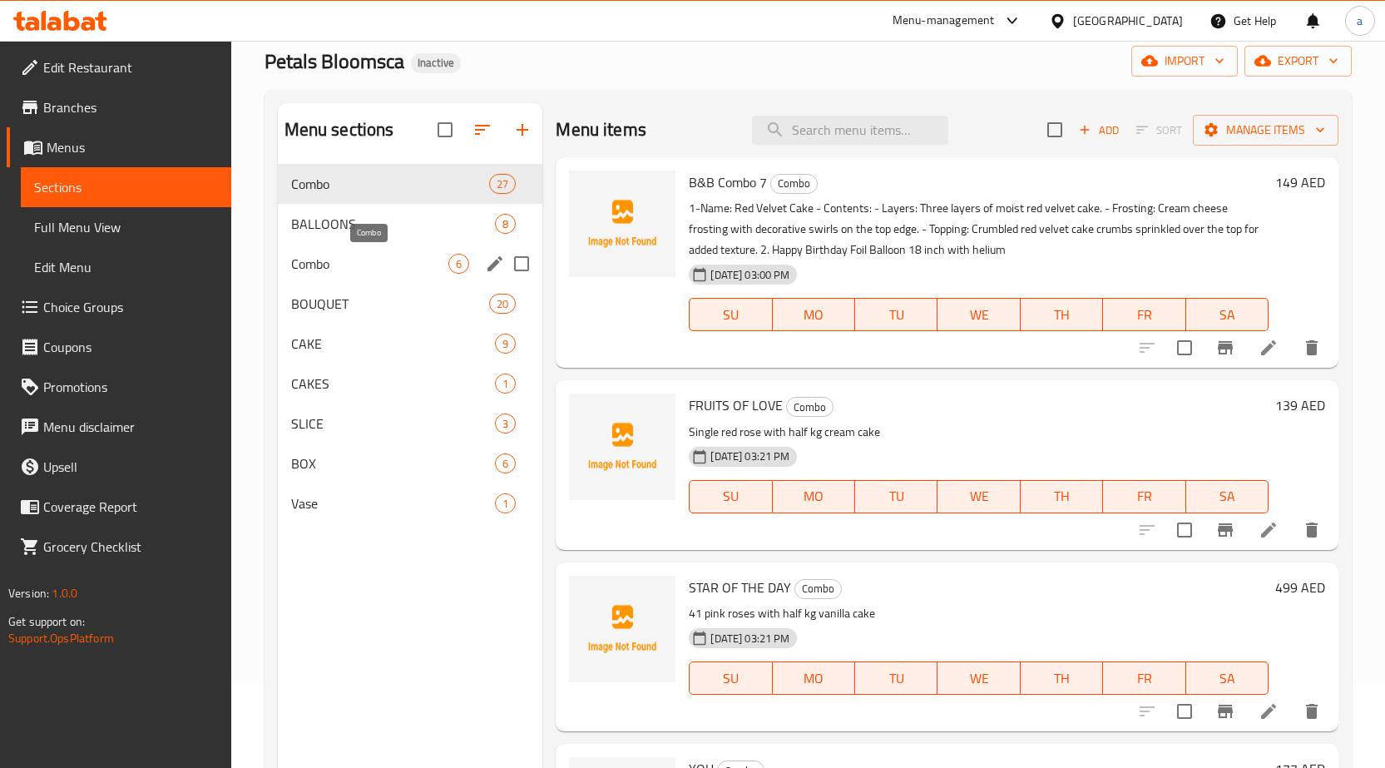
click at [335, 268] on span "Combo" at bounding box center [370, 264] width 158 height 20
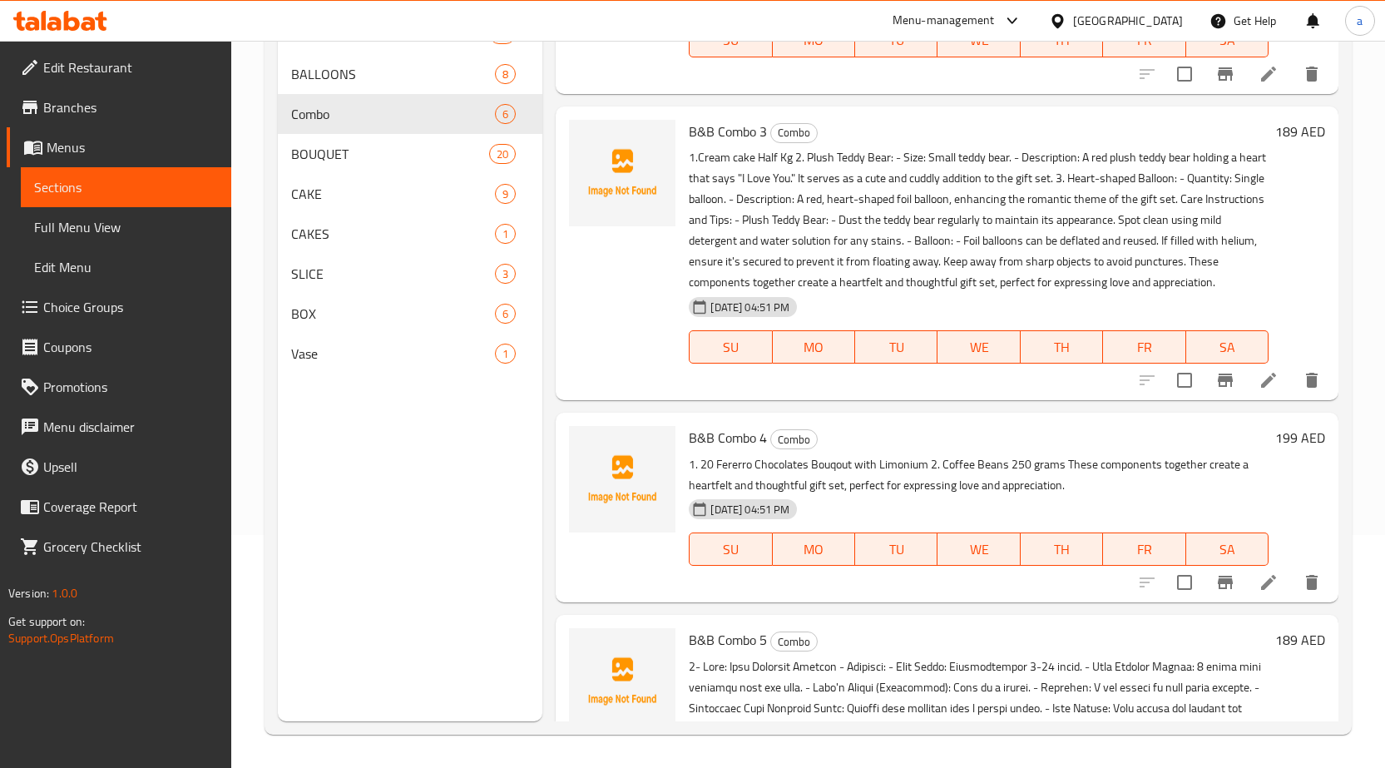
scroll to position [509, 0]
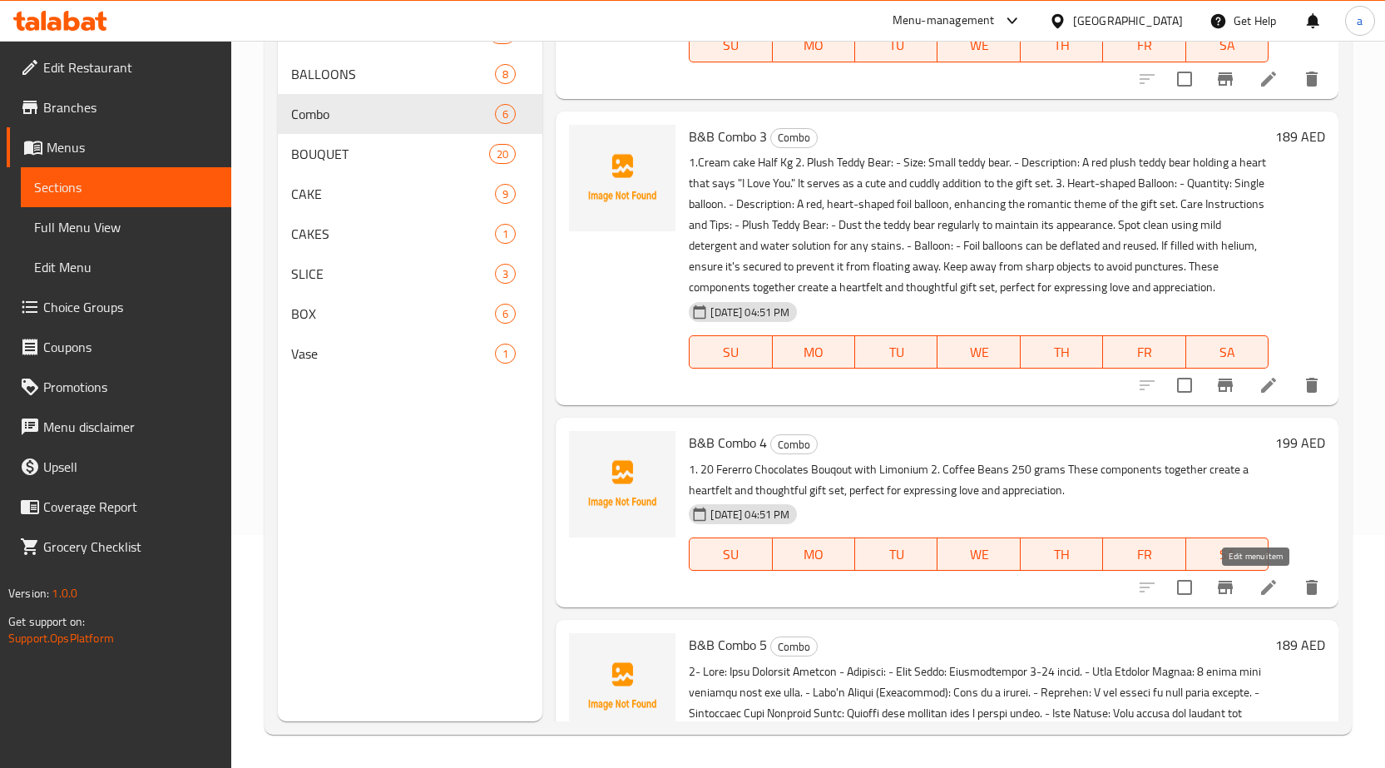
click at [1258, 579] on icon at bounding box center [1268, 587] width 20 height 20
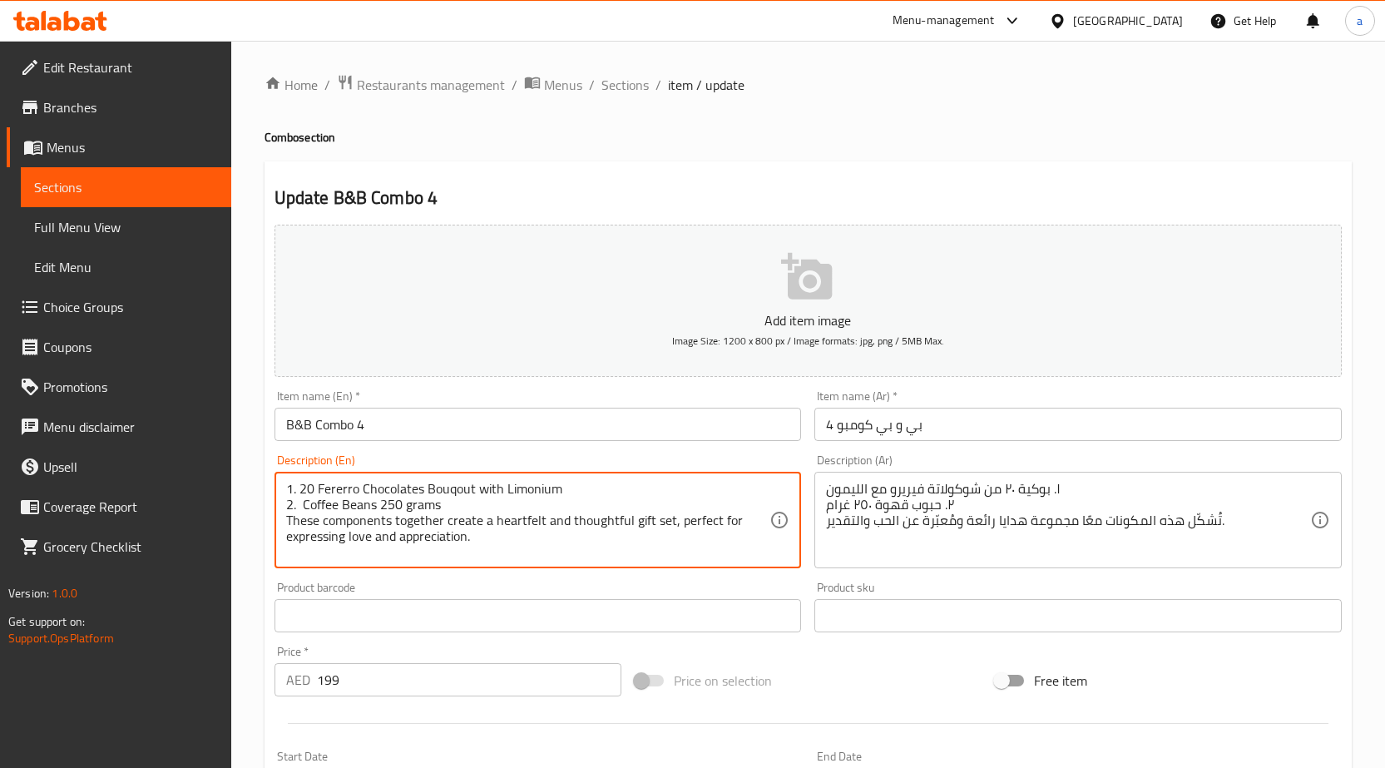
drag, startPoint x: 753, startPoint y: 510, endPoint x: 746, endPoint y: 534, distance: 25.3
click at [713, 497] on textarea "1. 20 Fererro Chocolates Bouqout with Limonium 2. Coffee Beans 250 grams These …" at bounding box center [528, 520] width 484 height 79
click at [426, 497] on textarea "1. 20 Fererro Chocolates Bouqout with Limonium 2. Coffee Beans 250 grams These …" at bounding box center [528, 520] width 484 height 79
click at [375, 481] on textarea "1. 20 Fererro Chocolates Bouqout with Limonium 2. Coffee Beans 250 grams These …" at bounding box center [528, 520] width 484 height 79
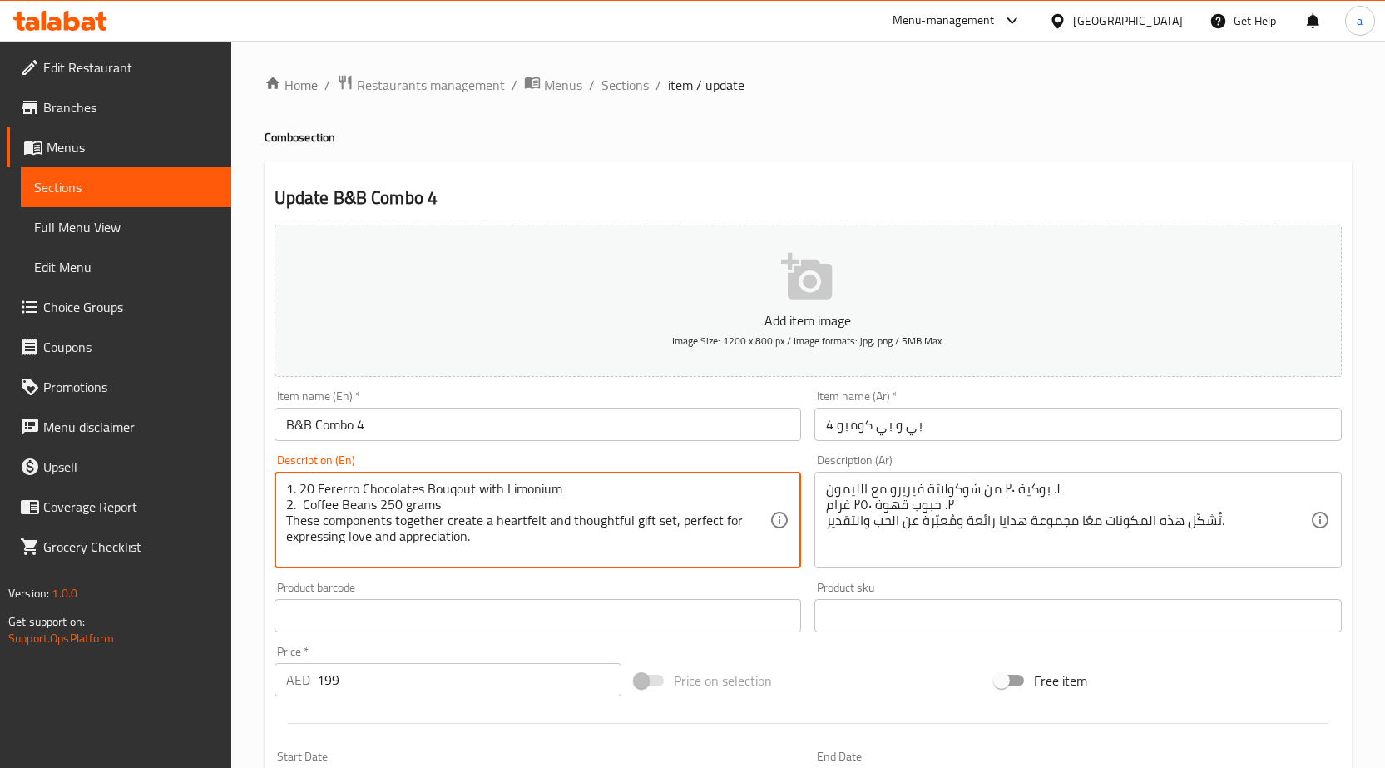
type textarea "1. 20 Fererro Chocolates Bouqout with Limonium 2. Coffee Beans 250 grams These …"
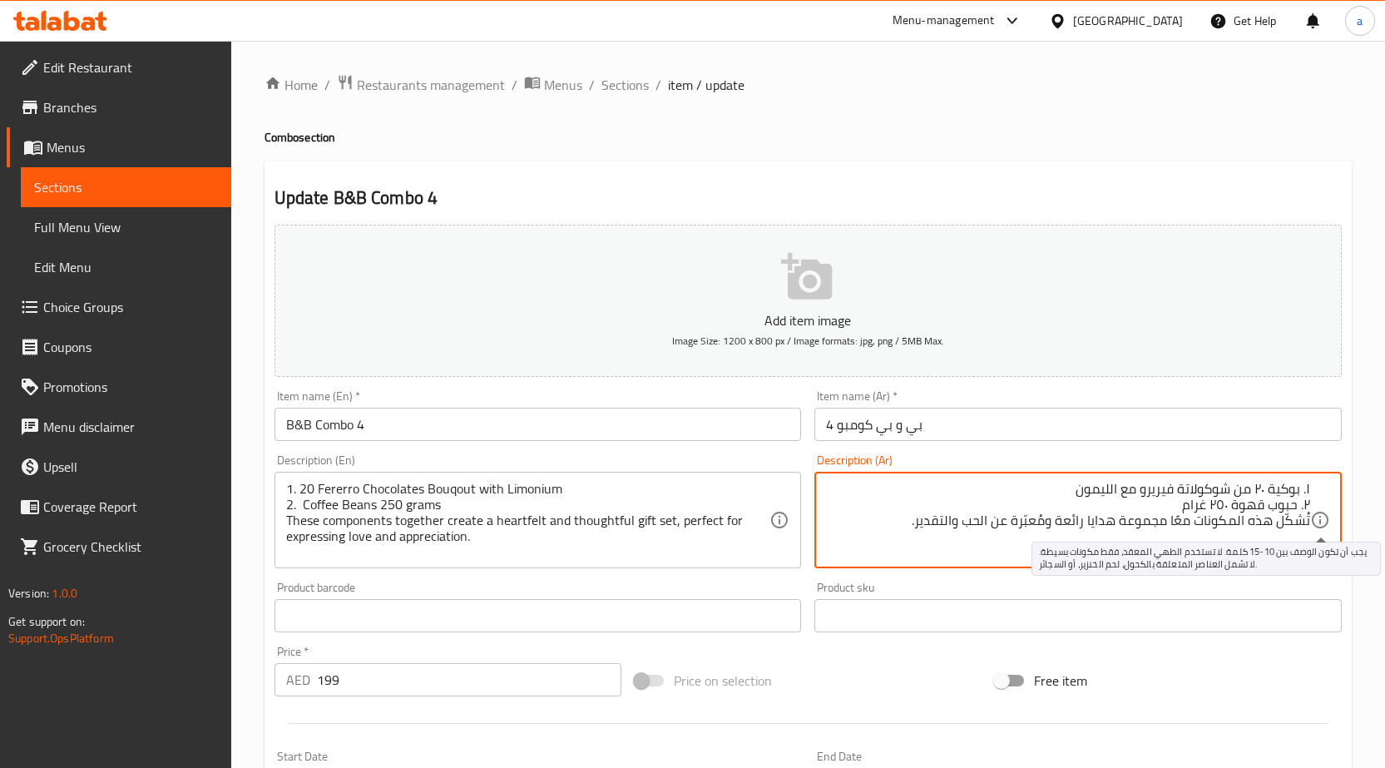
drag, startPoint x: 904, startPoint y: 524, endPoint x: 1312, endPoint y: 526, distance: 408.3
click at [1312, 526] on div "١. بوكية ٢٠ من شوكولاتة فيريرو مع الليمون ٢. حبوب قهوة ٢٥٠ غرام تُشكّل هذه المك…" at bounding box center [1077, 520] width 527 height 96
paste textarea "شكل هذه المكونات معًا مجموعة هدايا صادقة ومدروسة، مثالية للتعبير"
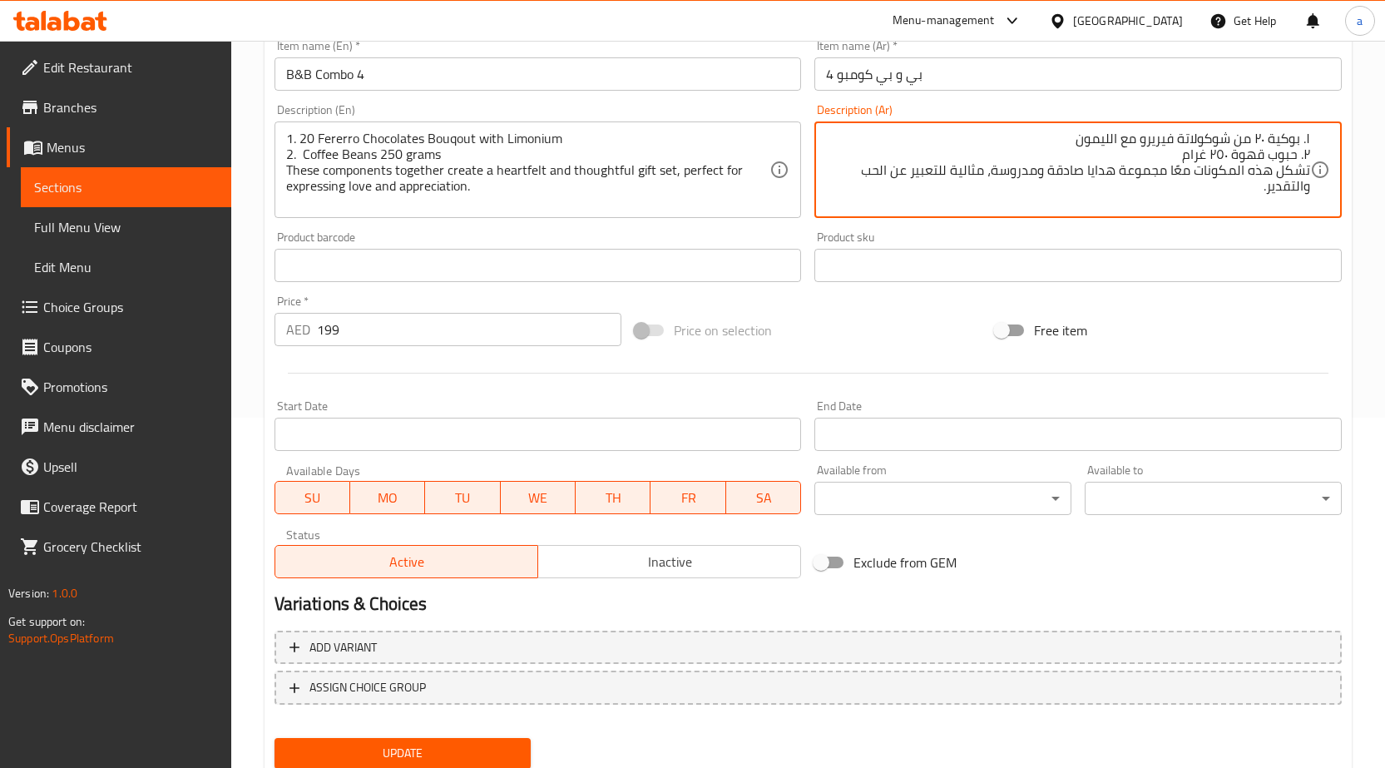
scroll to position [408, 0]
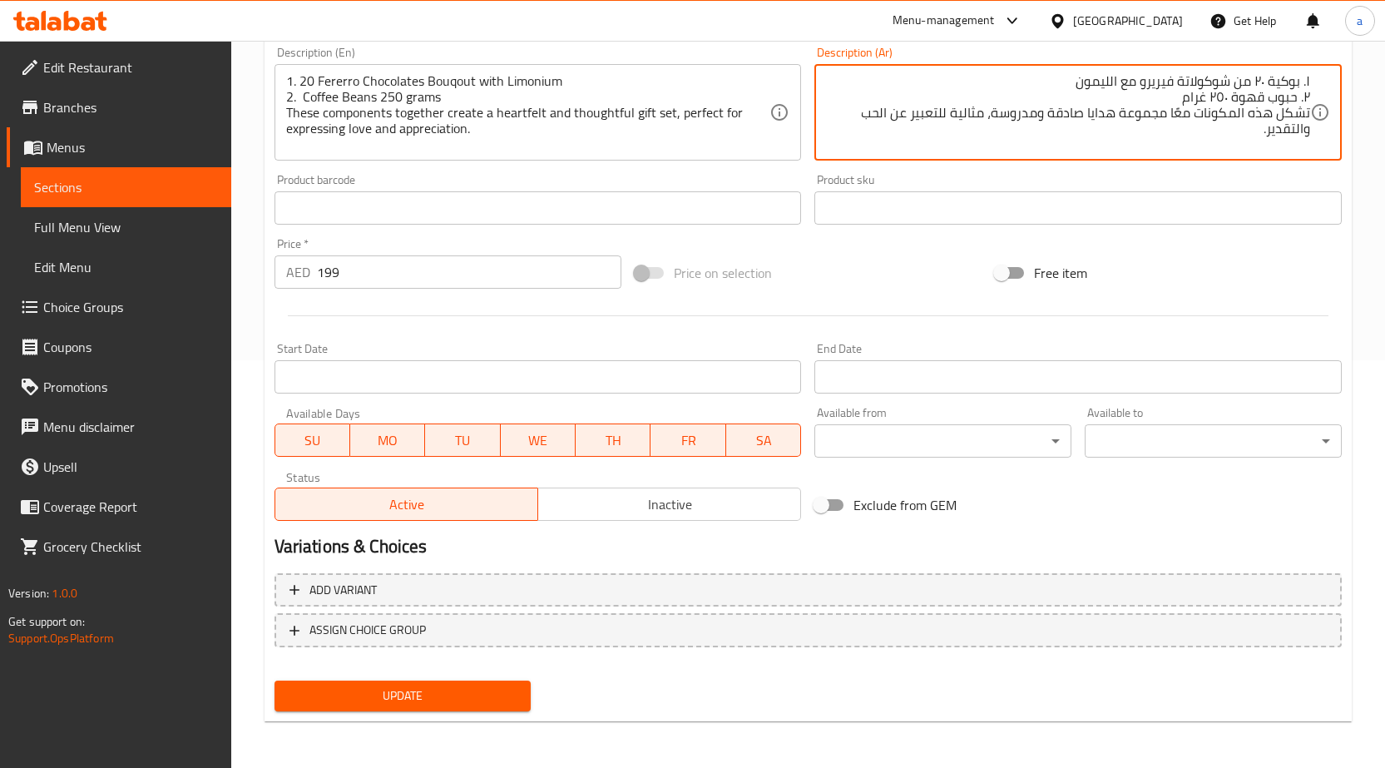
type textarea "١. بوكية ٢٠ من شوكولاتة فيريرو مع الليمون ٢. حبوب قهوة ٢٥٠ غرام تشكل هذه المكون…"
click at [467, 684] on button "Update" at bounding box center [402, 695] width 257 height 31
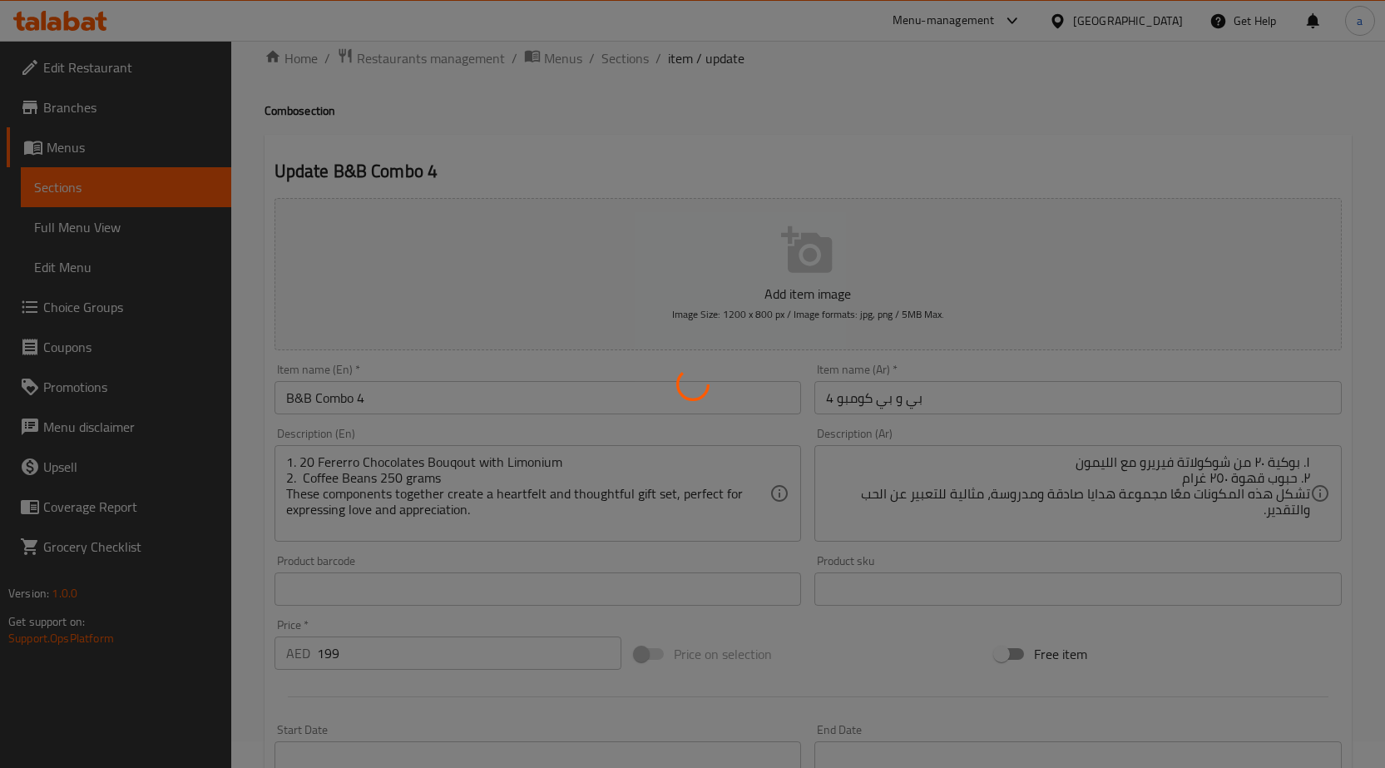
scroll to position [0, 0]
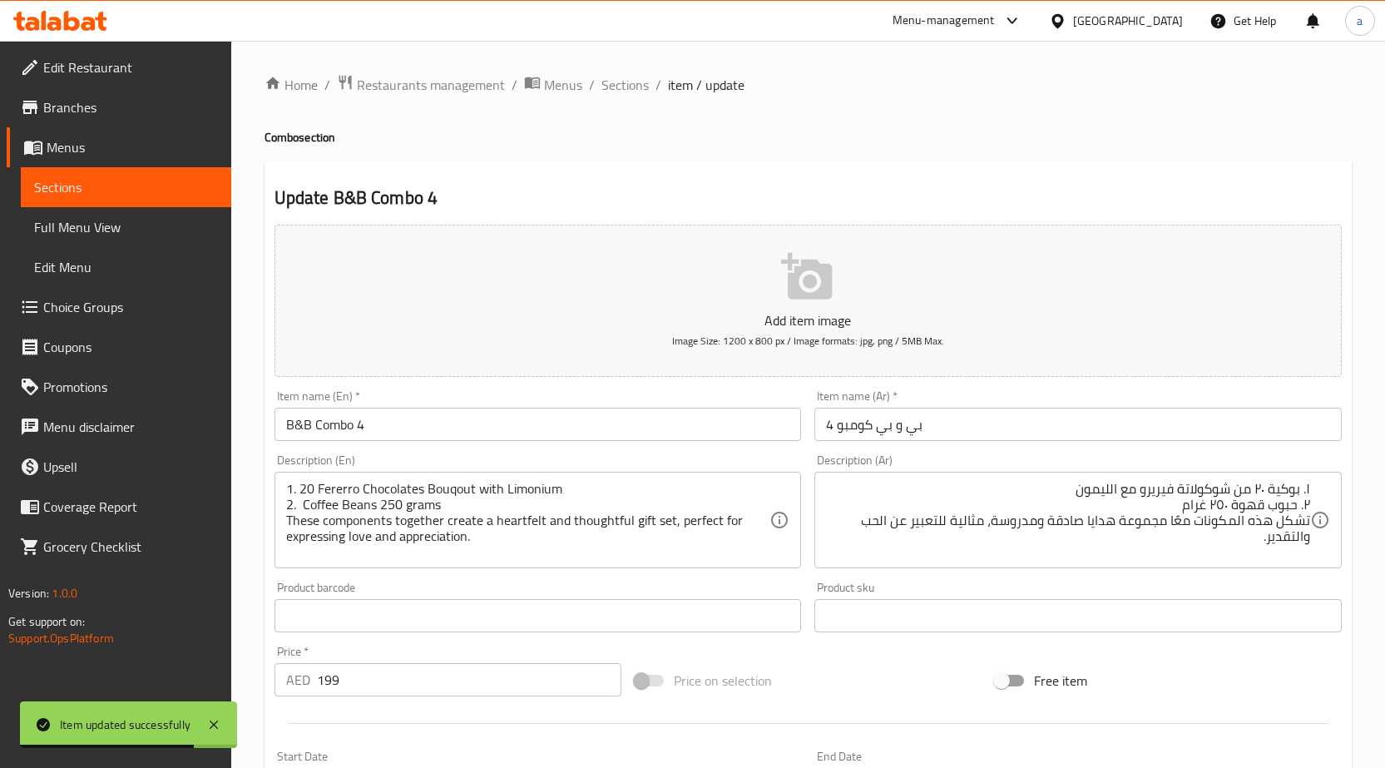
click at [96, 176] on link "Sections" at bounding box center [126, 187] width 210 height 40
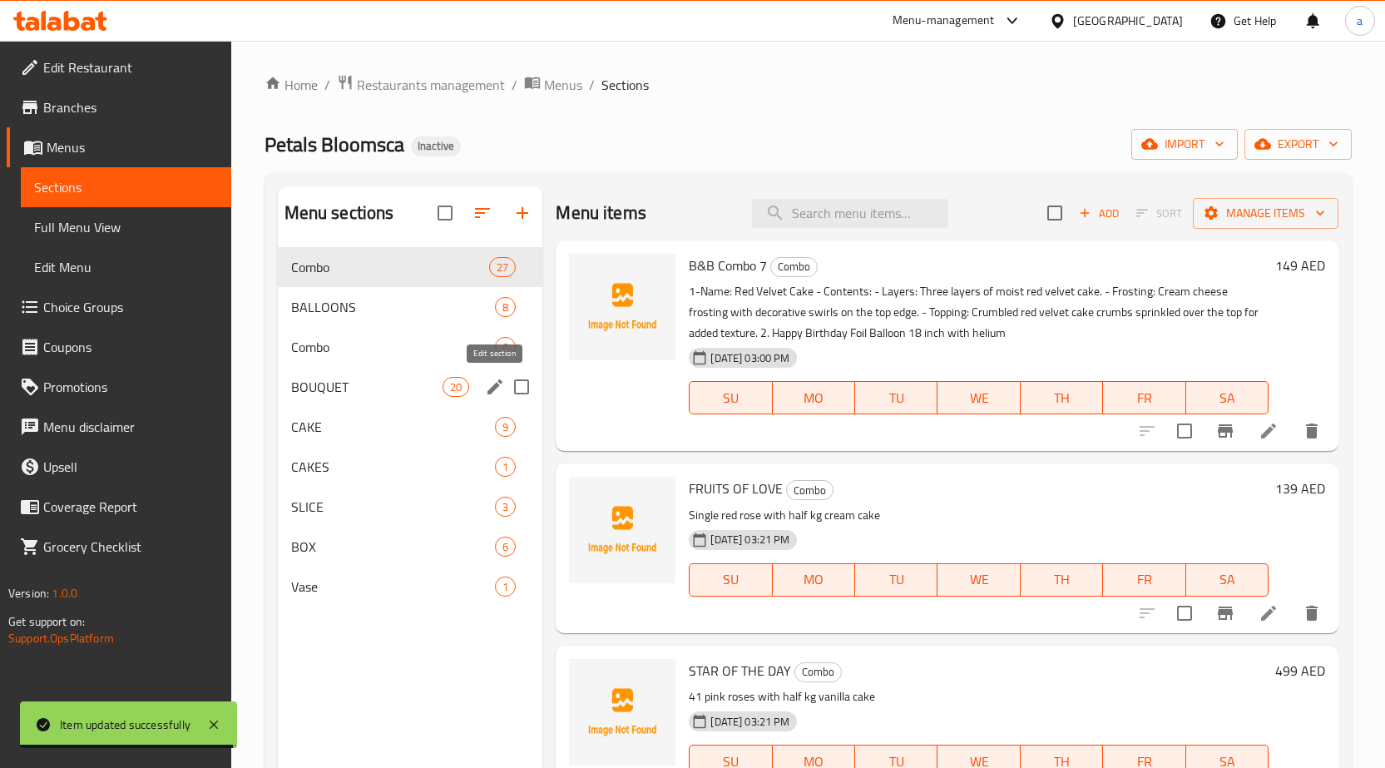
click at [497, 388] on icon "edit" at bounding box center [495, 387] width 20 height 20
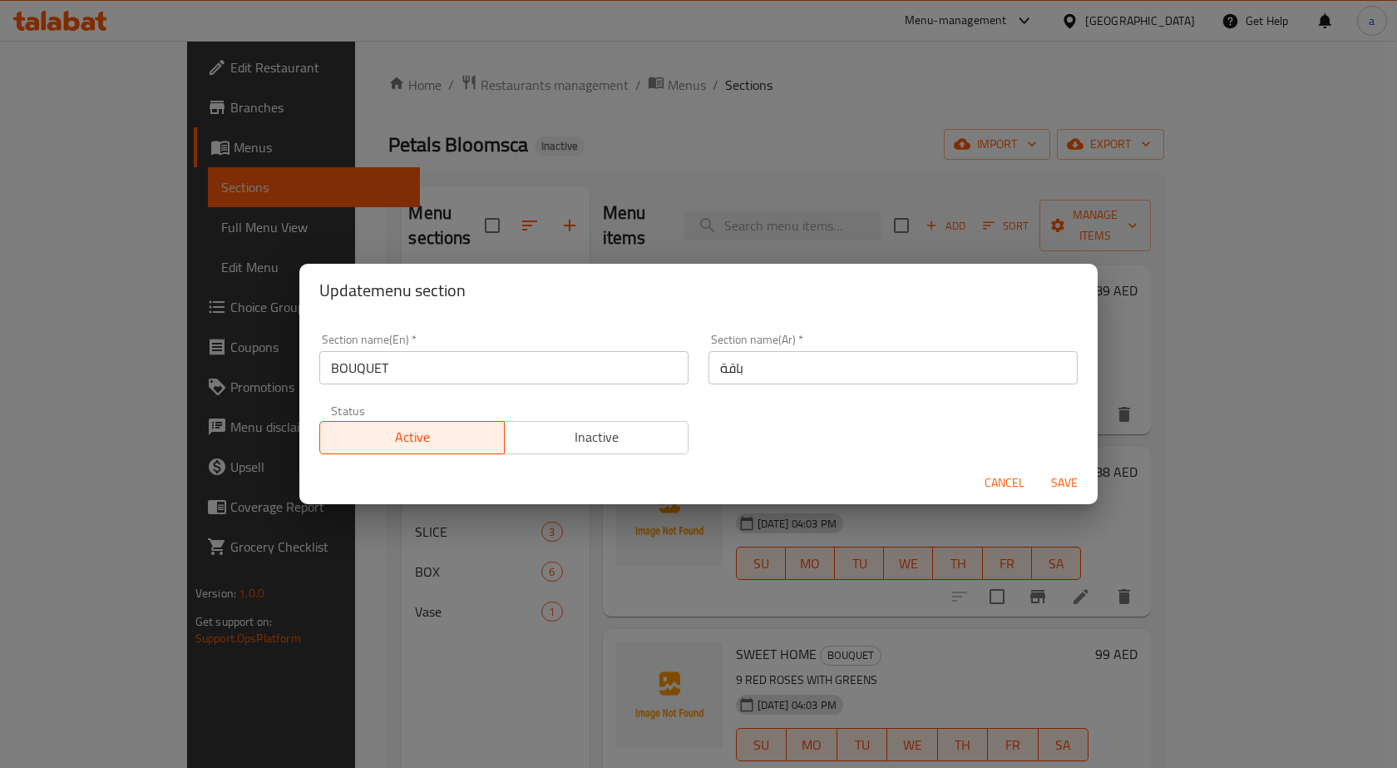
click at [781, 366] on input "باقة" at bounding box center [893, 367] width 369 height 33
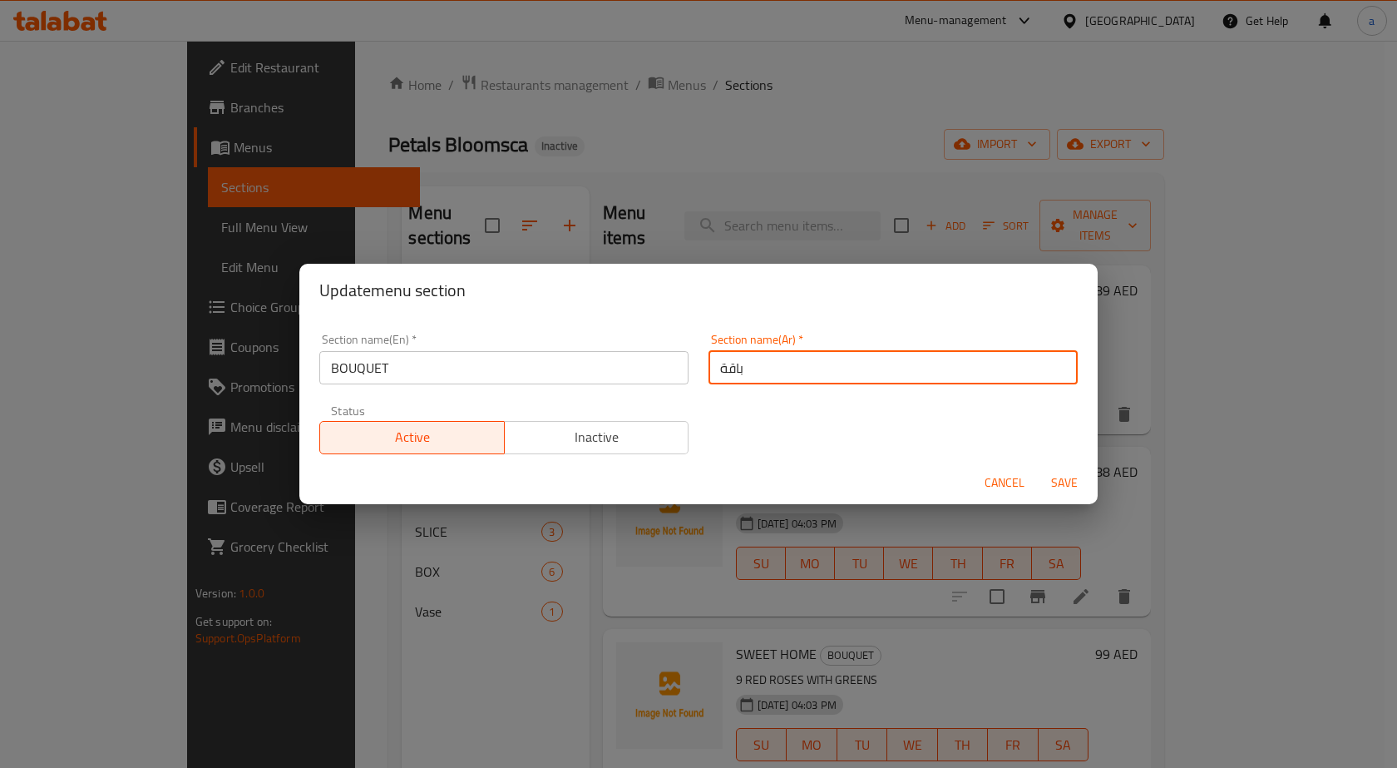
click at [781, 366] on input "باقة" at bounding box center [893, 367] width 369 height 33
type input "f"
type input "بوكية"
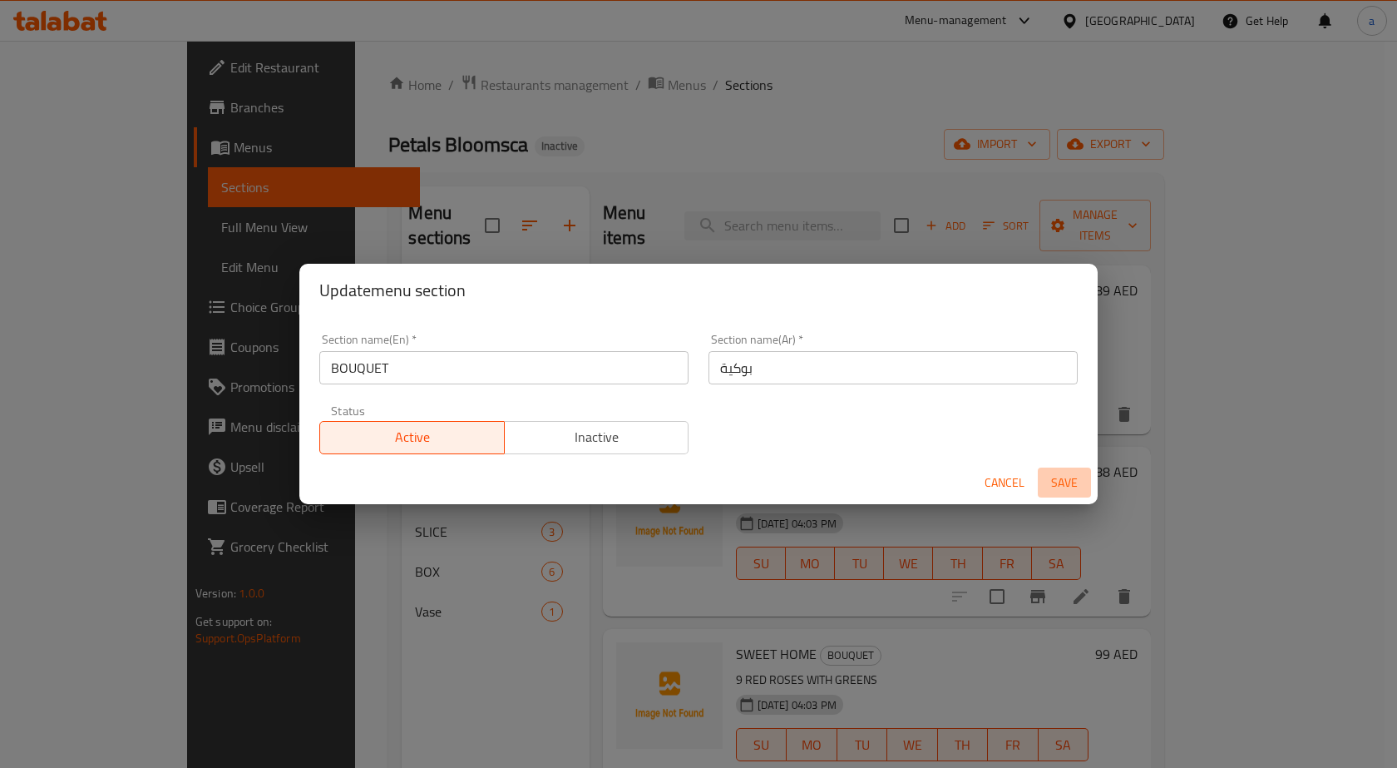
click at [1057, 475] on span "Save" at bounding box center [1065, 482] width 40 height 21
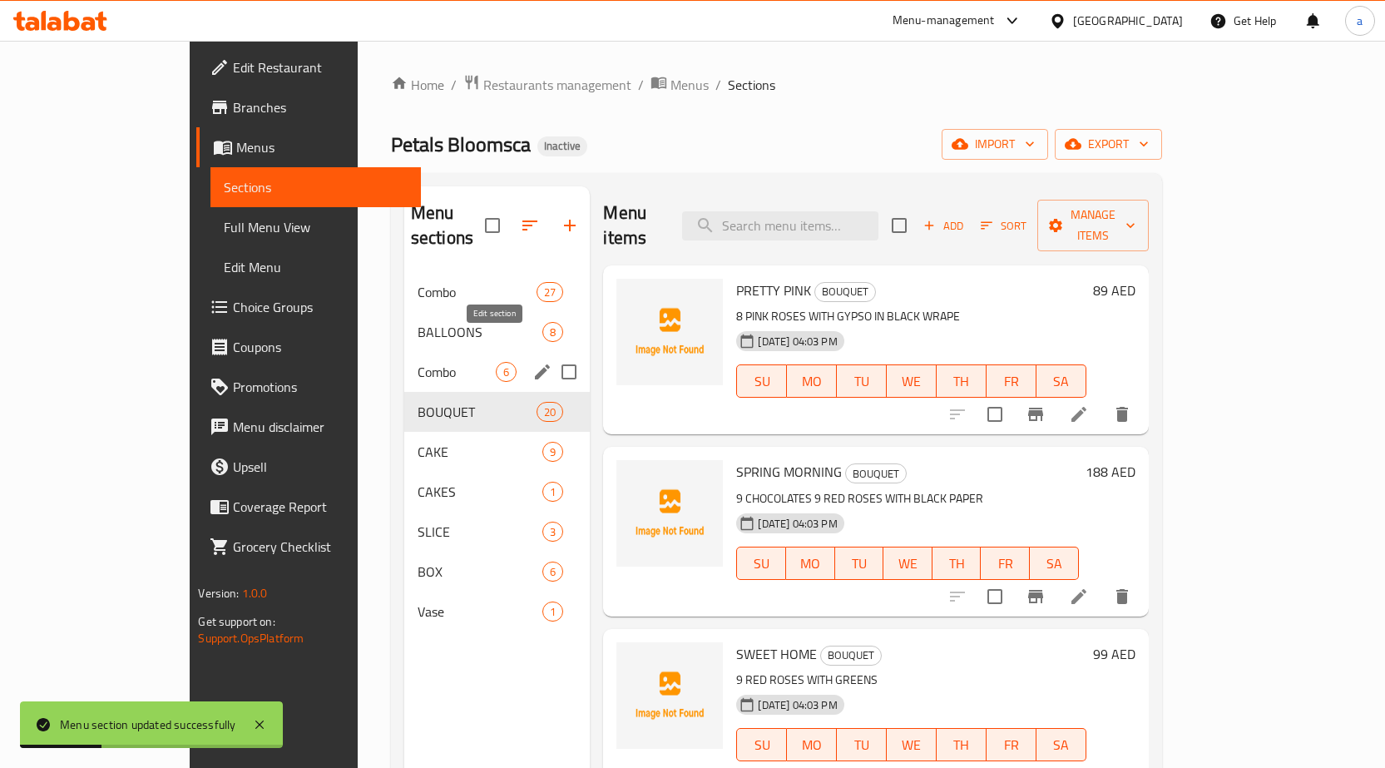
click at [535, 364] on icon "edit" at bounding box center [542, 371] width 15 height 15
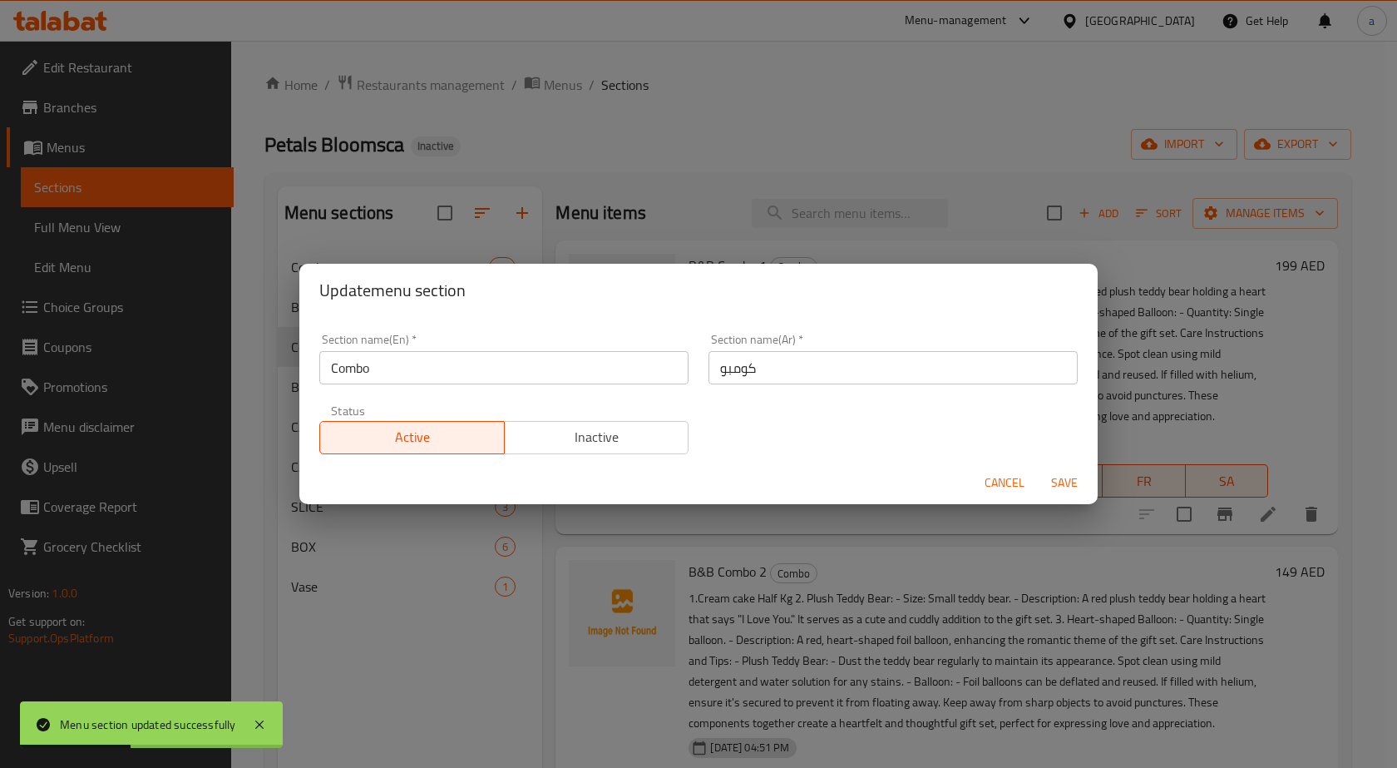
click at [397, 576] on div "Update menu section Section name(En)   * Combo Section name(En) * Section name(…" at bounding box center [698, 384] width 1397 height 768
drag, startPoint x: 1017, startPoint y: 486, endPoint x: 650, endPoint y: 416, distance: 374.2
click at [1016, 486] on span "Cancel" at bounding box center [1005, 482] width 40 height 21
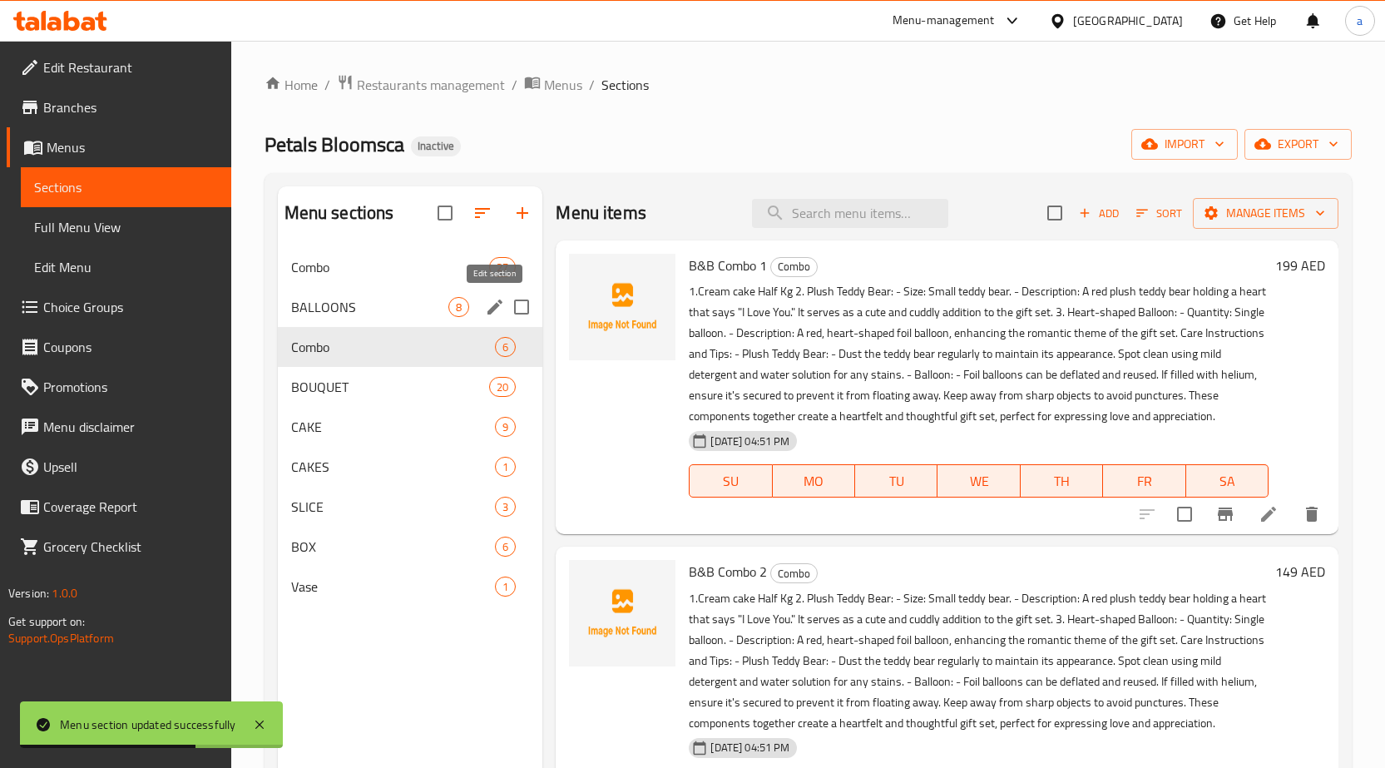
click at [489, 306] on icon "edit" at bounding box center [495, 307] width 20 height 20
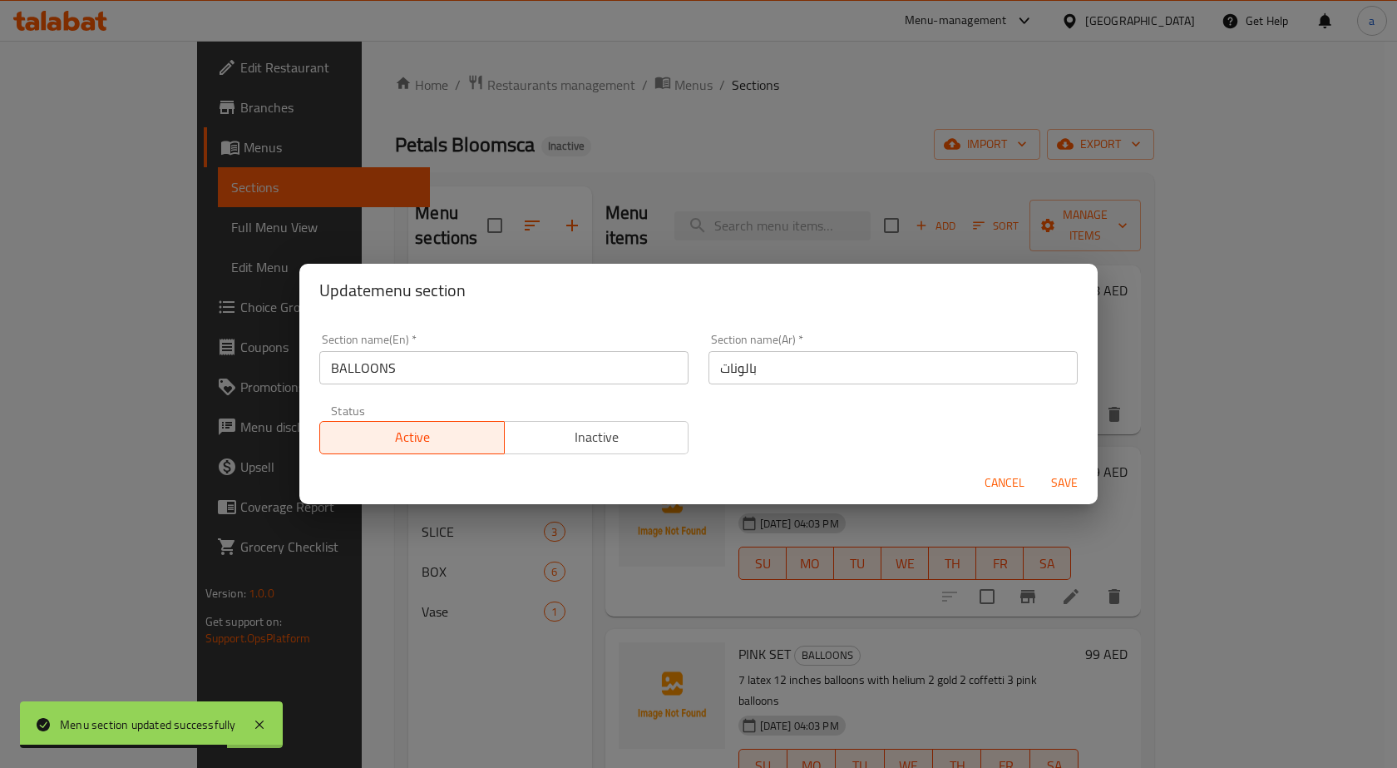
click at [396, 568] on div "Update menu section Section name(En)   * BALLOONS Section name(En) * Section na…" at bounding box center [698, 384] width 1397 height 768
click at [1010, 480] on span "Cancel" at bounding box center [1005, 482] width 40 height 21
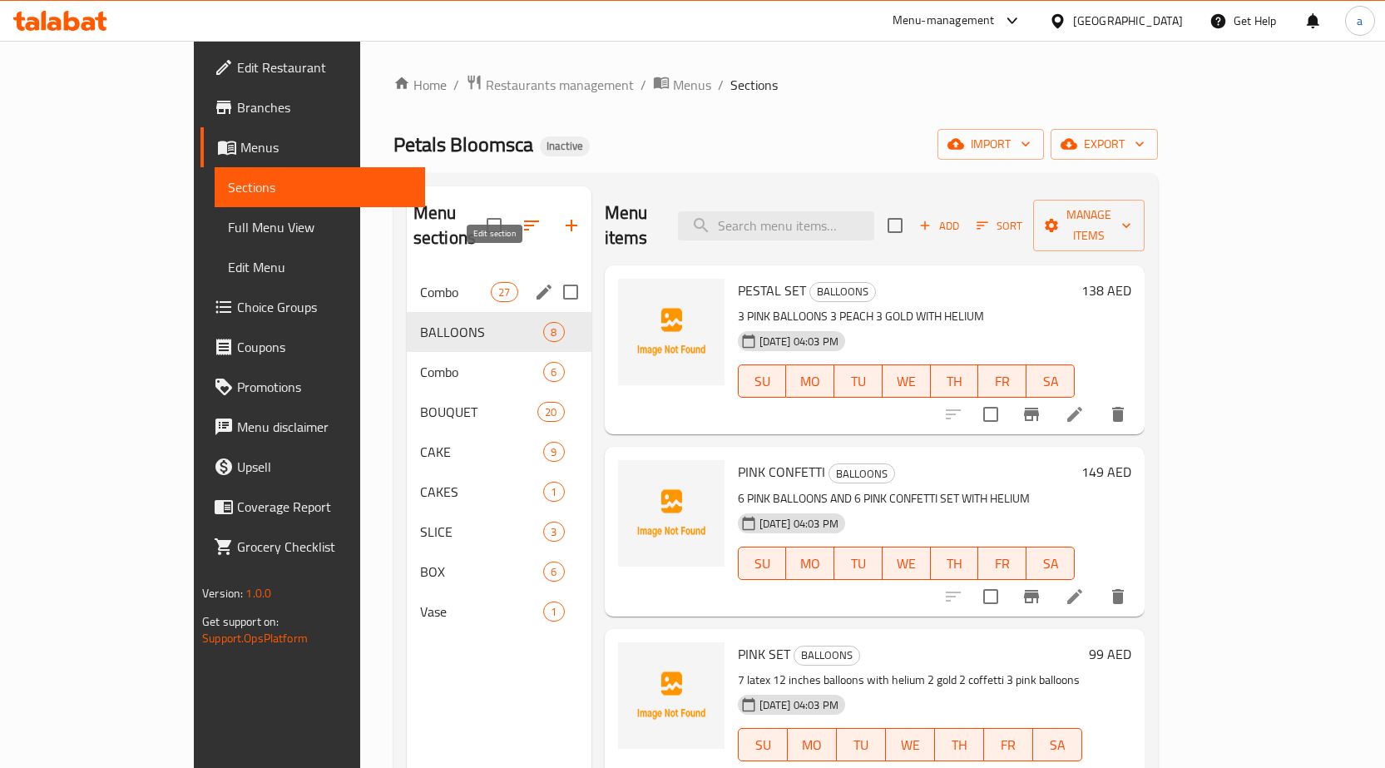
click at [534, 282] on icon "edit" at bounding box center [544, 292] width 20 height 20
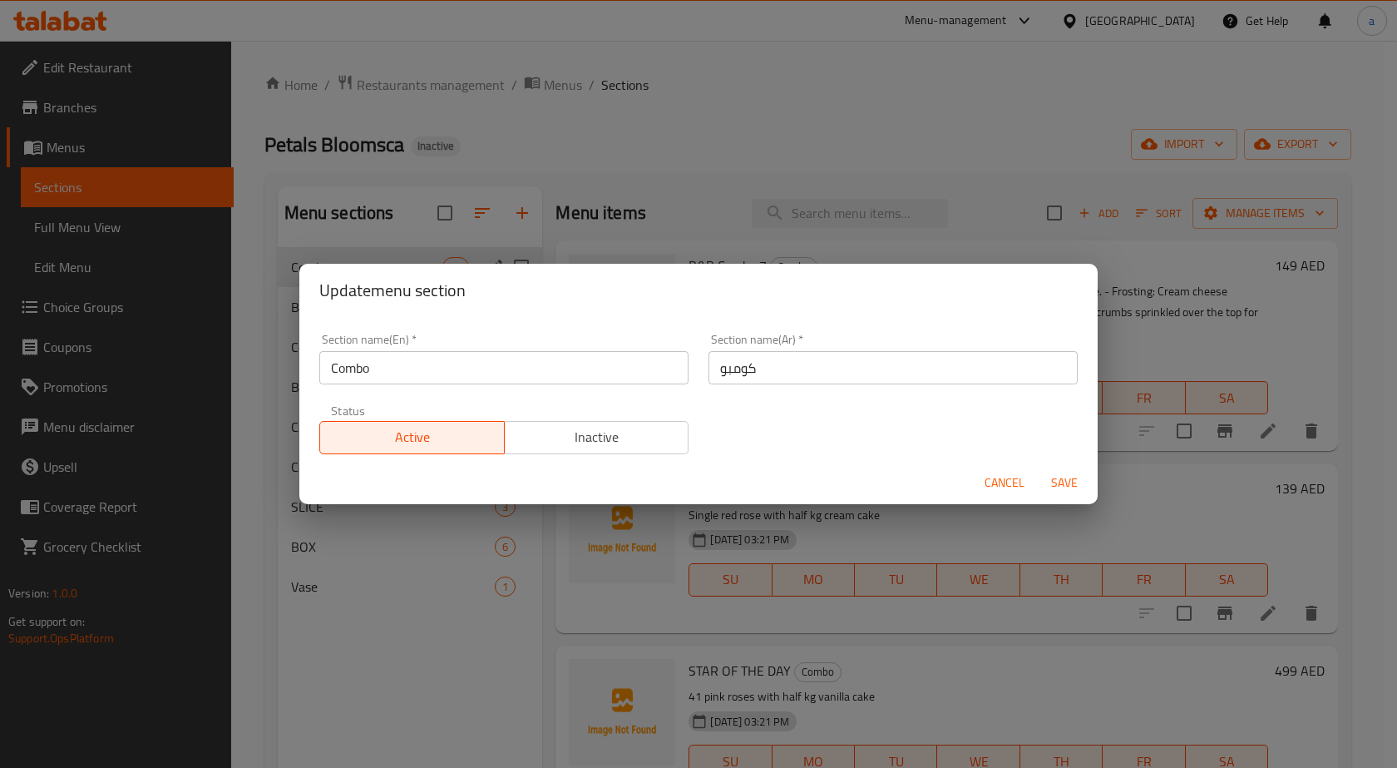
click at [418, 622] on div "Update menu section Section name(En)   * Combo Section name(En) * Section name(…" at bounding box center [698, 384] width 1397 height 768
click at [1005, 489] on span "Cancel" at bounding box center [1005, 482] width 40 height 21
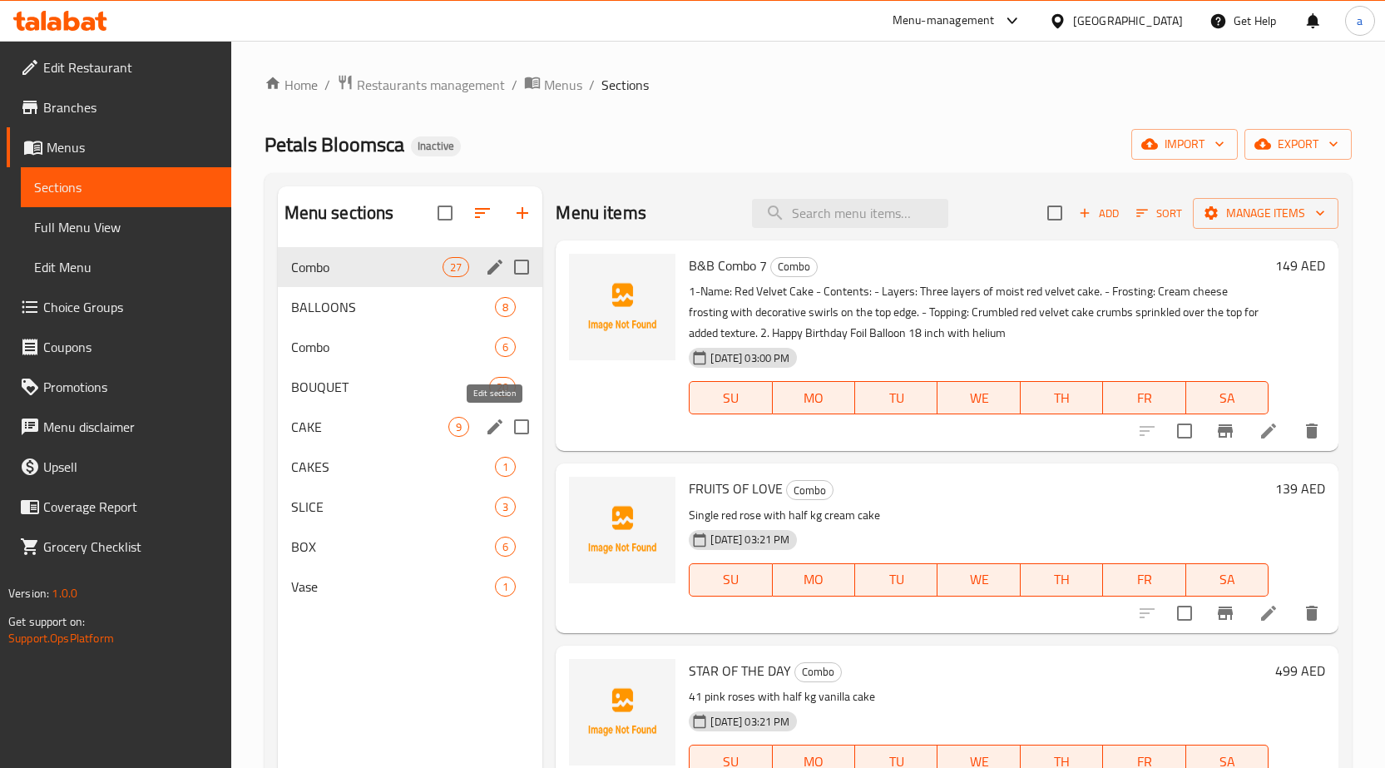
click at [499, 424] on icon "edit" at bounding box center [494, 426] width 15 height 15
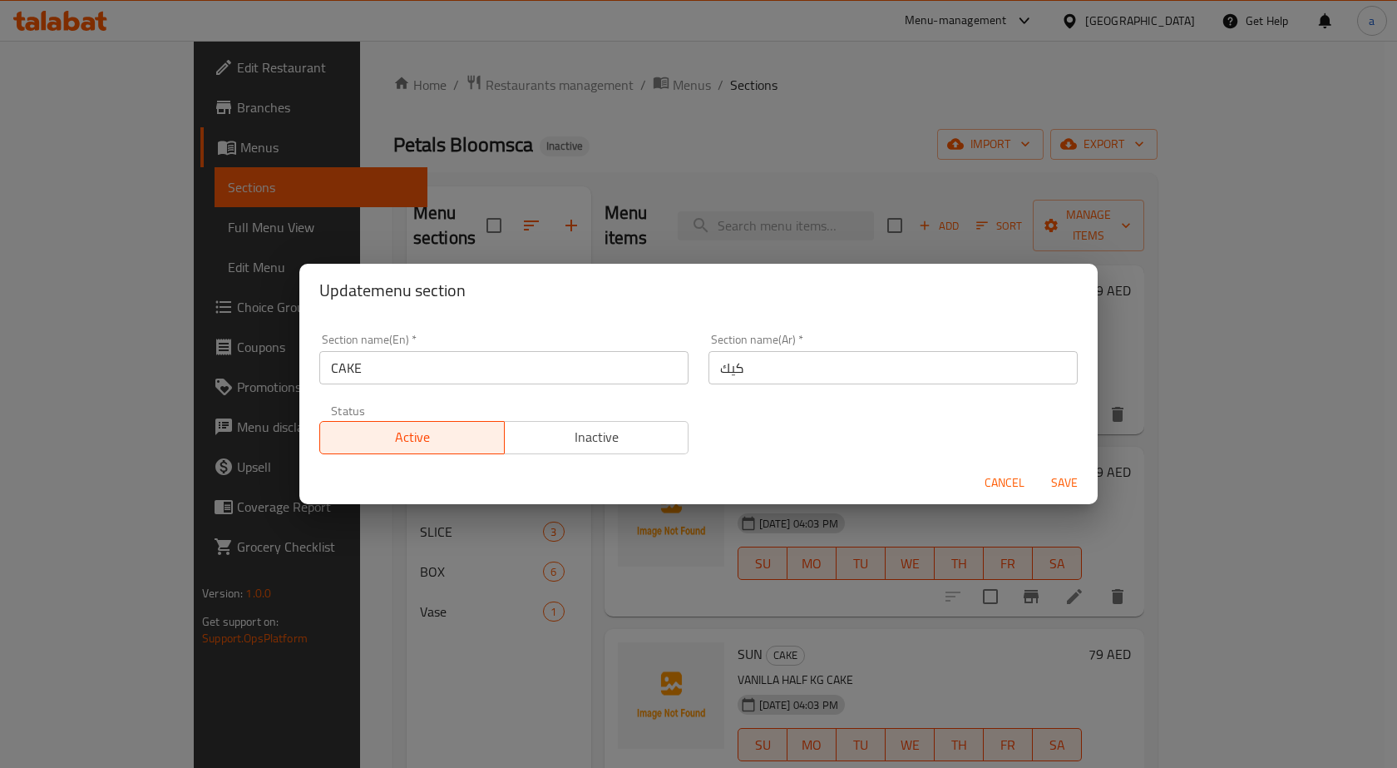
click at [435, 579] on div "Update menu section Section name(En)   * CAKE Section name(En) * Section name(A…" at bounding box center [698, 384] width 1397 height 768
click at [1015, 489] on span "Cancel" at bounding box center [1005, 482] width 40 height 21
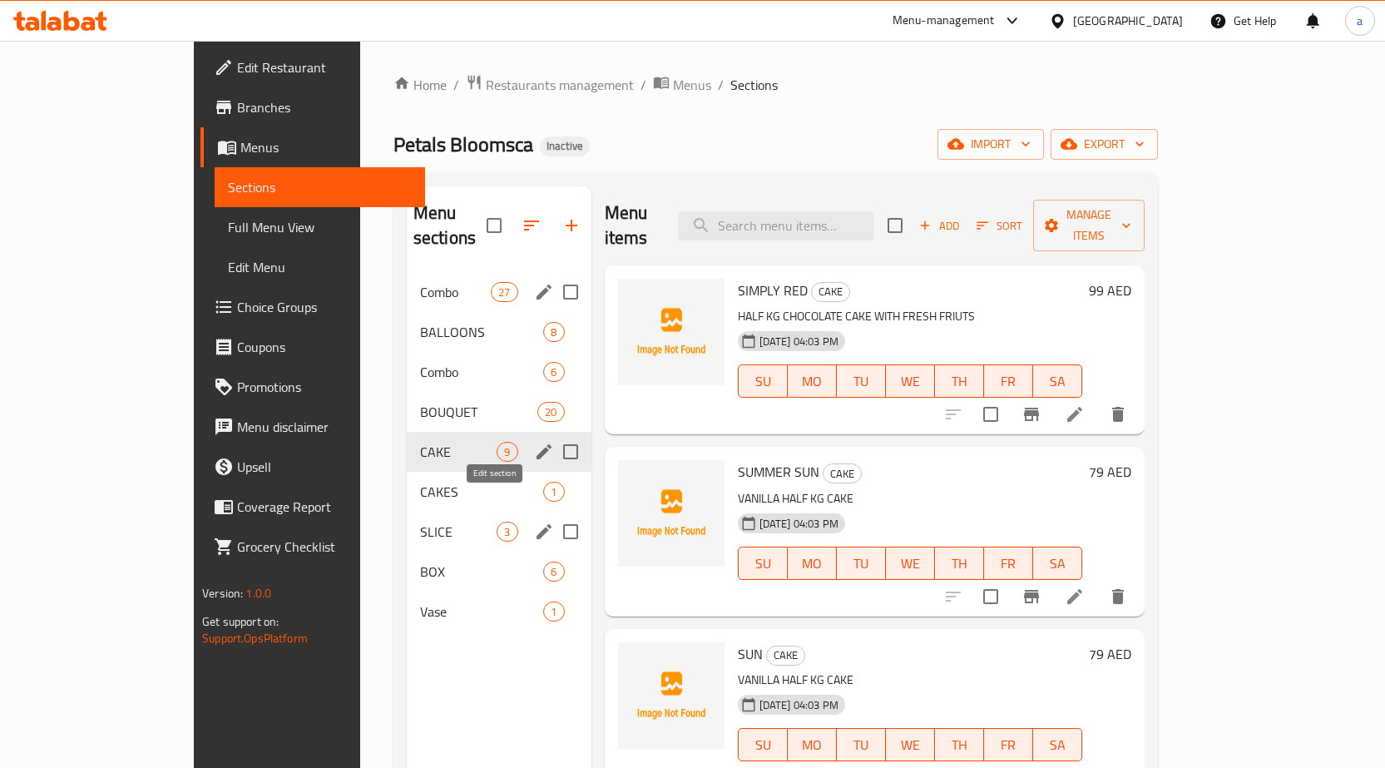
click at [534, 521] on icon "edit" at bounding box center [544, 531] width 20 height 20
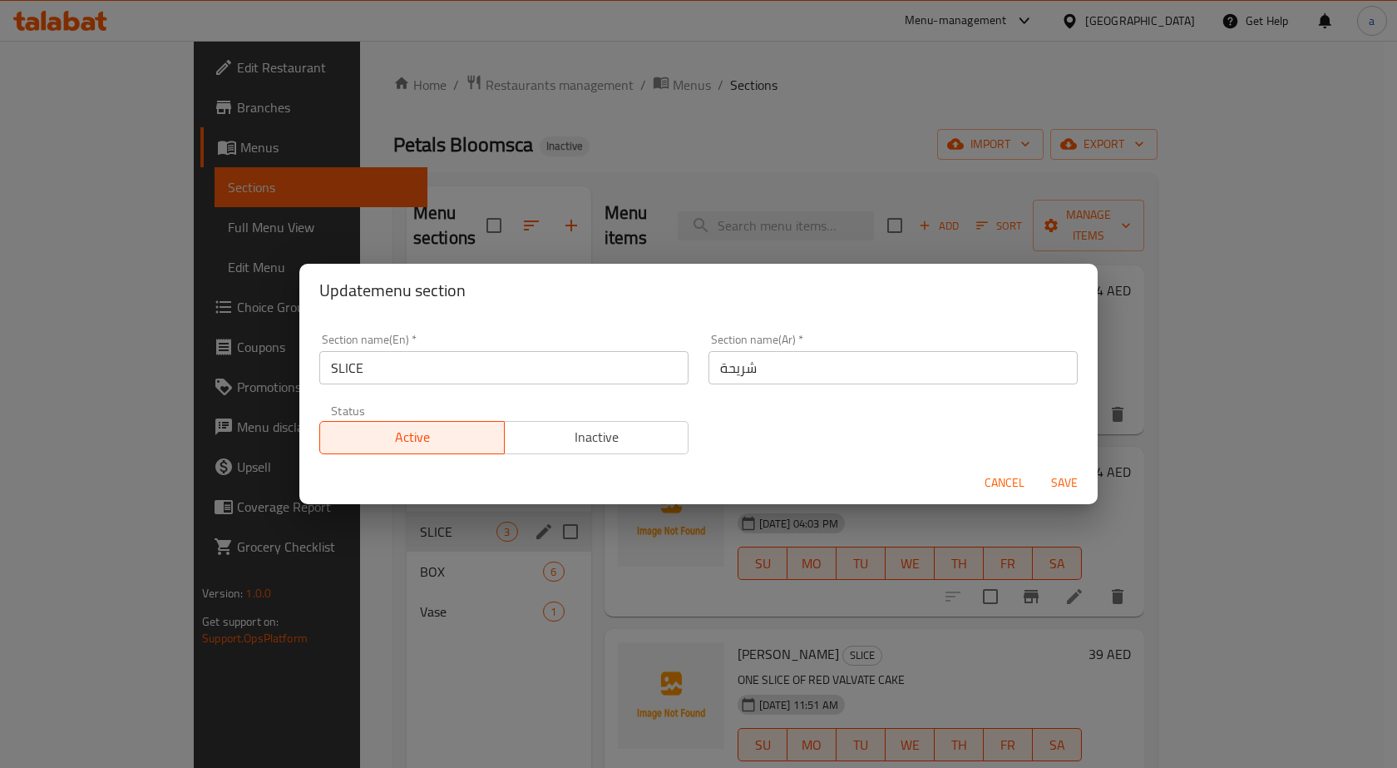
click at [406, 541] on div "Update menu section Section name(En)   * SLICE Section name(En) * Section name(…" at bounding box center [698, 384] width 1397 height 768
click at [990, 473] on span "Cancel" at bounding box center [1005, 482] width 40 height 21
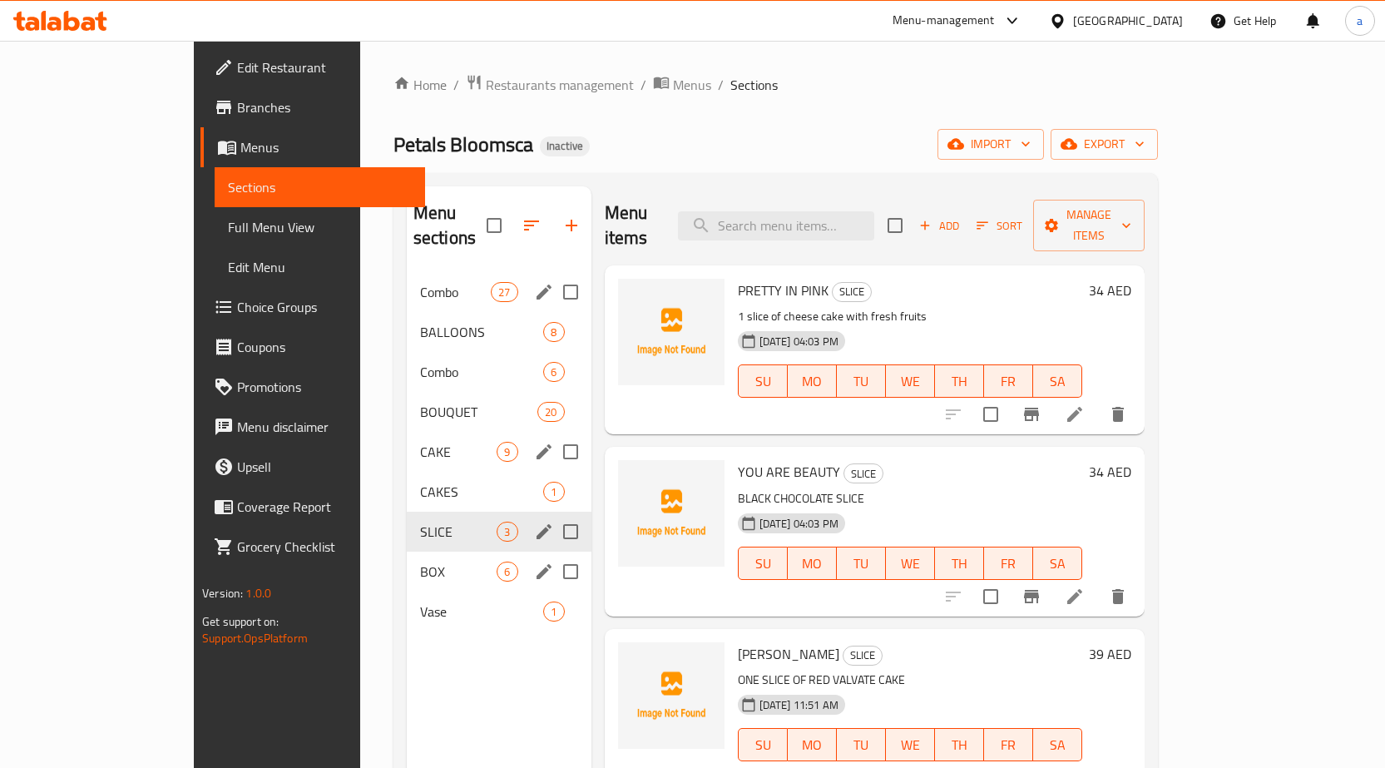
click at [534, 561] on icon "edit" at bounding box center [544, 571] width 20 height 20
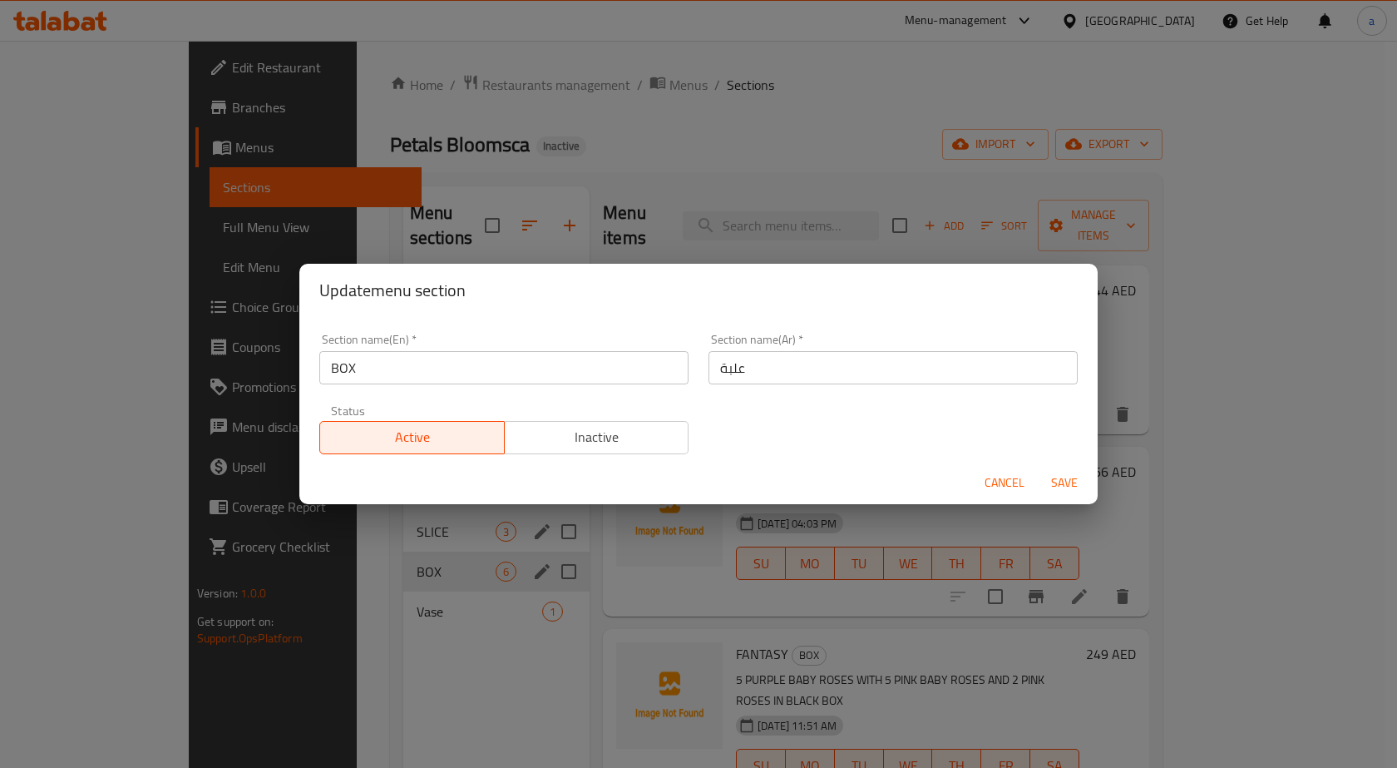
click at [346, 622] on div "Update menu section Section name(En)   * BOX Section name(En) * Section name(Ar…" at bounding box center [698, 384] width 1397 height 768
click at [984, 485] on button "Cancel" at bounding box center [1004, 482] width 53 height 31
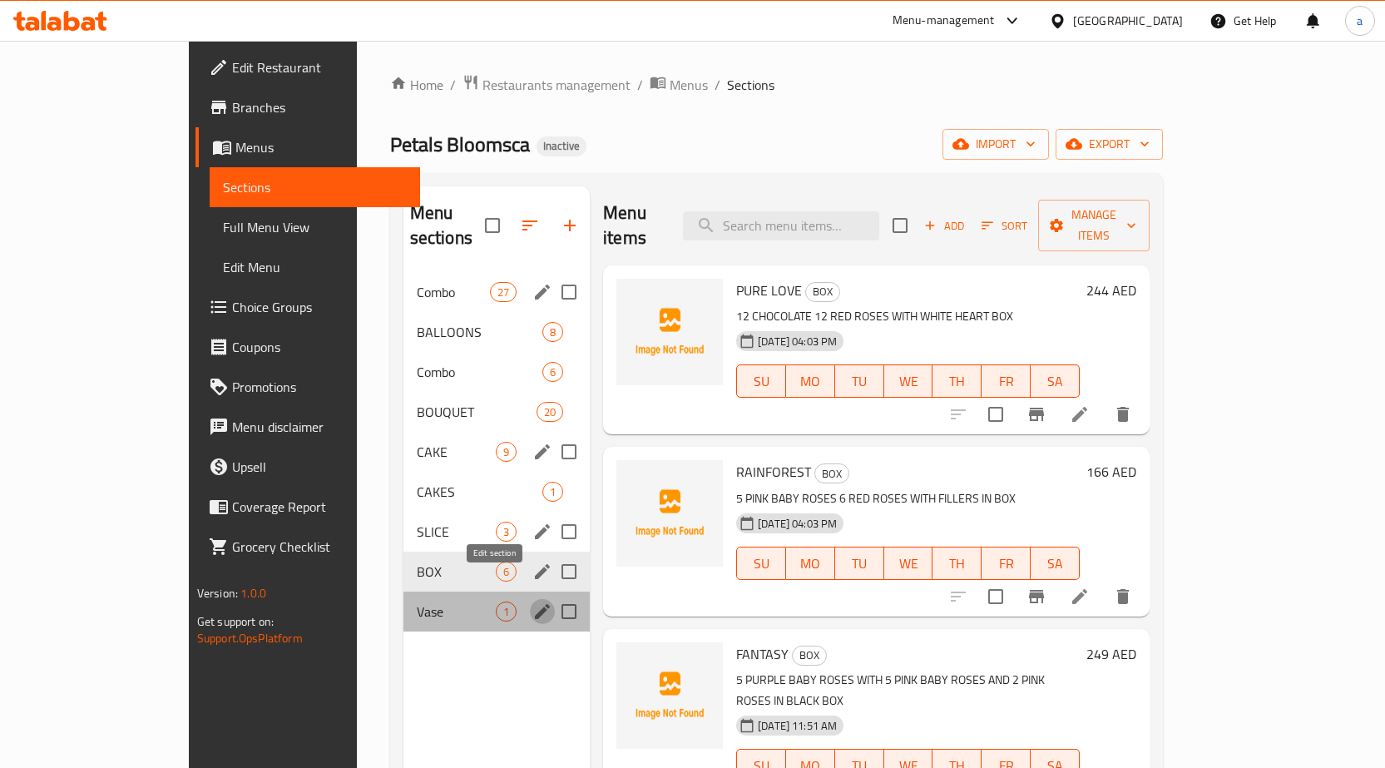
click at [532, 601] on icon "edit" at bounding box center [542, 611] width 20 height 20
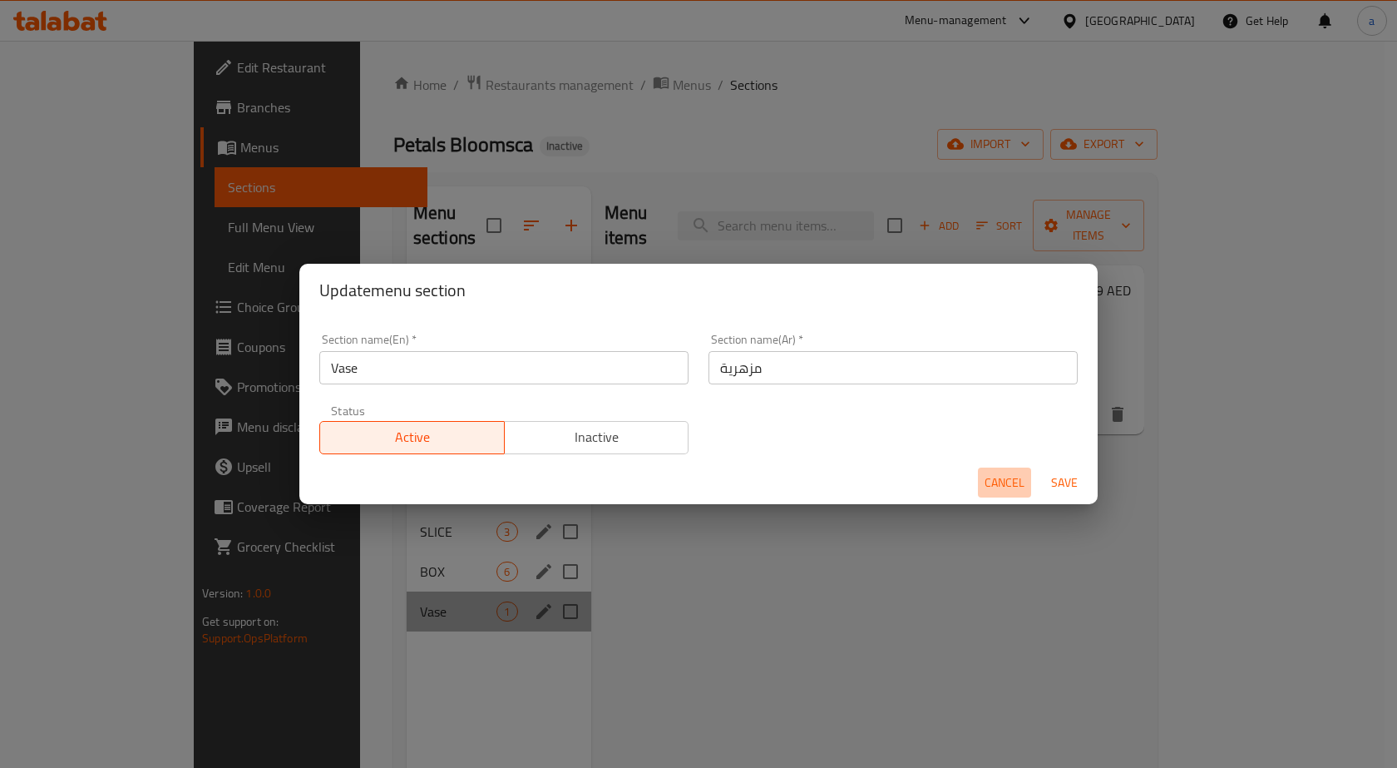
click at [995, 472] on span "Cancel" at bounding box center [1005, 482] width 40 height 21
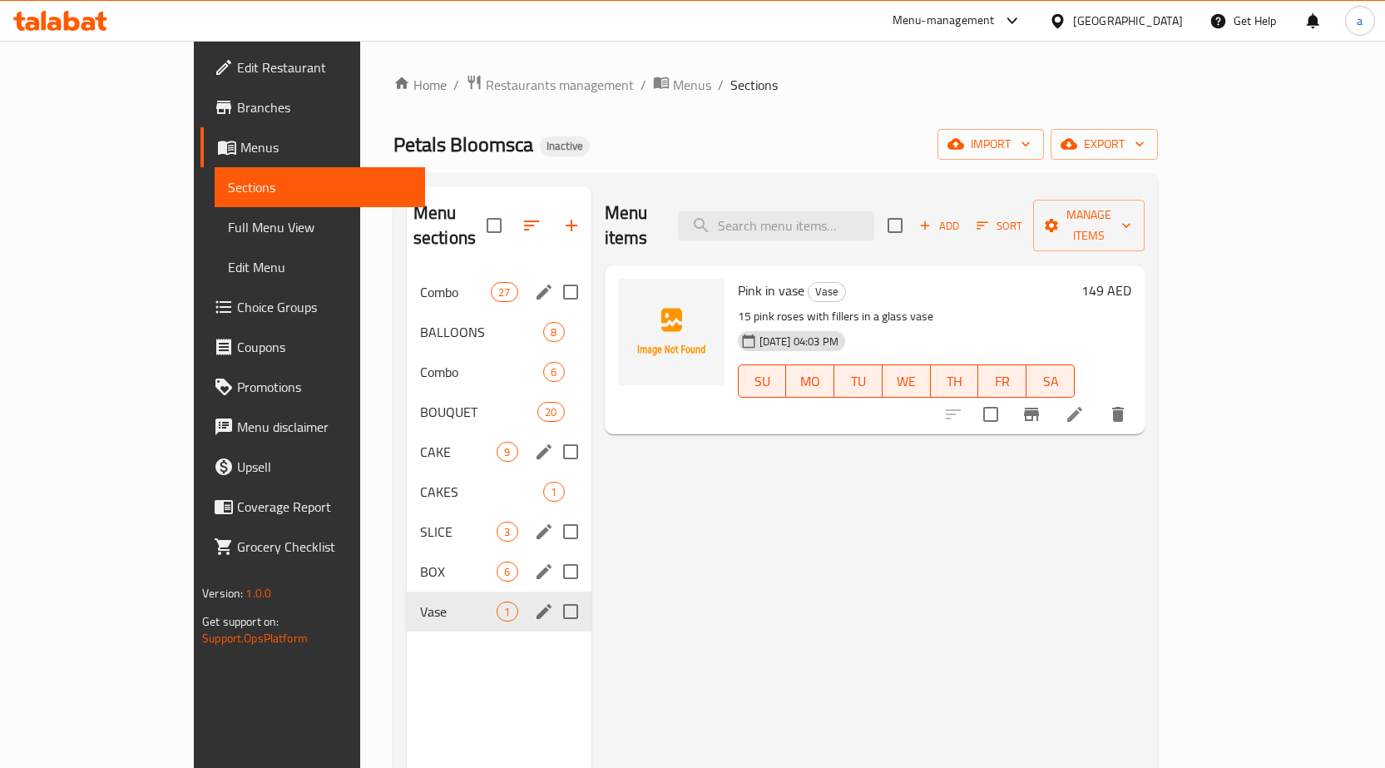
click at [901, 537] on div "Menu items Add Sort Manage items Pink in vase Vase 15 pink roses with fillers i…" at bounding box center [867, 570] width 553 height 768
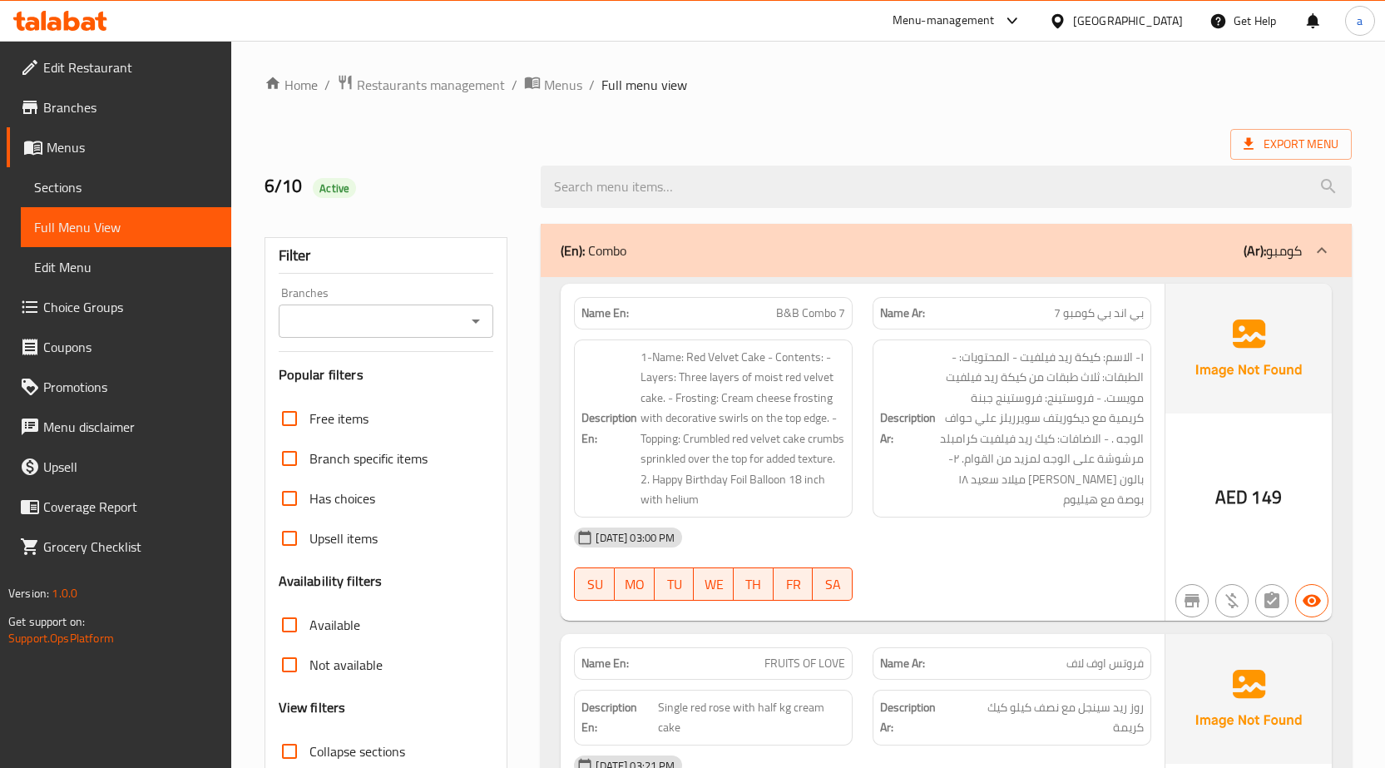
click at [1331, 238] on div at bounding box center [1322, 250] width 40 height 40
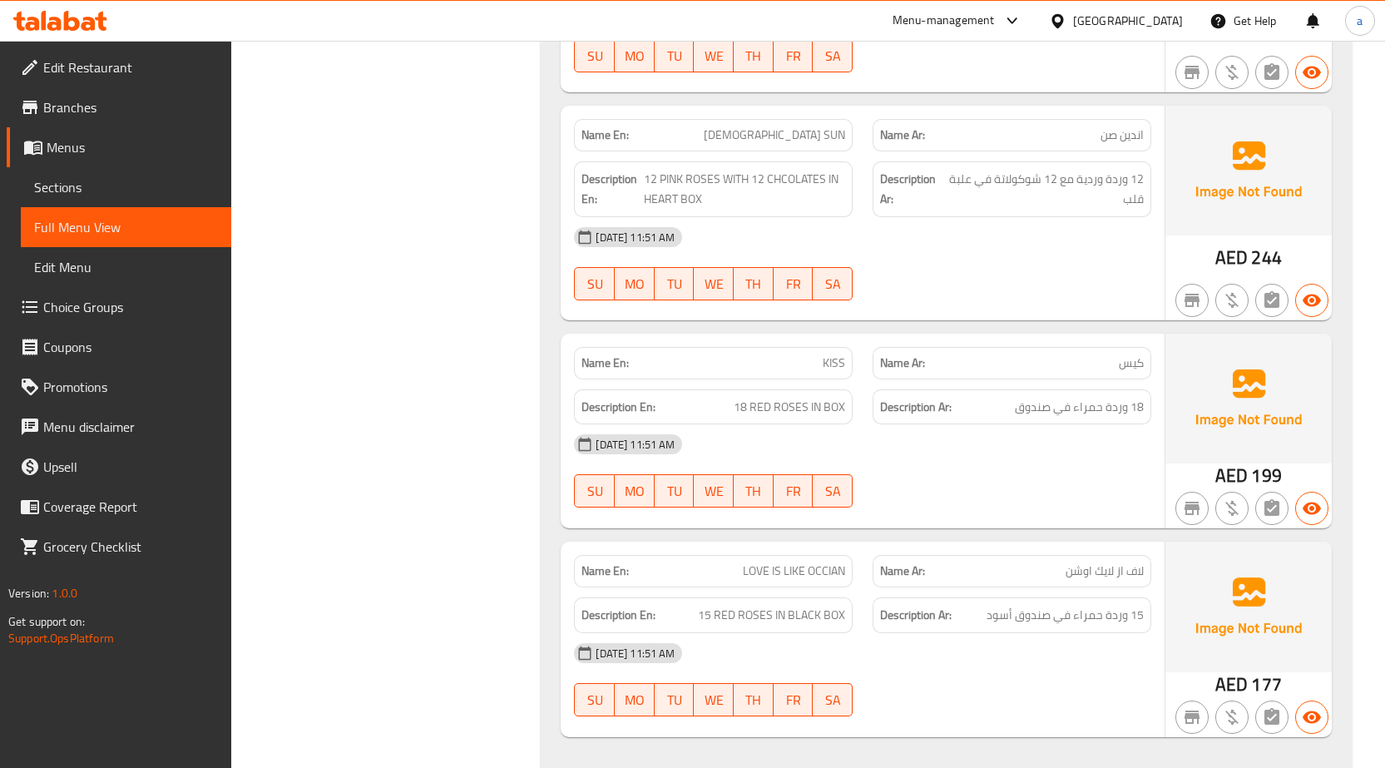
scroll to position [15034, 0]
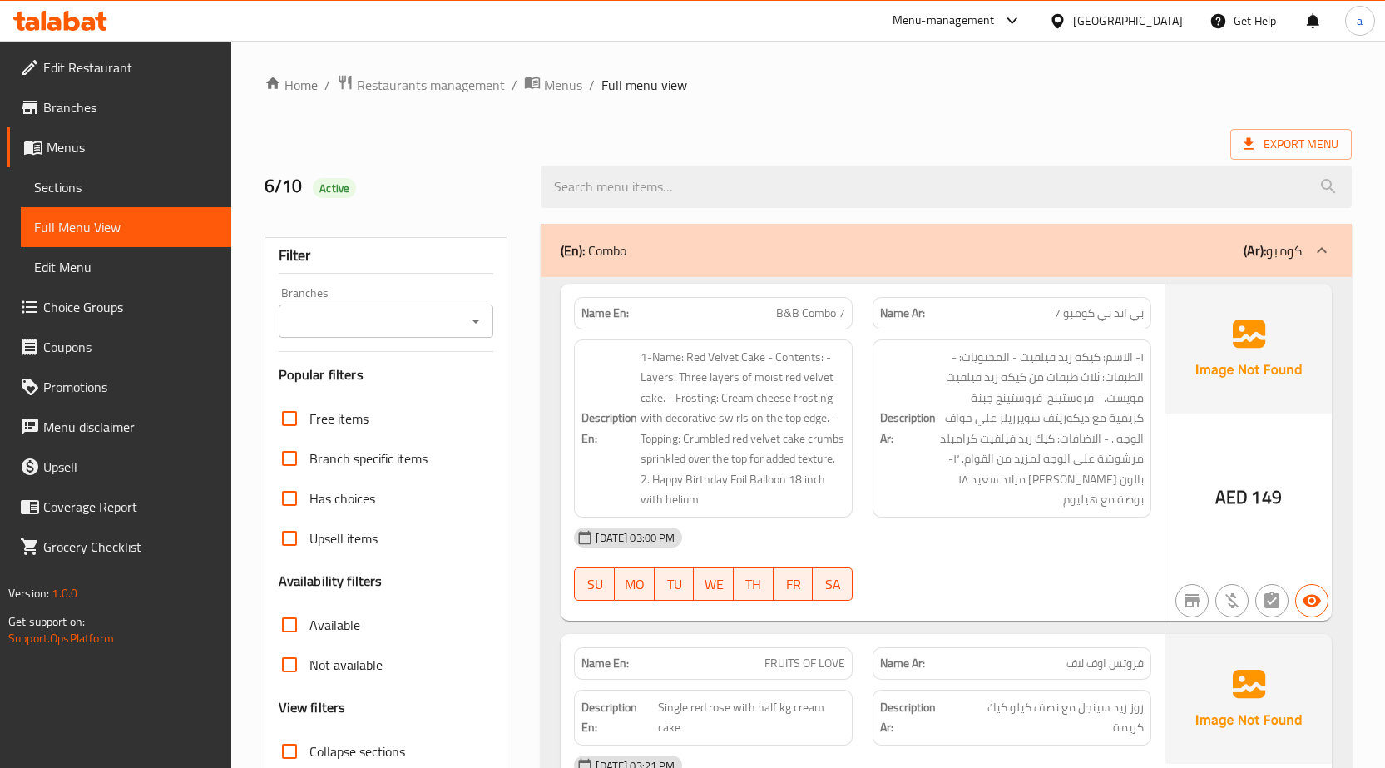
click at [1327, 251] on icon at bounding box center [1322, 250] width 20 height 20
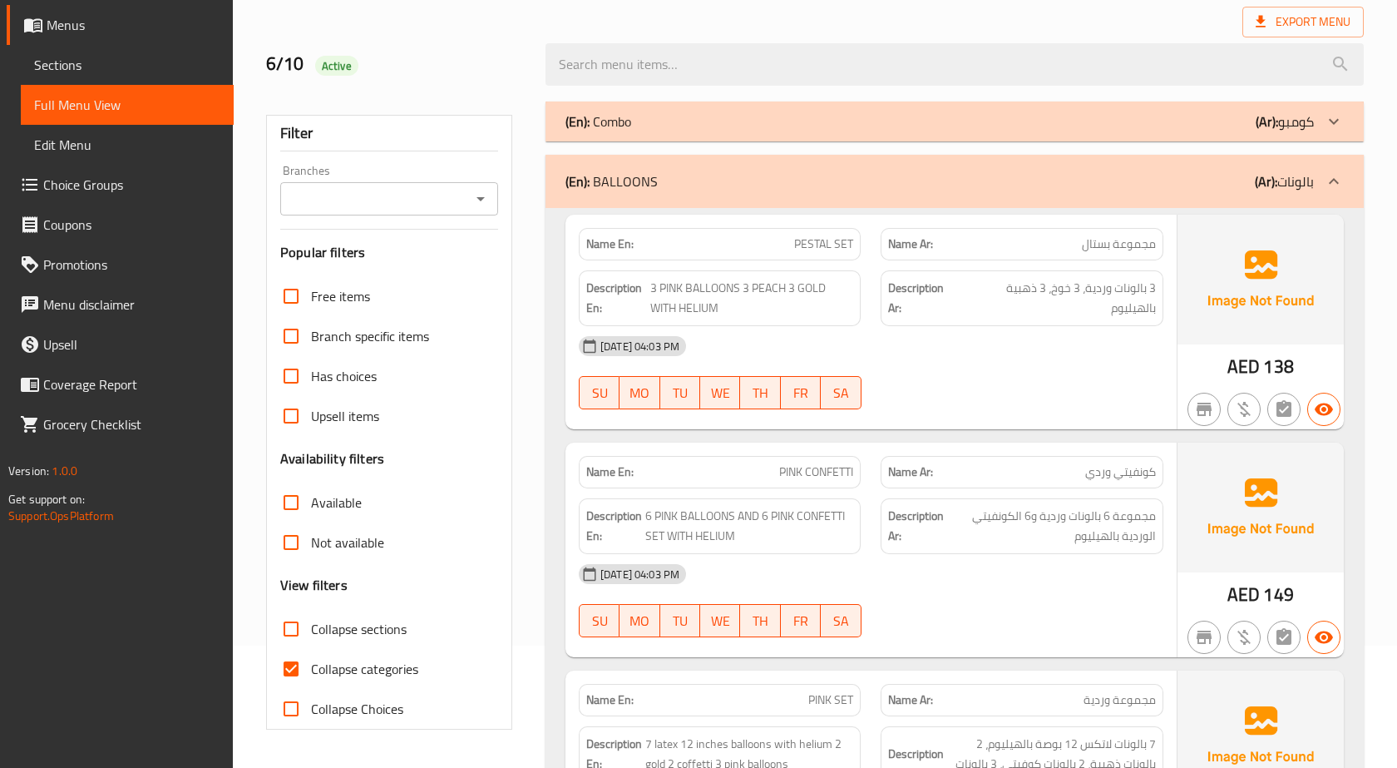
scroll to position [249, 0]
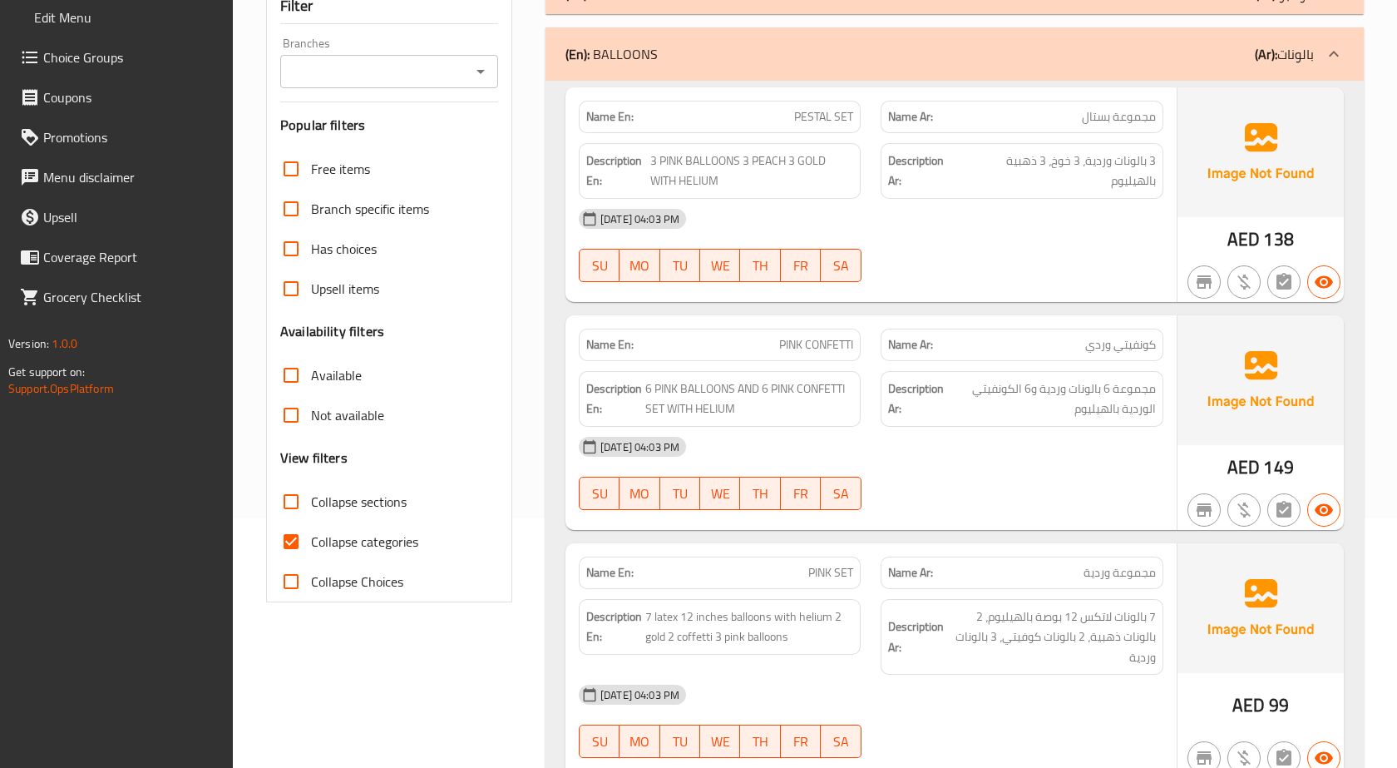
click at [290, 537] on input "Collapse categories" at bounding box center [291, 541] width 40 height 40
checkbox input "false"
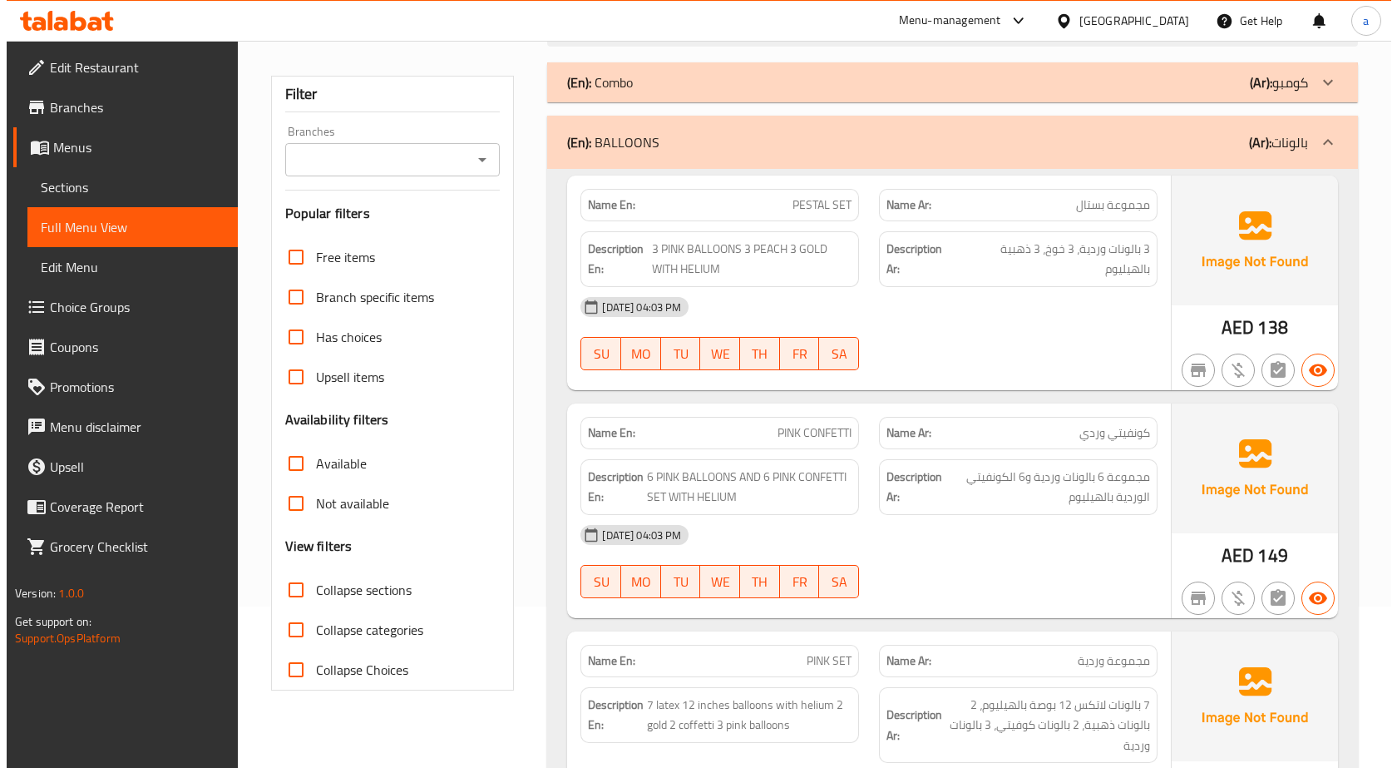
scroll to position [54, 0]
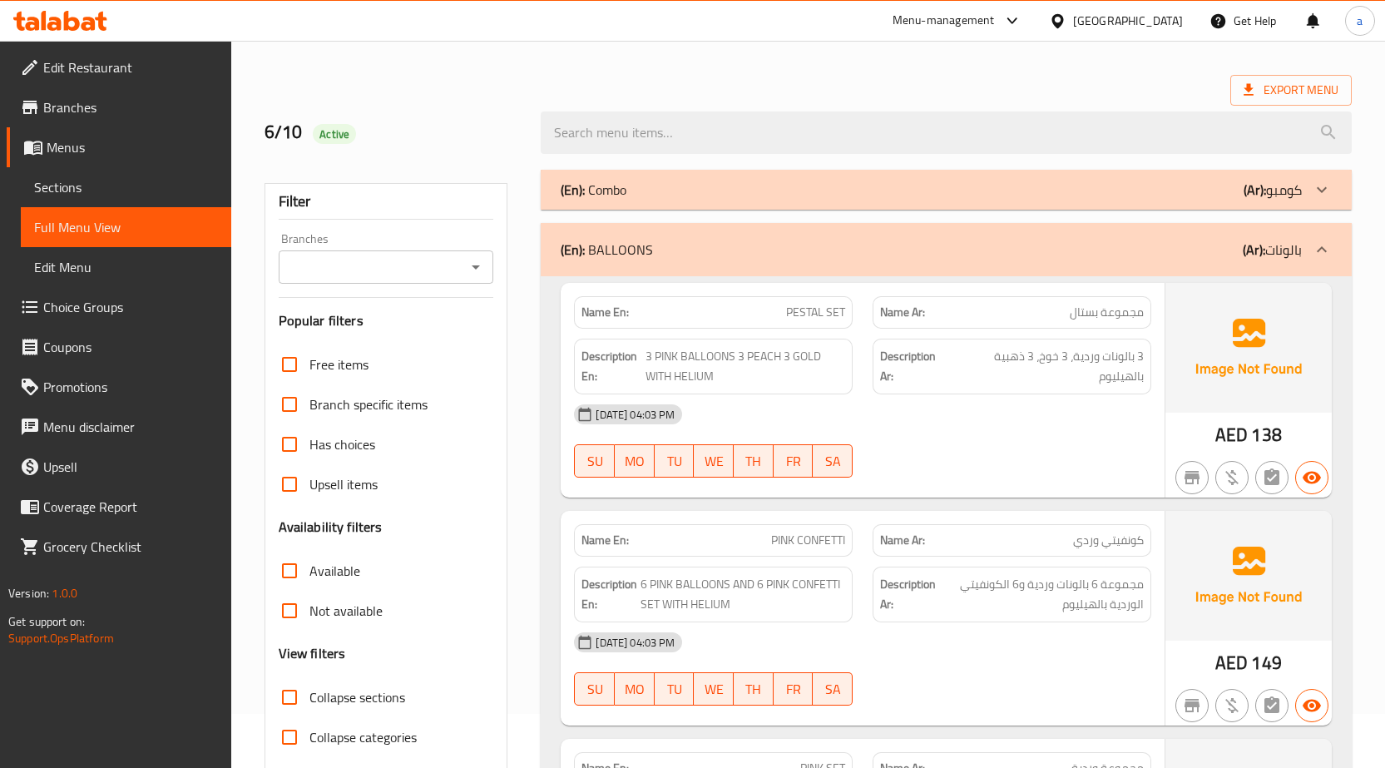
click at [114, 191] on span "Sections" at bounding box center [126, 187] width 184 height 20
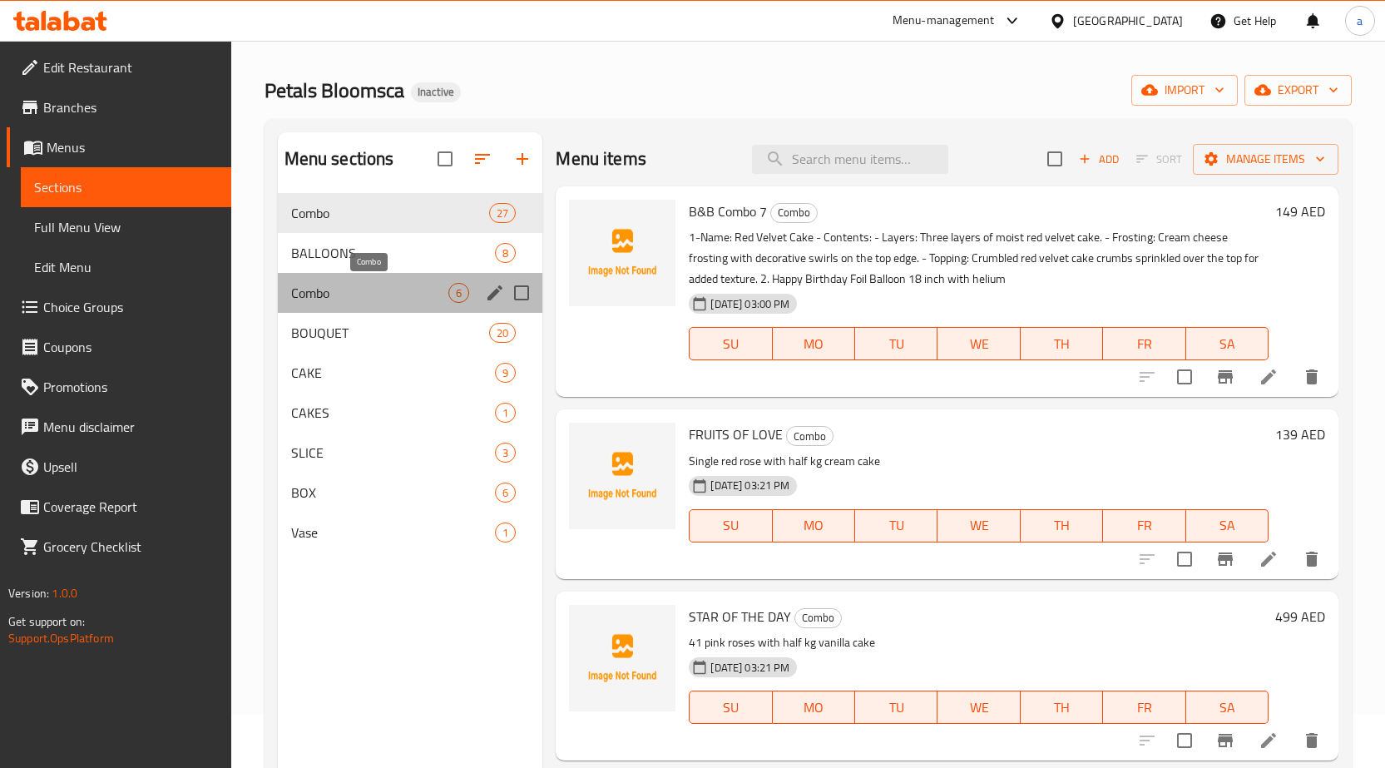
click at [411, 285] on span "Combo" at bounding box center [370, 293] width 158 height 20
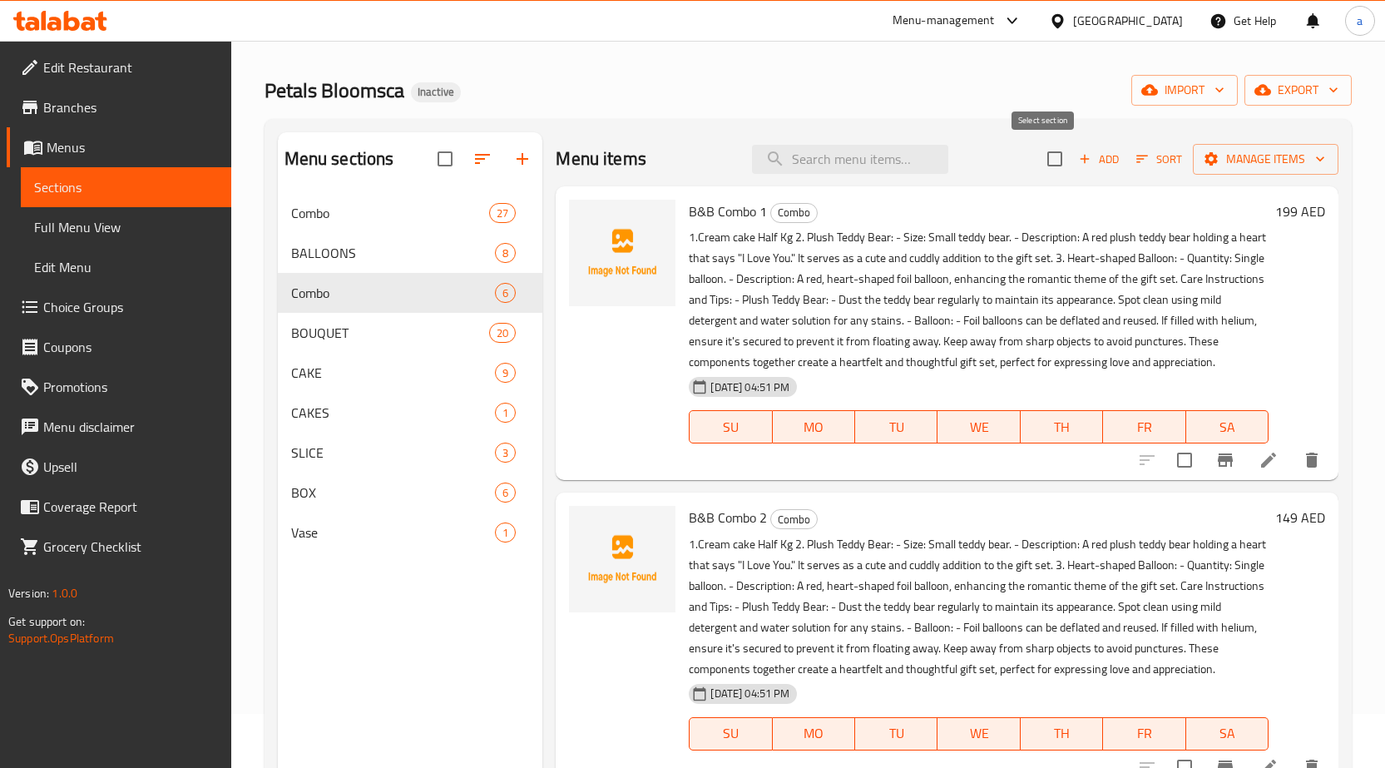
click at [1047, 170] on input "checkbox" at bounding box center [1054, 158] width 35 height 35
checkbox input "true"
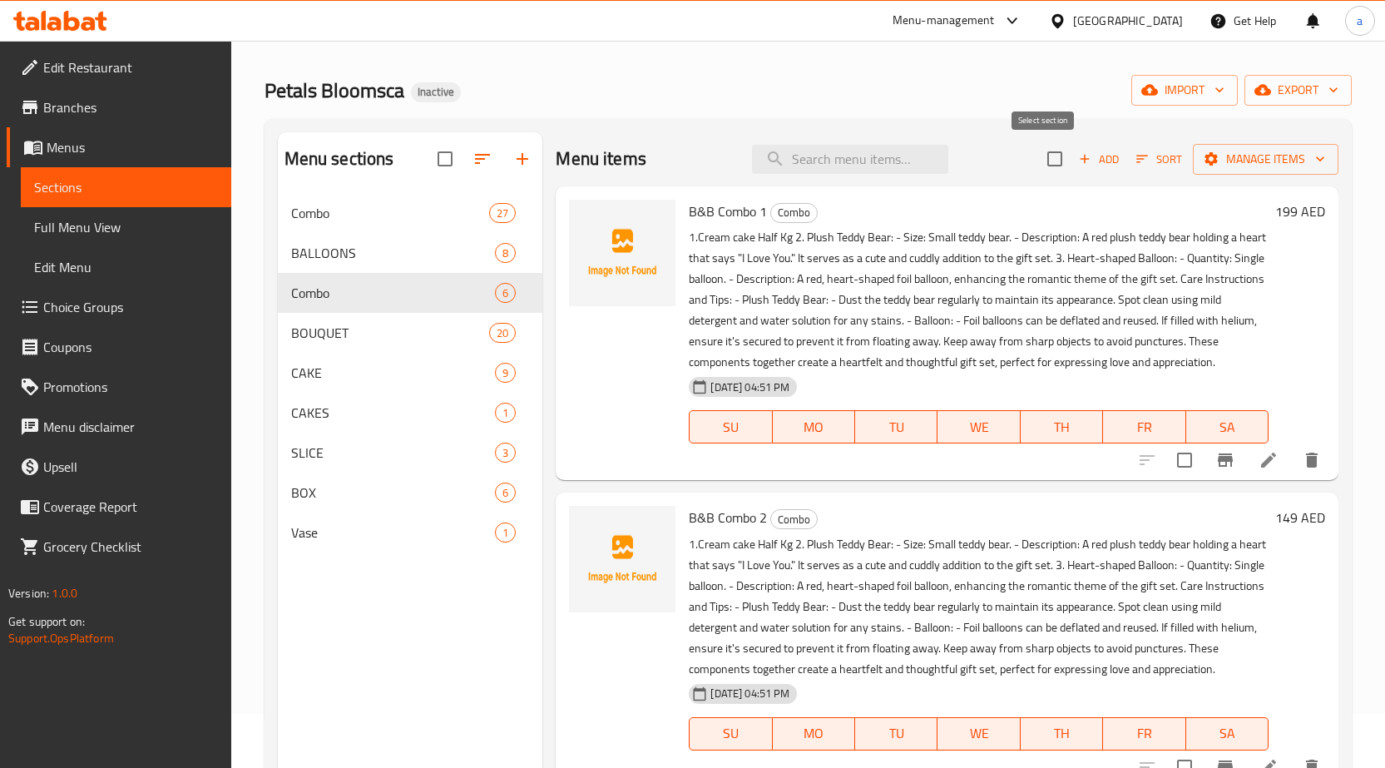
checkbox input "true"
click at [1248, 156] on span "Manage items" at bounding box center [1265, 159] width 119 height 21
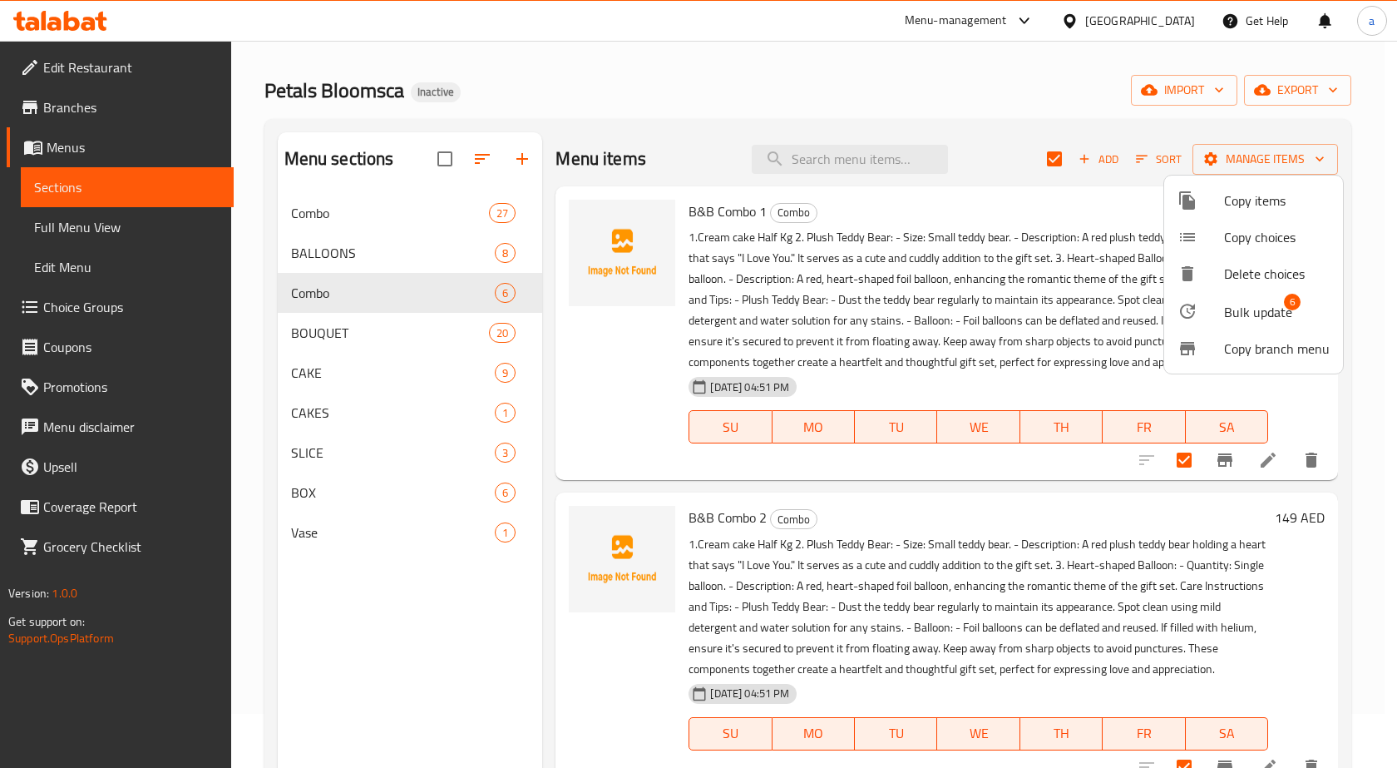
click at [1285, 302] on span "6" at bounding box center [1292, 302] width 17 height 17
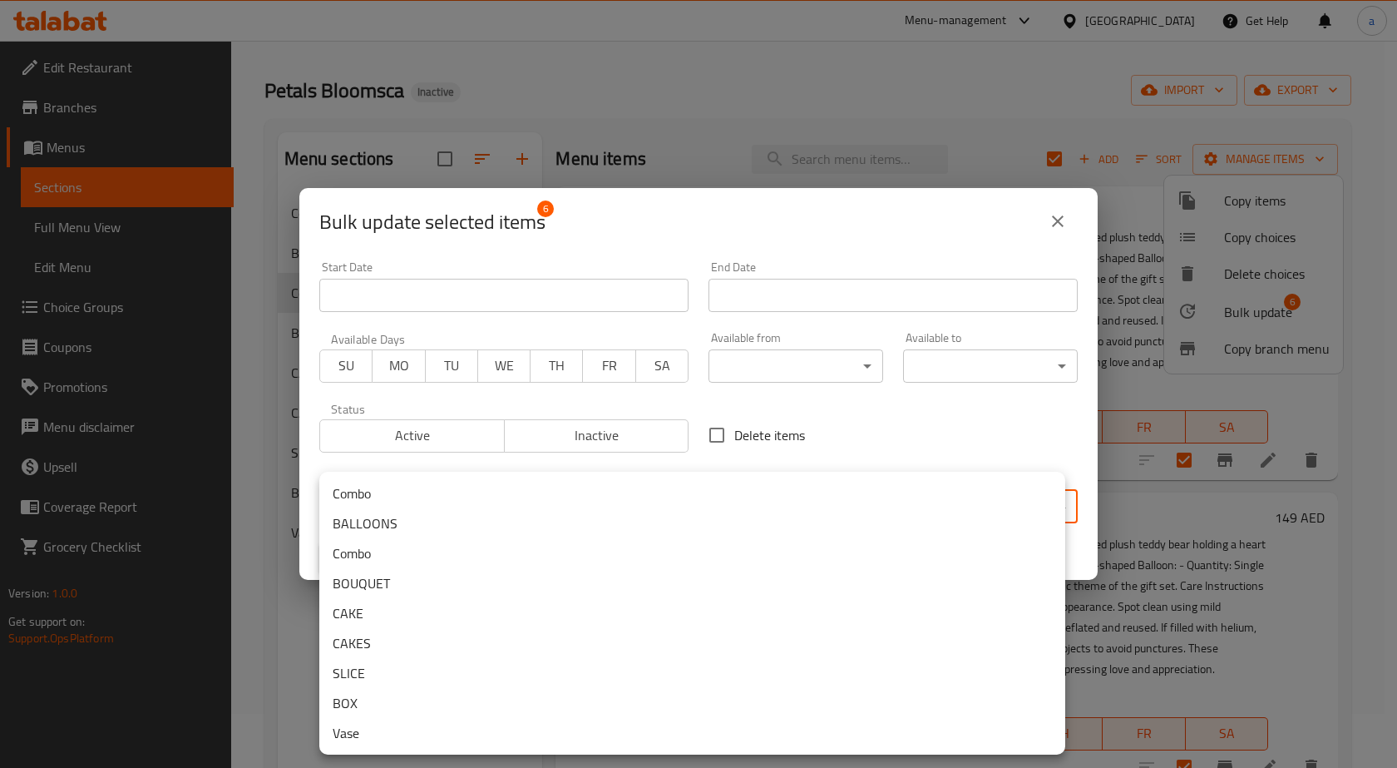
click at [605, 512] on body "​ Menu-management United Arab Emirates Get Help a Edit Restaurant Branches Menu…" at bounding box center [698, 350] width 1397 height 727
click at [437, 495] on li "Combo" at bounding box center [692, 493] width 746 height 30
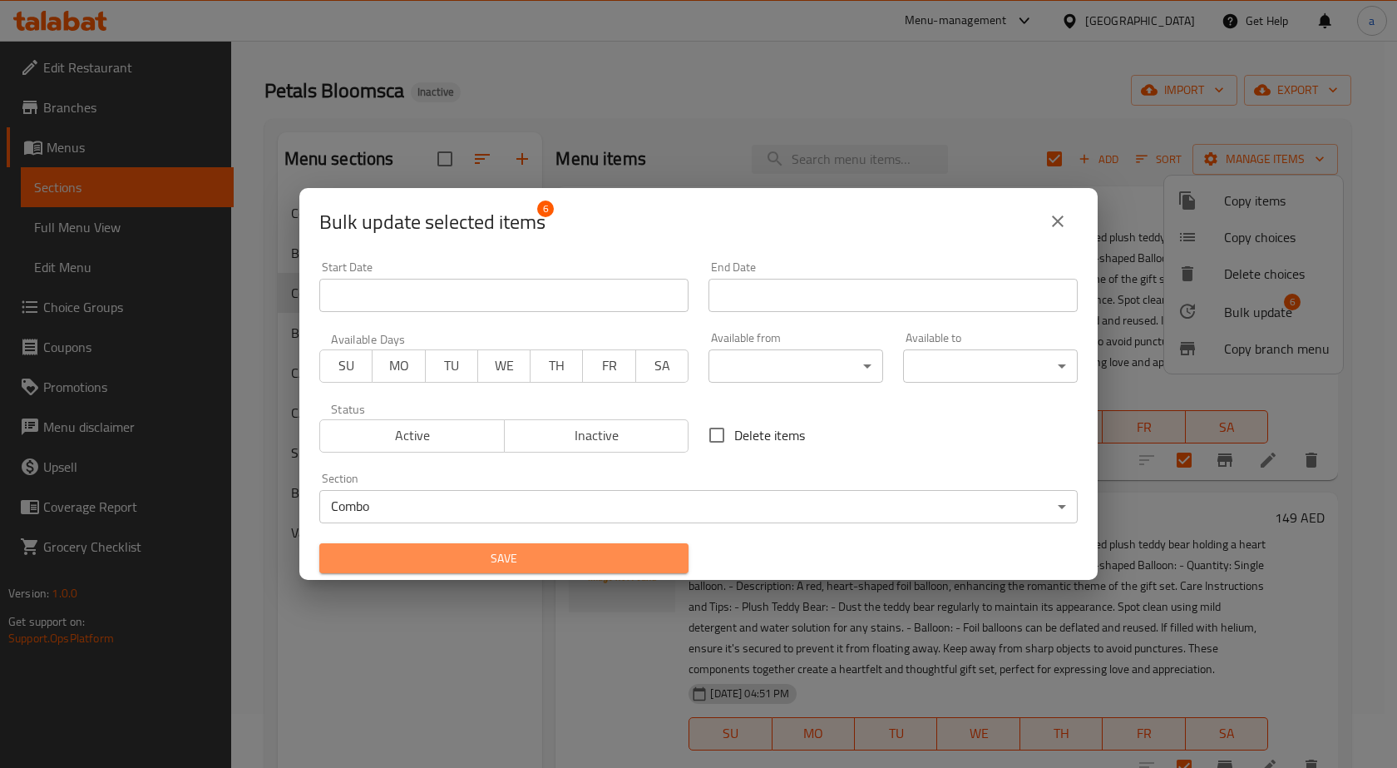
click at [557, 554] on span "Save" at bounding box center [504, 558] width 343 height 21
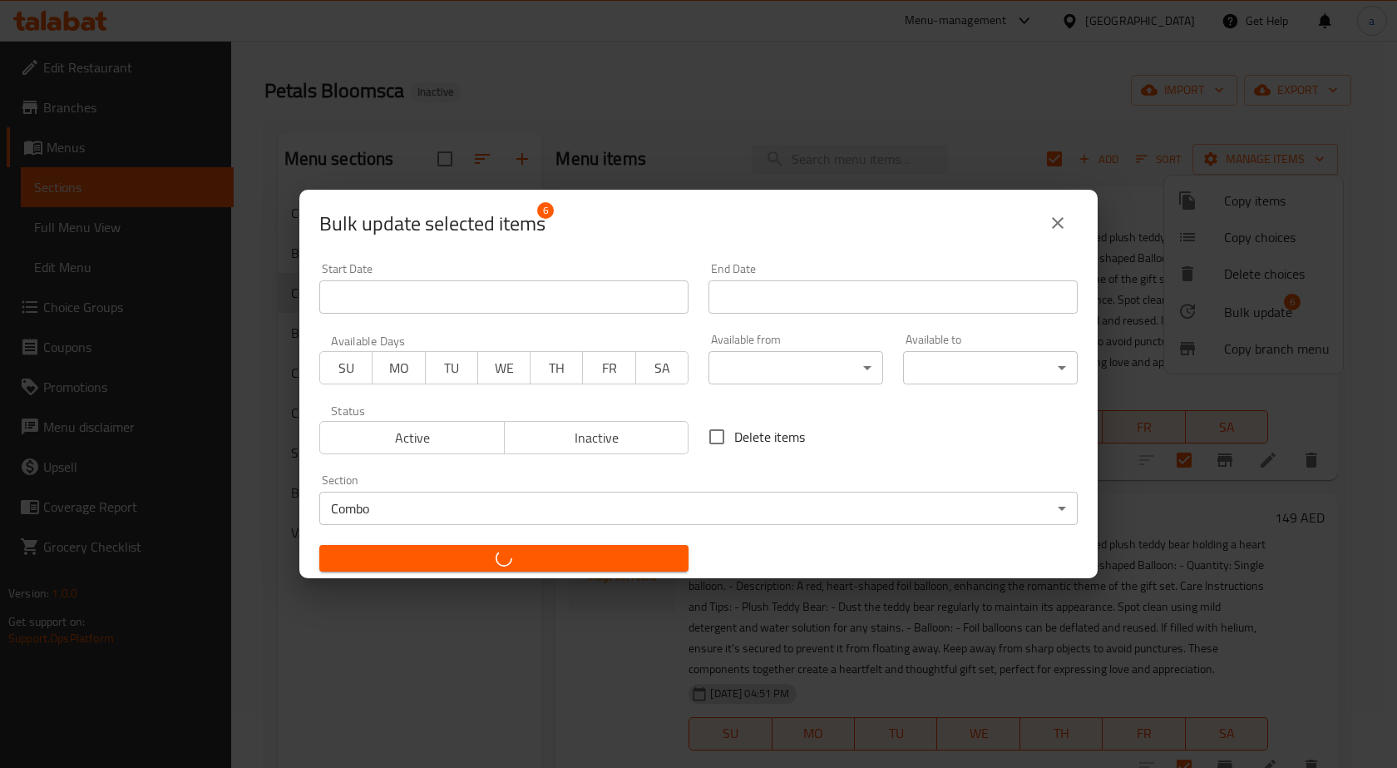
checkbox input "false"
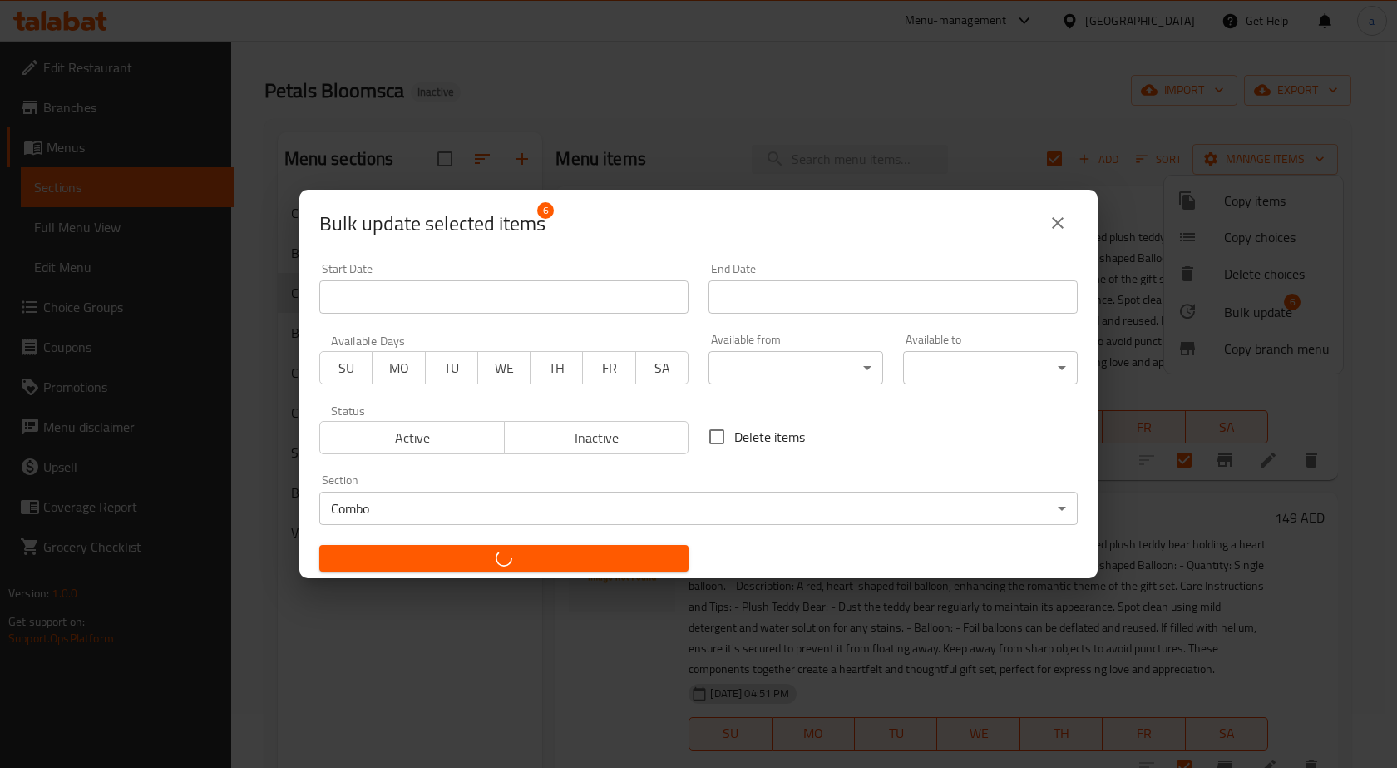
checkbox input "false"
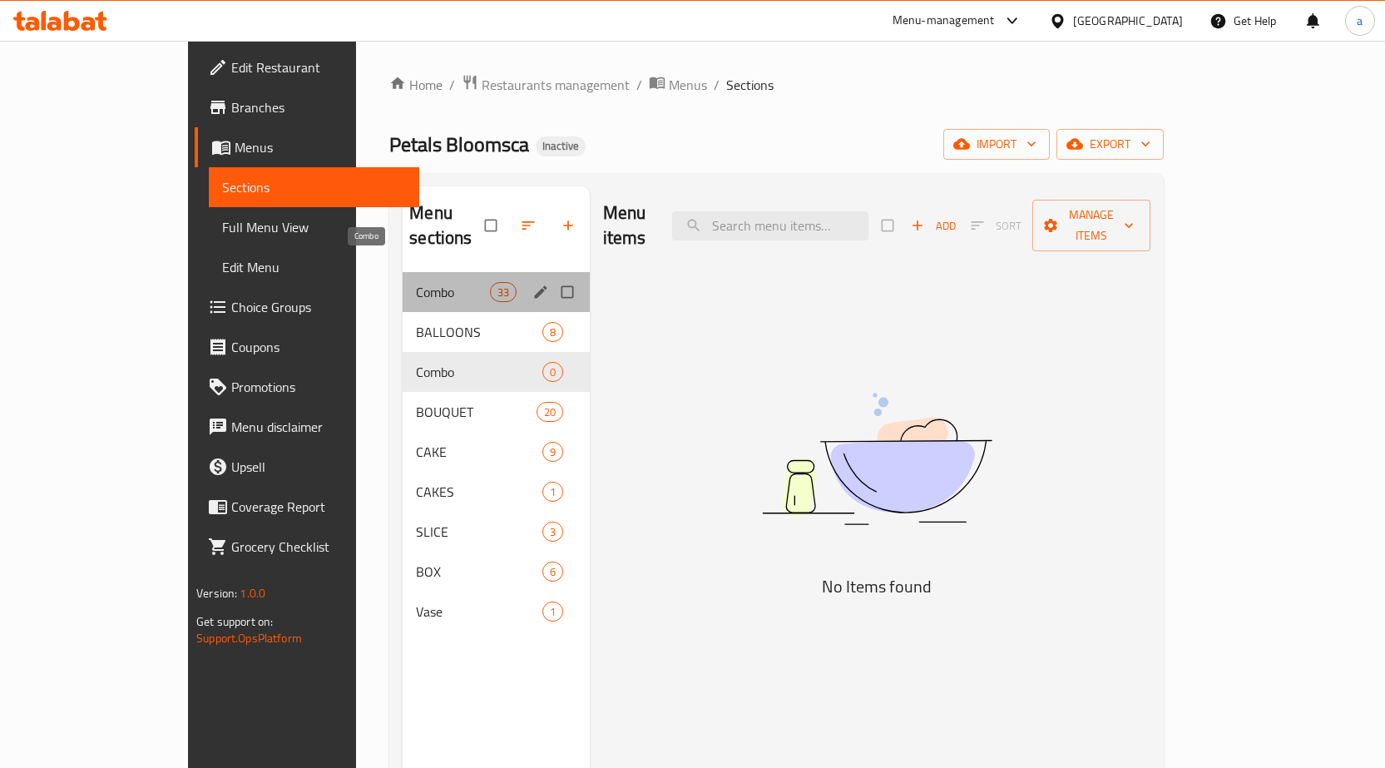
click at [437, 282] on span "Combo" at bounding box center [452, 292] width 73 height 20
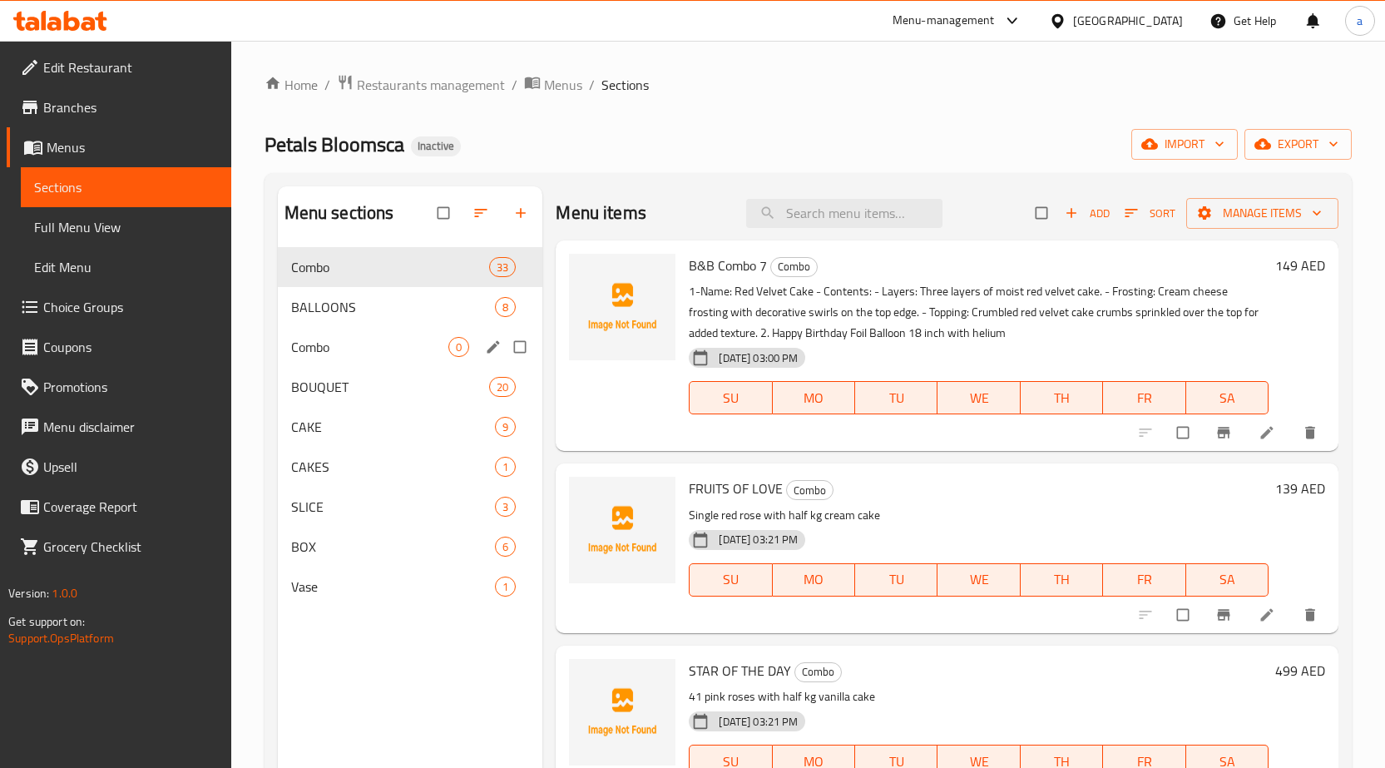
click at [428, 342] on span "Combo" at bounding box center [370, 347] width 158 height 20
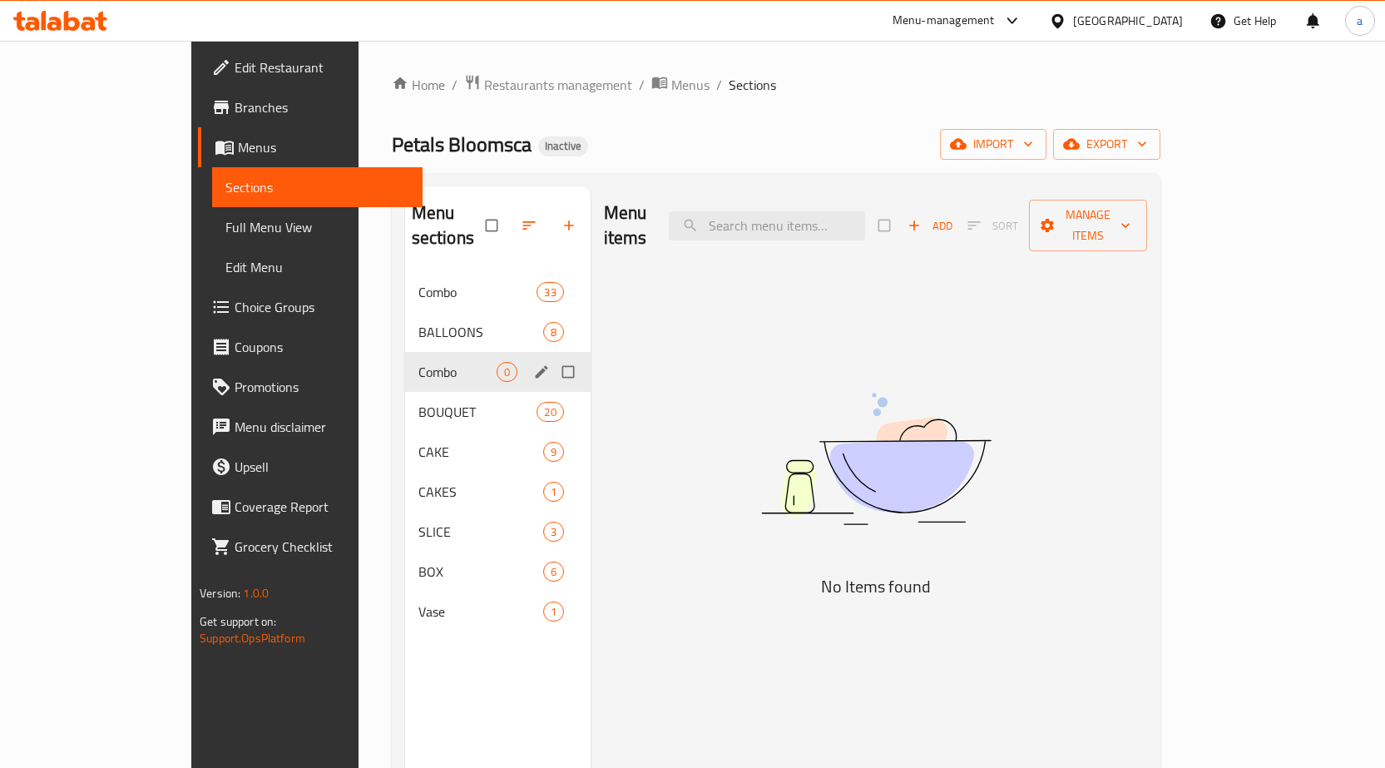
click at [552, 356] on input "Menu sections" at bounding box center [569, 372] width 35 height 32
checkbox input "true"
click at [509, 220] on icon "button" at bounding box center [517, 225] width 17 height 17
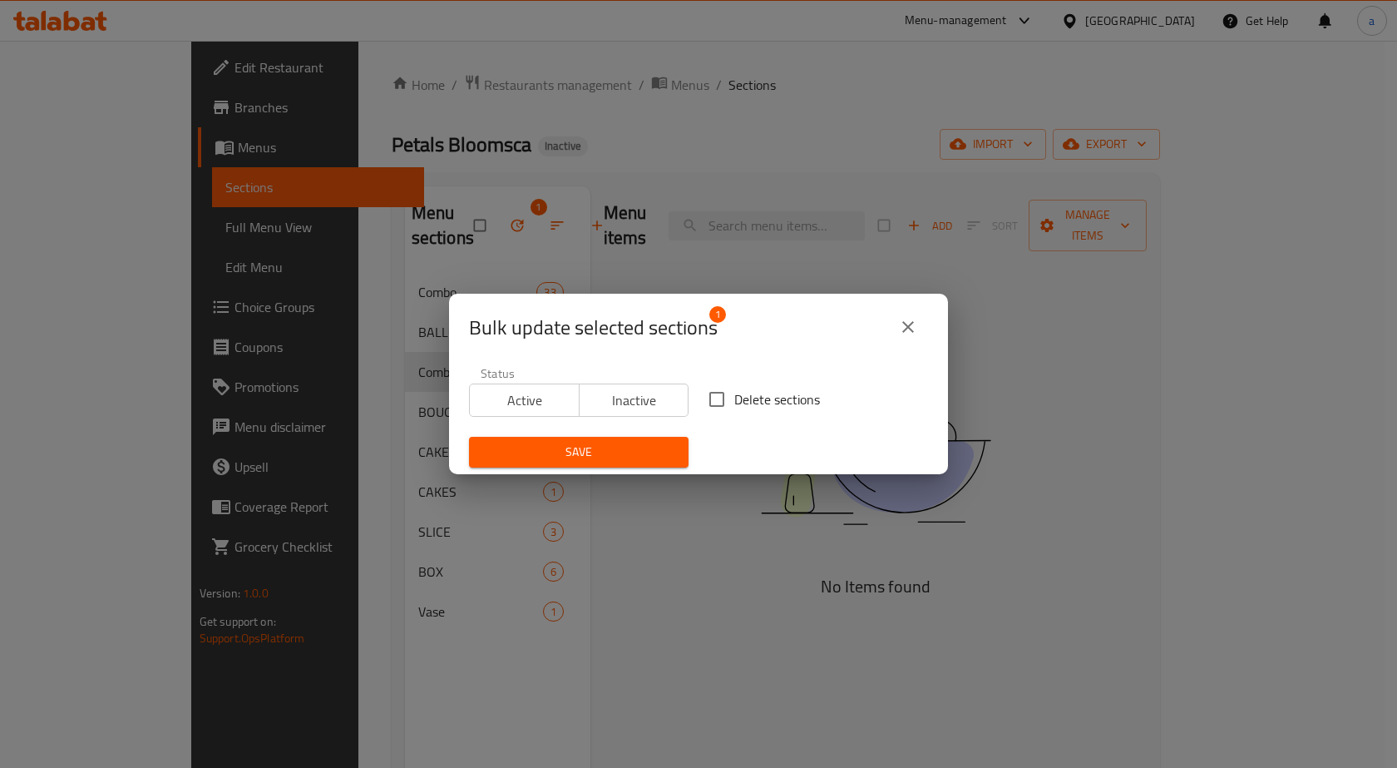
click at [722, 400] on input "Delete sections" at bounding box center [716, 399] width 35 height 35
checkbox input "true"
click at [652, 447] on span "Save" at bounding box center [578, 452] width 193 height 21
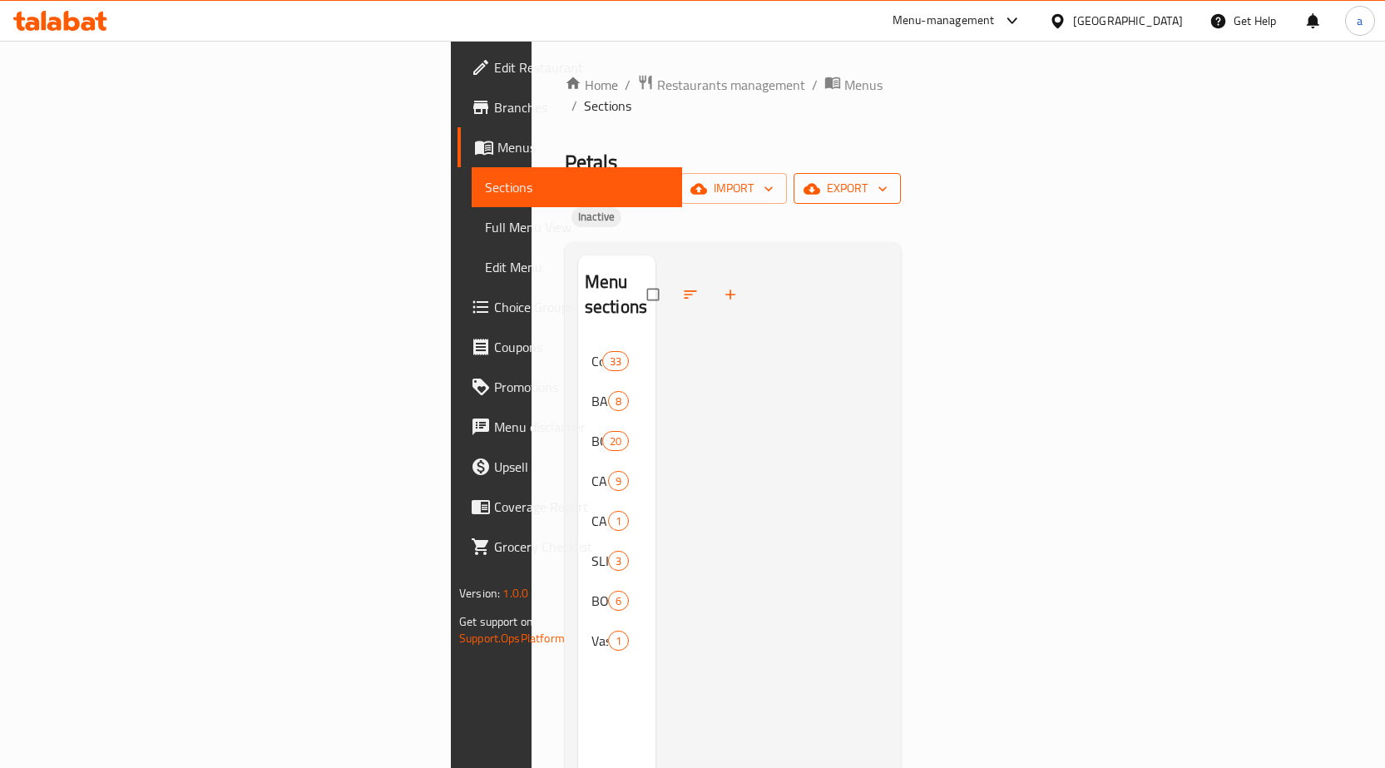
click at [887, 178] on span "export" at bounding box center [847, 188] width 81 height 21
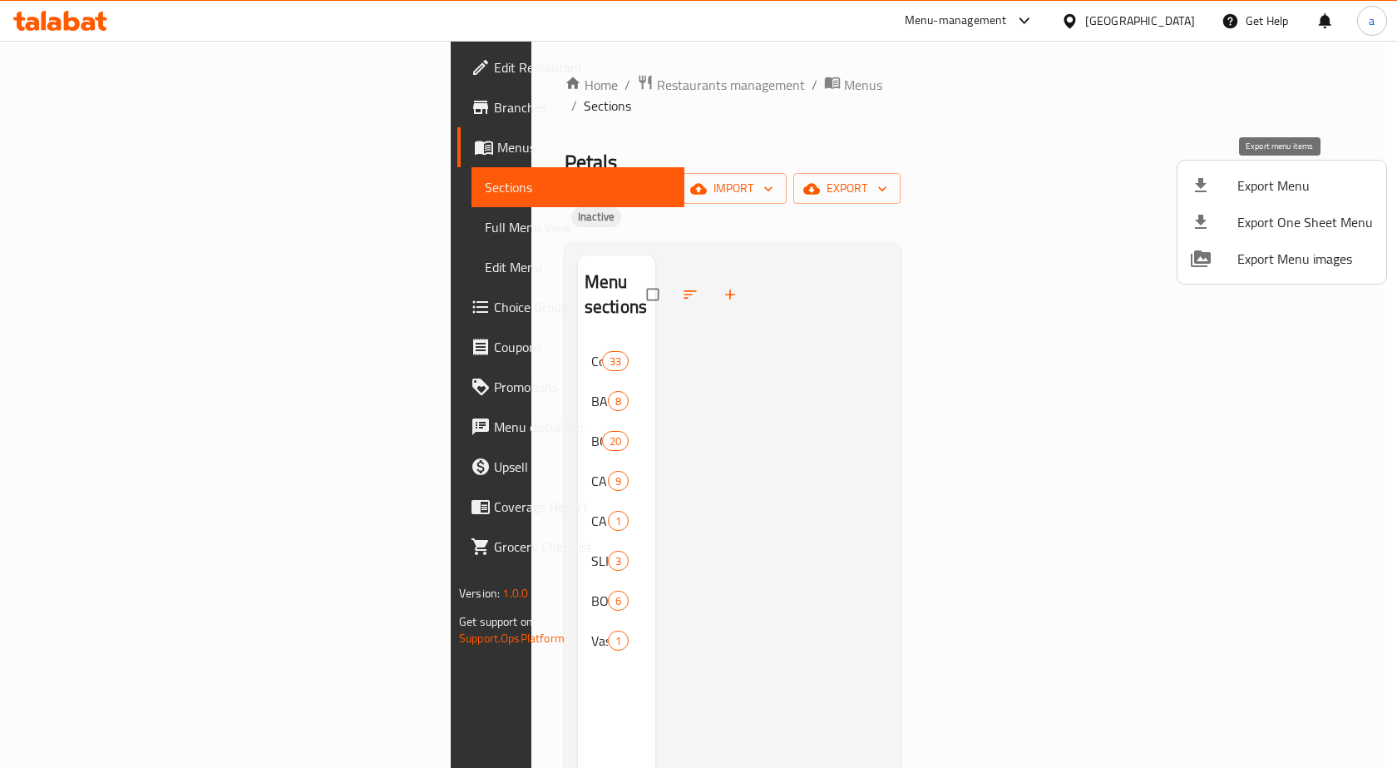
click at [1251, 192] on span "Export Menu" at bounding box center [1306, 185] width 136 height 20
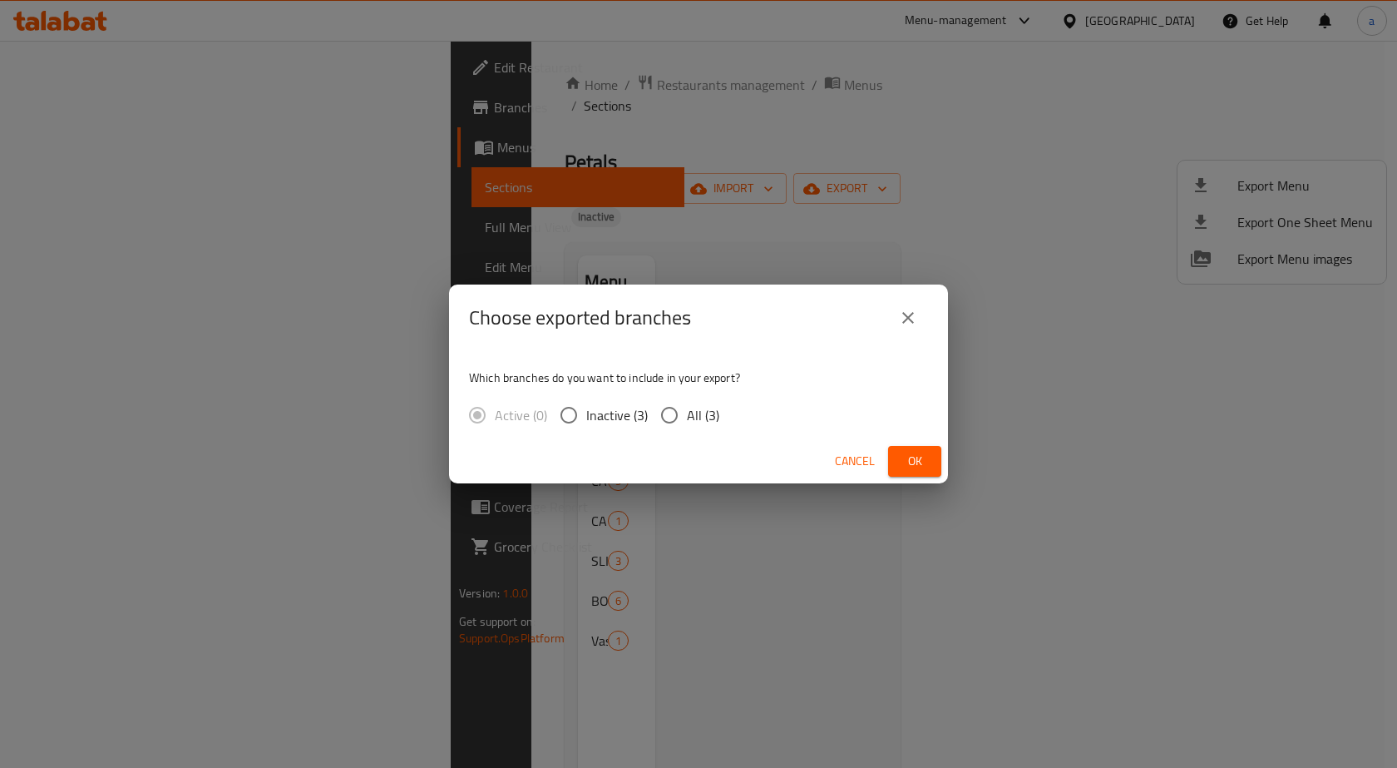
click at [666, 410] on input "All (3)" at bounding box center [669, 415] width 35 height 35
radio input "true"
click at [904, 447] on button "Ok" at bounding box center [914, 461] width 53 height 31
